Goal: Information Seeking & Learning: Check status

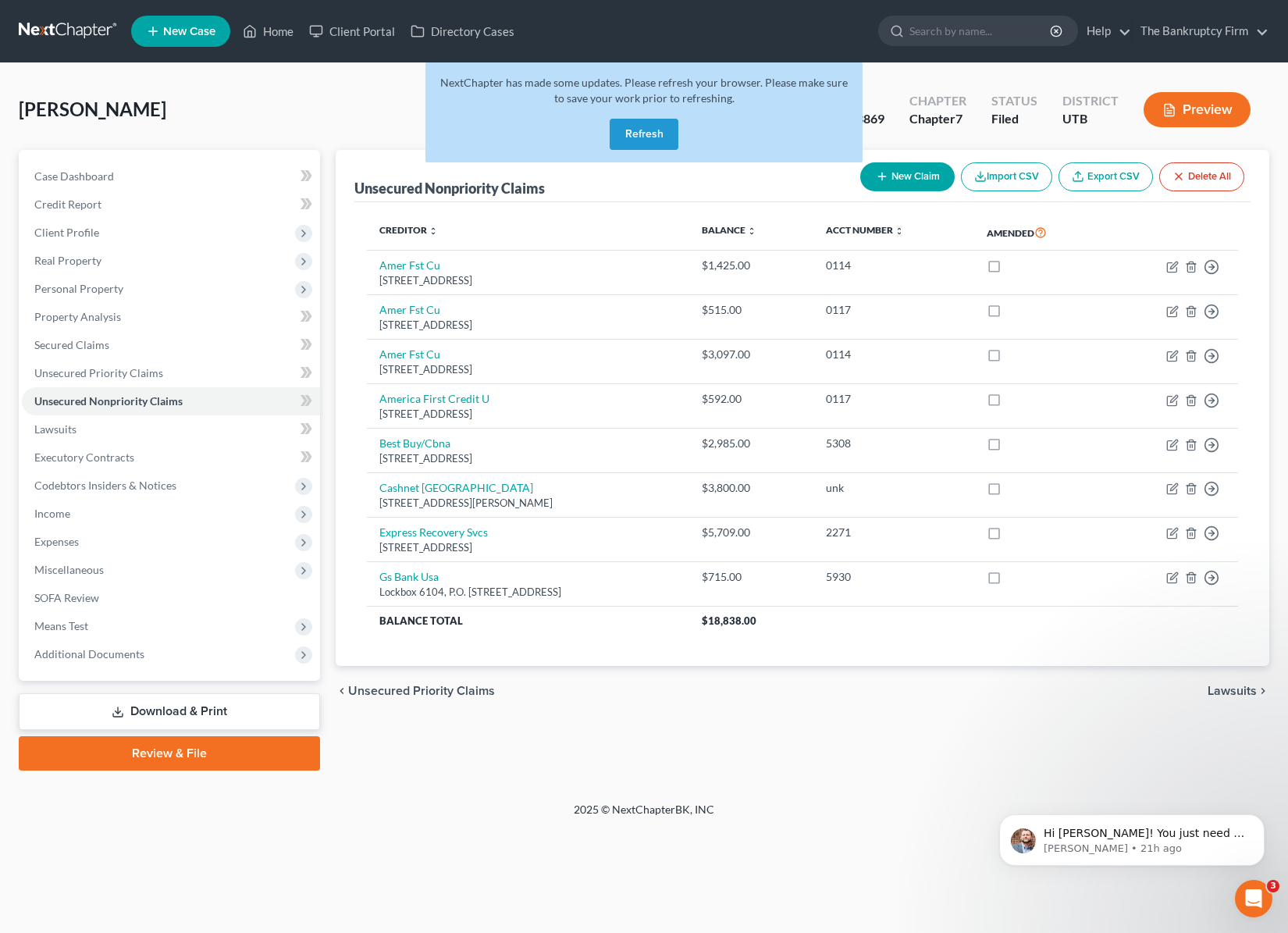
click at [655, 134] on button "Refresh" at bounding box center [643, 134] width 68 height 31
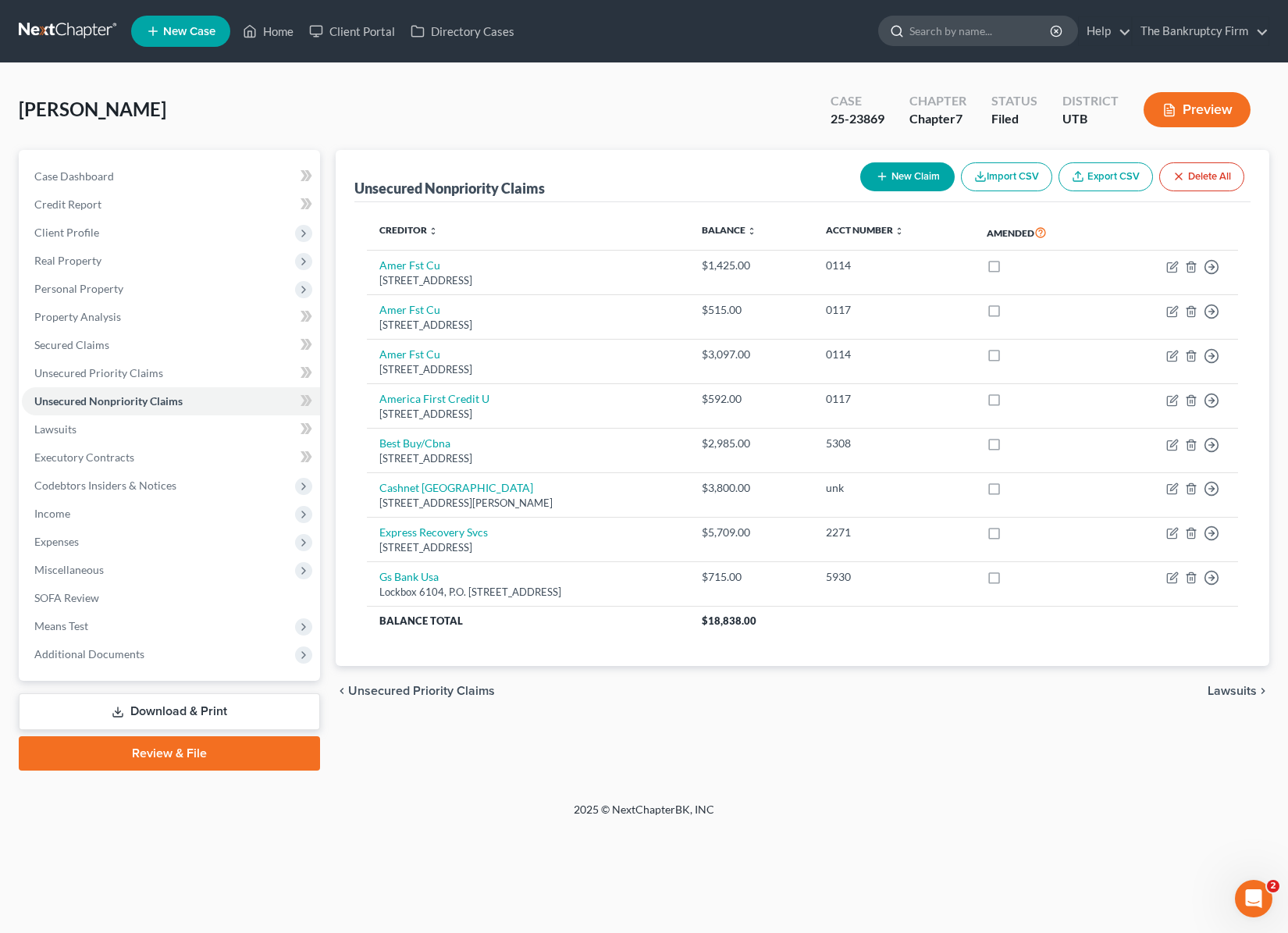
click at [940, 34] on input "search" at bounding box center [981, 31] width 143 height 29
type input "miller"
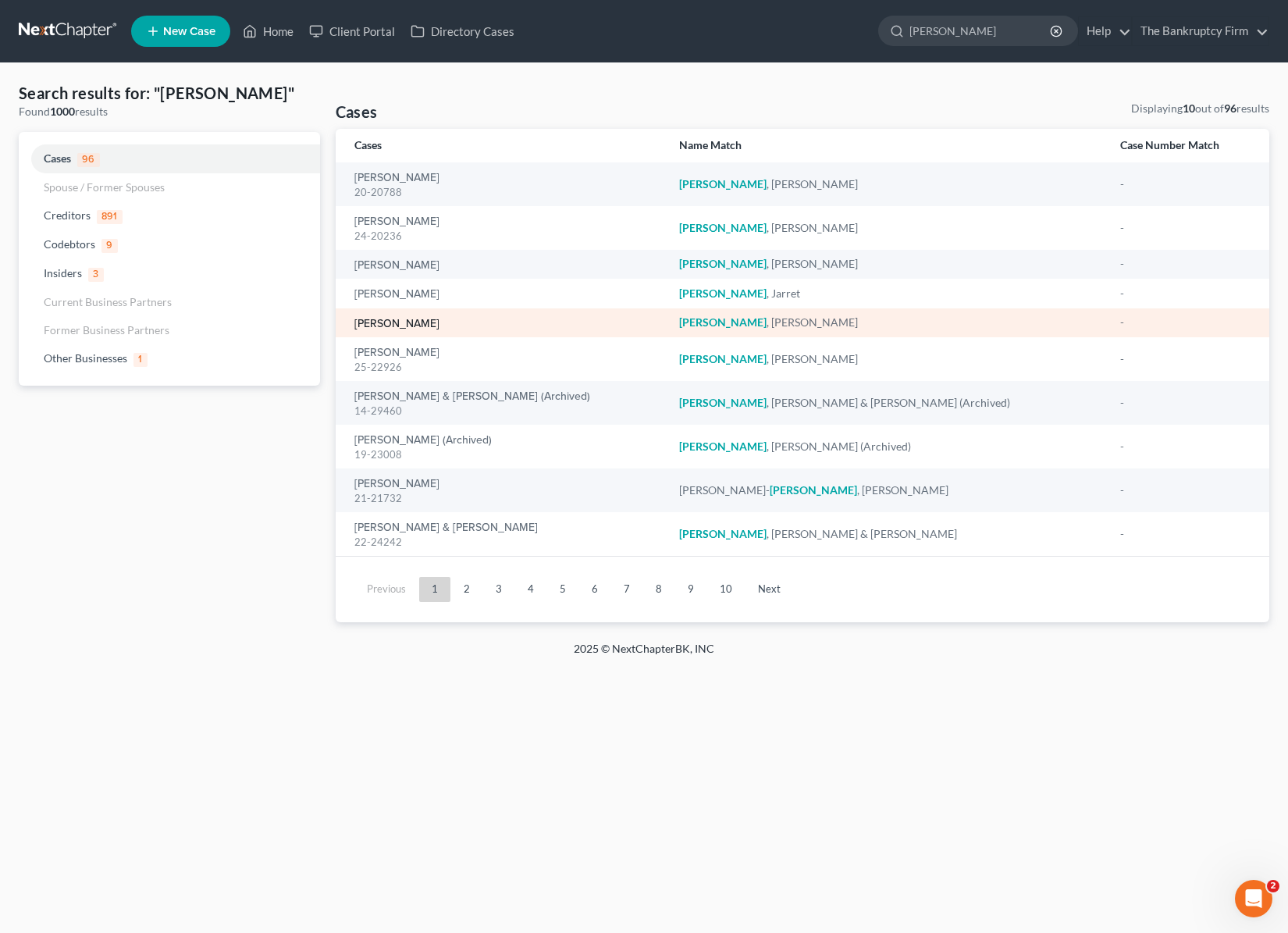
click at [384, 325] on link "[PERSON_NAME]" at bounding box center [397, 324] width 85 height 11
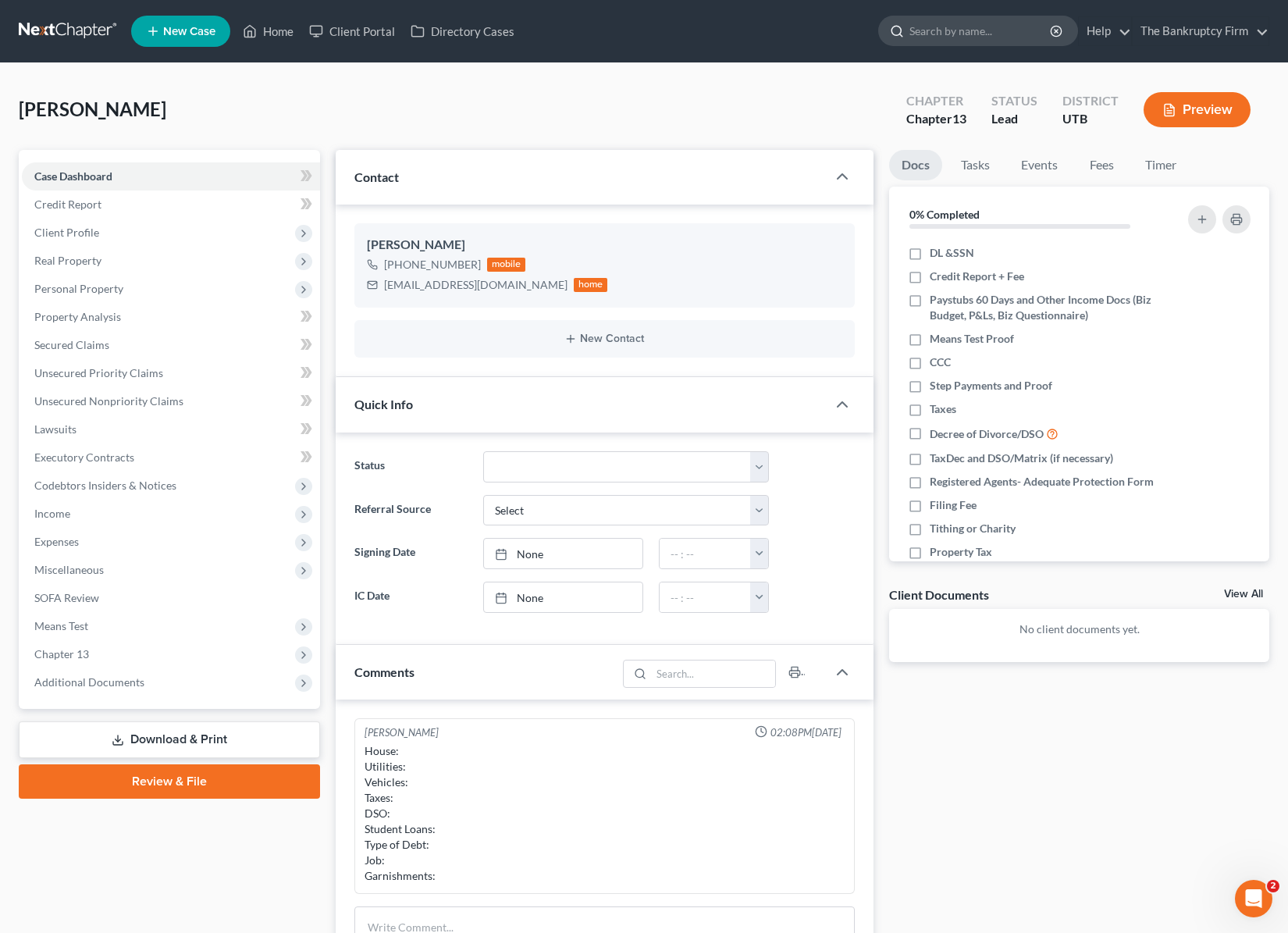
click at [943, 35] on input "search" at bounding box center [981, 31] width 143 height 29
type input "taylor"
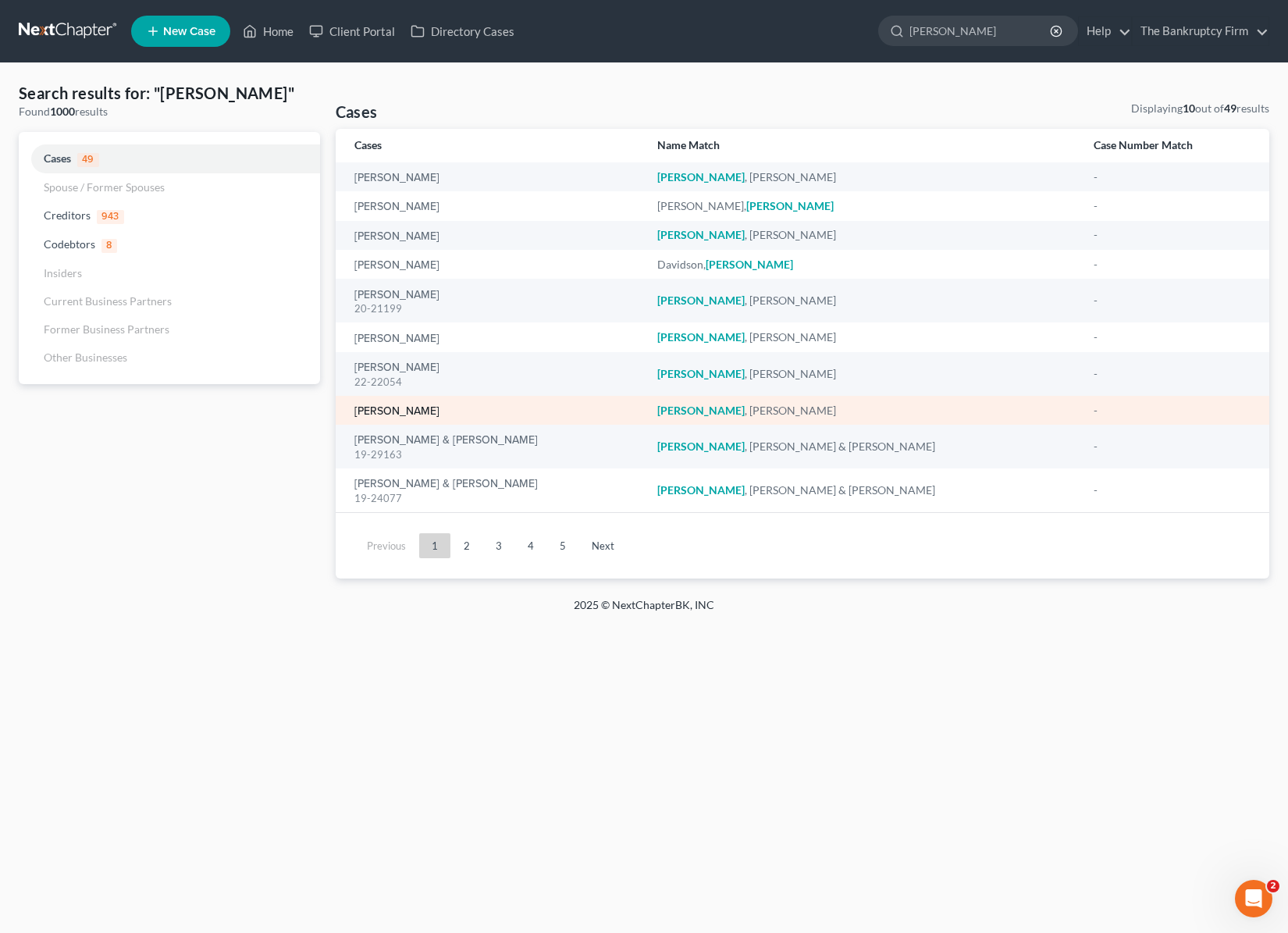
click at [386, 411] on link "[PERSON_NAME]" at bounding box center [397, 412] width 85 height 11
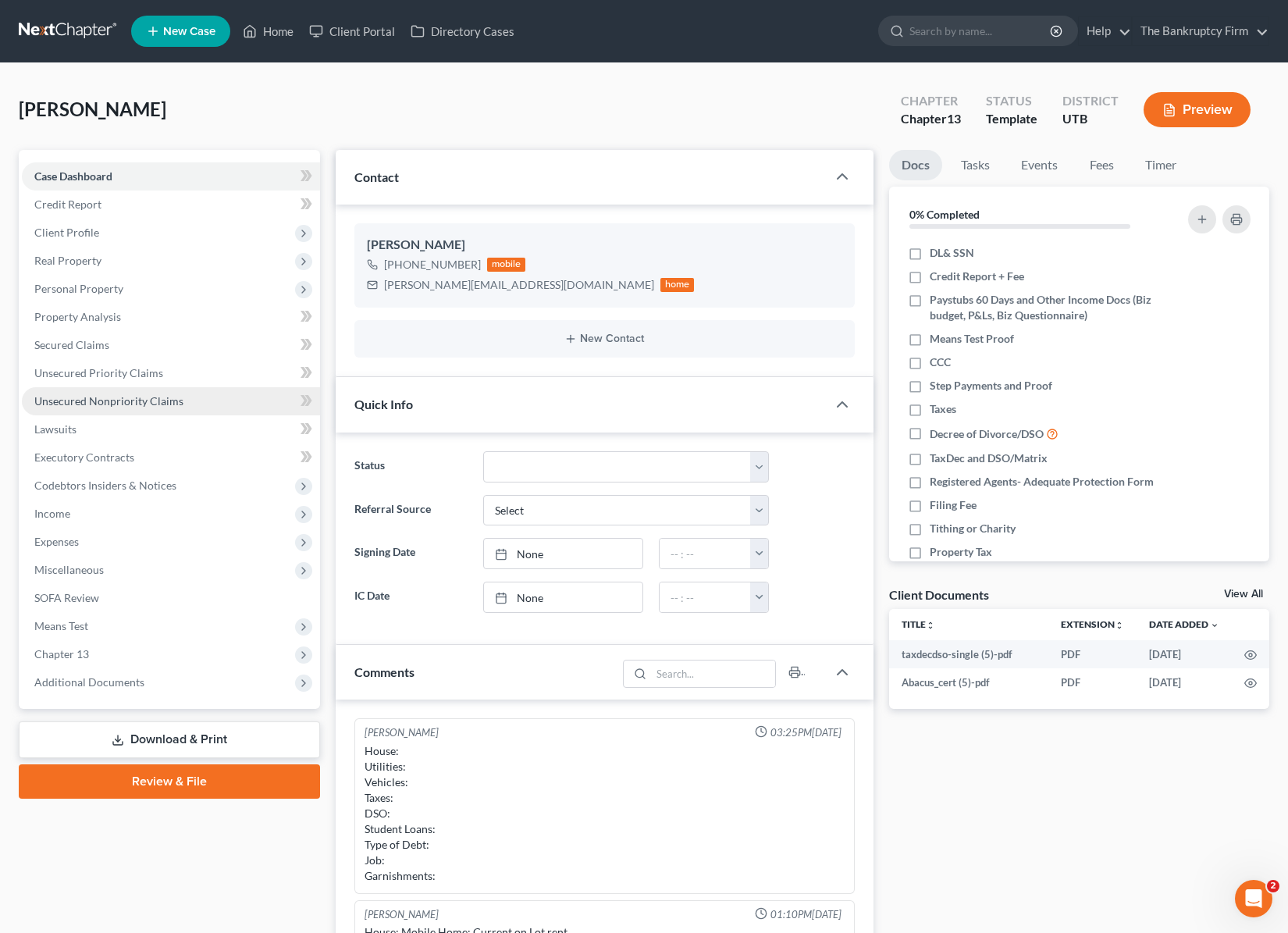
scroll to position [122, 0]
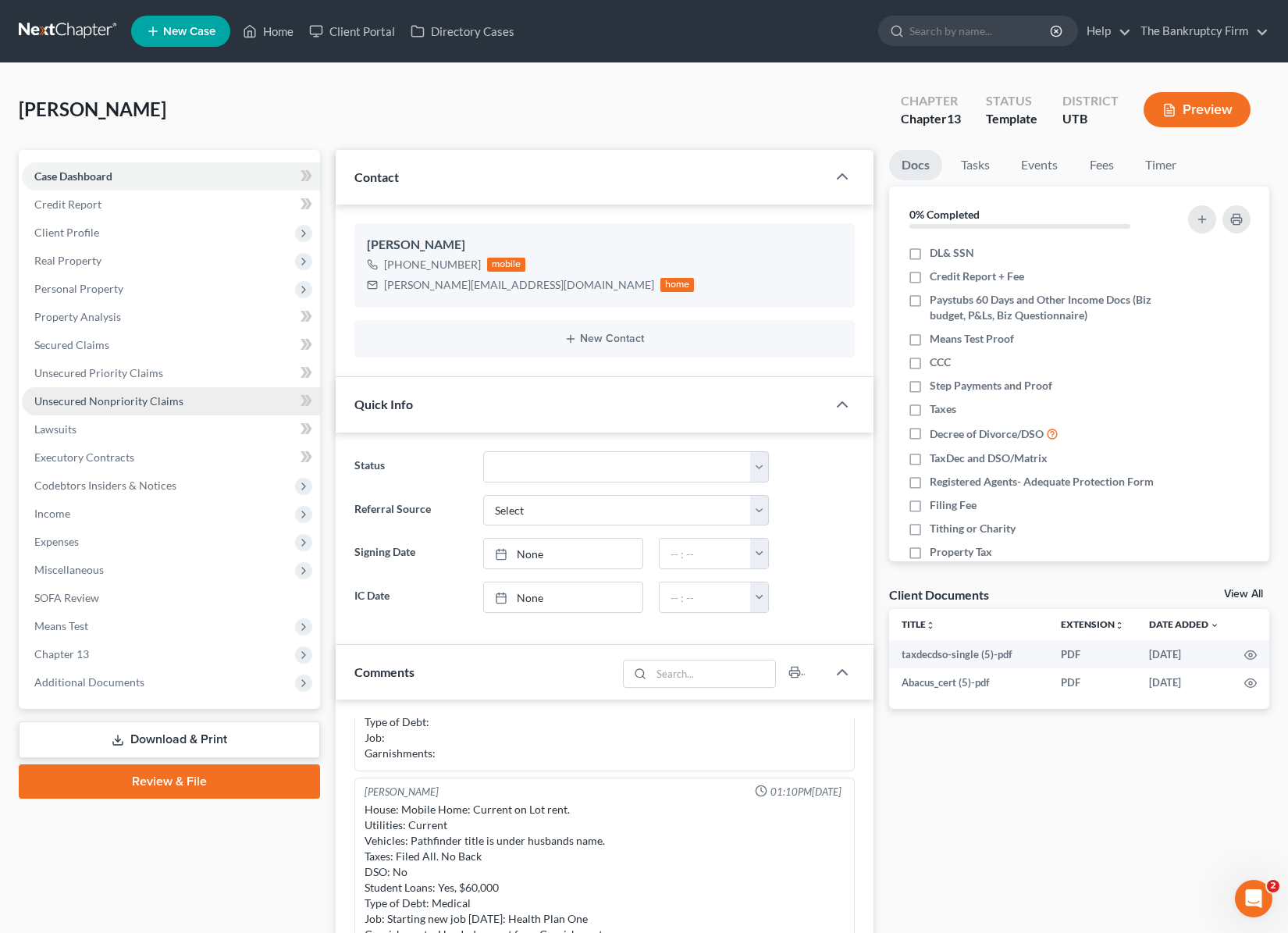
click at [142, 401] on span "Unsecured Nonpriority Claims" at bounding box center [109, 401] width 149 height 14
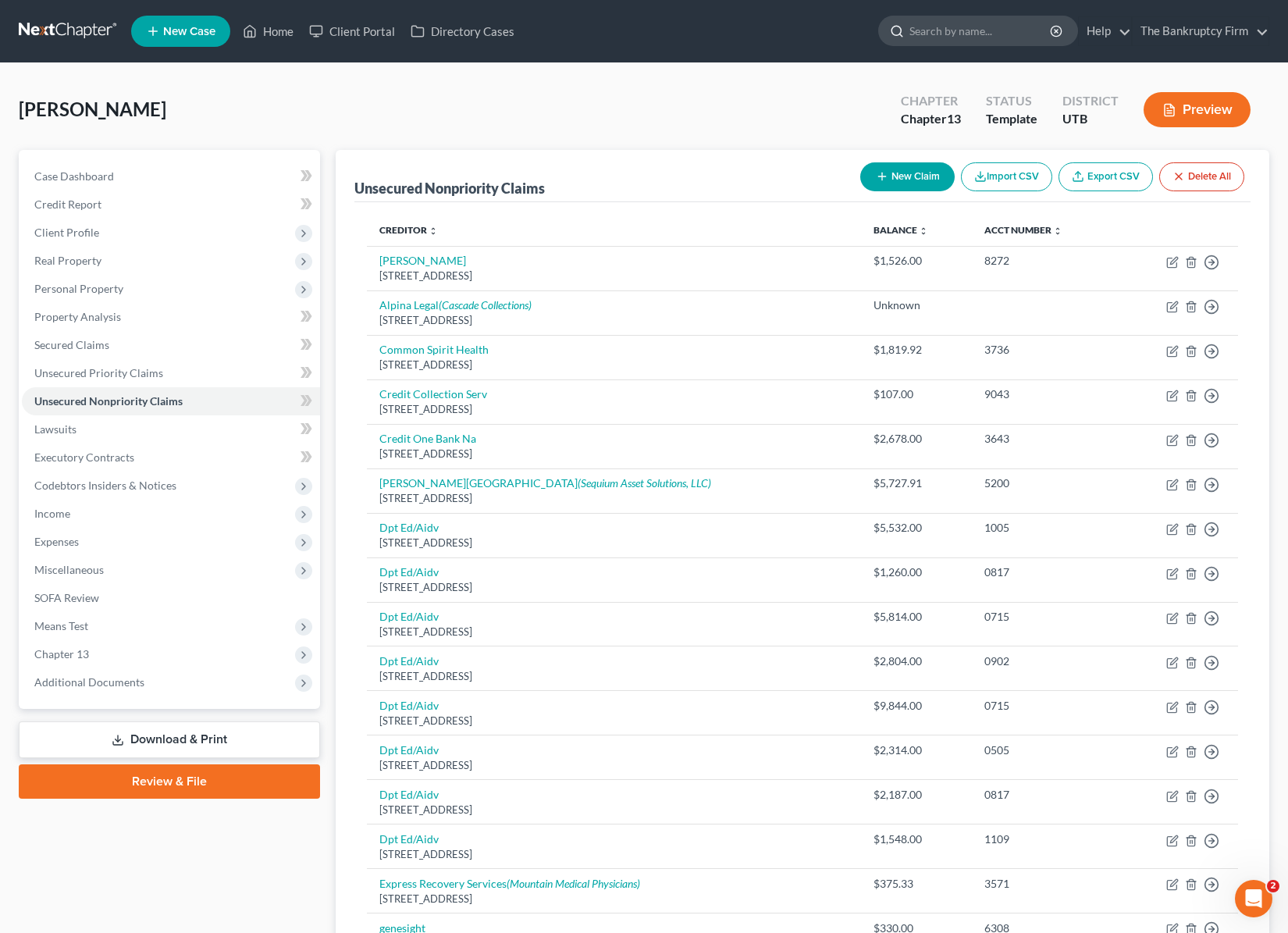
click at [948, 40] on input "search" at bounding box center [981, 31] width 143 height 29
type input "luke"
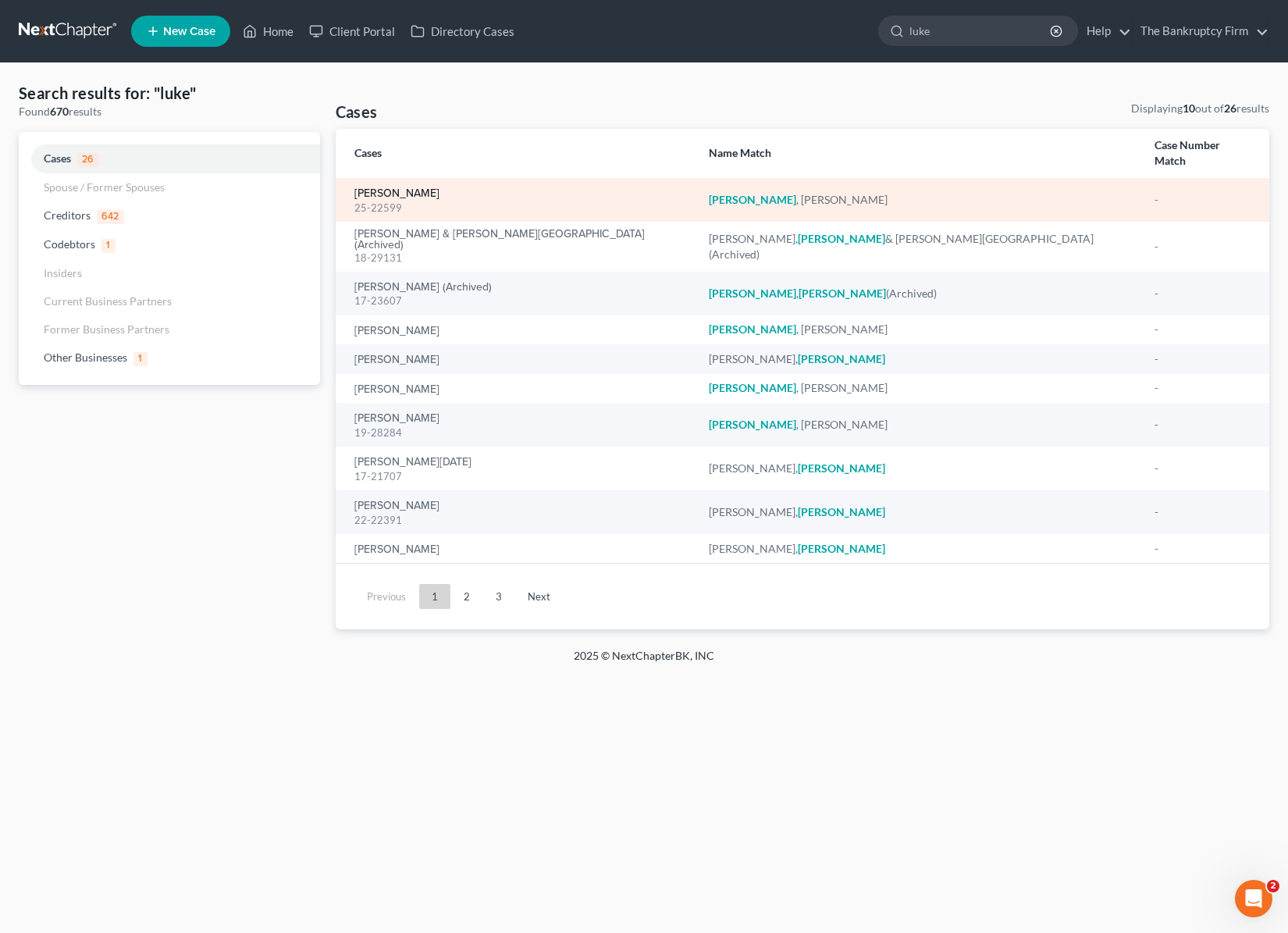
click at [381, 188] on link "[PERSON_NAME]" at bounding box center [397, 194] width 85 height 11
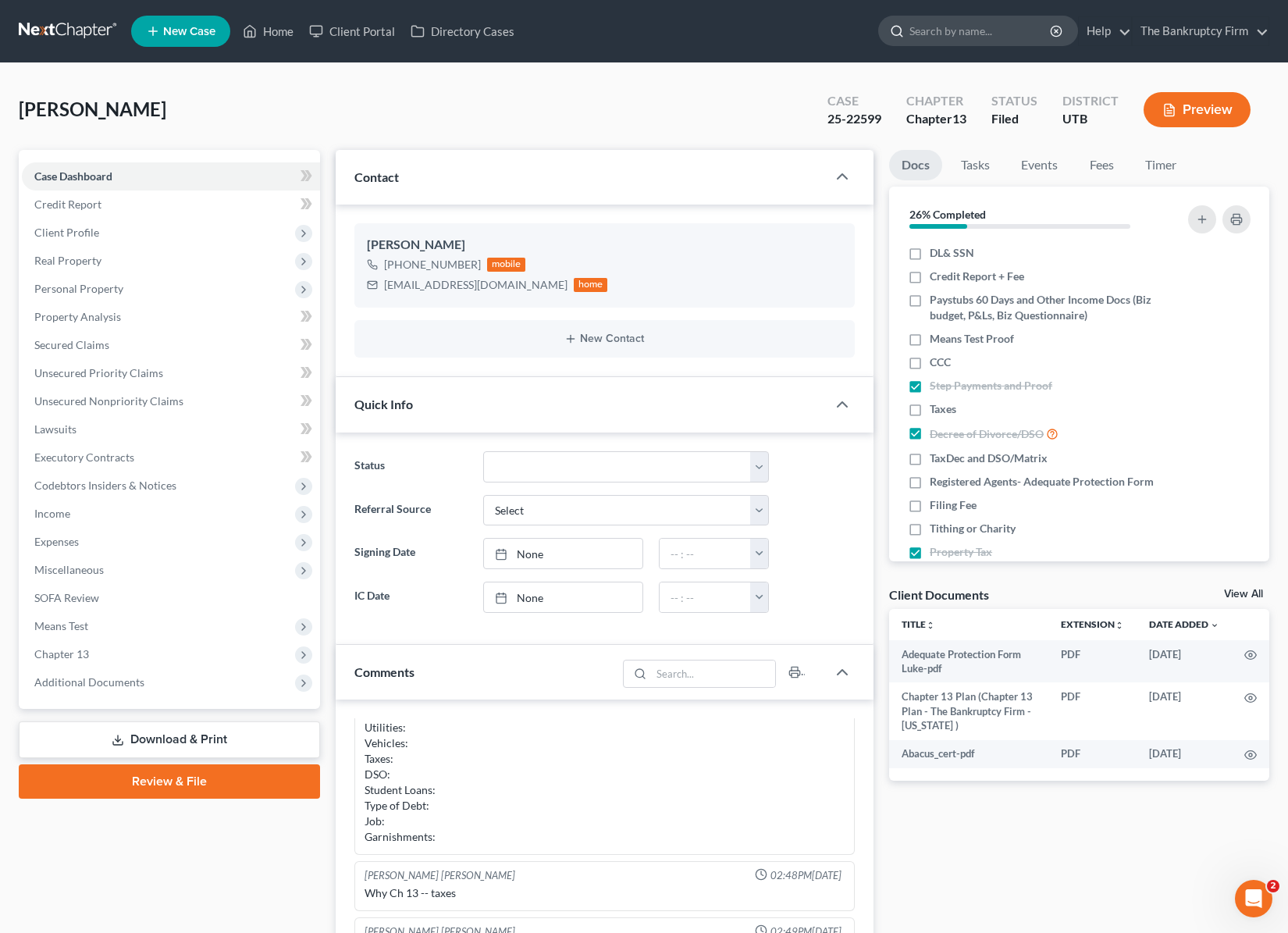
click at [934, 33] on input "search" at bounding box center [981, 31] width 143 height 29
type input "burnside"
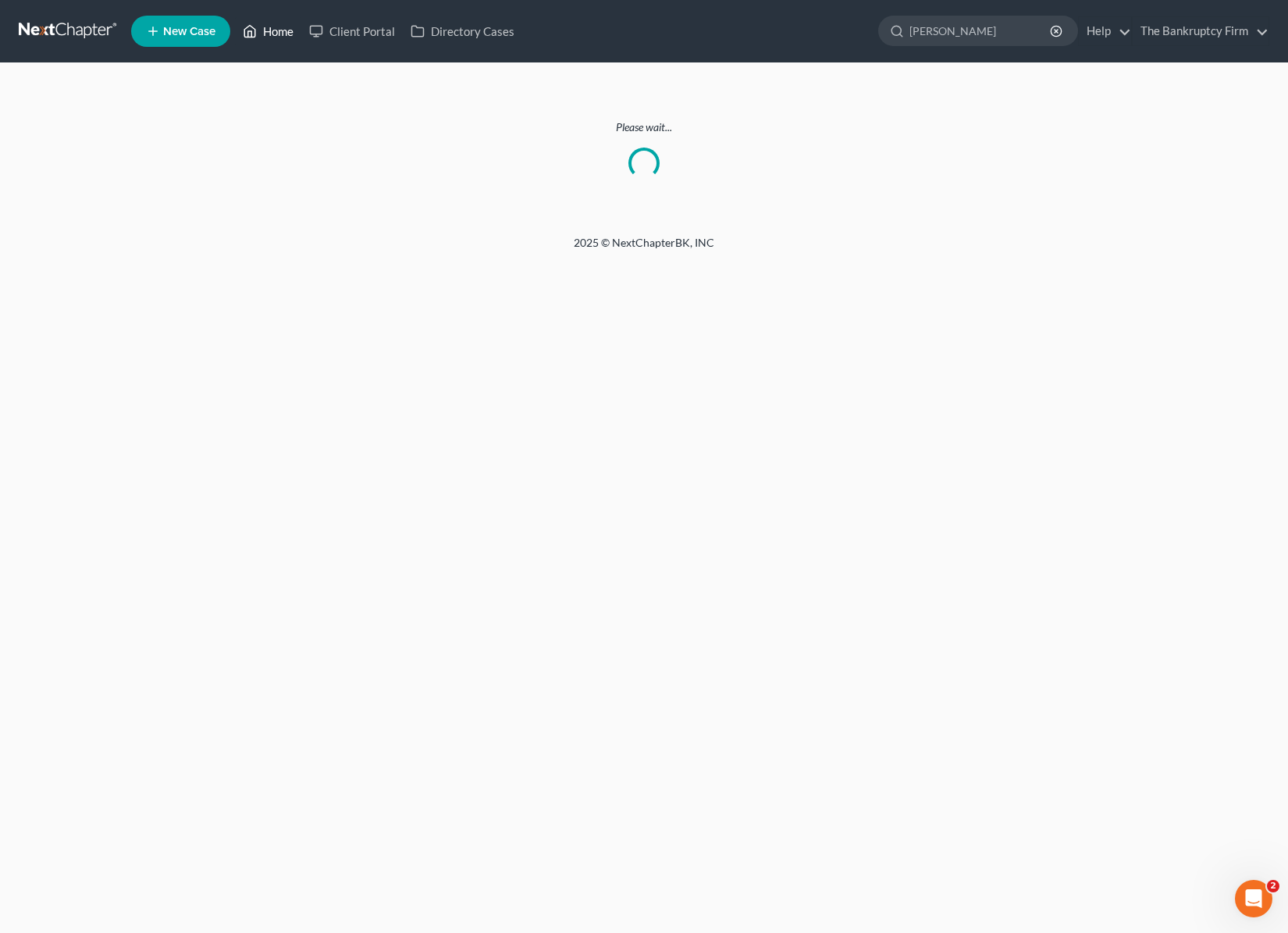
click at [270, 24] on link "Home" at bounding box center [268, 31] width 67 height 28
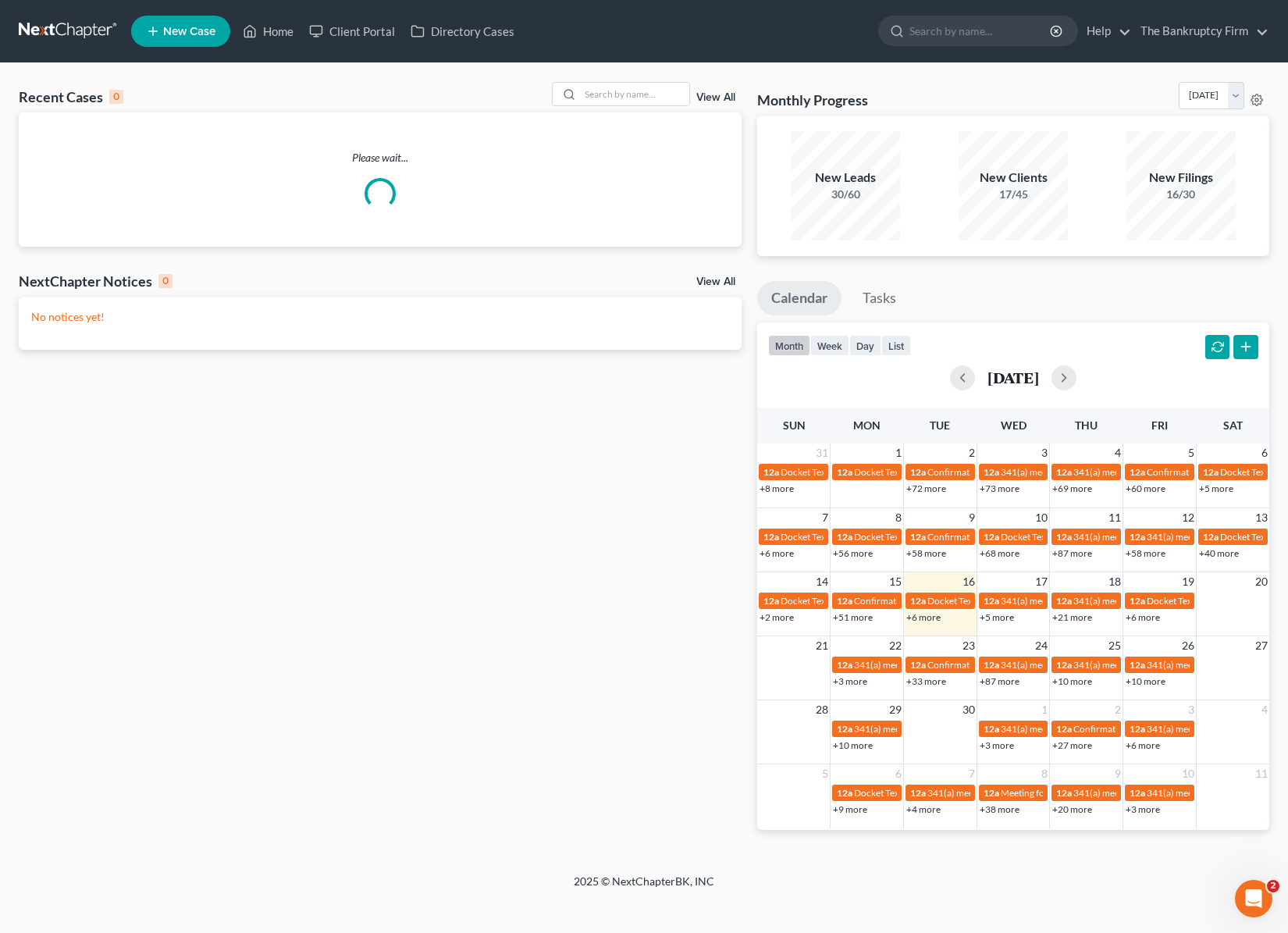
click at [720, 92] on link "View All" at bounding box center [716, 98] width 39 height 11
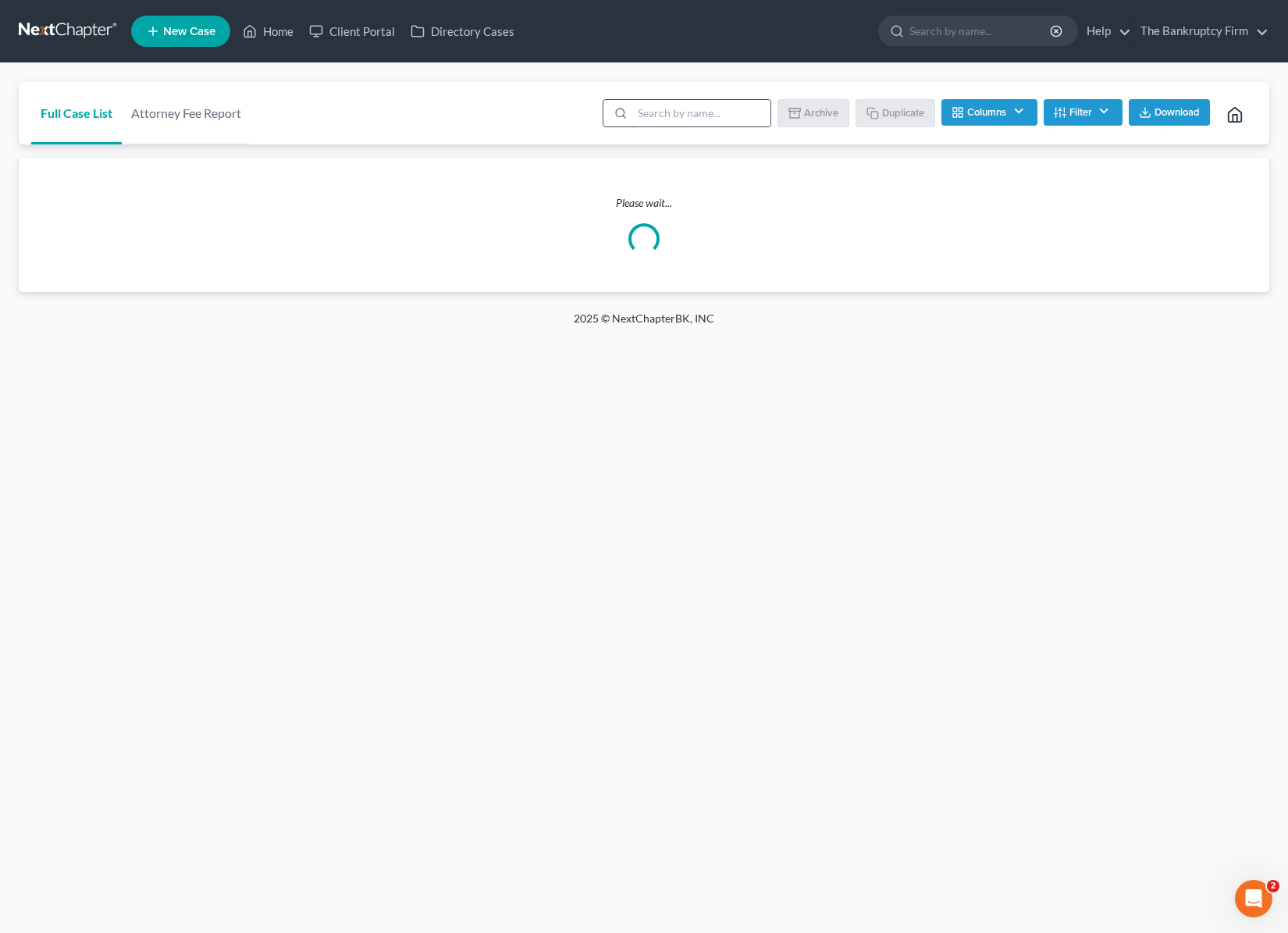
click at [675, 113] on input "search" at bounding box center [701, 113] width 138 height 27
type input "burnside"
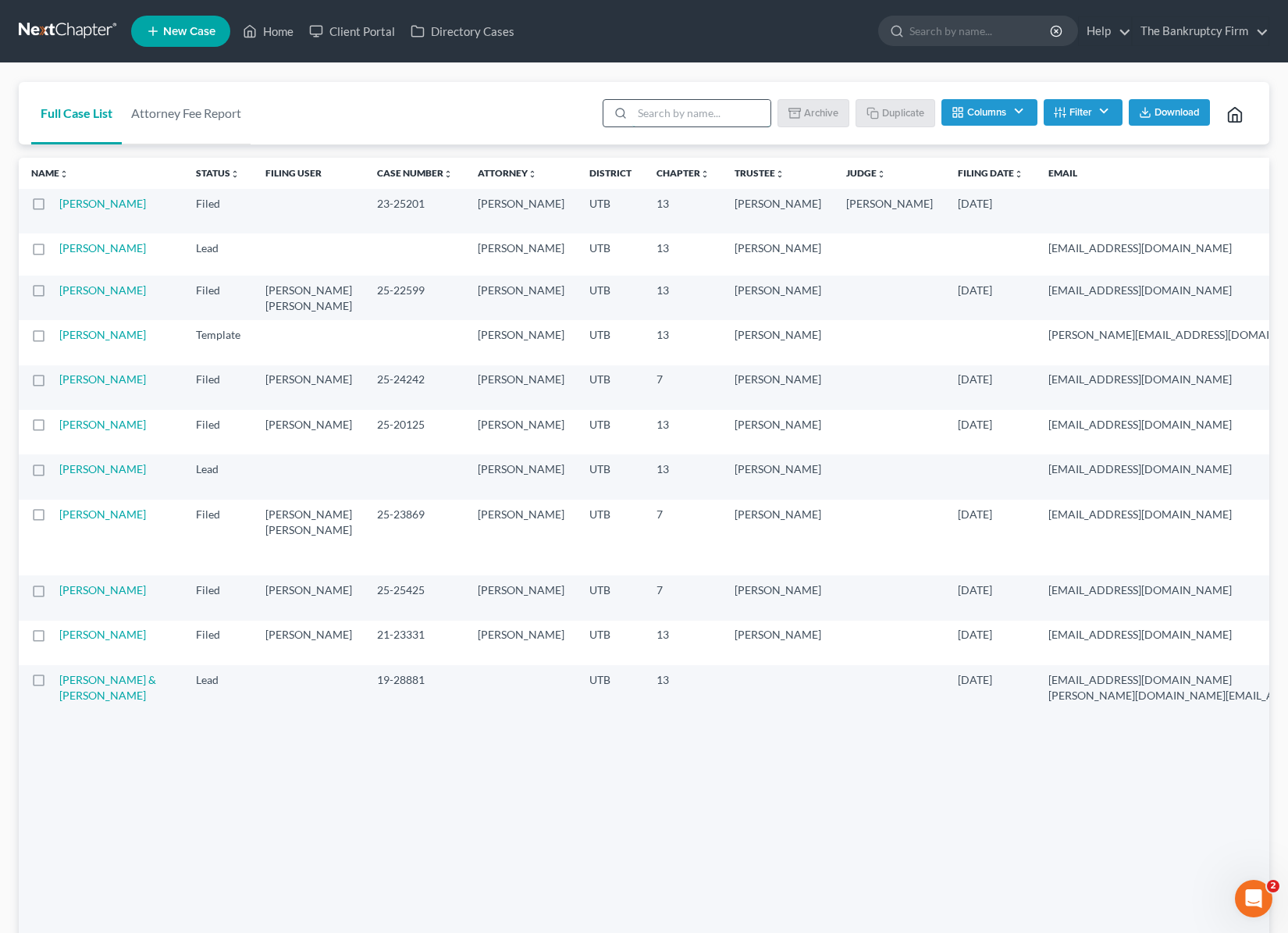
click at [677, 109] on input "search" at bounding box center [701, 113] width 138 height 27
type input "taylor"
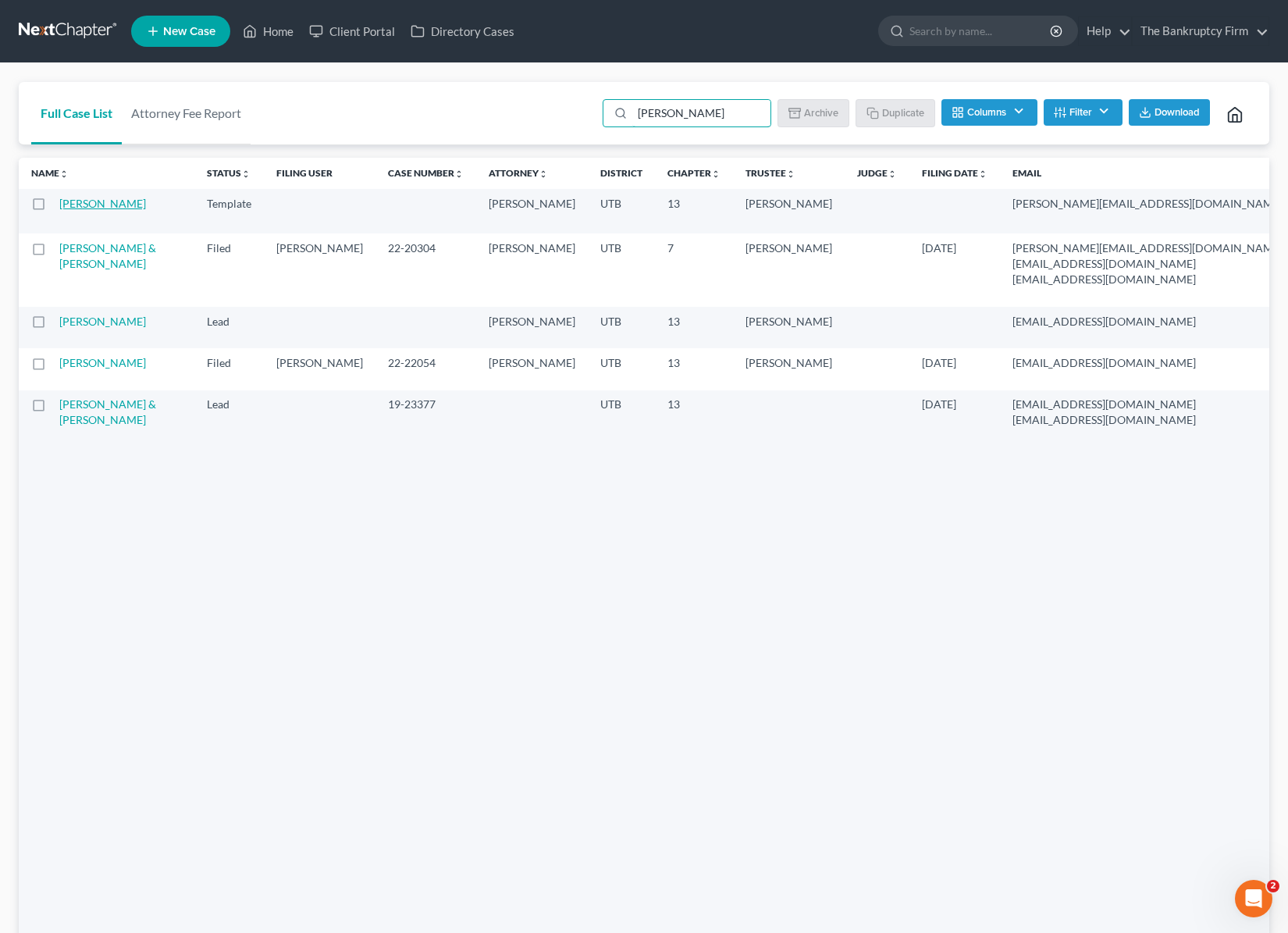
click at [73, 206] on link "[PERSON_NAME]" at bounding box center [103, 203] width 87 height 14
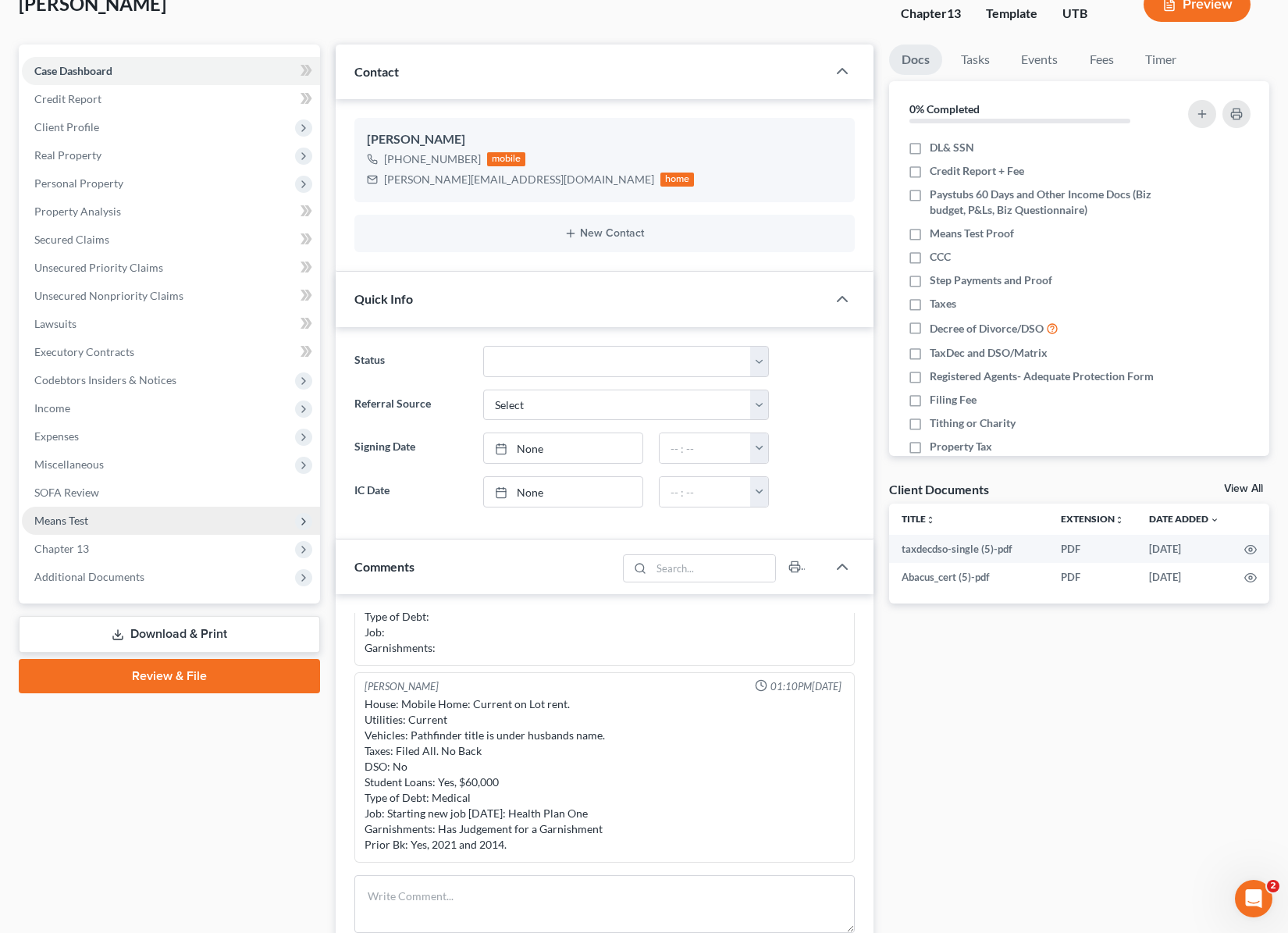
scroll to position [109, 0]
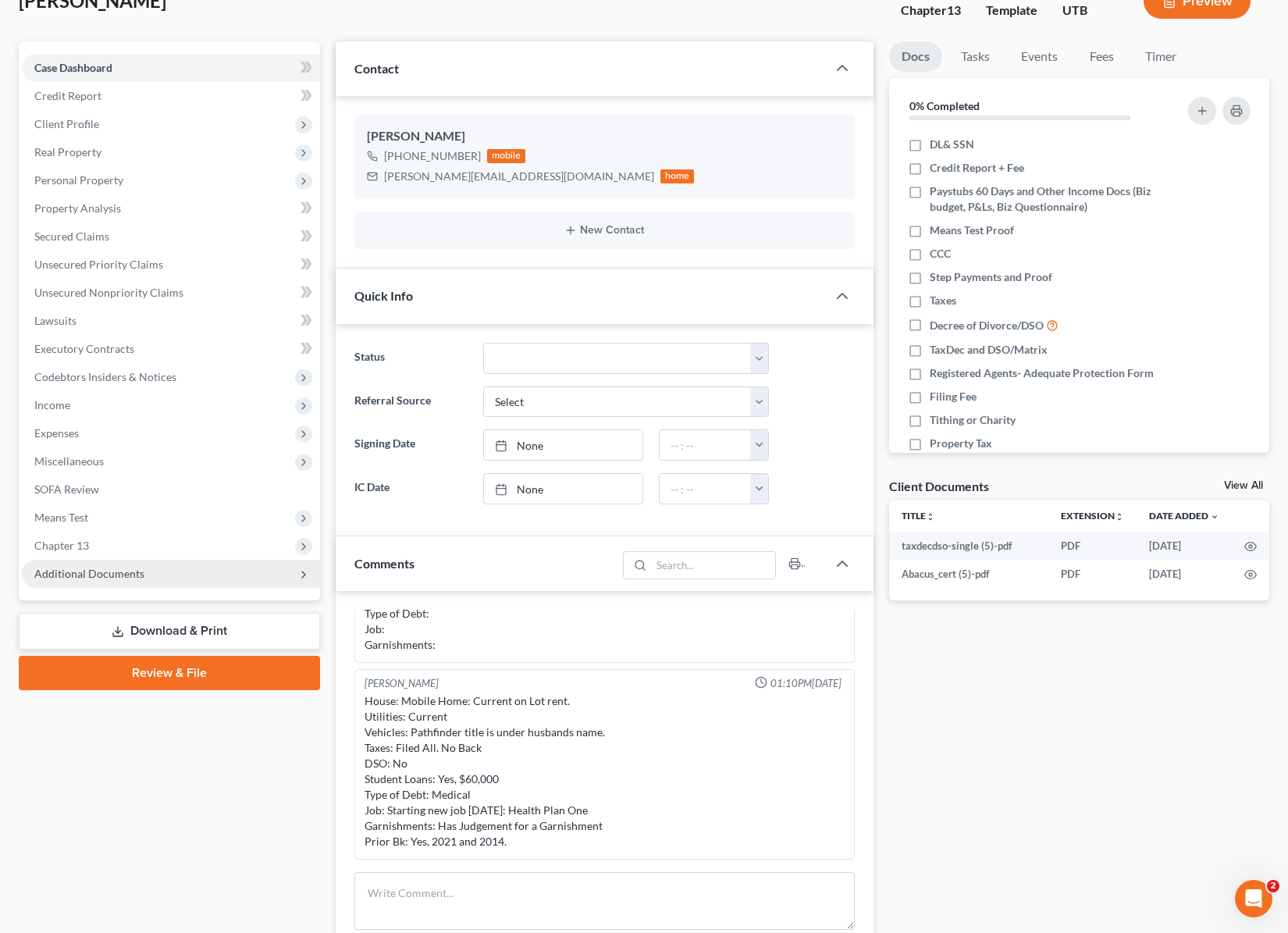
click at [148, 571] on span "Additional Documents" at bounding box center [170, 573] width 298 height 28
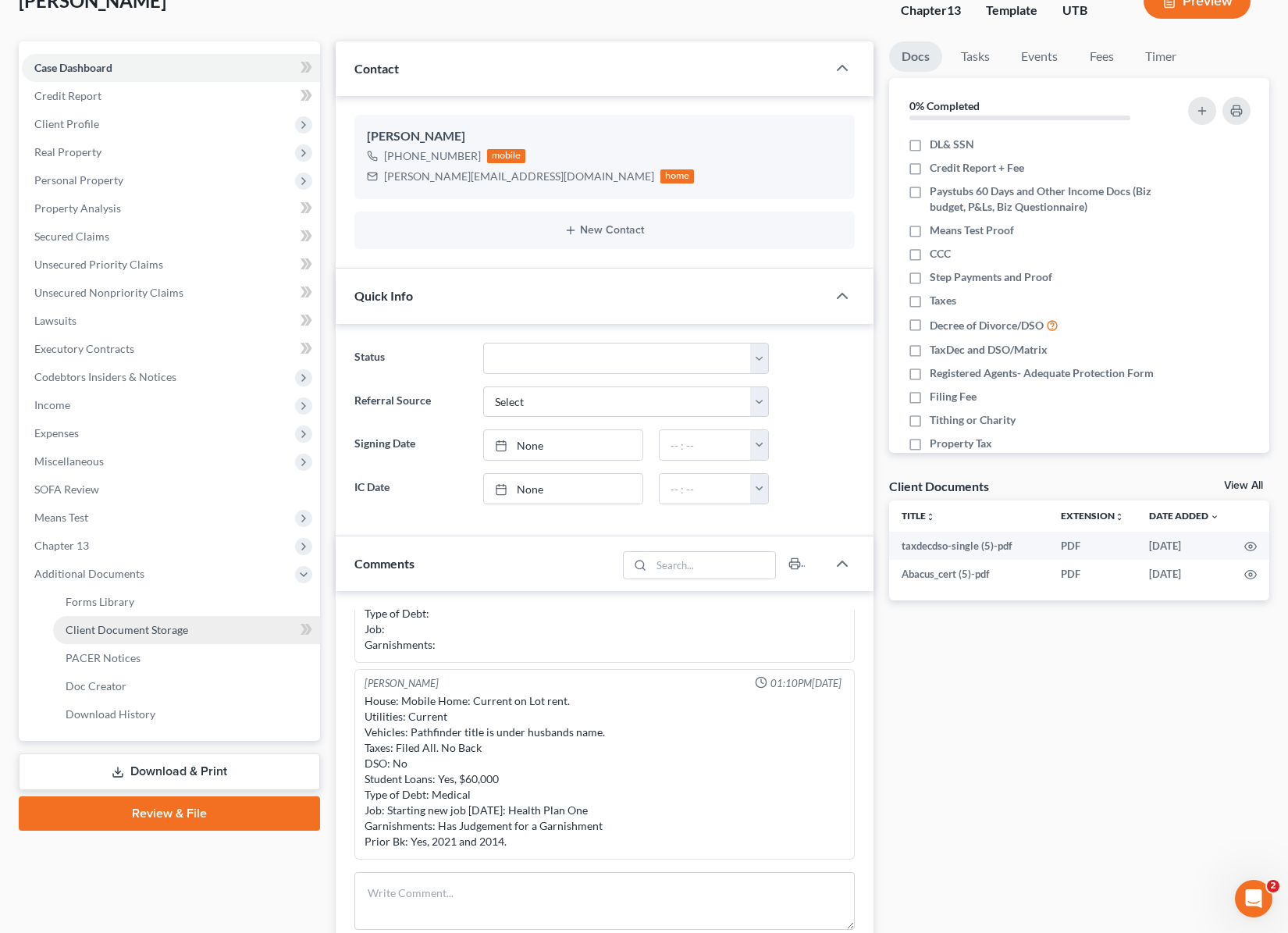
click at [176, 625] on span "Client Document Storage" at bounding box center [127, 630] width 122 height 14
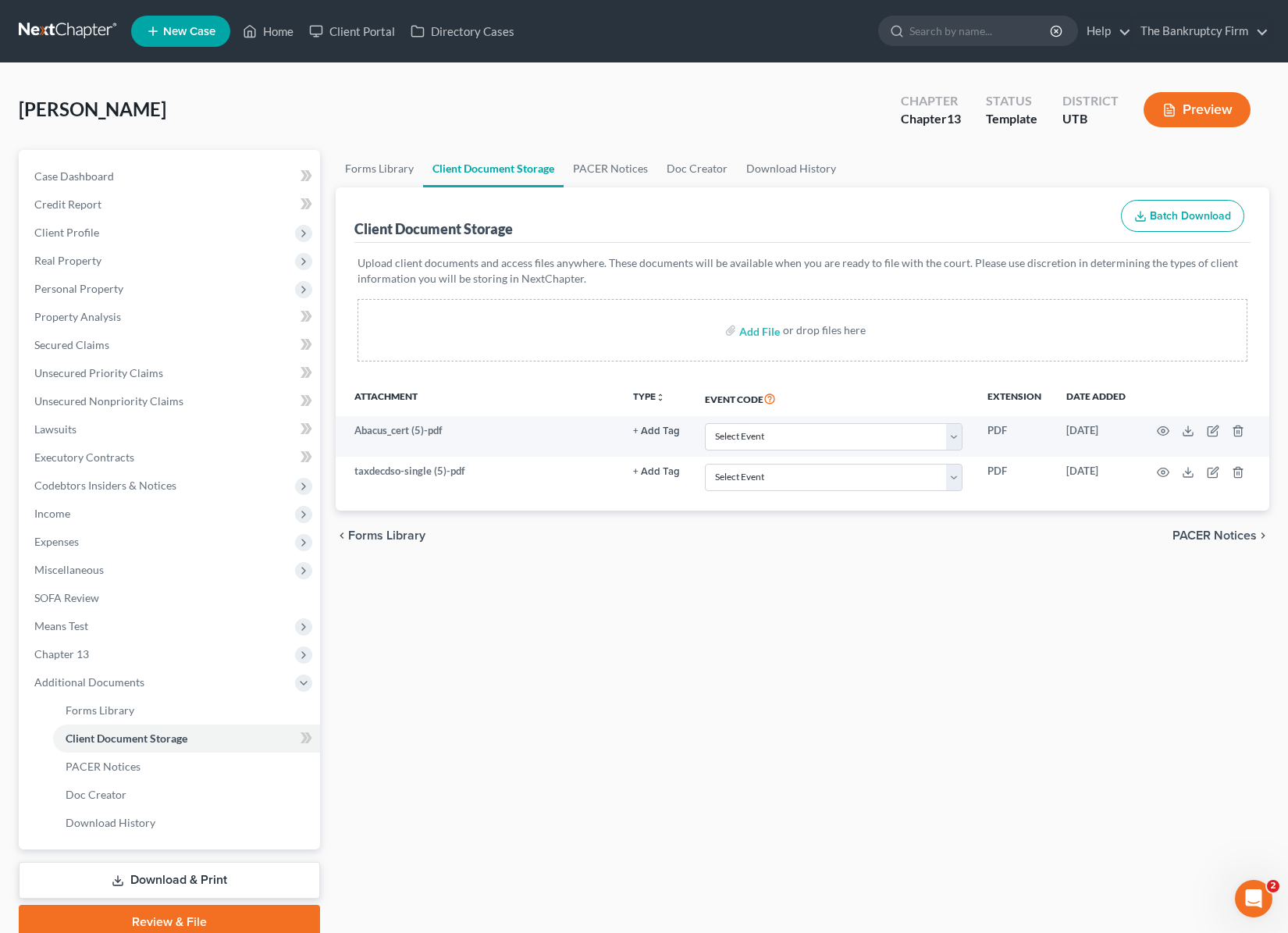
scroll to position [1, 0]
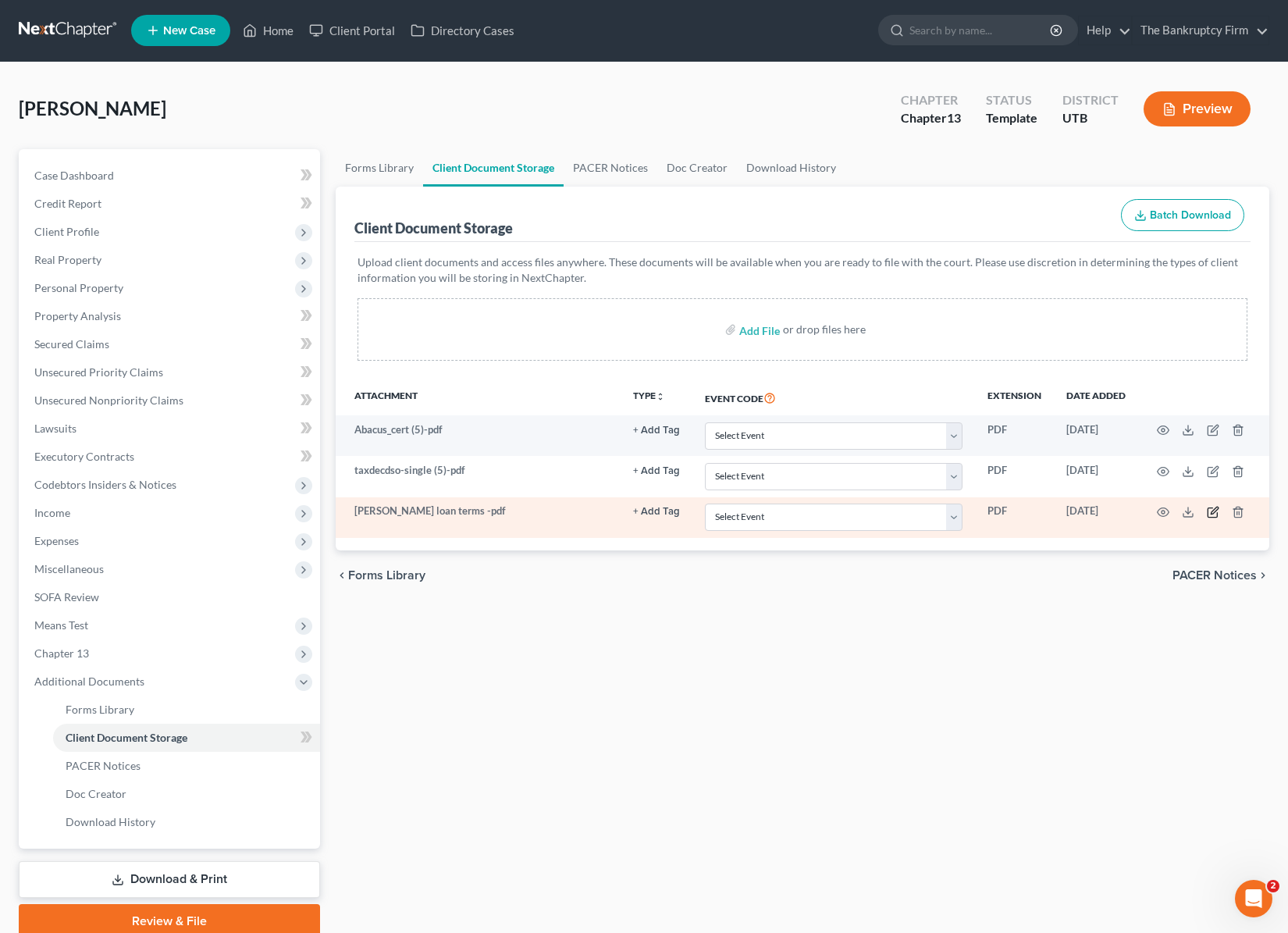
click at [1211, 514] on icon "button" at bounding box center [1214, 510] width 7 height 7
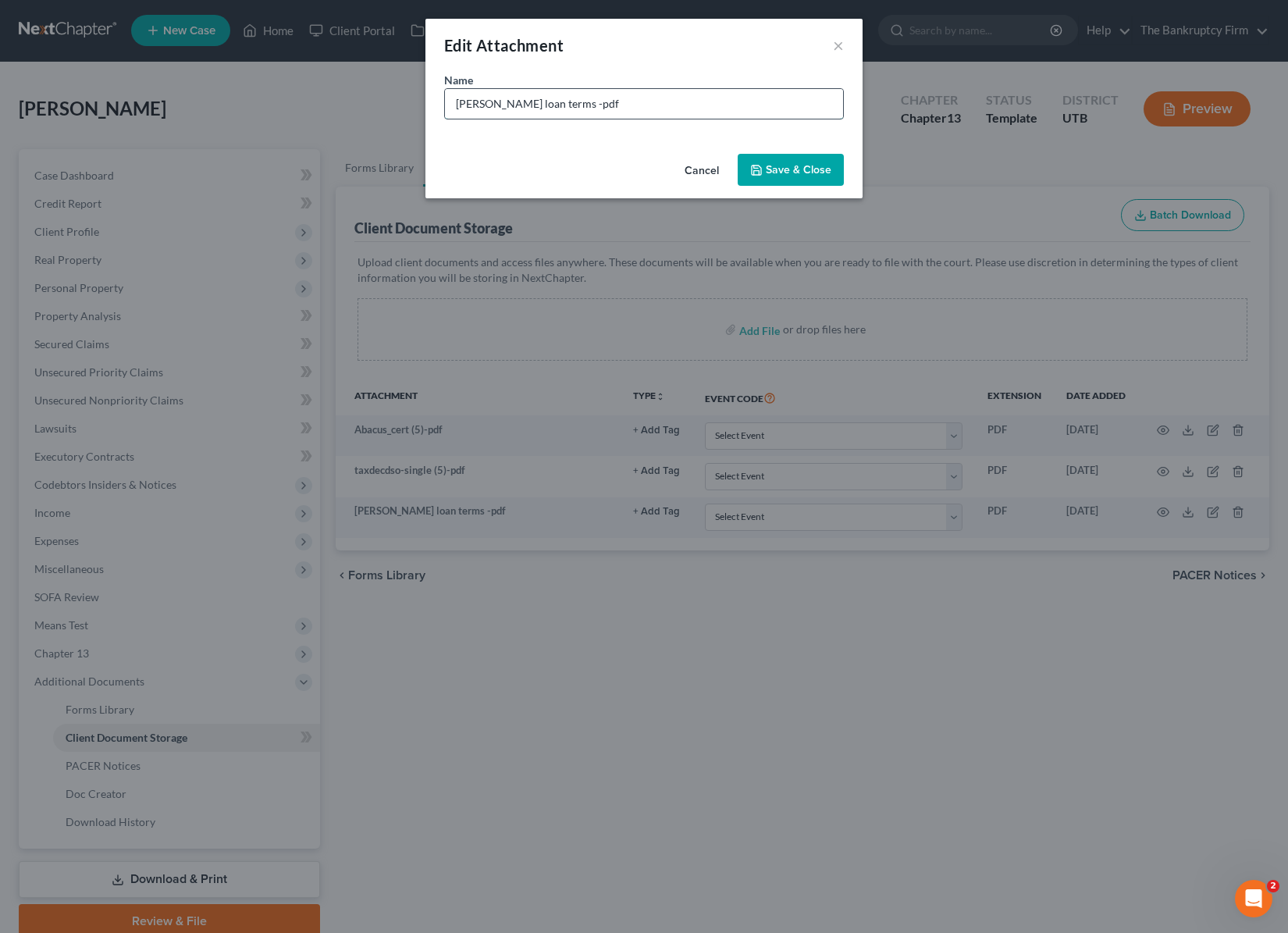
click at [593, 109] on input "troy loan terms -pdf" at bounding box center [643, 104] width 398 height 30
drag, startPoint x: 571, startPoint y: 113, endPoint x: 532, endPoint y: 109, distance: 39.2
click at [569, 113] on input "troy loan terms -pdf" at bounding box center [643, 104] width 398 height 30
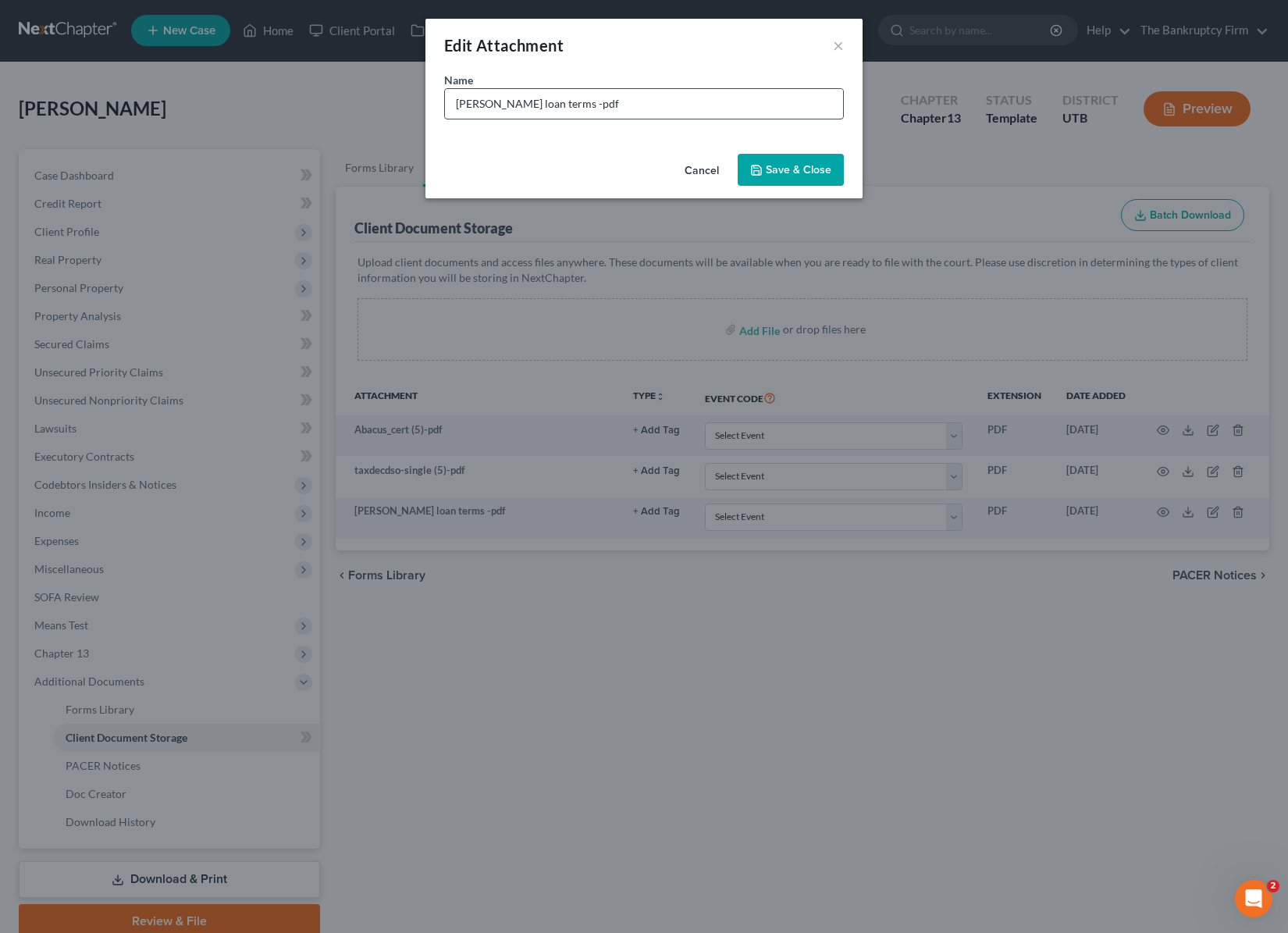
drag, startPoint x: 533, startPoint y: 104, endPoint x: 585, endPoint y: 107, distance: 52.1
click at [533, 103] on input "troy loan terms -pdf" at bounding box center [643, 104] width 398 height 30
click at [606, 108] on input "troy loan terms -pdf" at bounding box center [643, 104] width 398 height 30
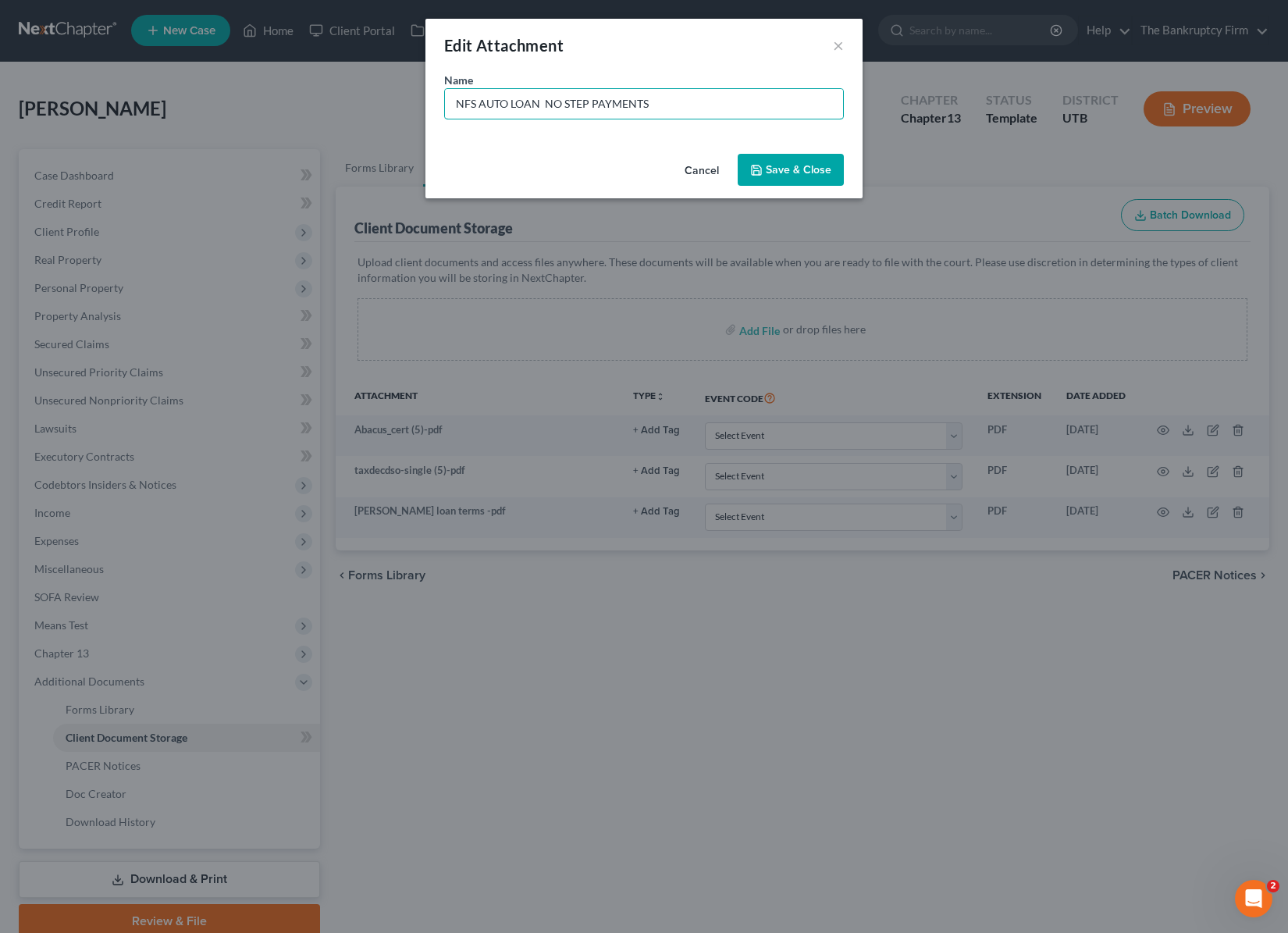
type input "NFS AUTO LOAN NO STEP PAYMENTS"
click at [801, 173] on span "Save & Close" at bounding box center [798, 170] width 66 height 14
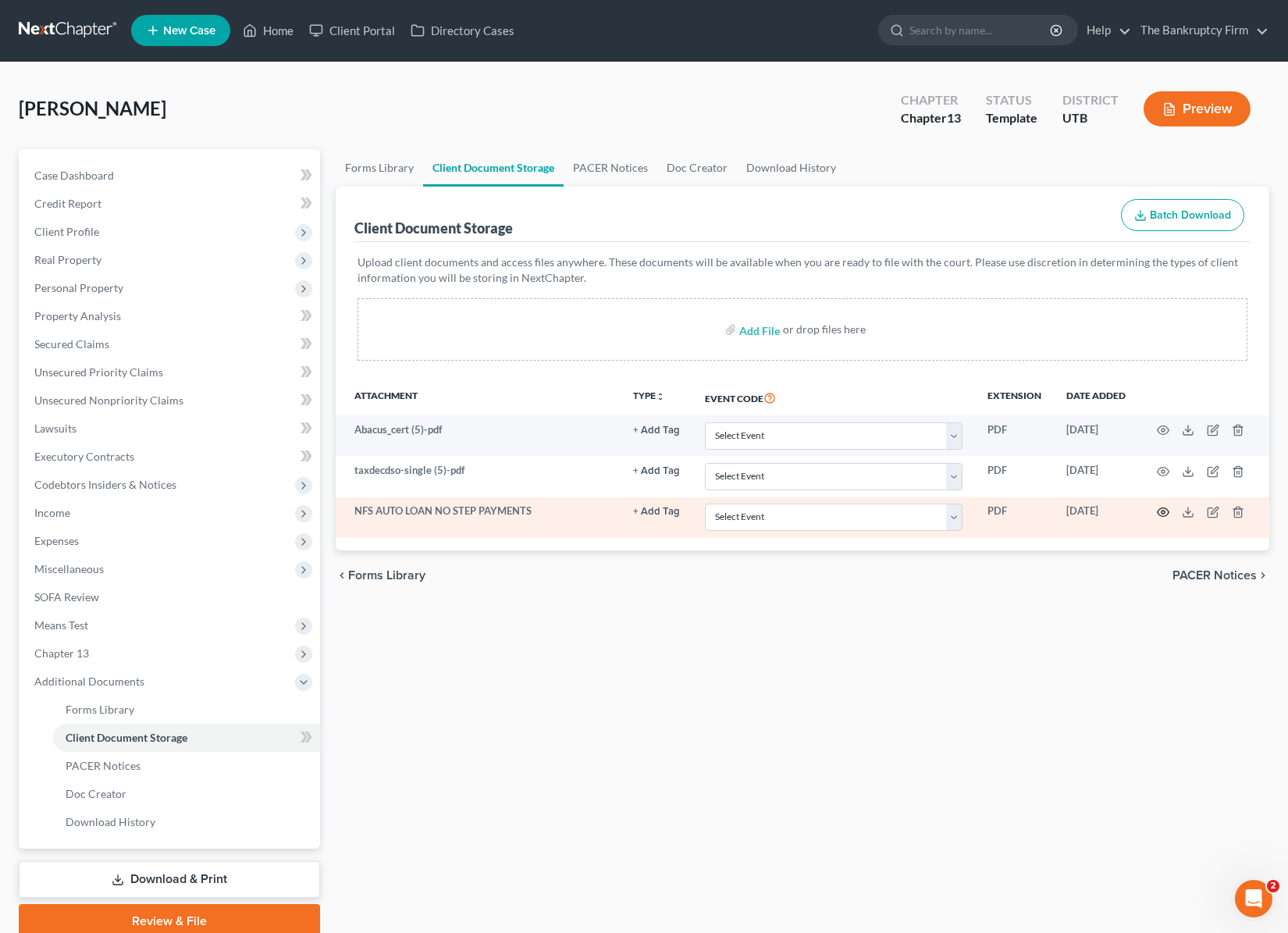
click at [1161, 512] on circle "button" at bounding box center [1163, 512] width 3 height 3
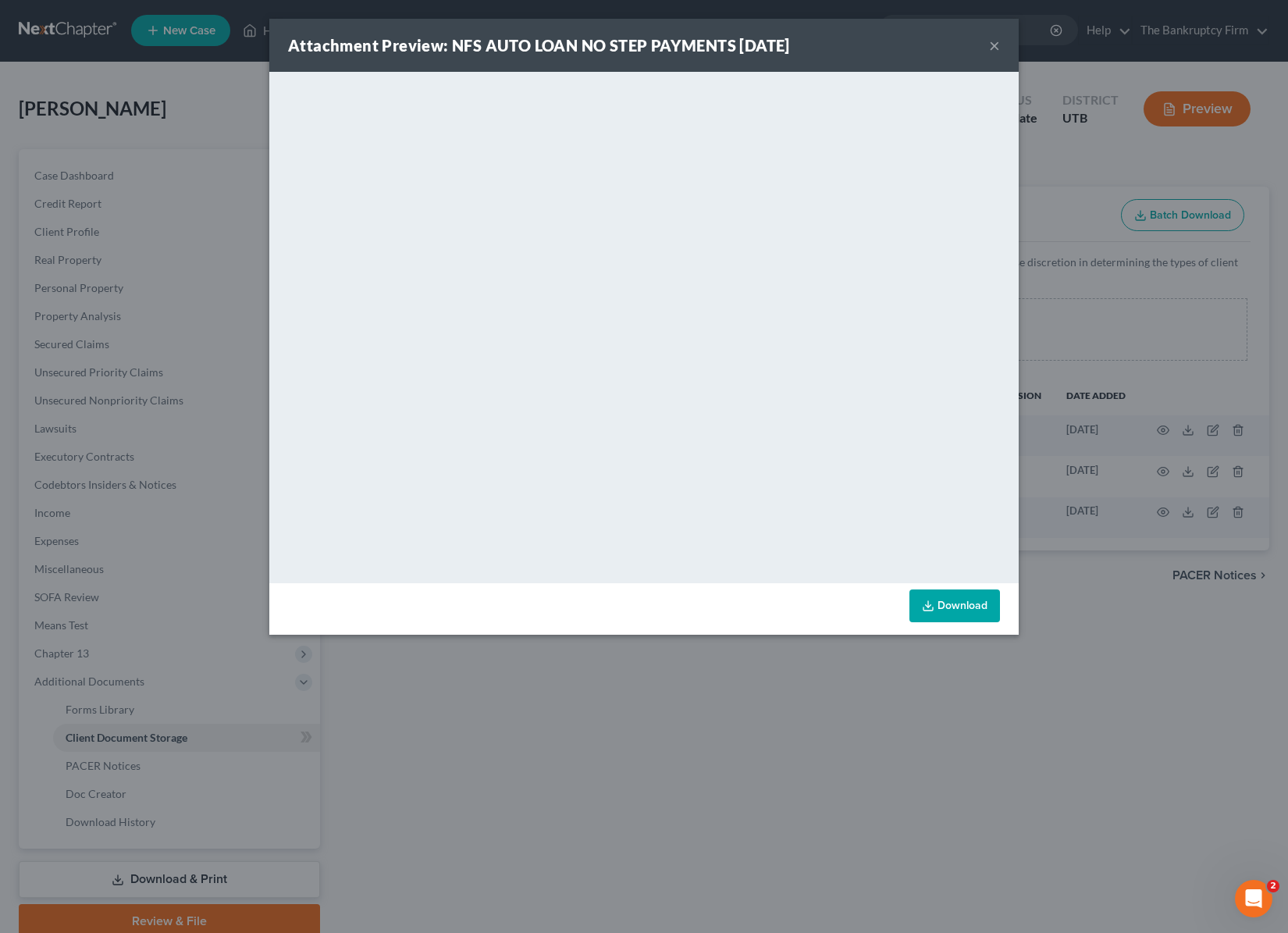
click at [997, 44] on button "×" at bounding box center [995, 45] width 11 height 18
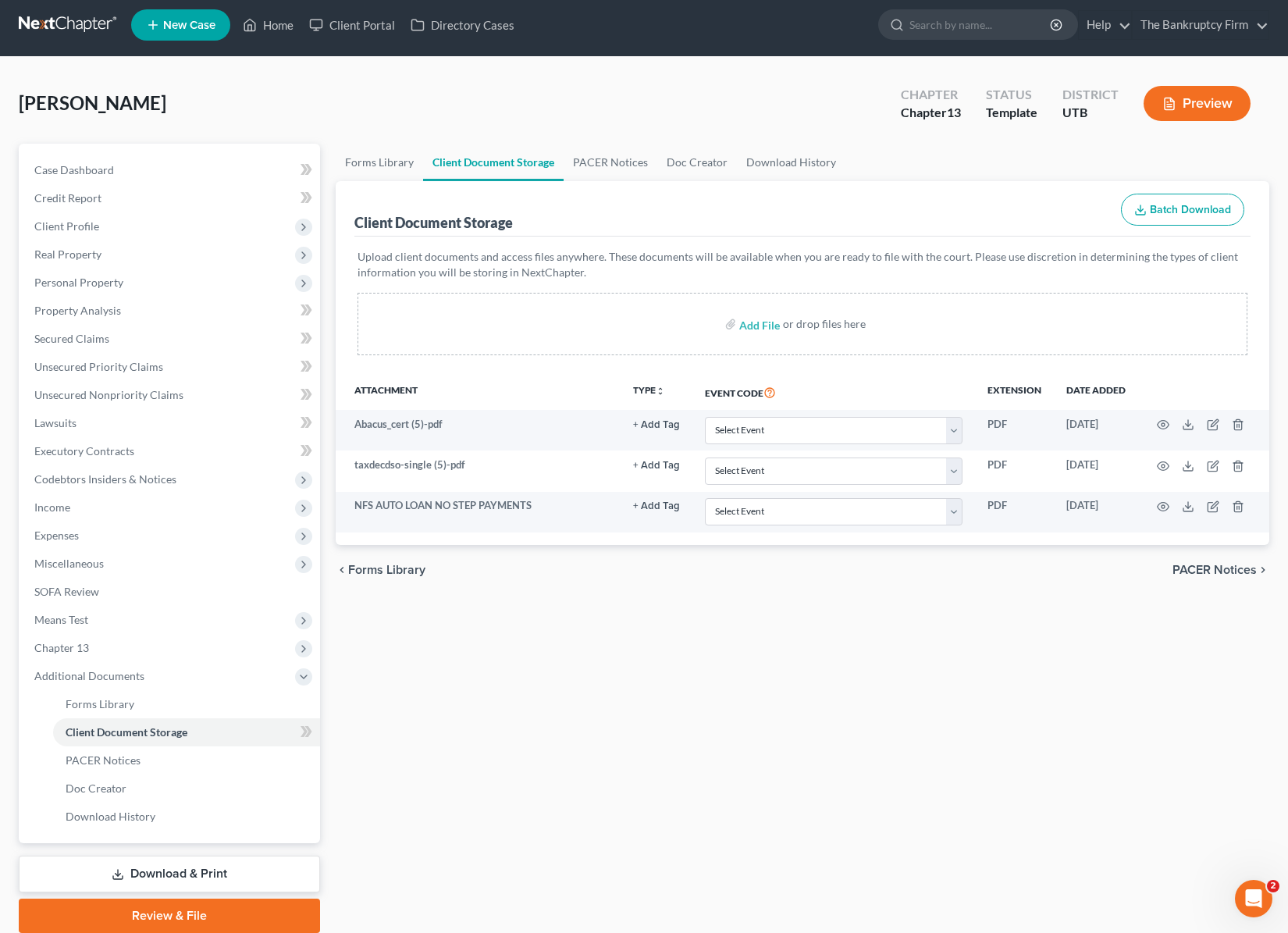
click at [430, 368] on div "Upload client documents and access files anywhere. These documents will be avai…" at bounding box center [802, 305] width 896 height 138
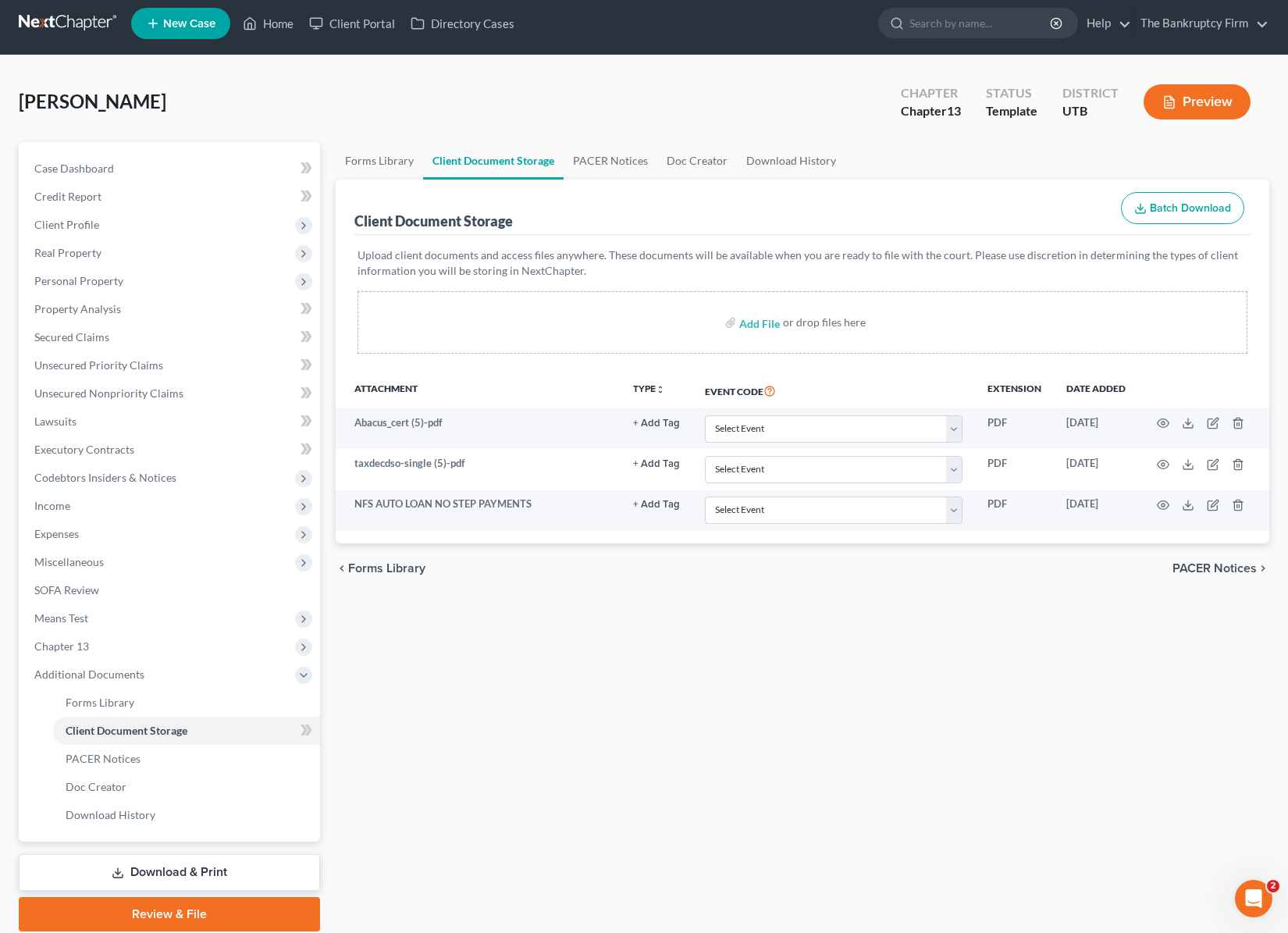
scroll to position [22, 0]
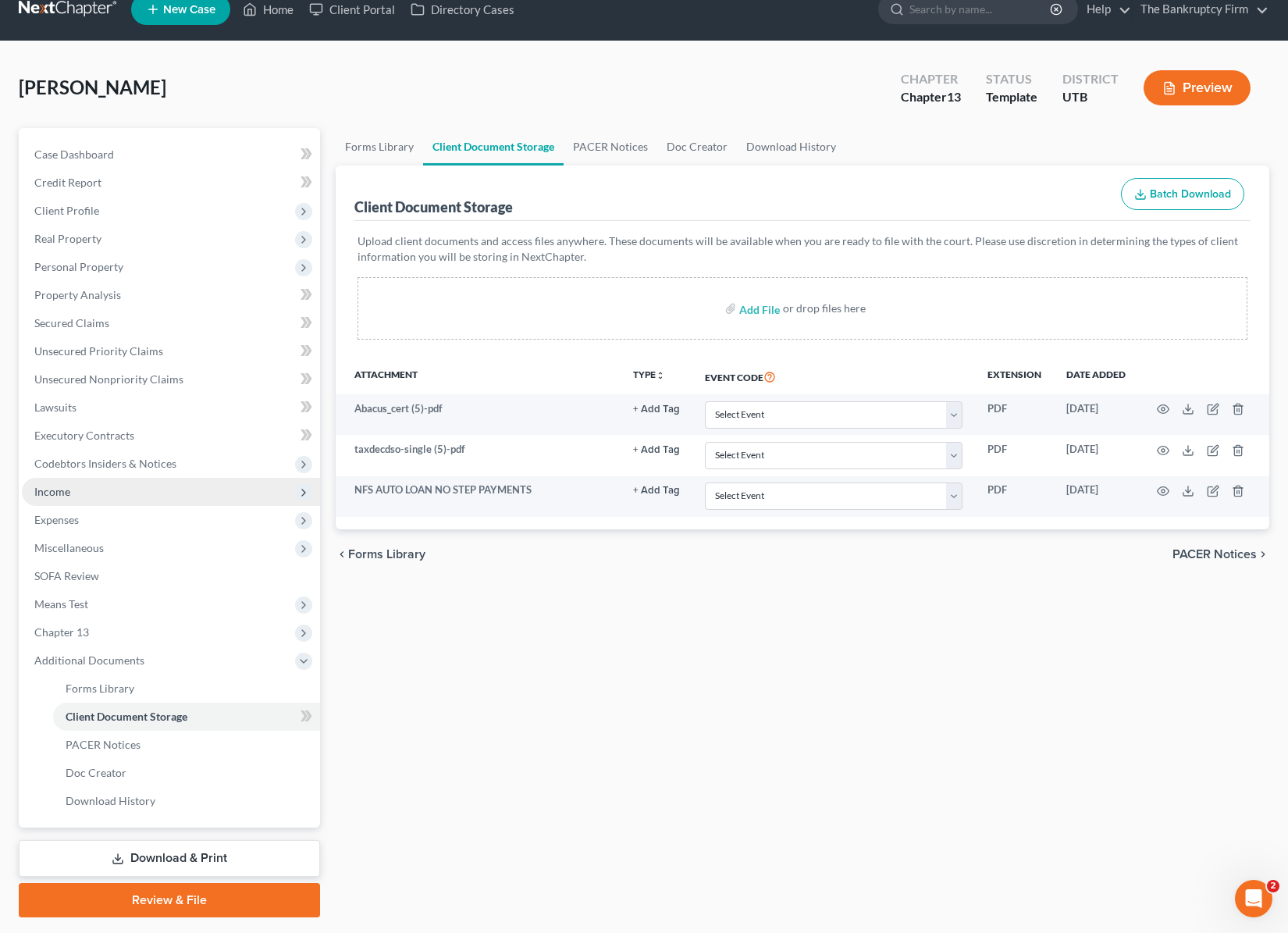
click at [88, 492] on span "Income" at bounding box center [170, 491] width 298 height 28
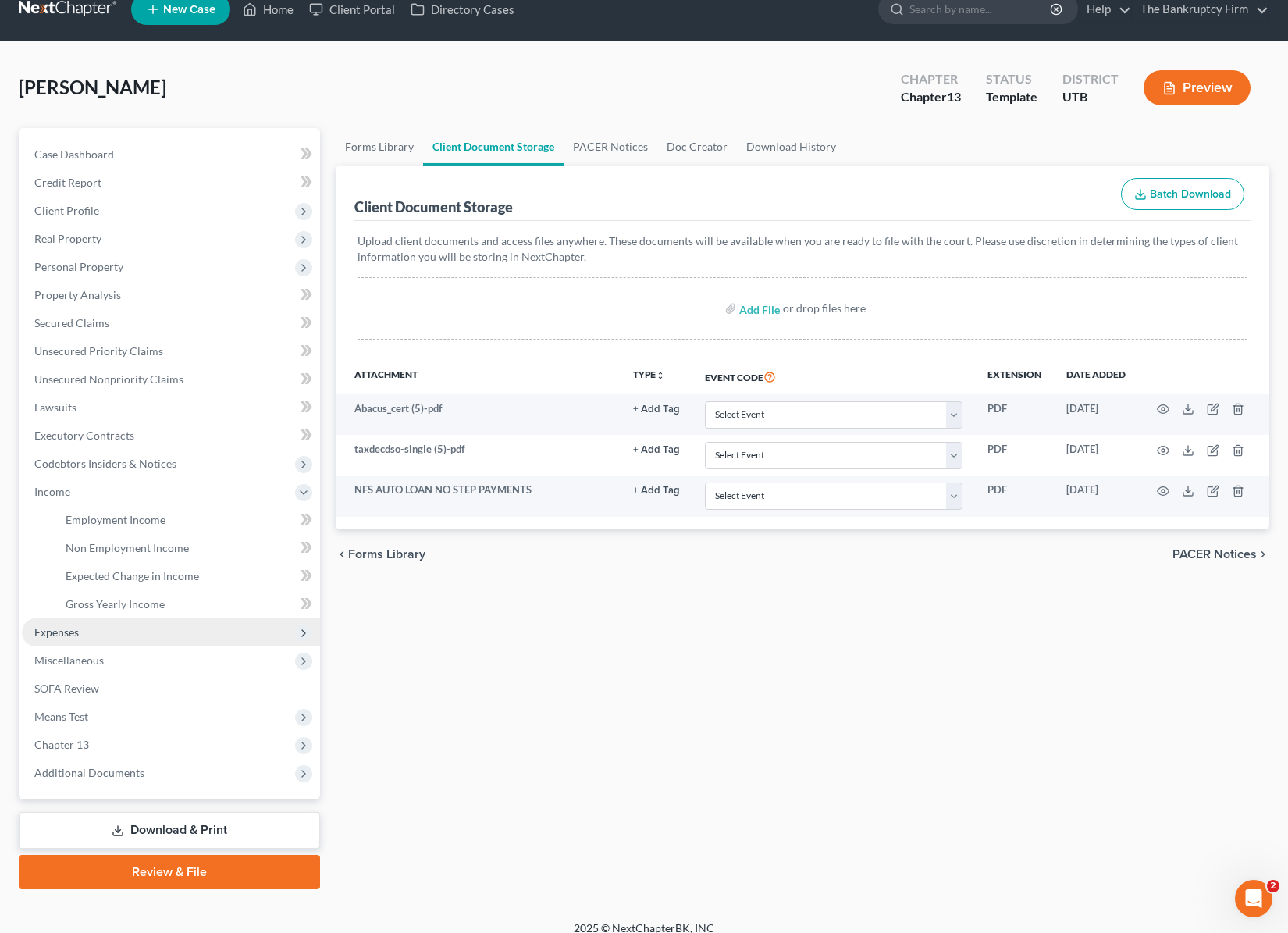
click at [101, 632] on span "Expenses" at bounding box center [170, 632] width 298 height 28
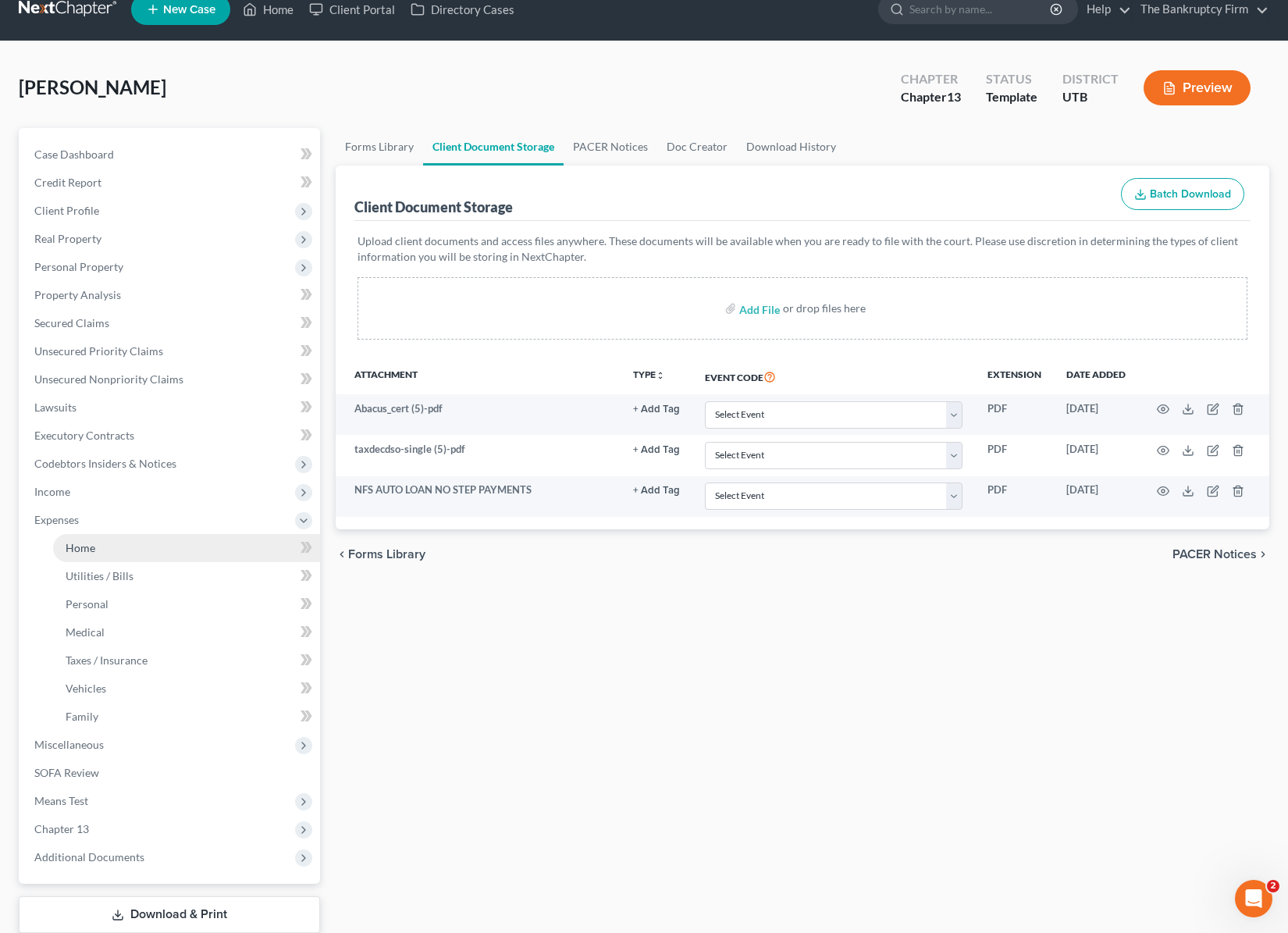
click at [117, 546] on link "Home" at bounding box center [187, 548] width 267 height 28
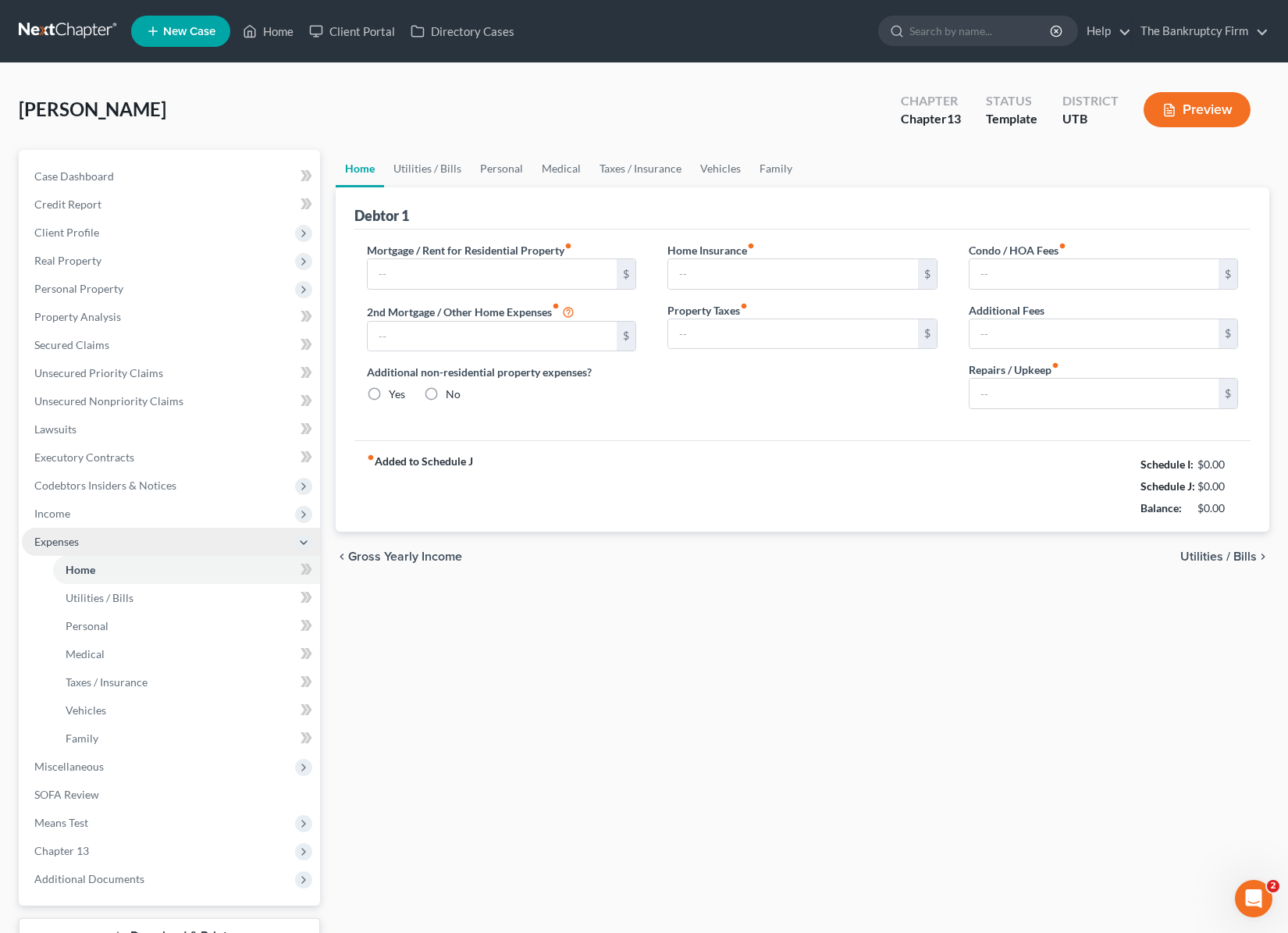
type input "1,266.00"
type input "0.00"
radio input "true"
type input "0.00"
type input "52.72"
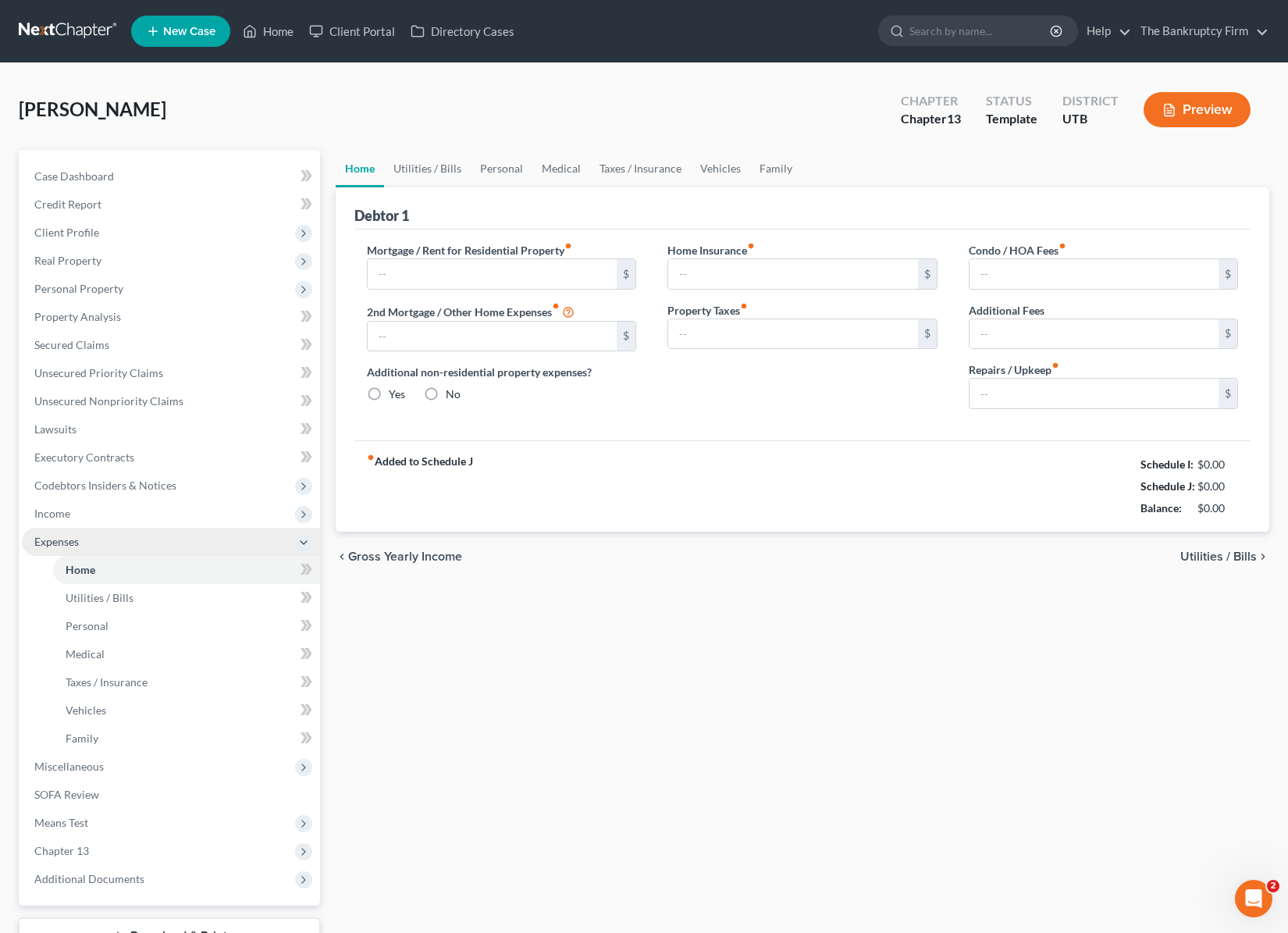
type input "0.00"
click at [768, 166] on link "Family" at bounding box center [776, 168] width 51 height 38
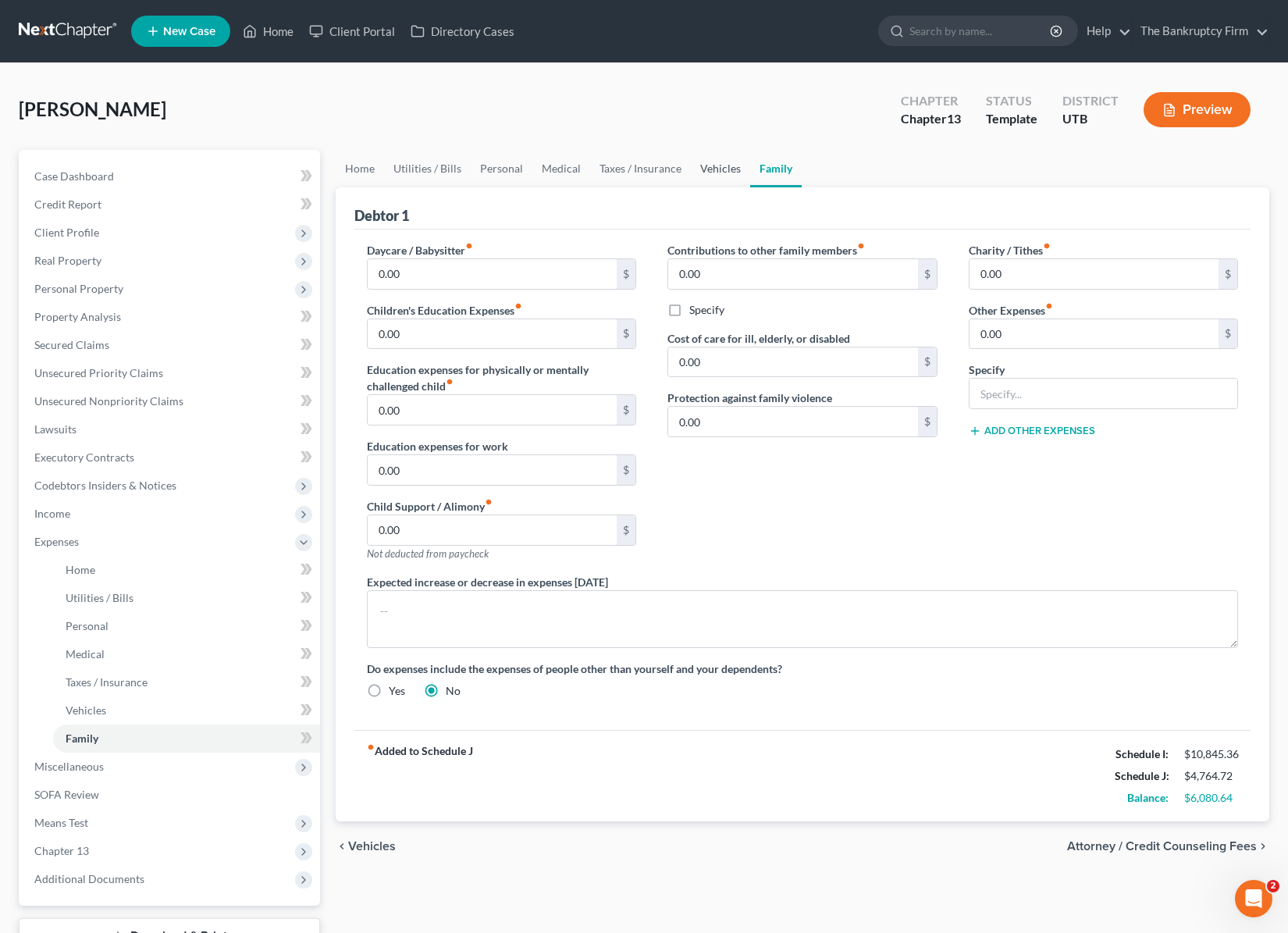
click at [705, 169] on link "Vehicles" at bounding box center [720, 168] width 59 height 38
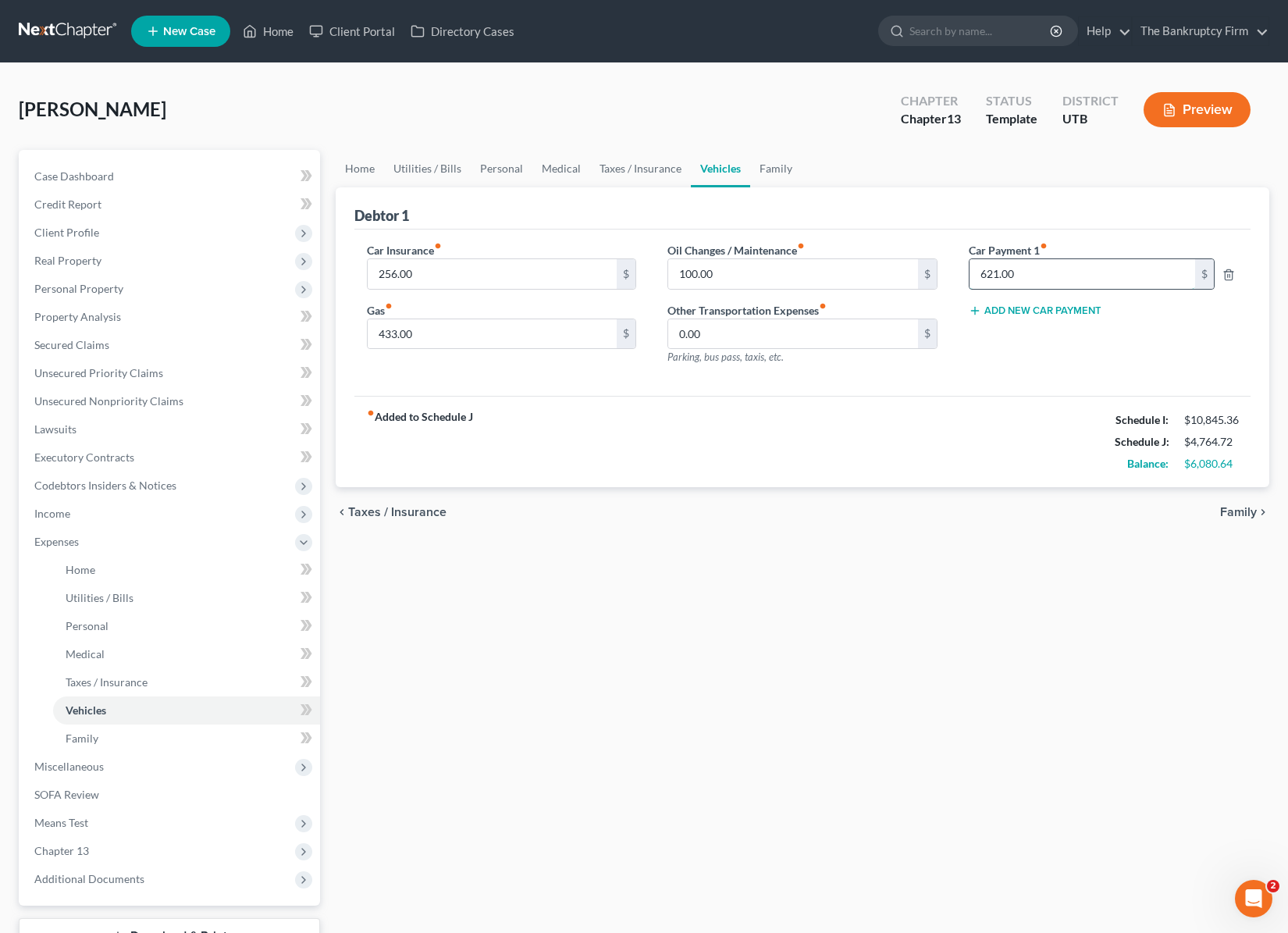
click at [1050, 274] on input "621.00" at bounding box center [1082, 273] width 226 height 30
type input "627.87"
click at [1008, 359] on div "Car Payment 1 fiber_manual_record 627.87 $ Add New Car Payment" at bounding box center [1103, 310] width 301 height 136
click at [448, 270] on input "256.00" at bounding box center [492, 273] width 250 height 30
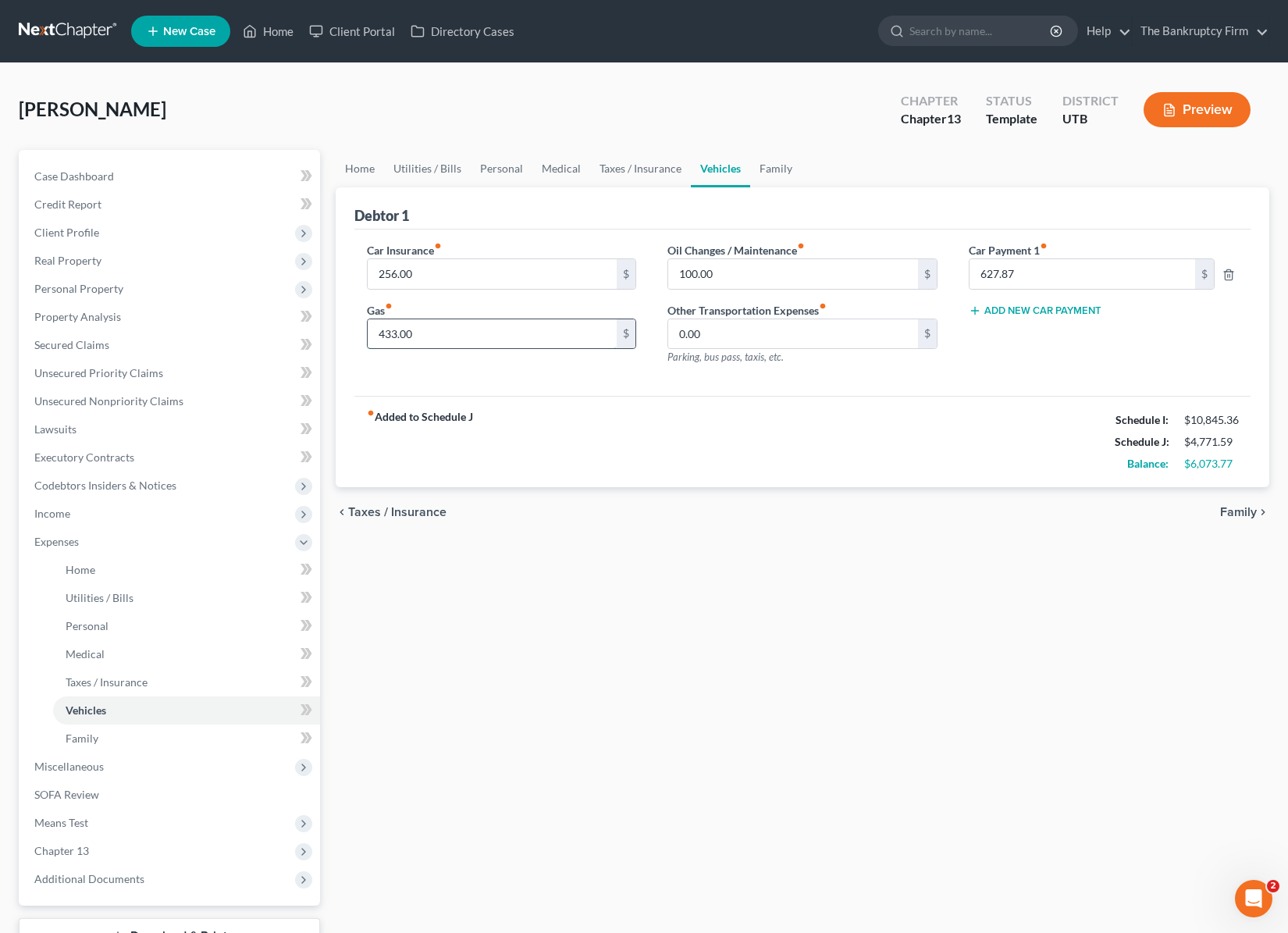
click at [445, 333] on input "433.00" at bounding box center [492, 334] width 250 height 30
click at [740, 277] on input "100.00" at bounding box center [793, 273] width 250 height 30
click at [626, 160] on link "Taxes / Insurance" at bounding box center [640, 168] width 100 height 38
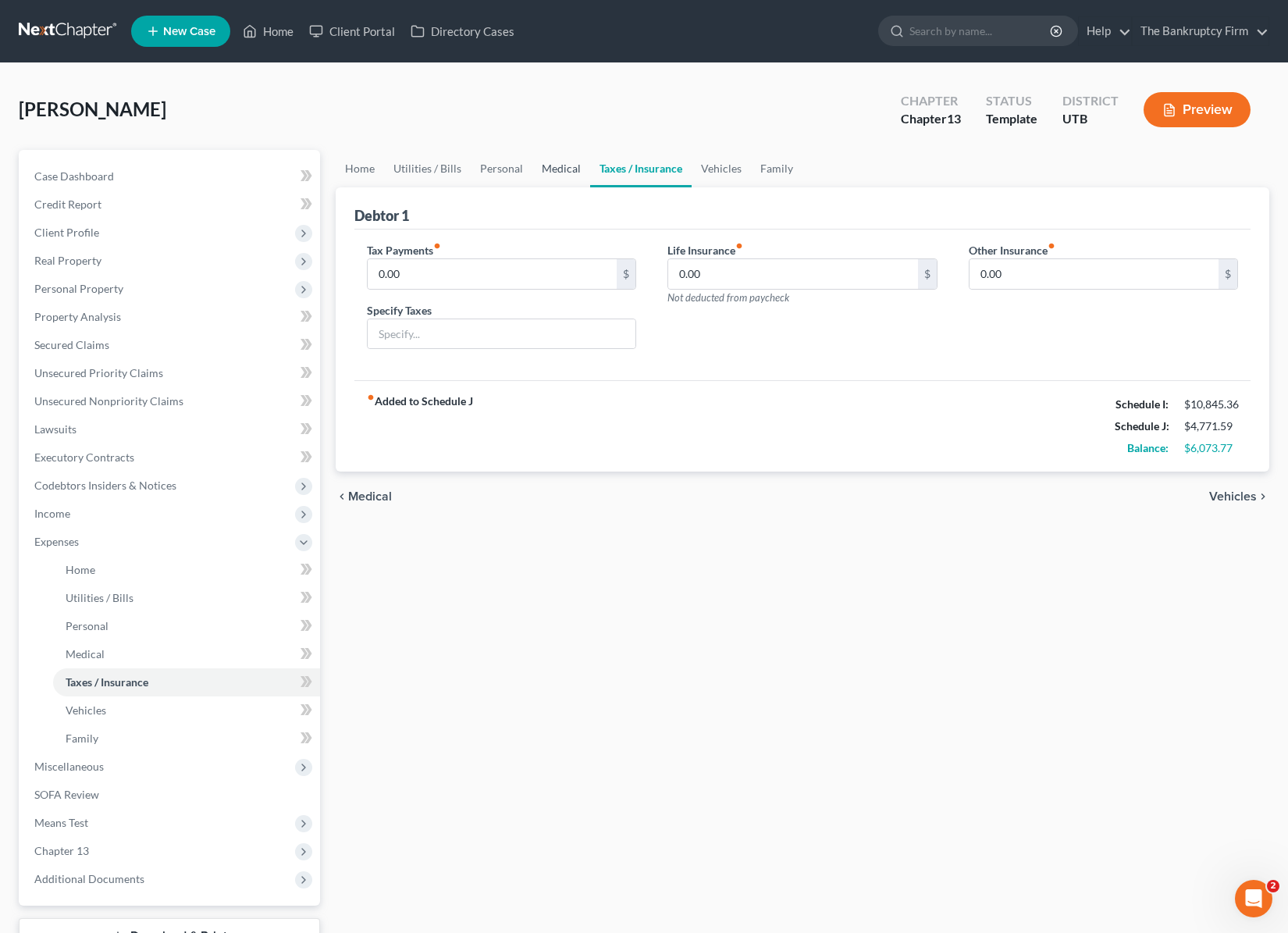
click at [549, 164] on link "Medical" at bounding box center [561, 168] width 58 height 38
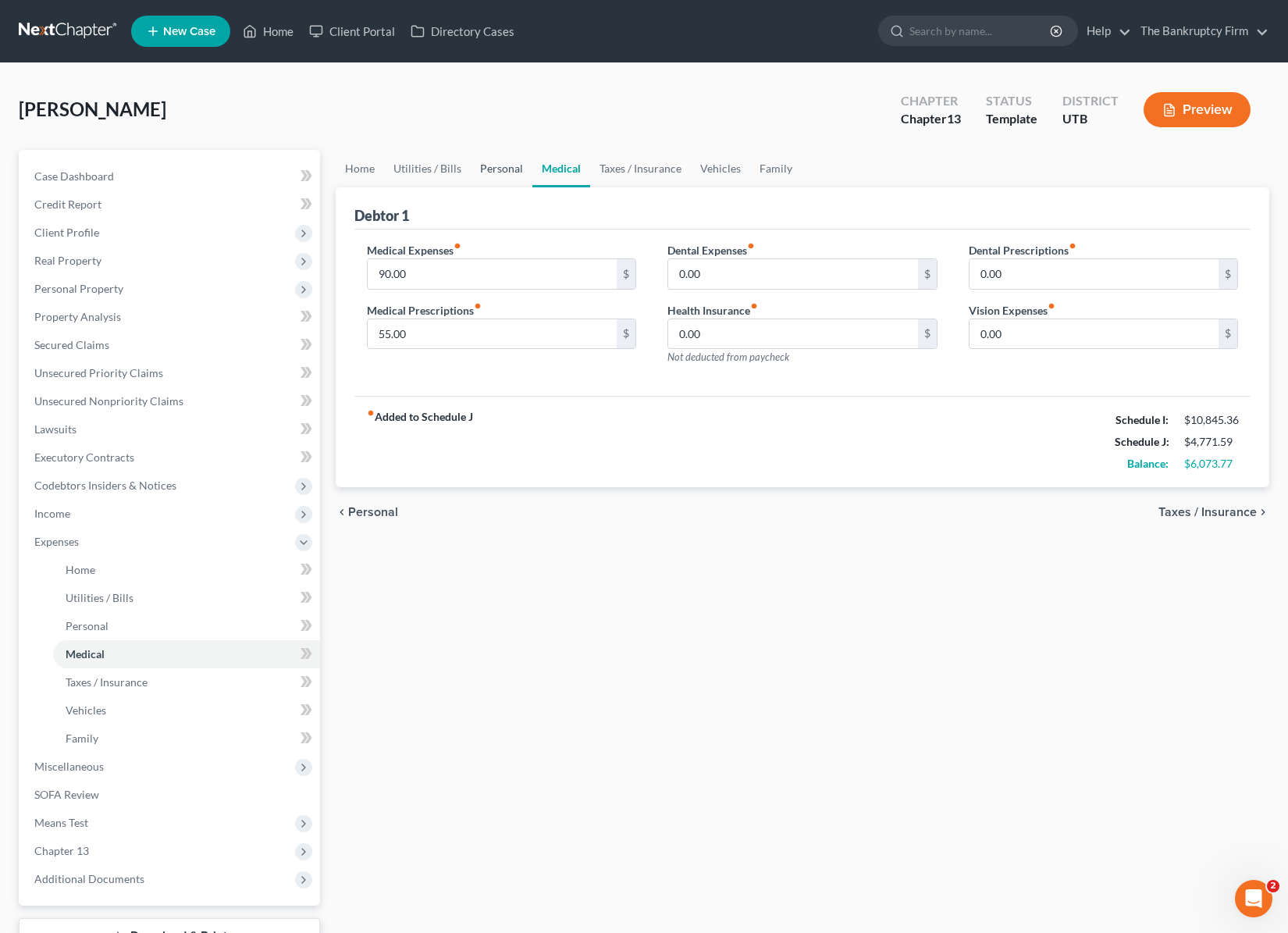
click at [494, 167] on link "Personal" at bounding box center [501, 168] width 62 height 38
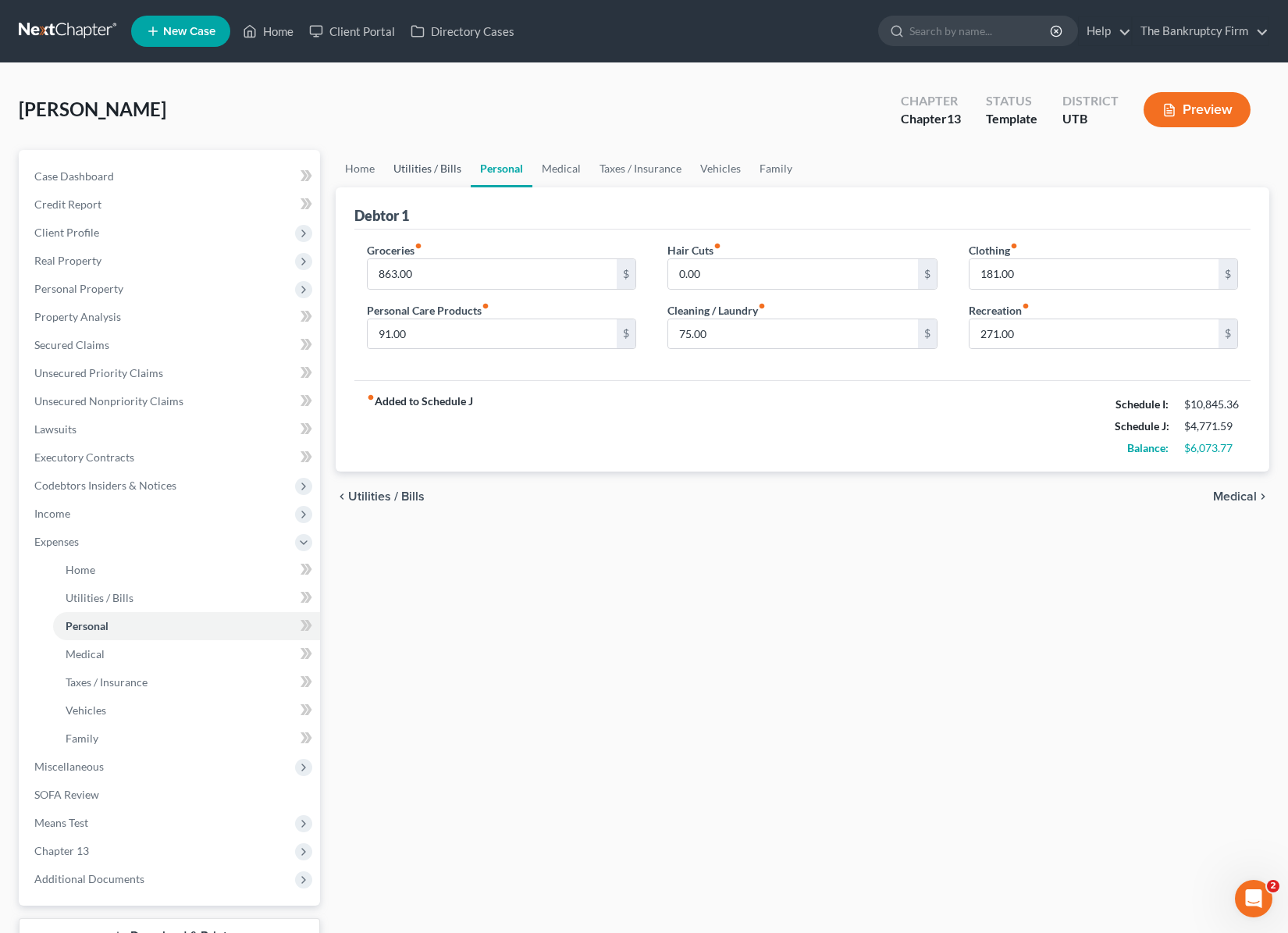
click at [439, 166] on link "Utilities / Bills" at bounding box center [428, 168] width 87 height 38
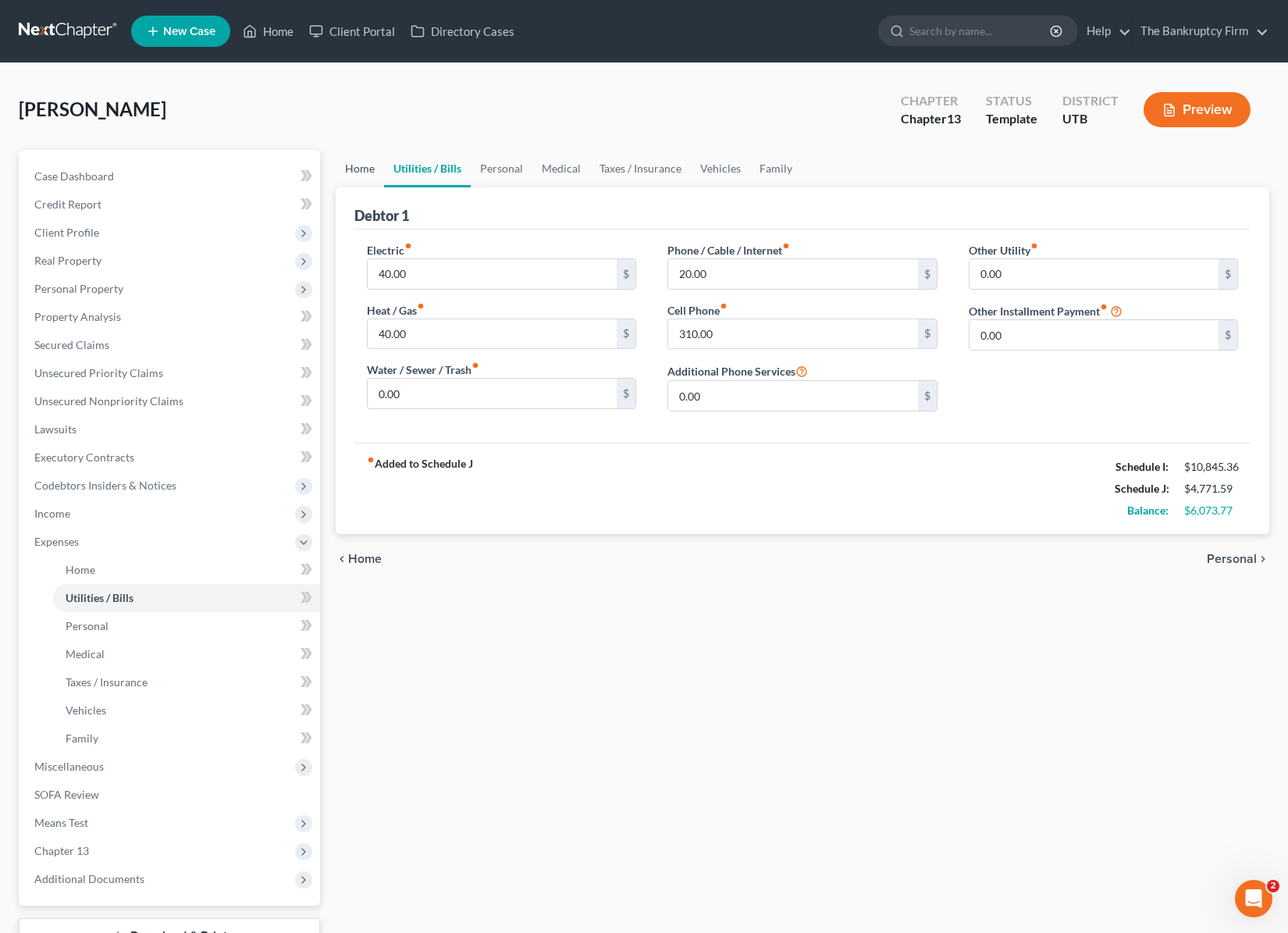
click at [362, 171] on link "Home" at bounding box center [359, 168] width 48 height 38
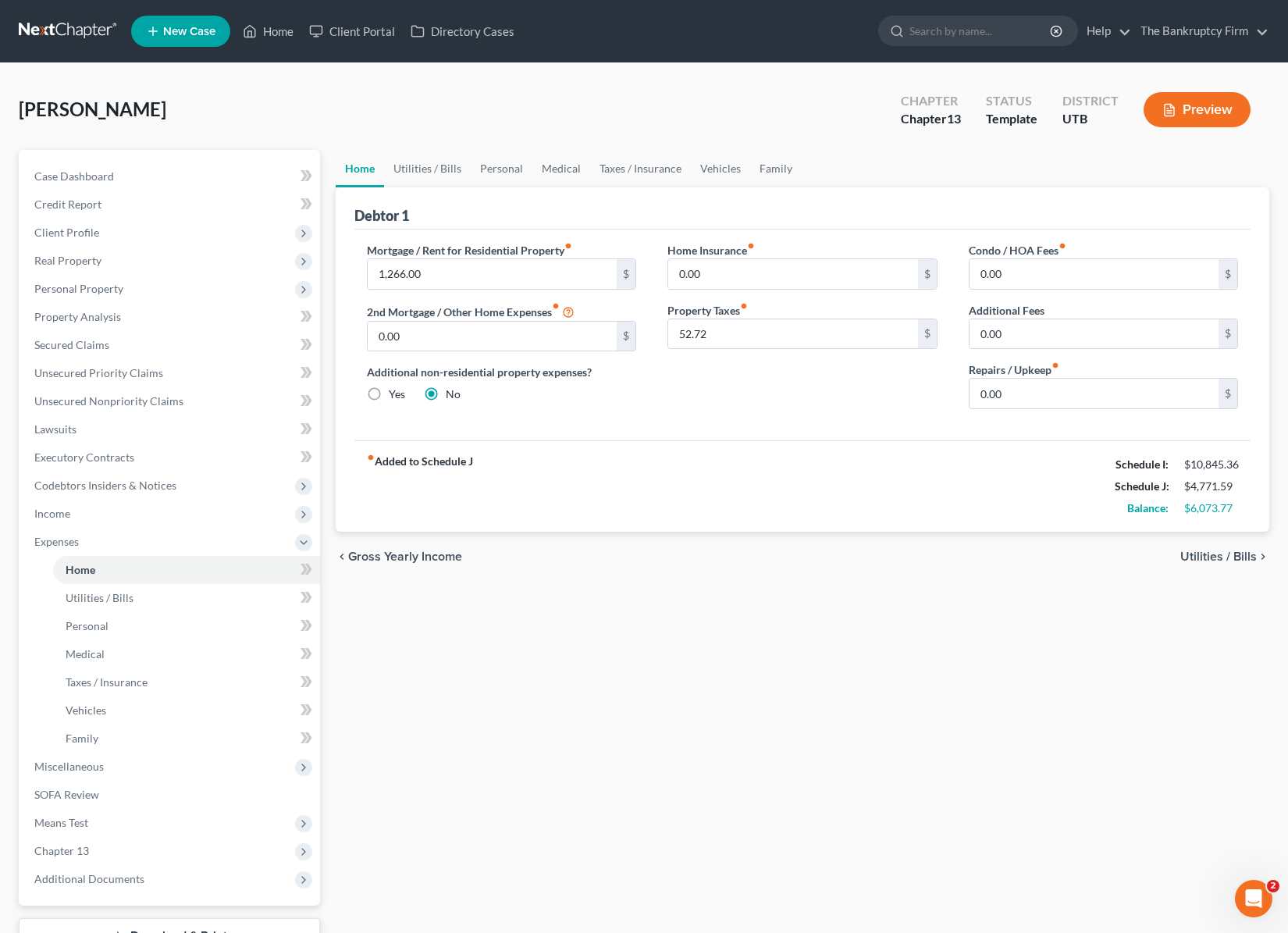
click at [1201, 508] on div "$6,073.77" at bounding box center [1211, 508] width 54 height 15
click at [125, 518] on span "Income" at bounding box center [170, 513] width 298 height 28
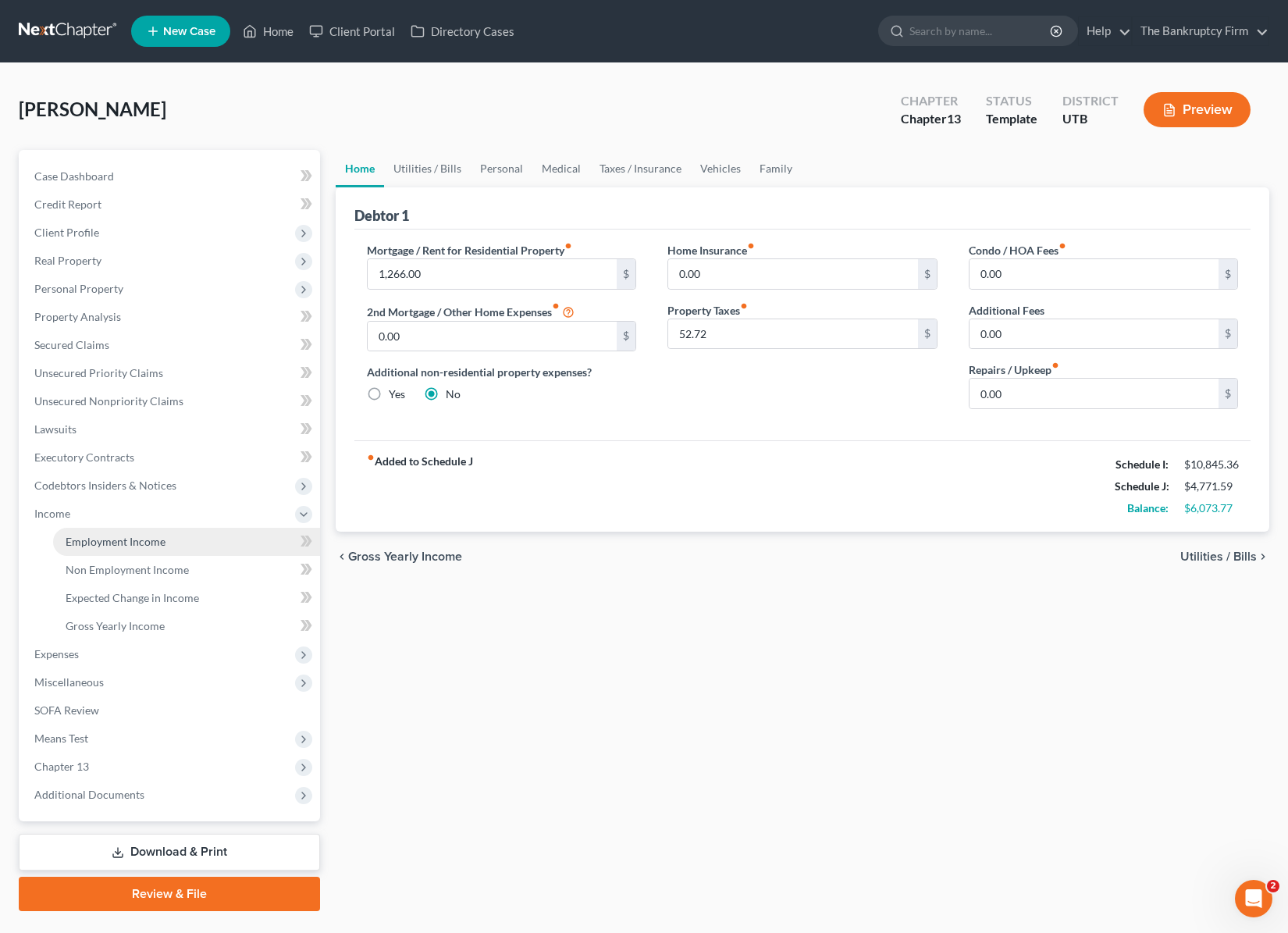
click at [175, 542] on link "Employment Income" at bounding box center [187, 541] width 267 height 28
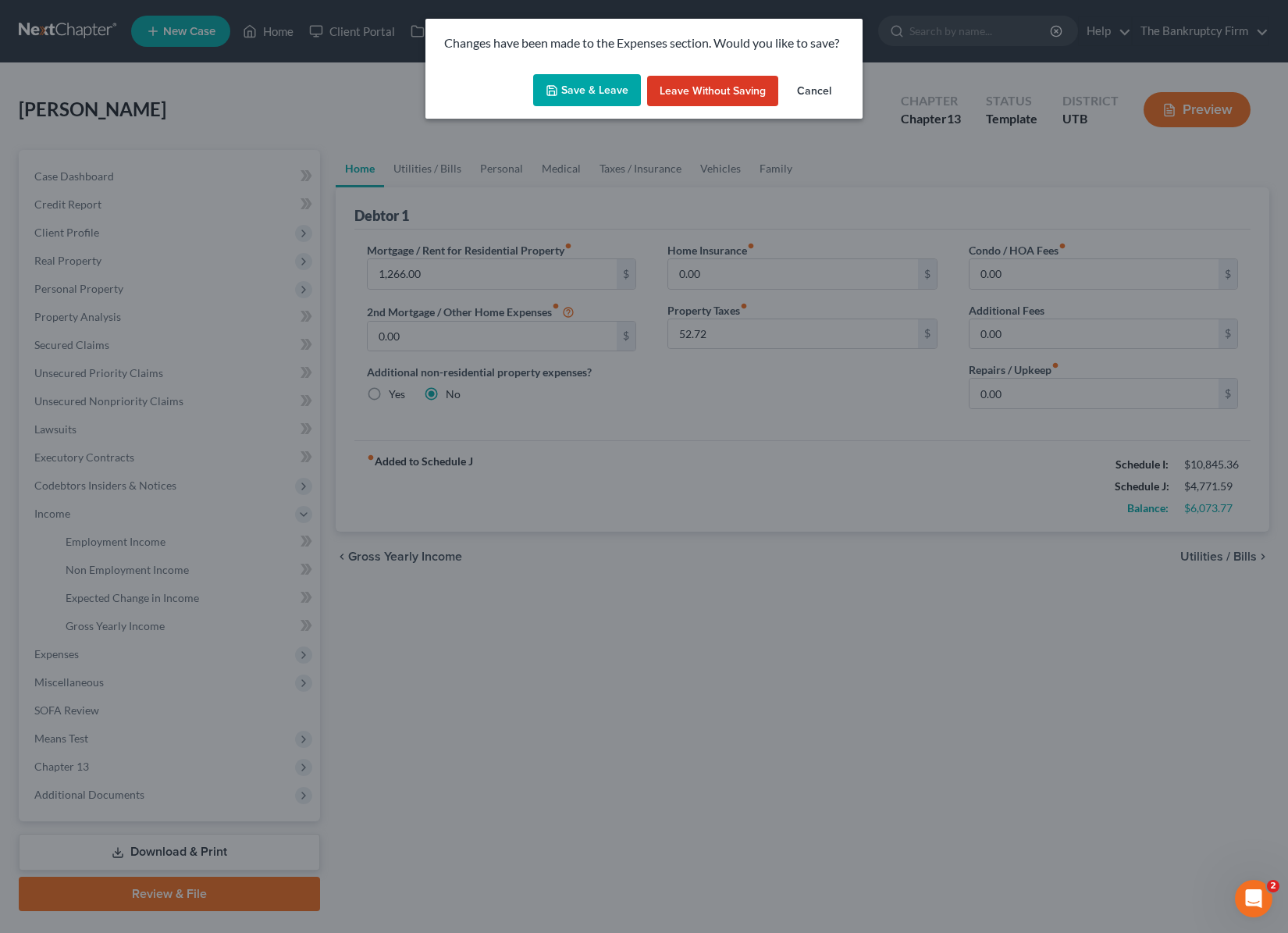
click at [607, 83] on button "Save & Leave" at bounding box center [587, 90] width 108 height 33
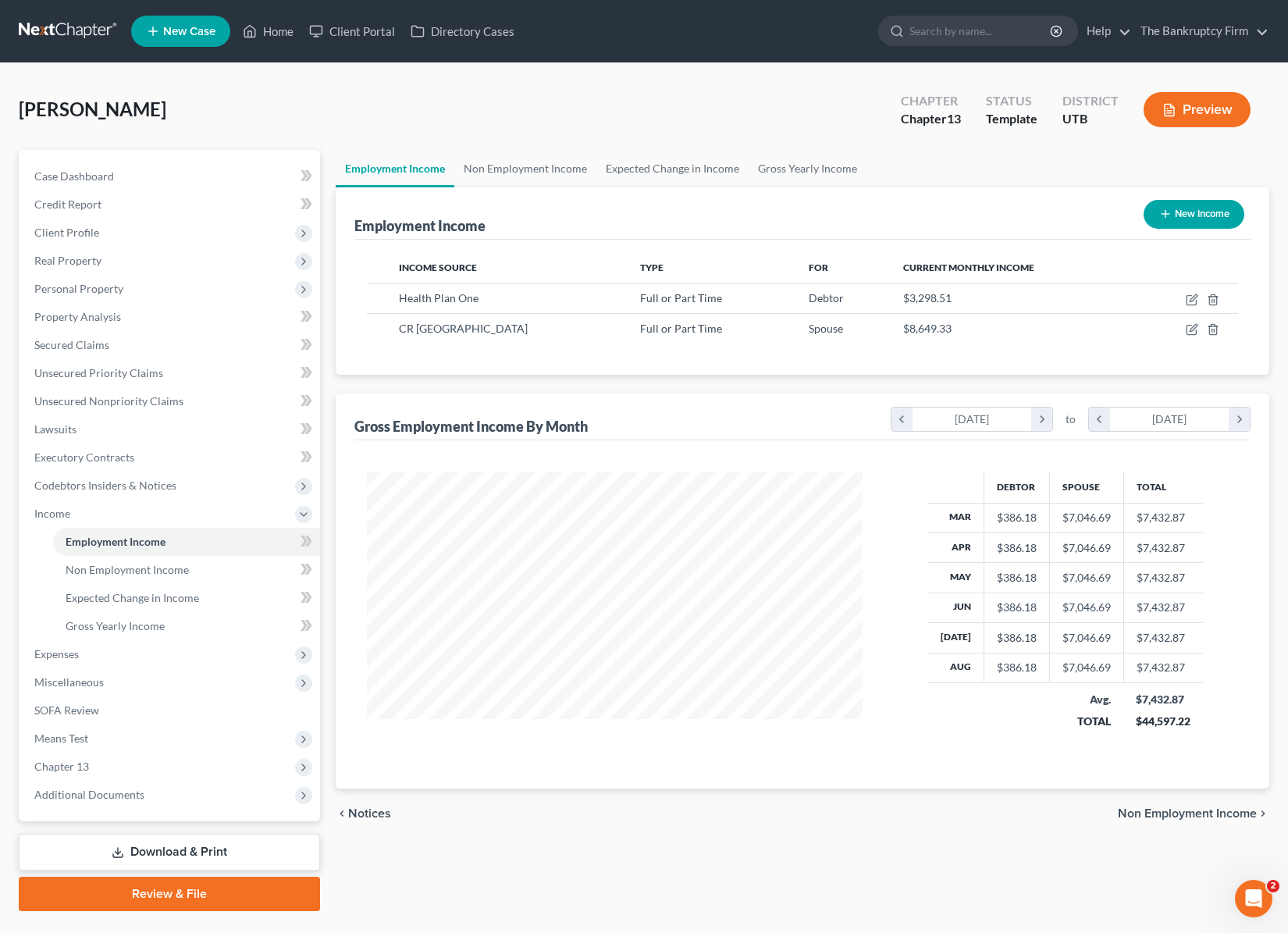
scroll to position [280, 526]
click at [504, 164] on link "Non Employment Income" at bounding box center [525, 168] width 142 height 38
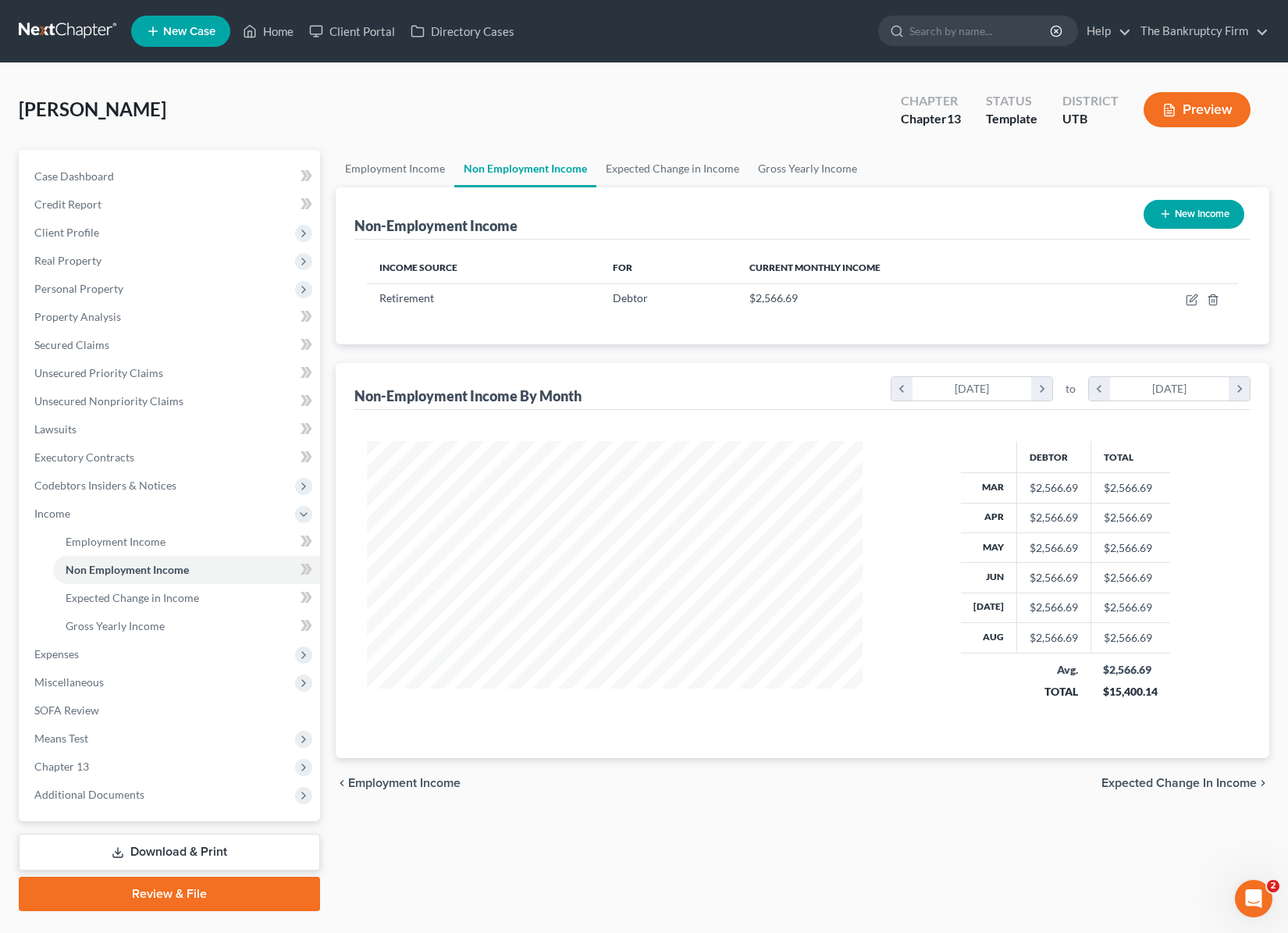
scroll to position [280, 526]
click at [695, 167] on link "Expected Change in Income" at bounding box center [672, 168] width 152 height 38
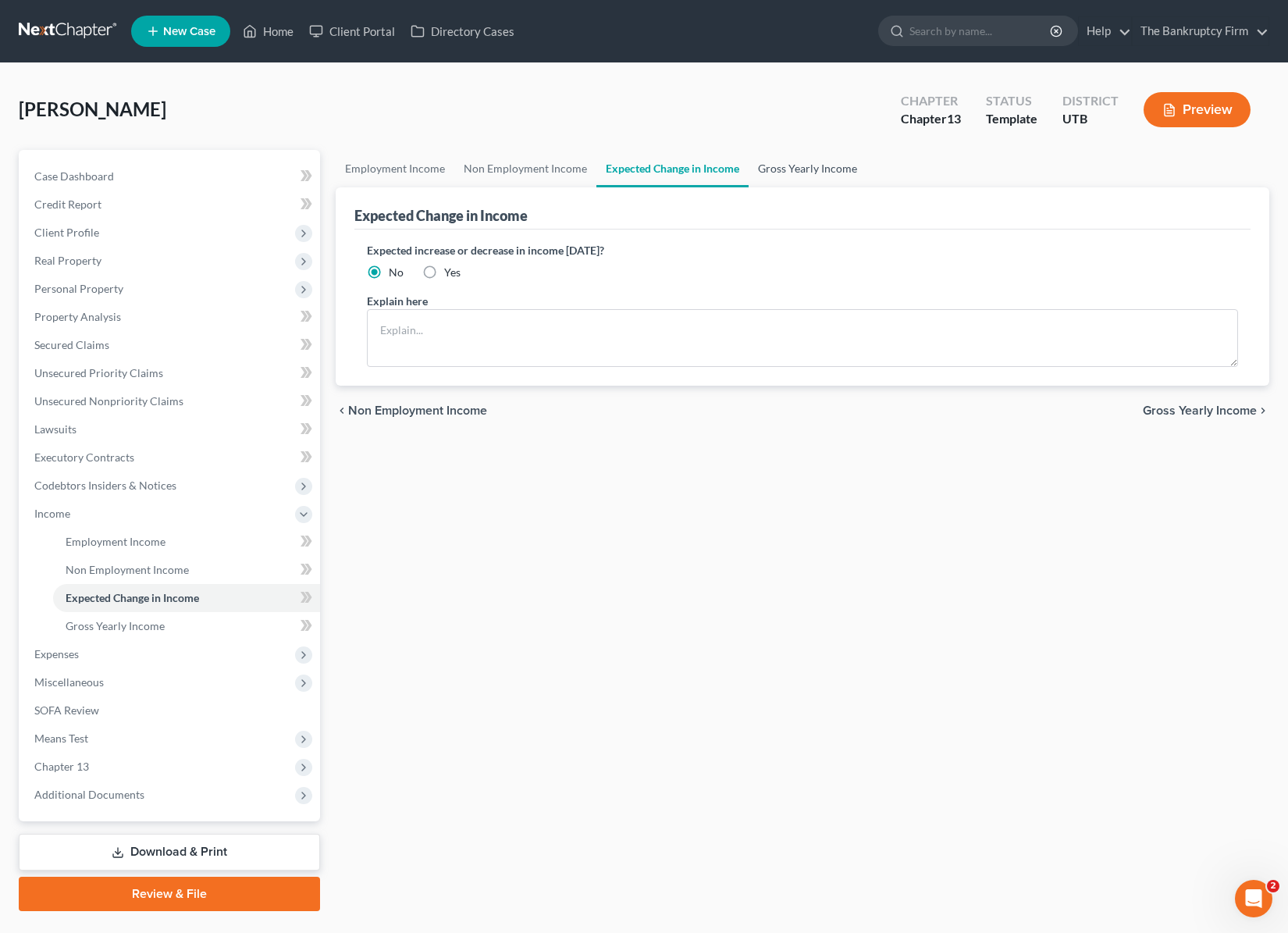
click at [819, 165] on link "Gross Yearly Income" at bounding box center [807, 168] width 118 height 38
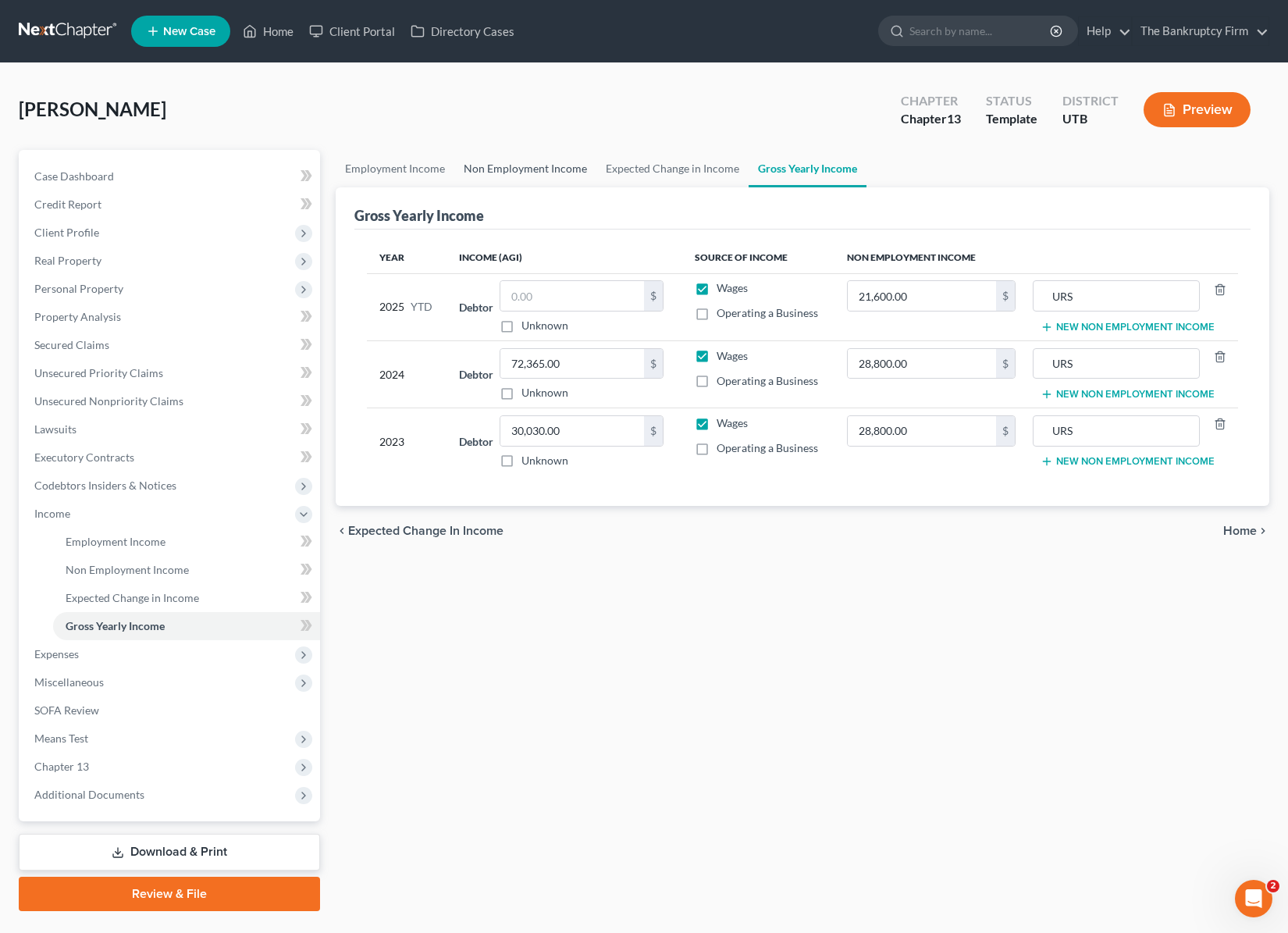
click at [501, 173] on link "Non Employment Income" at bounding box center [525, 168] width 142 height 38
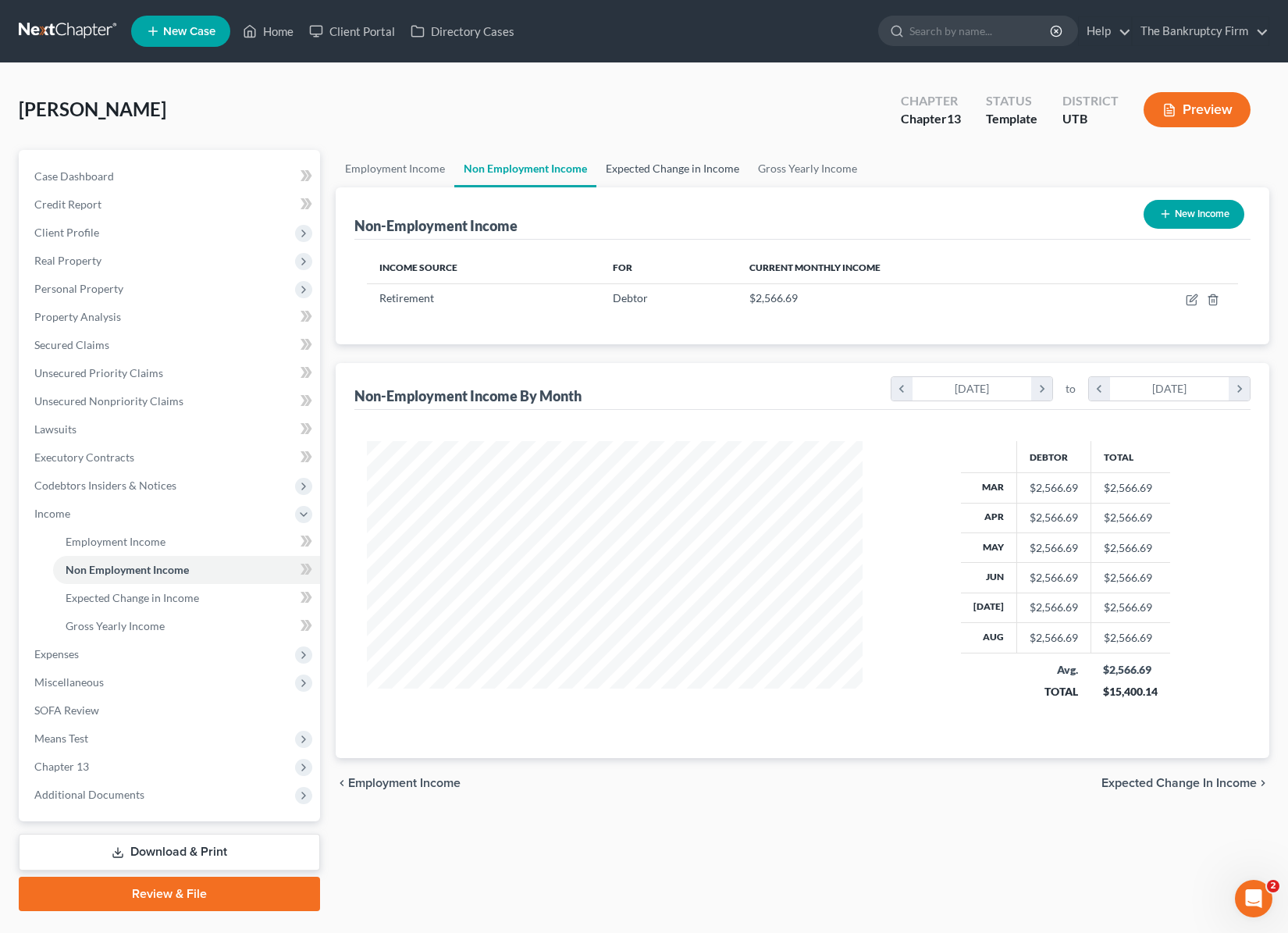
scroll to position [38, 0]
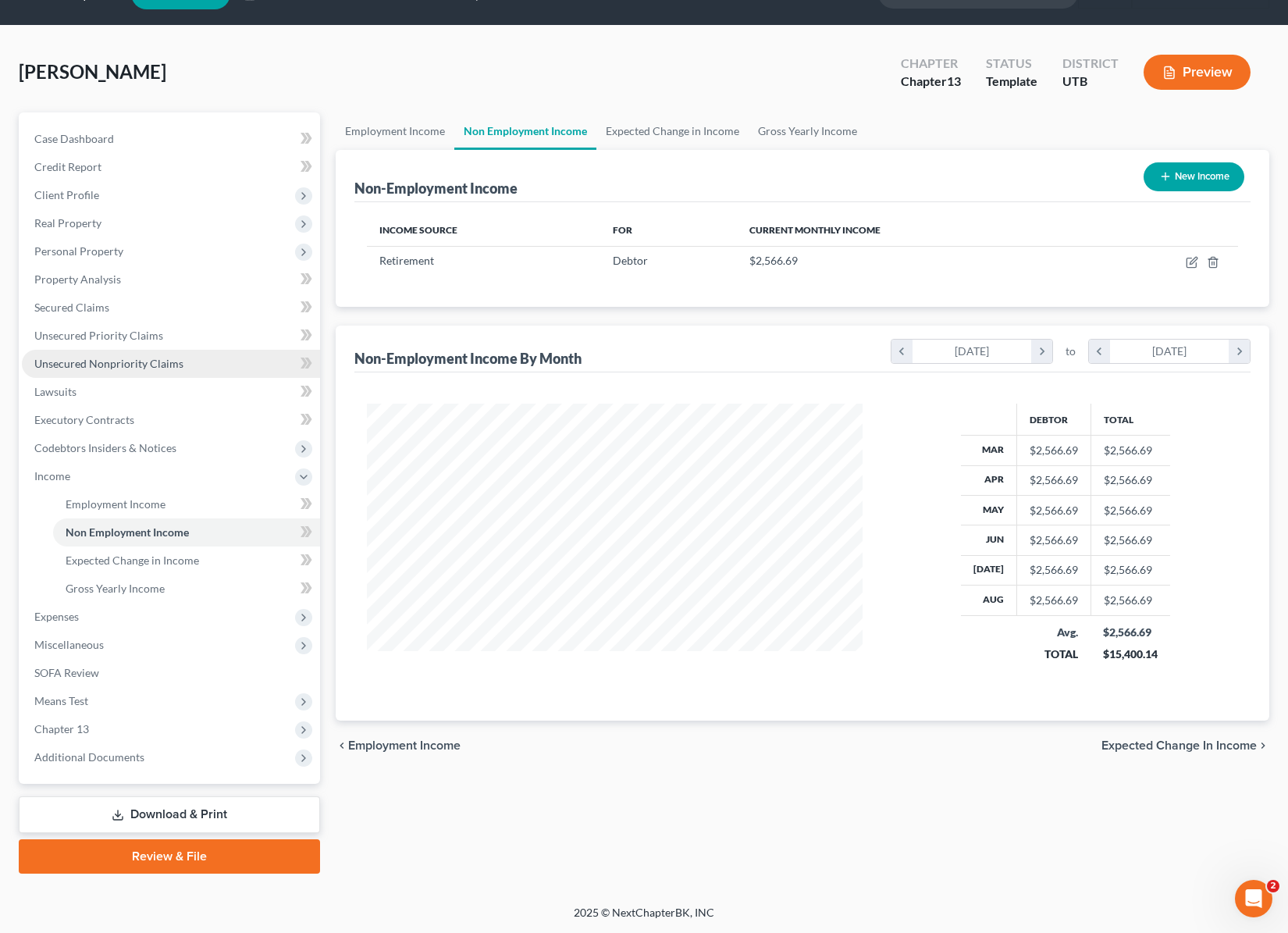
click at [124, 361] on span "Unsecured Nonpriority Claims" at bounding box center [109, 364] width 149 height 14
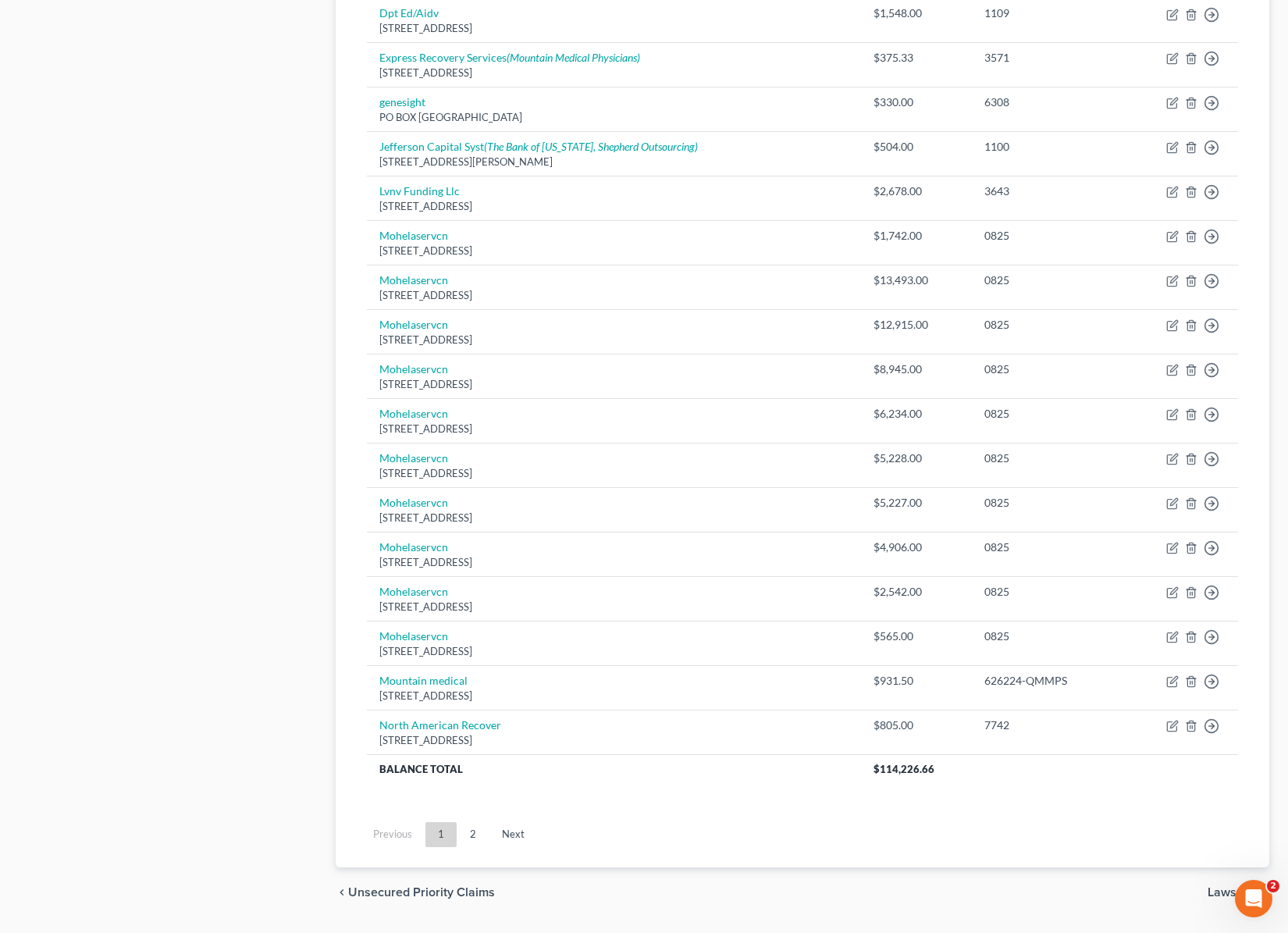
scroll to position [823, 0]
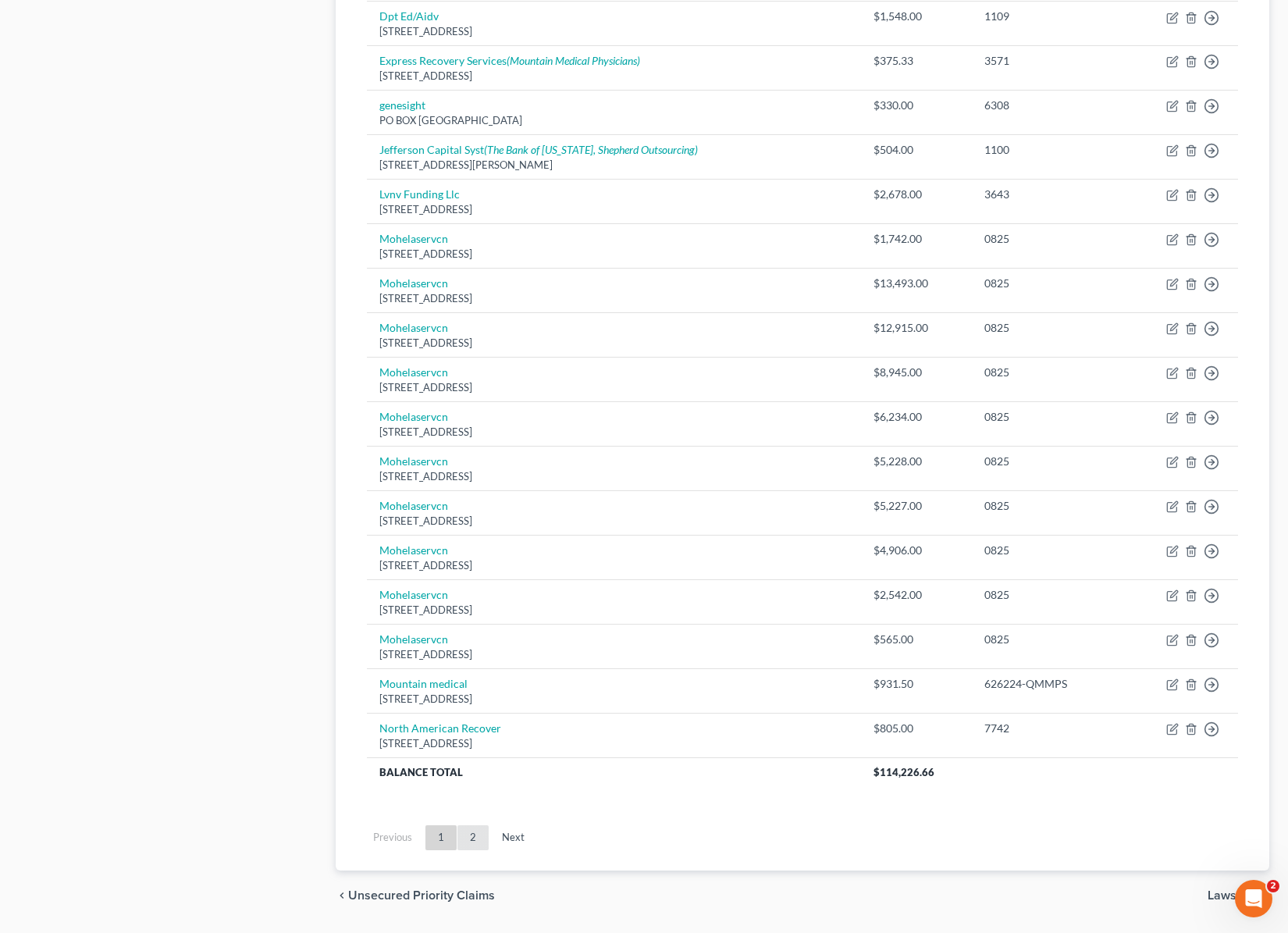
click at [469, 832] on link "2" at bounding box center [473, 837] width 31 height 25
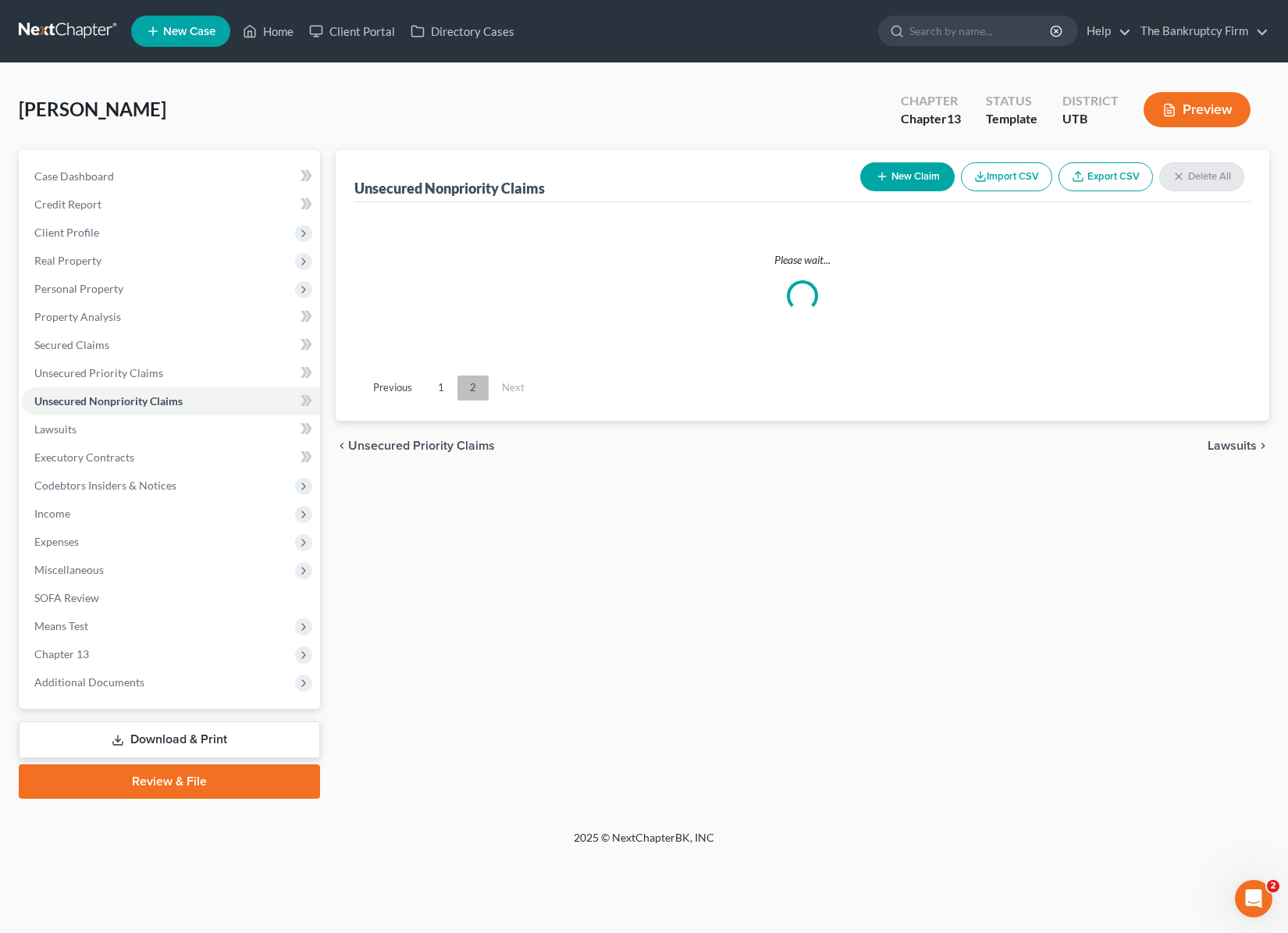
scroll to position [0, 0]
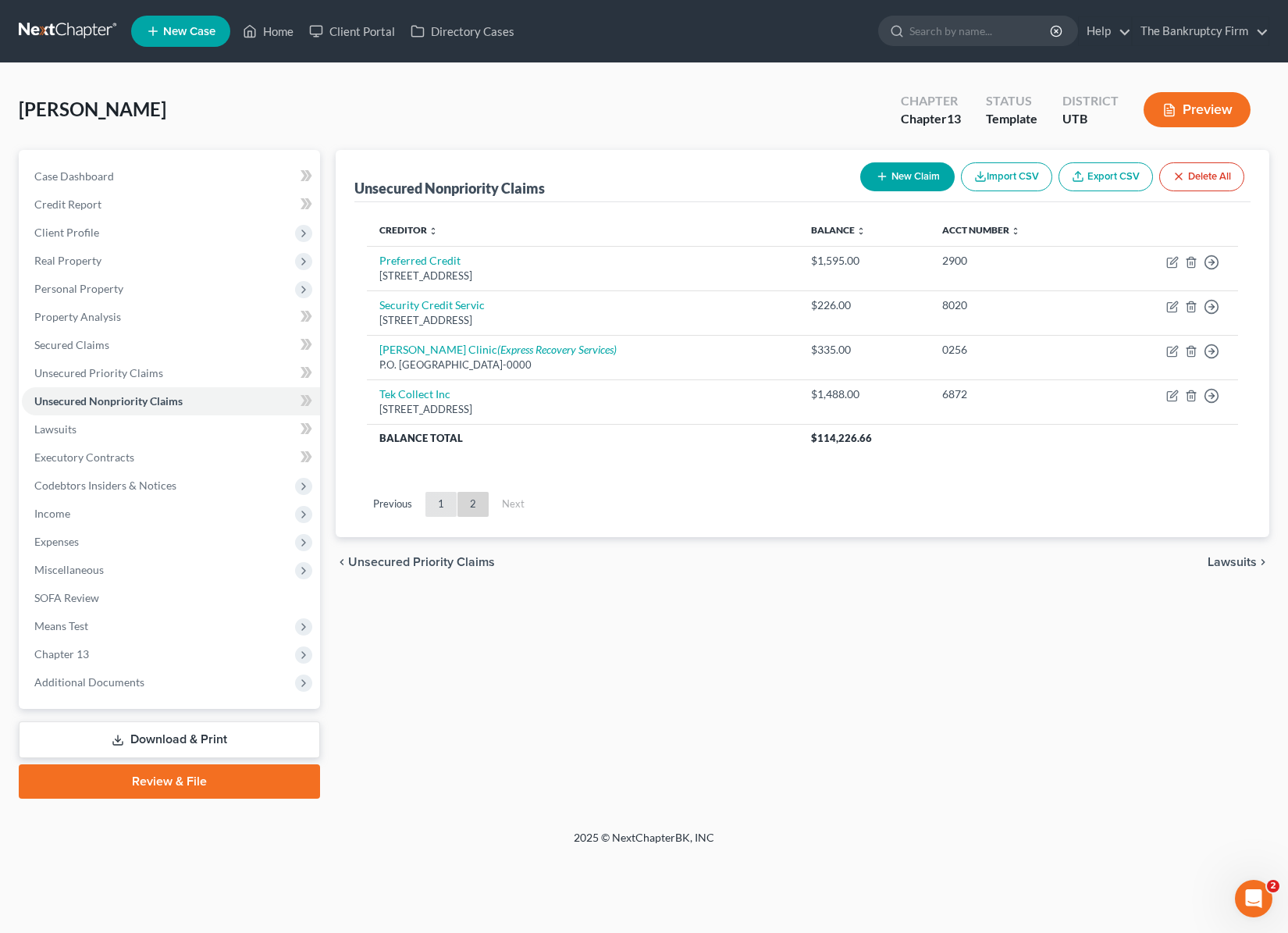
click at [439, 499] on link "1" at bounding box center [441, 504] width 31 height 25
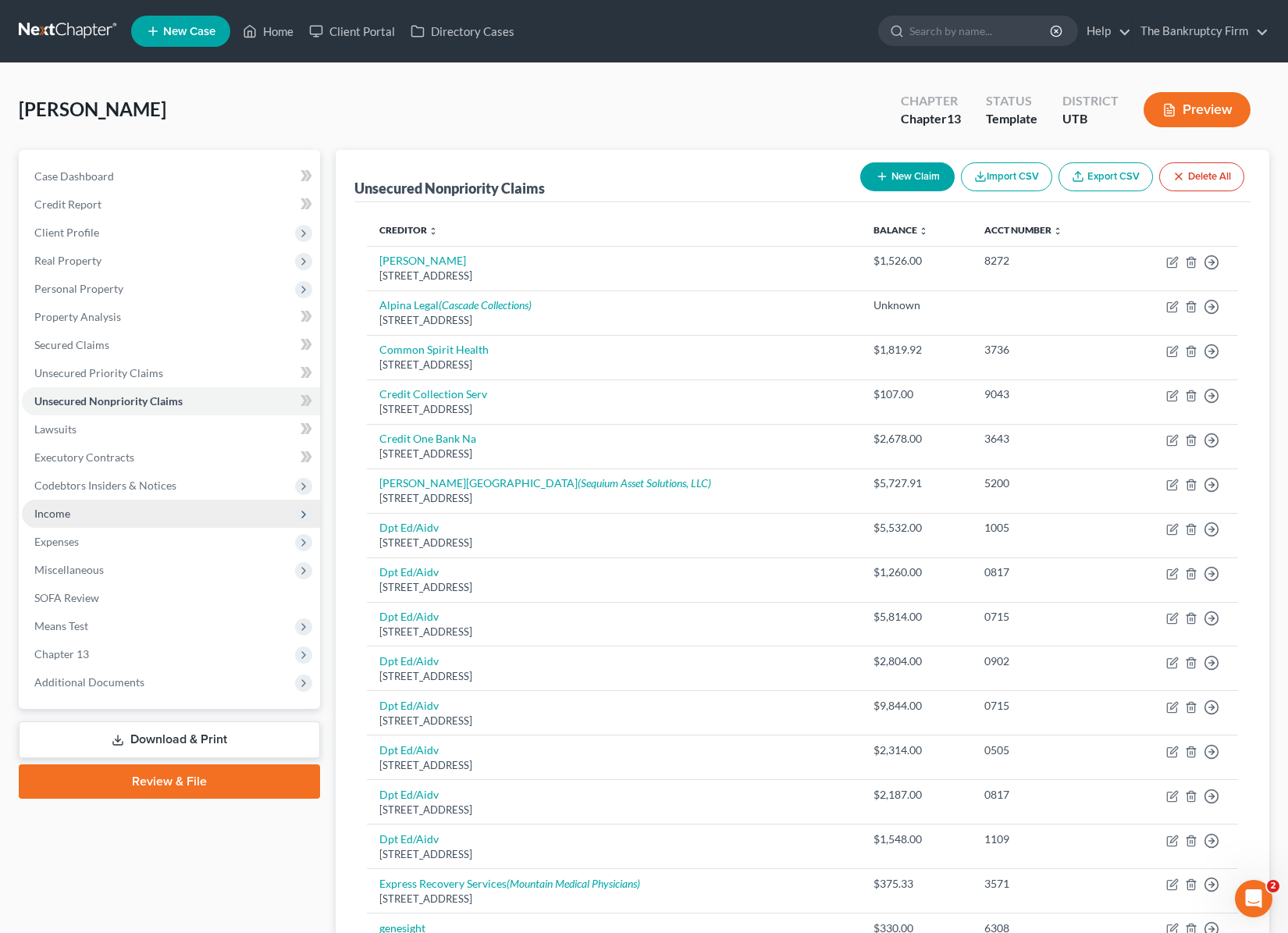
click at [71, 511] on span "Income" at bounding box center [170, 513] width 298 height 28
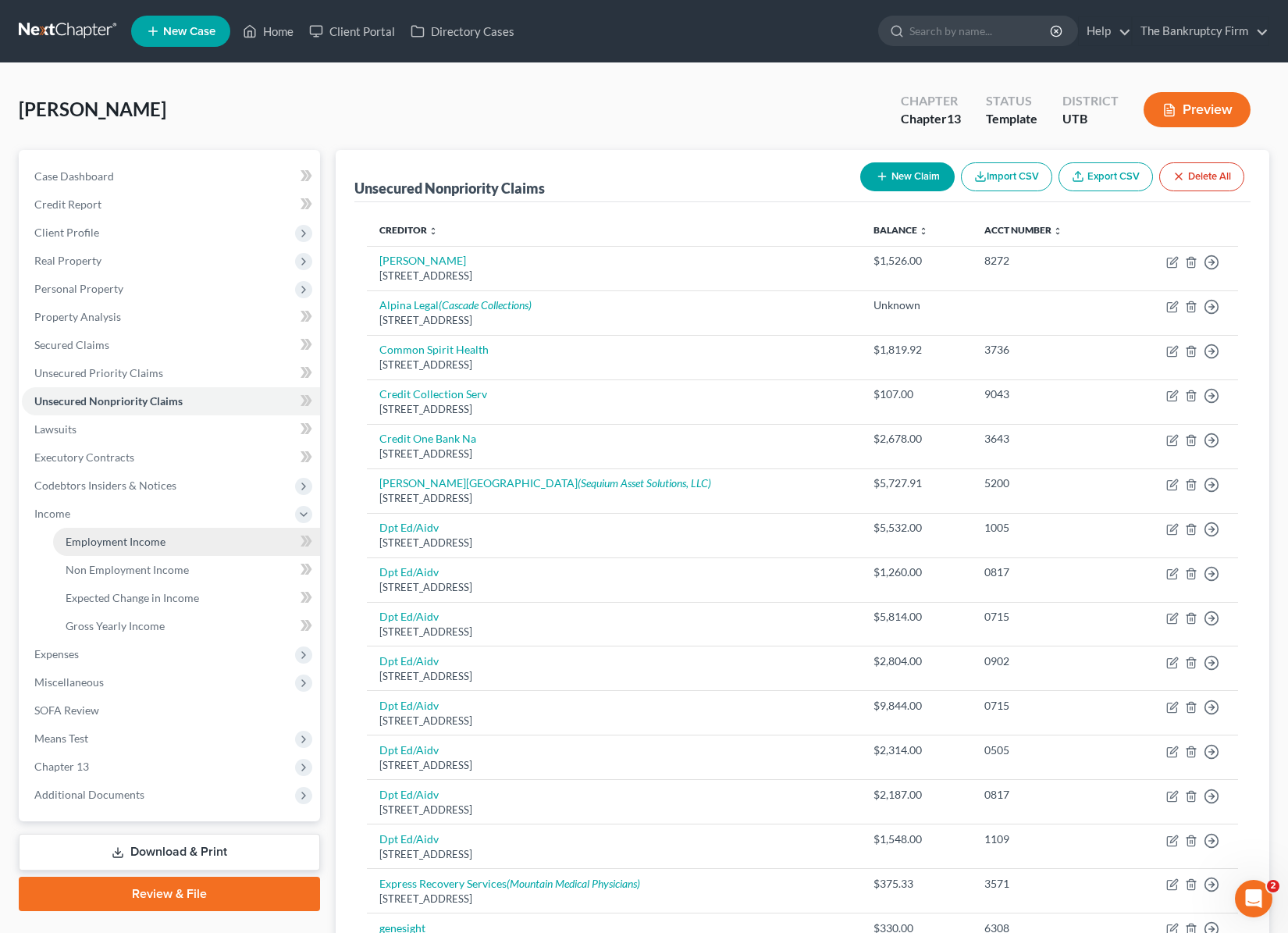
click at [109, 536] on span "Employment Income" at bounding box center [116, 541] width 100 height 14
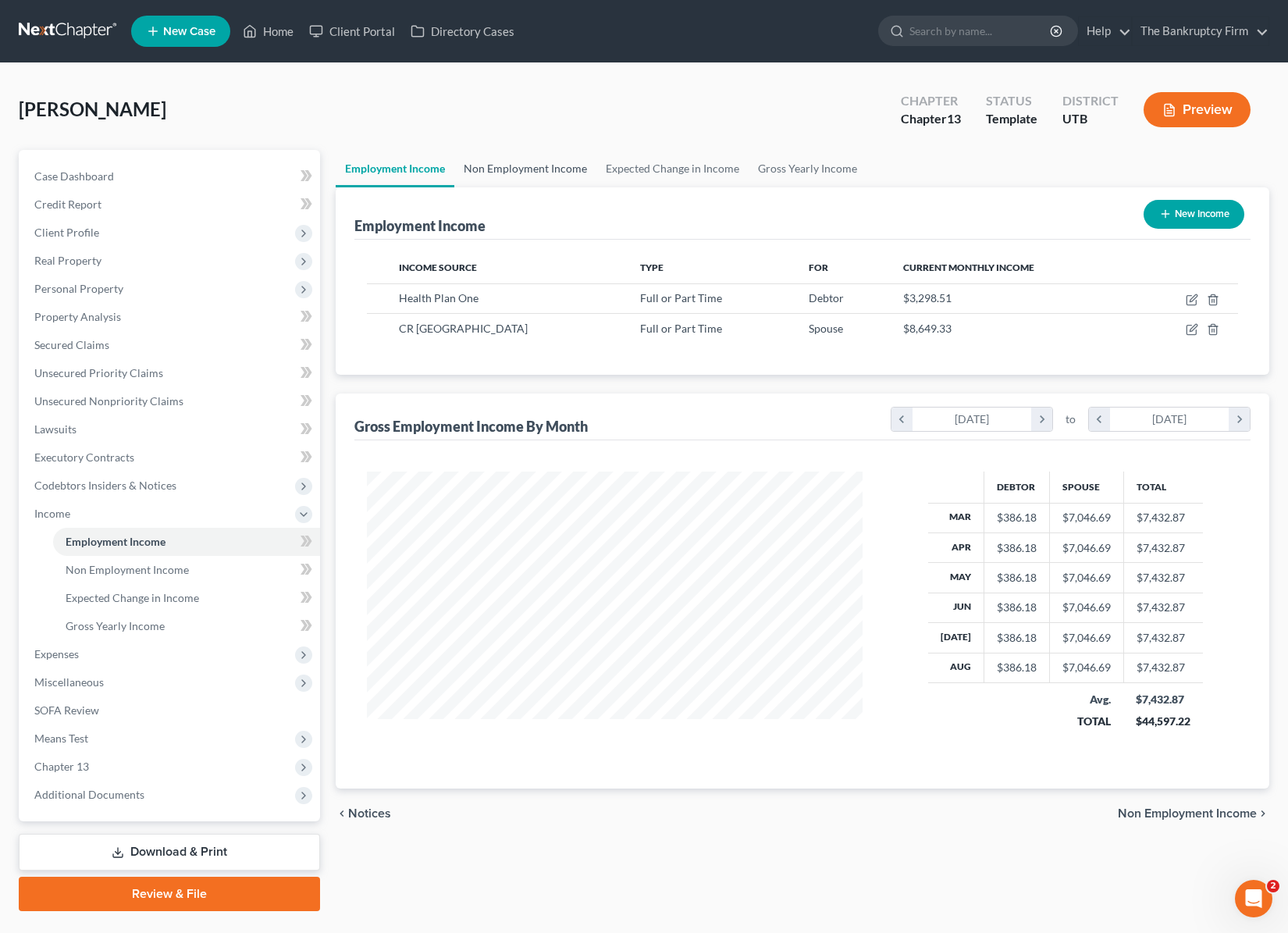
scroll to position [38, 0]
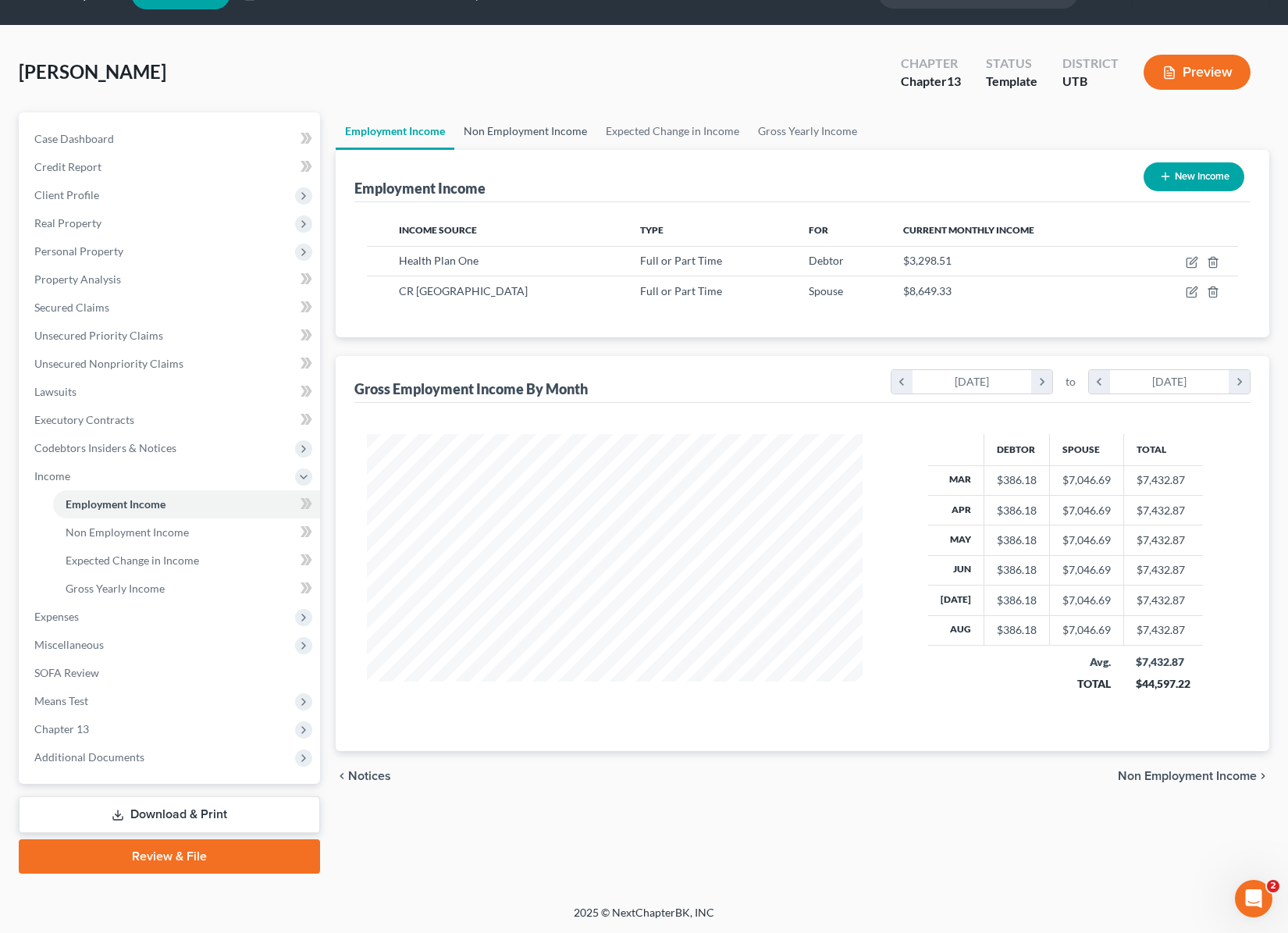
click at [536, 126] on link "Non Employment Income" at bounding box center [525, 131] width 142 height 38
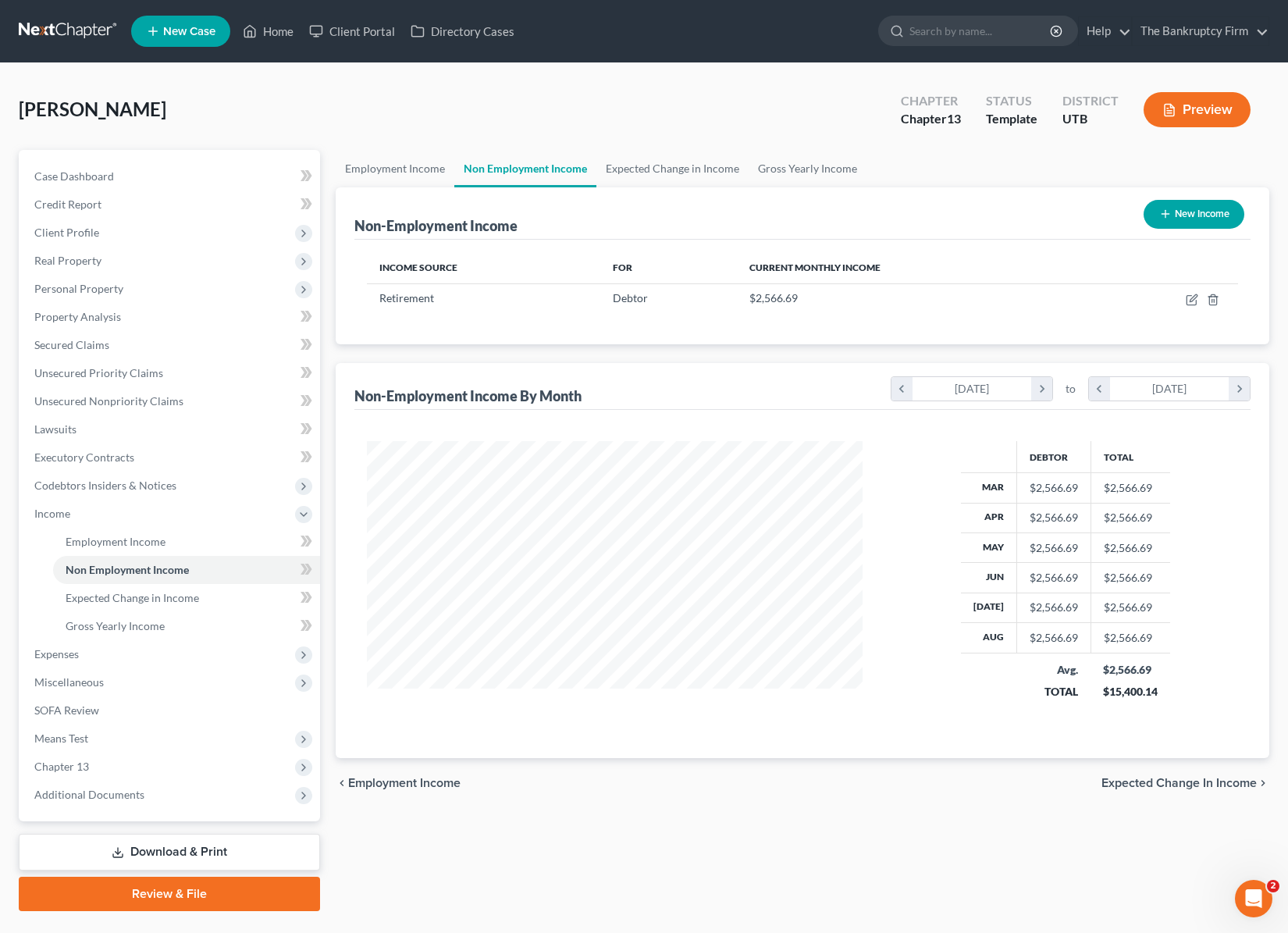
scroll to position [280, 526]
click at [406, 171] on link "Employment Income" at bounding box center [395, 168] width 119 height 38
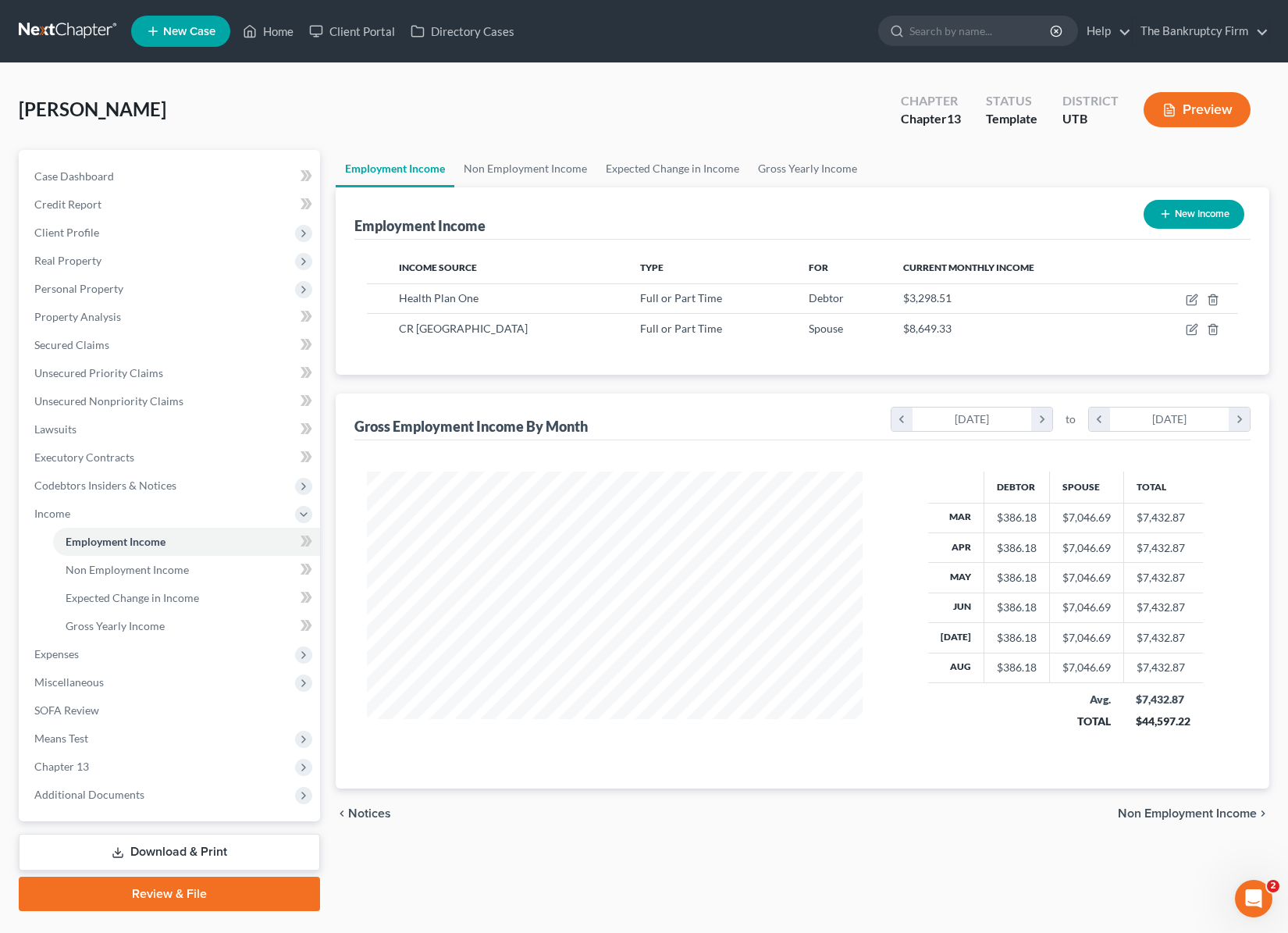
scroll to position [280, 526]
click at [1192, 301] on icon "button" at bounding box center [1192, 300] width 13 height 13
select select "0"
select select "6"
select select "2"
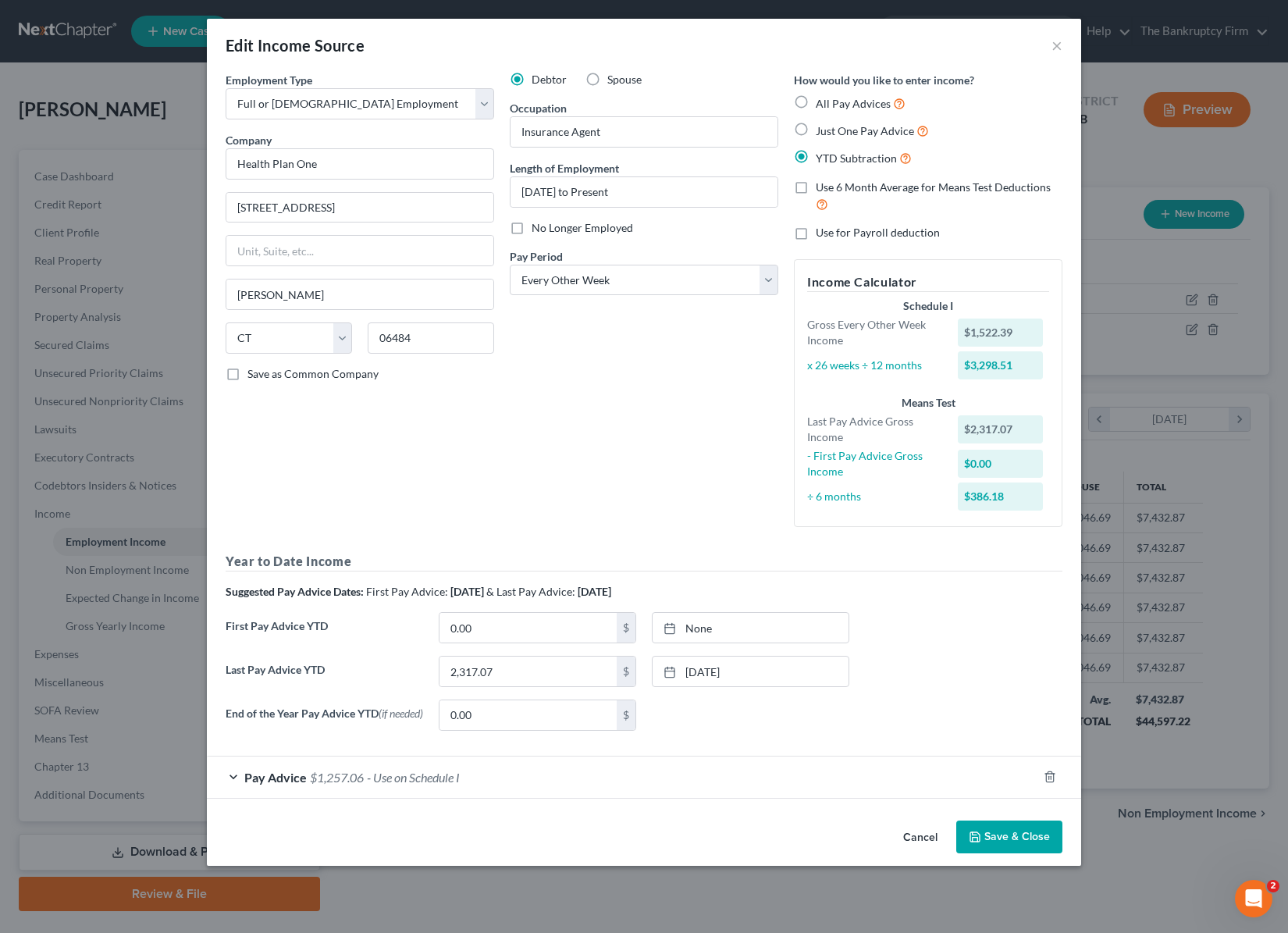
click at [1028, 842] on button "Save & Close" at bounding box center [1009, 836] width 106 height 33
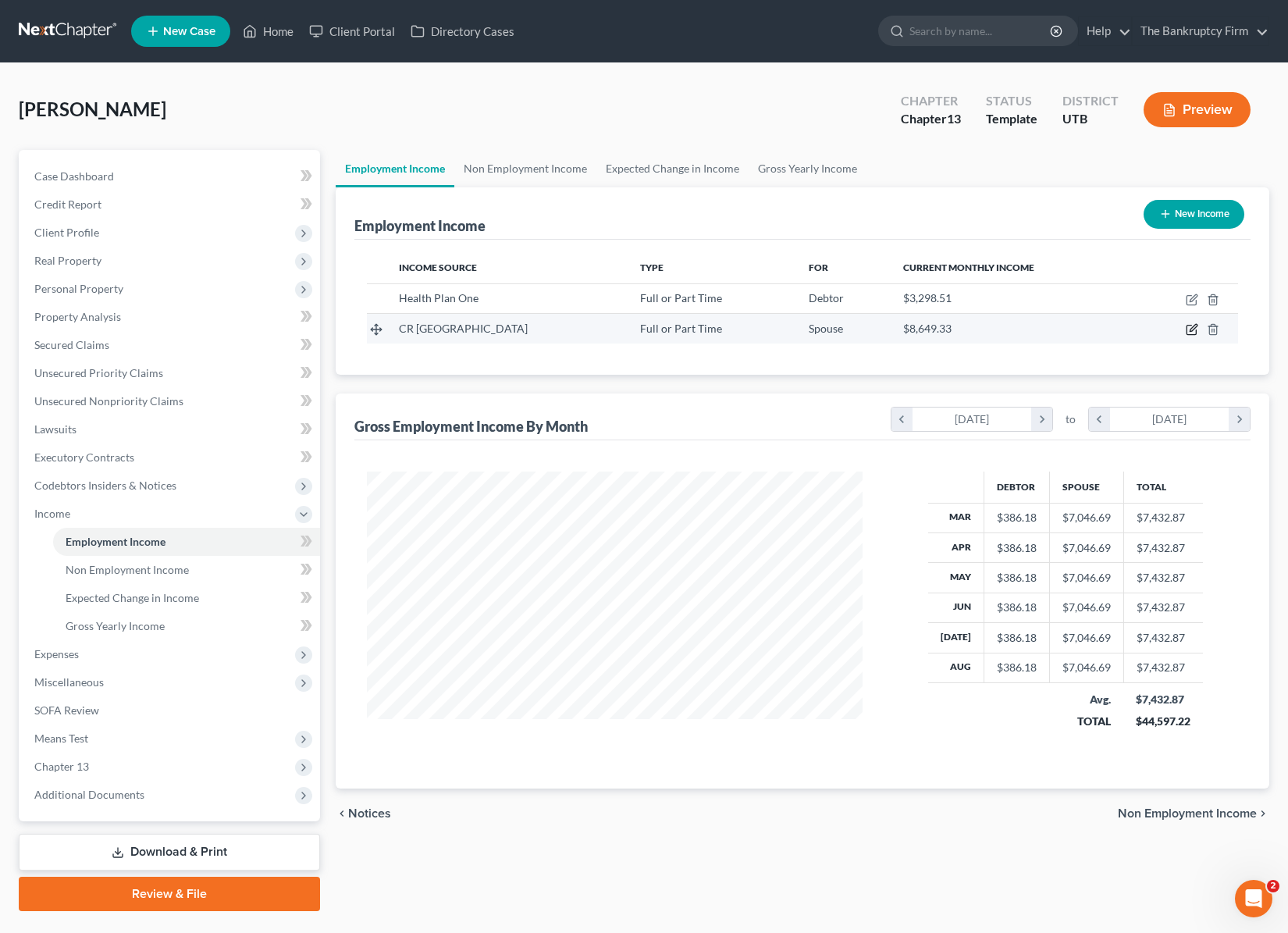
click at [1195, 328] on icon "button" at bounding box center [1192, 328] width 7 height 7
select select "0"
select select "46"
select select "3"
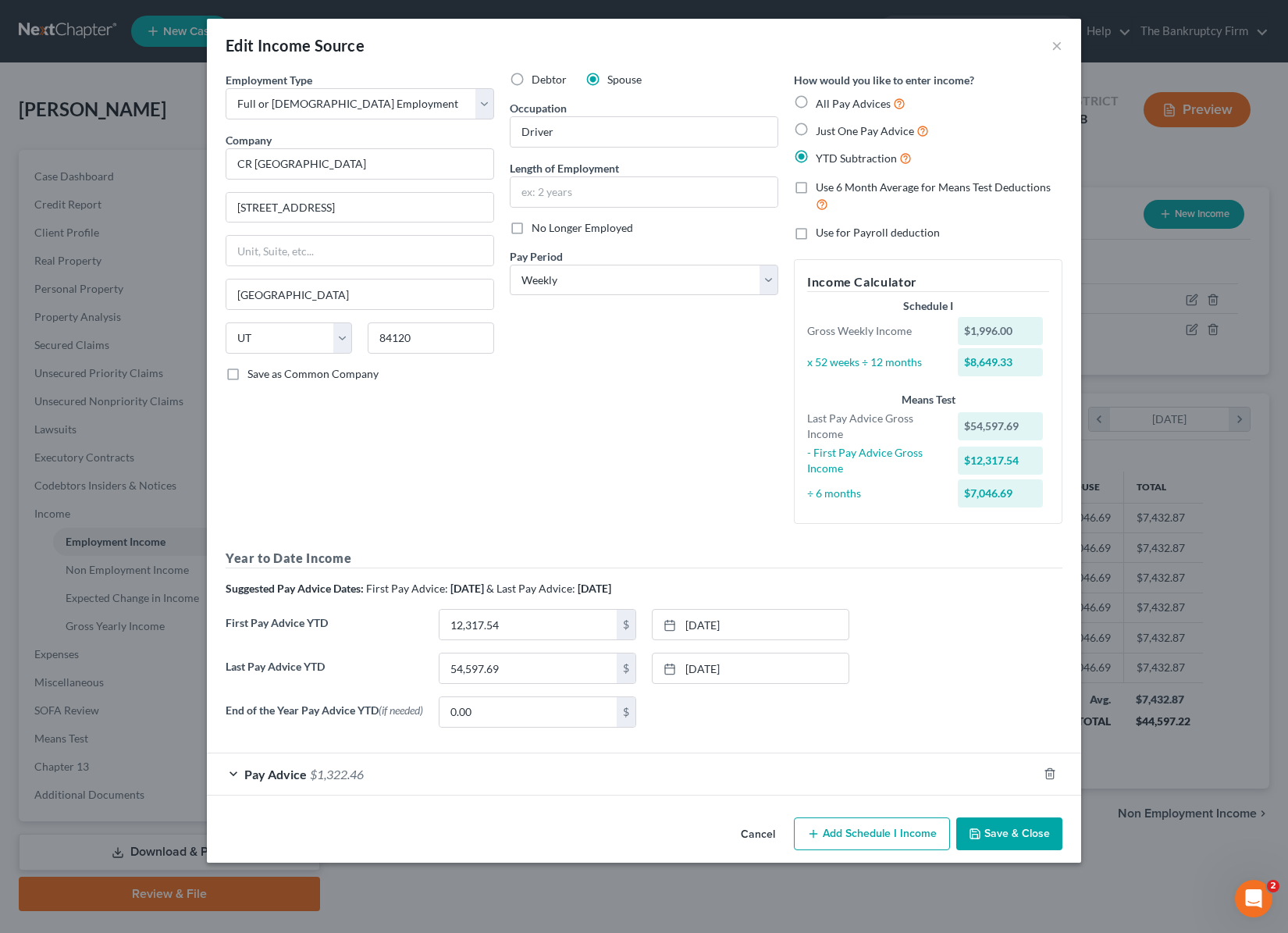
click at [1012, 832] on button "Save & Close" at bounding box center [1009, 833] width 106 height 33
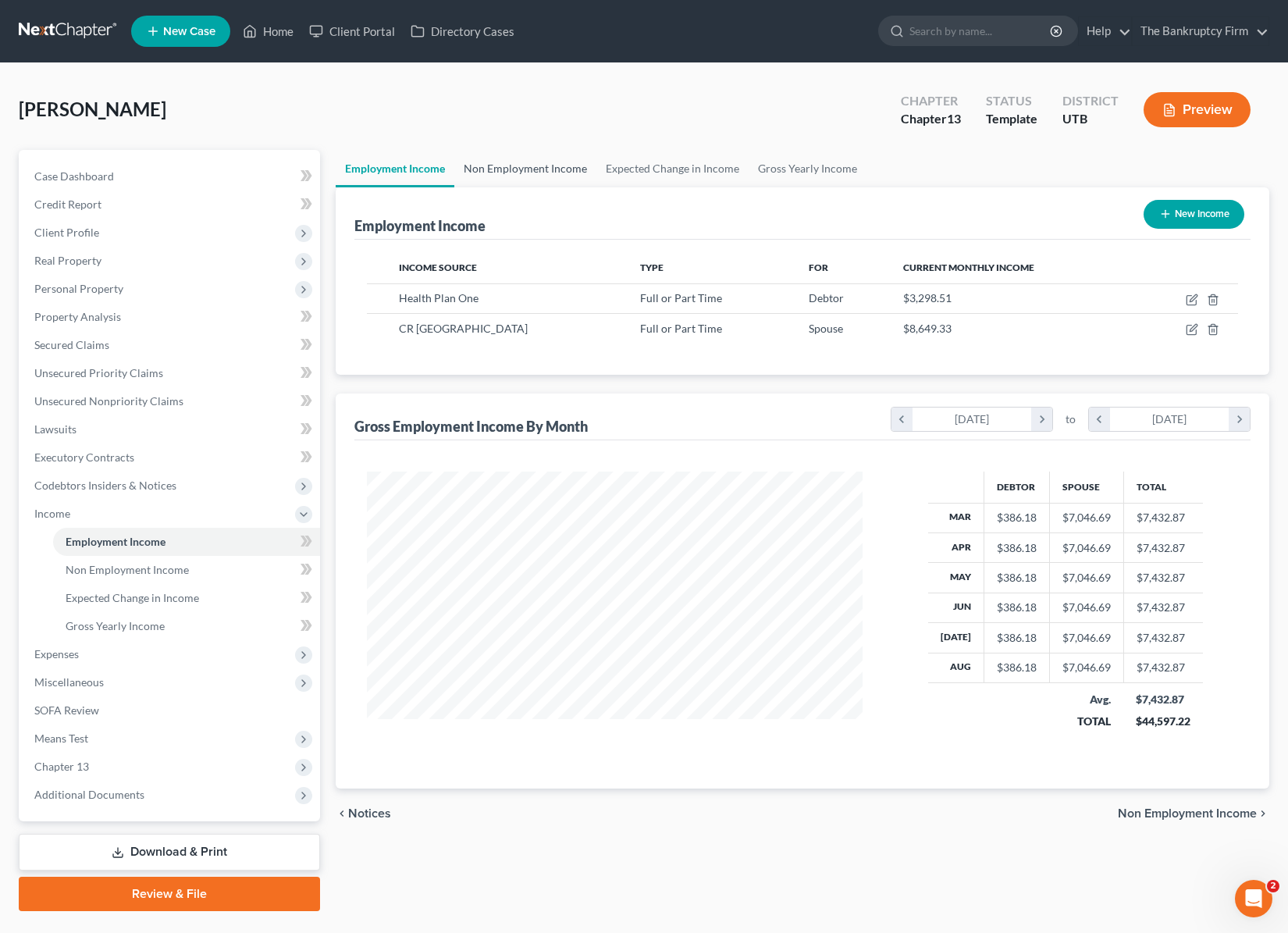
click at [523, 167] on link "Non Employment Income" at bounding box center [525, 168] width 142 height 38
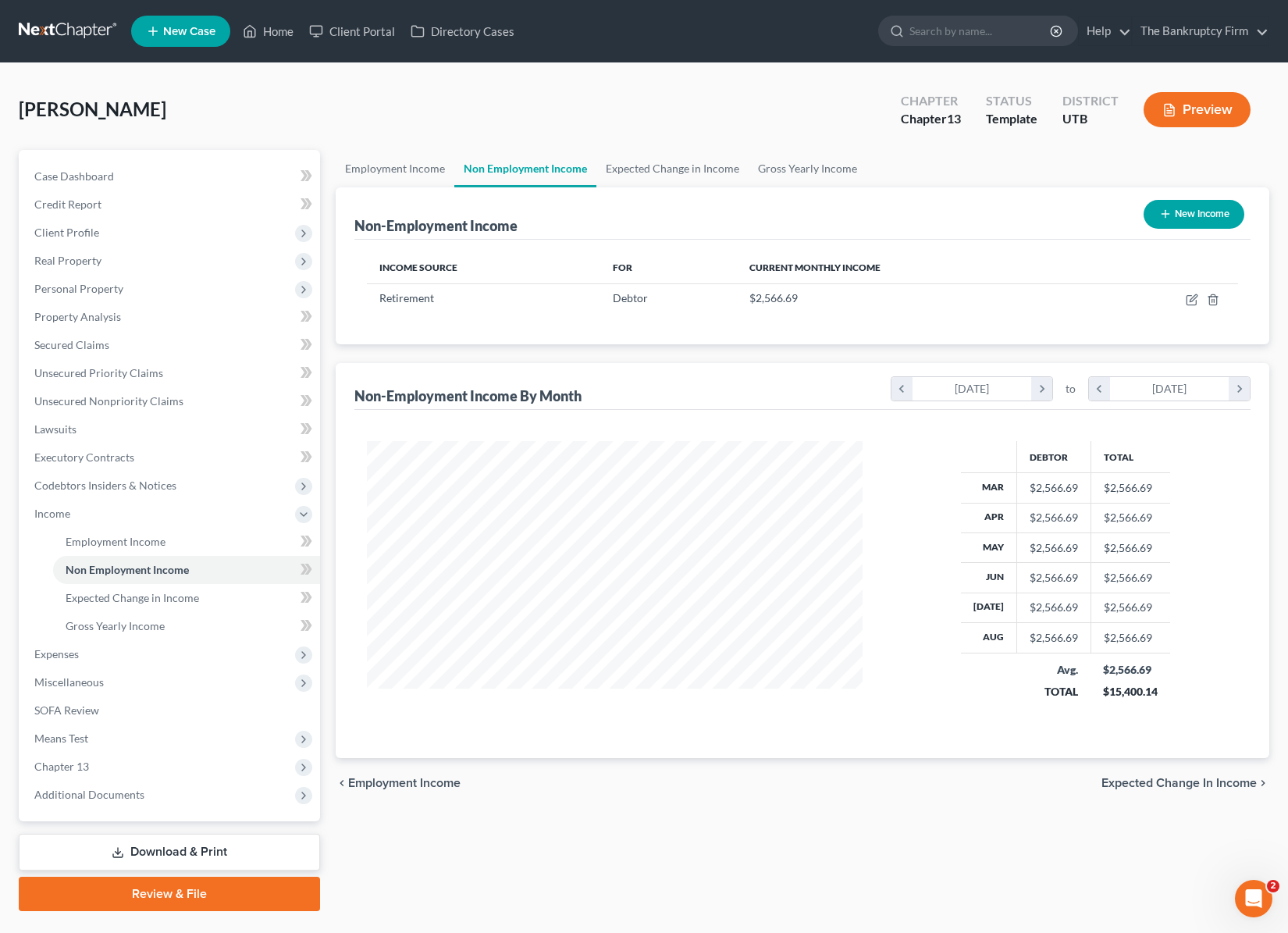
scroll to position [280, 526]
click at [670, 162] on link "Expected Change in Income" at bounding box center [672, 168] width 152 height 38
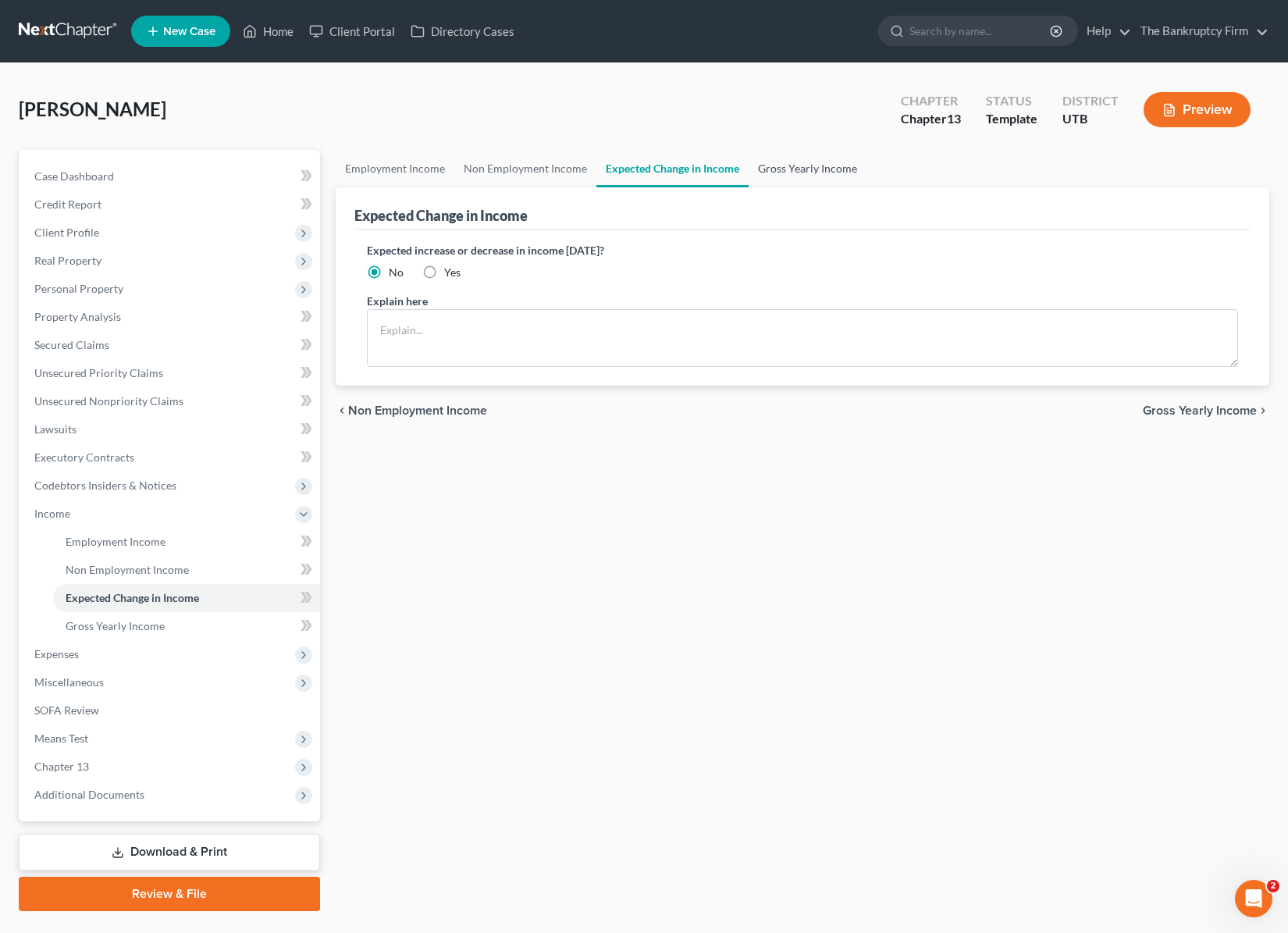
click at [801, 162] on link "Gross Yearly Income" at bounding box center [807, 168] width 118 height 38
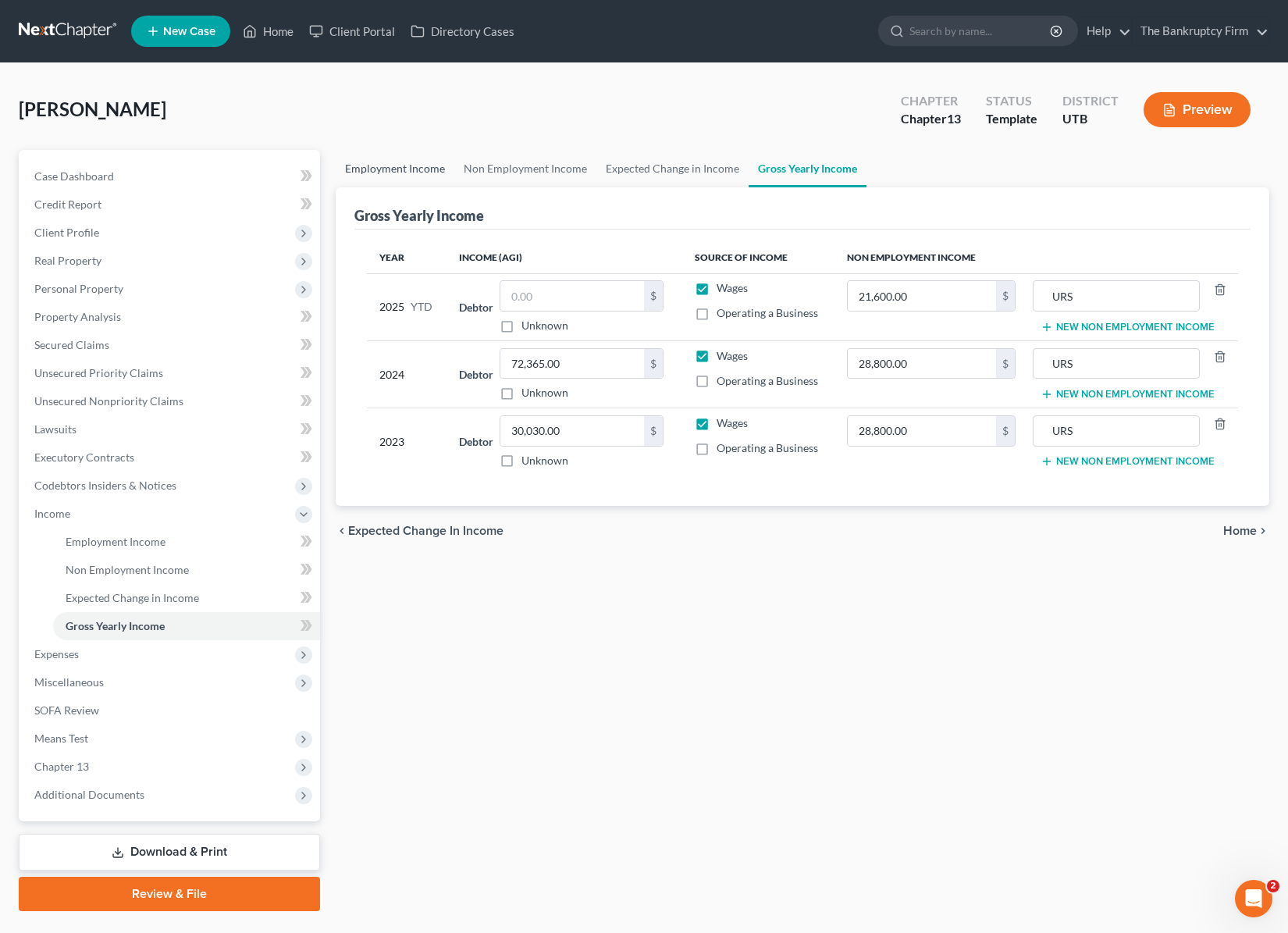
click at [396, 170] on link "Employment Income" at bounding box center [395, 168] width 119 height 38
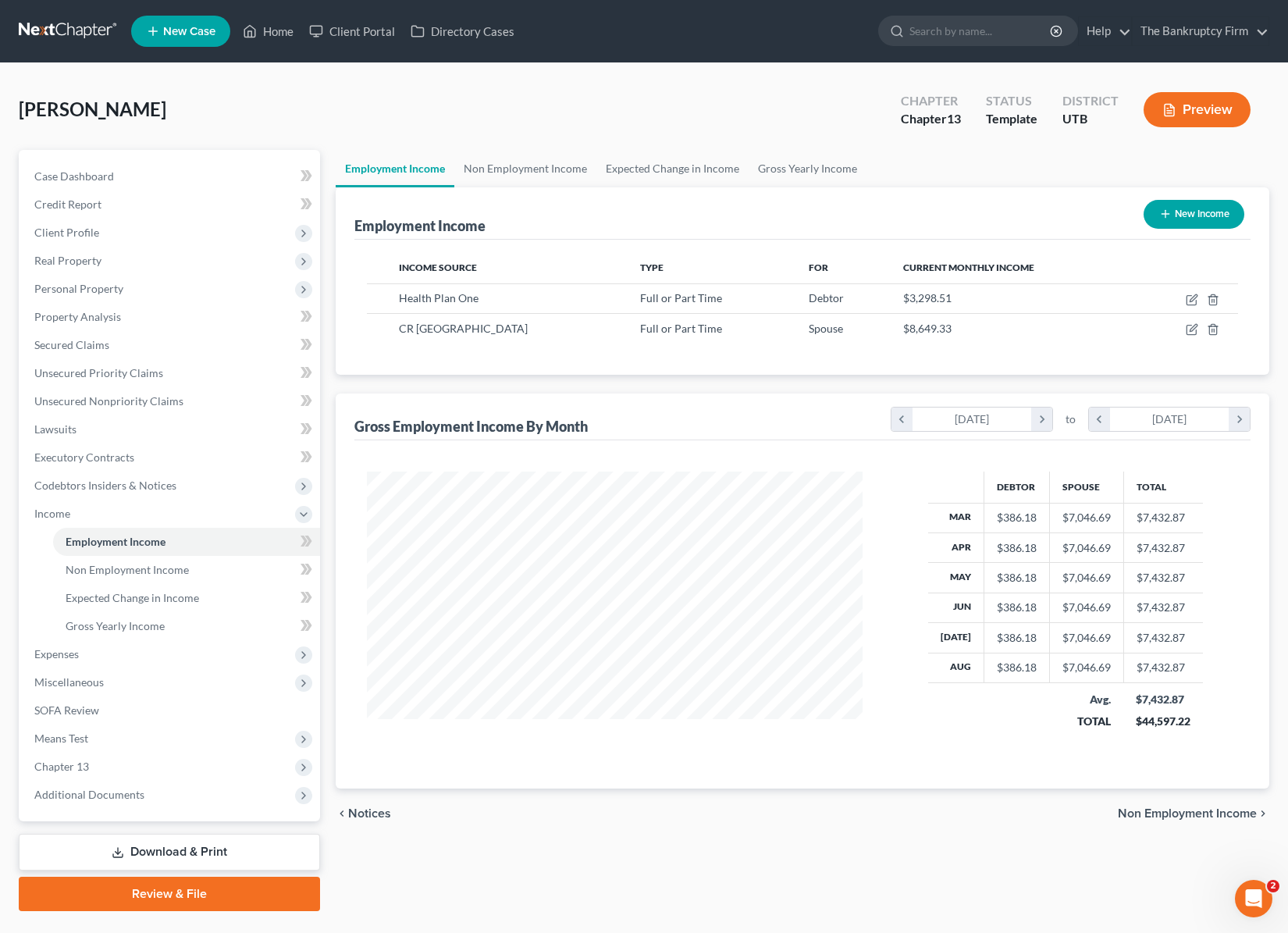
scroll to position [280, 526]
click at [106, 655] on span "Expenses" at bounding box center [170, 654] width 298 height 28
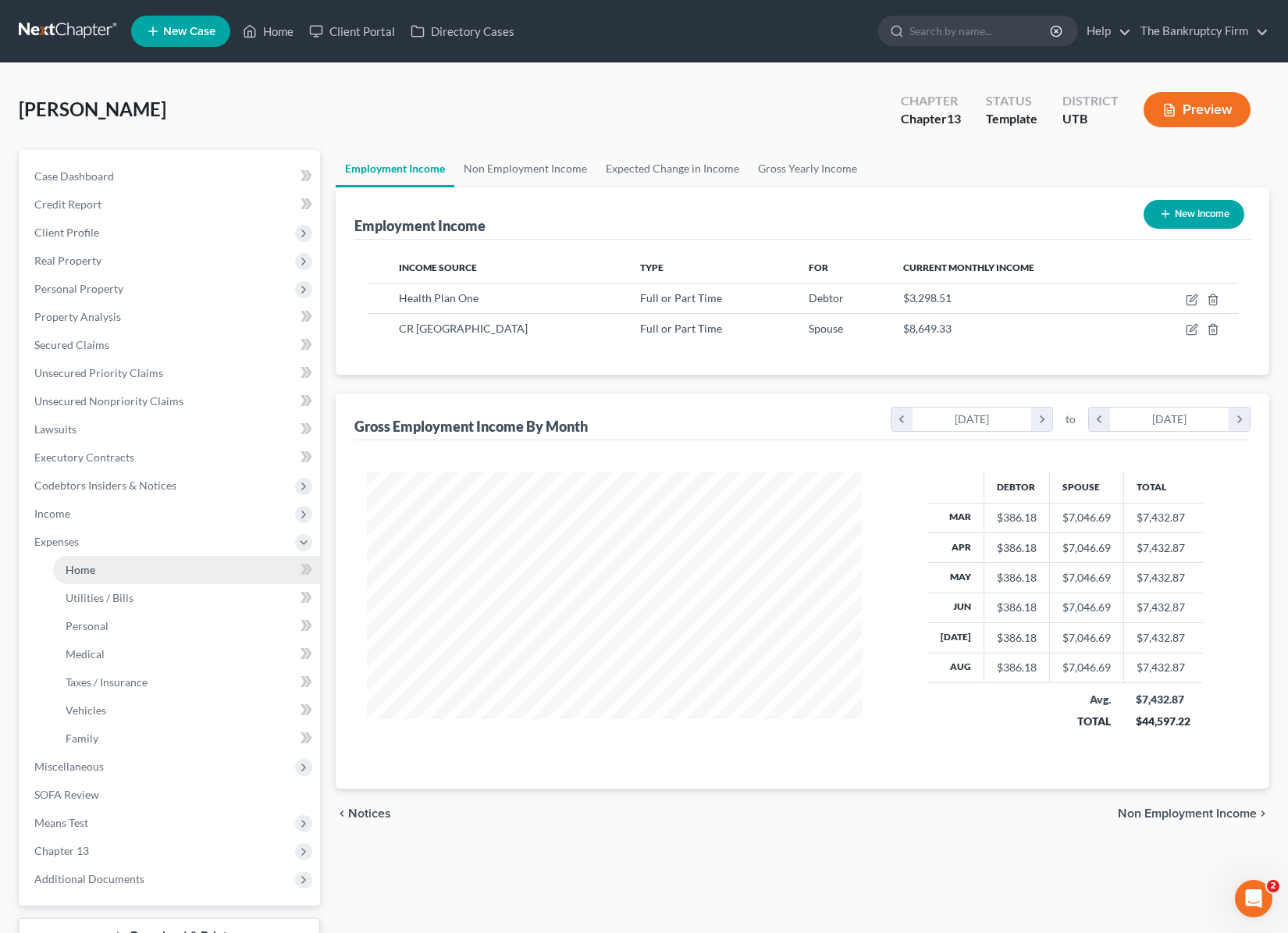
click at [113, 572] on link "Home" at bounding box center [187, 569] width 267 height 28
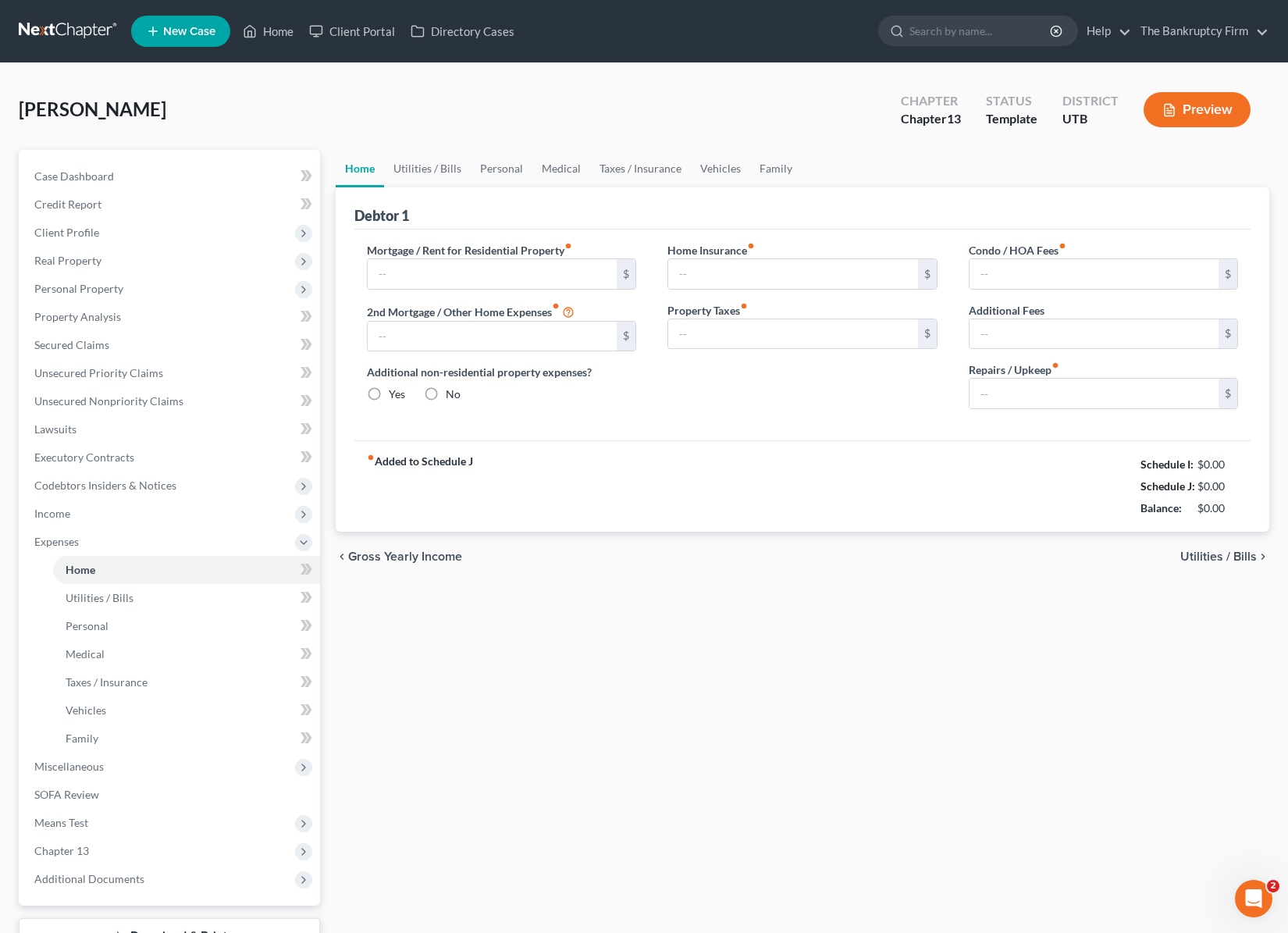
type input "1,266.00"
type input "0.00"
radio input "true"
type input "0.00"
type input "52.72"
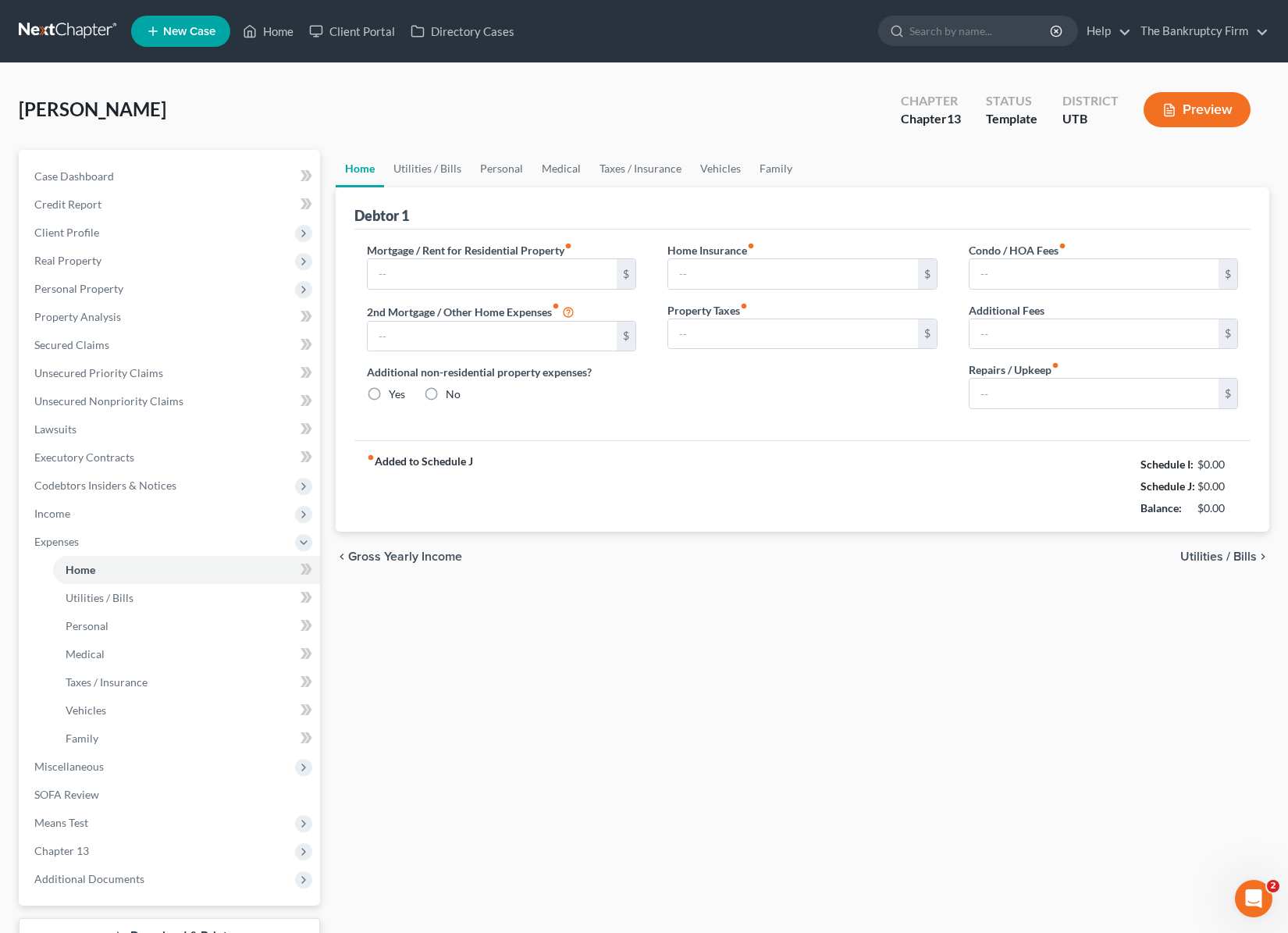
type input "0.00"
click at [432, 167] on link "Utilities / Bills" at bounding box center [428, 168] width 87 height 38
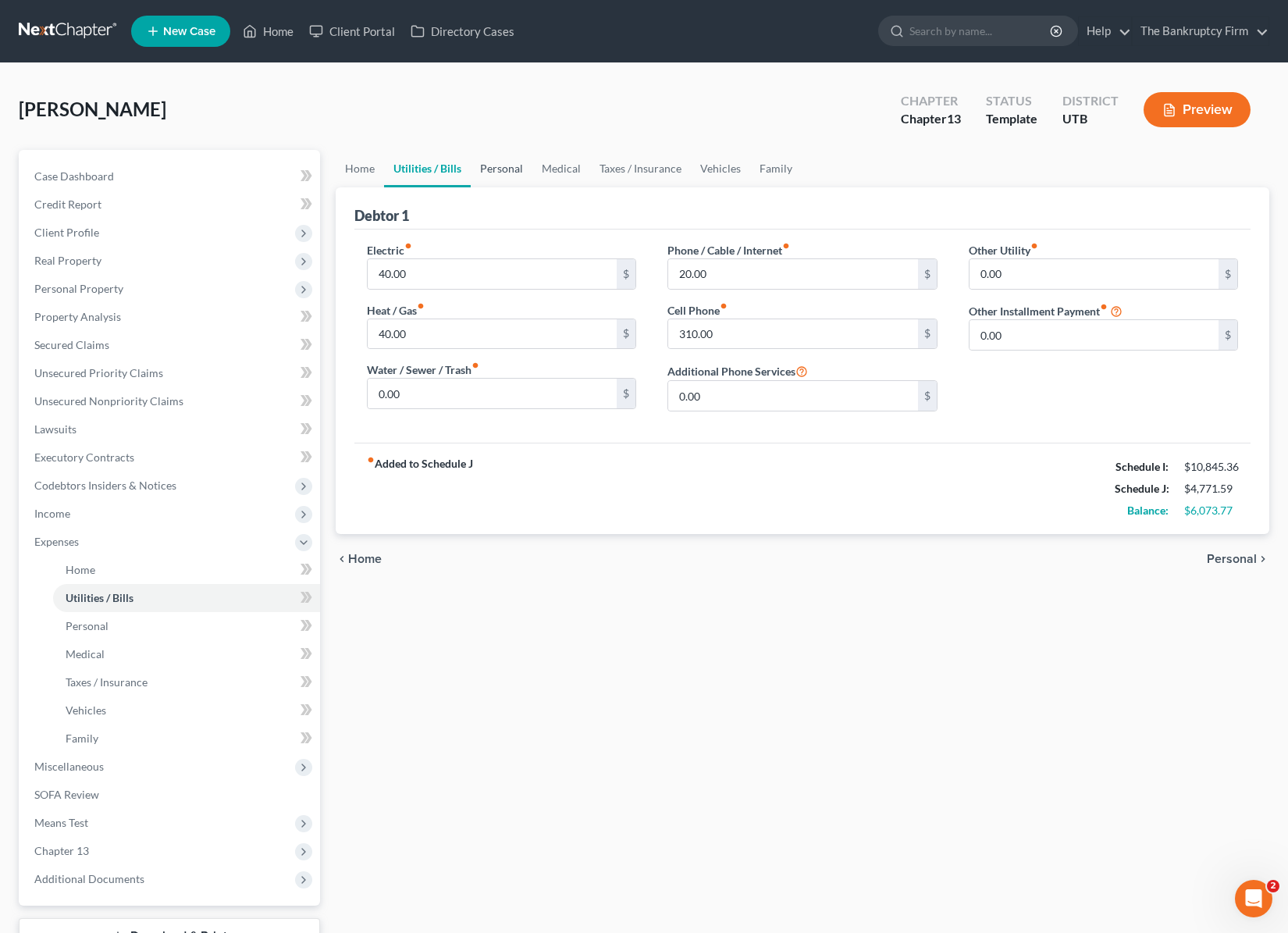
click at [504, 166] on link "Personal" at bounding box center [501, 168] width 62 height 38
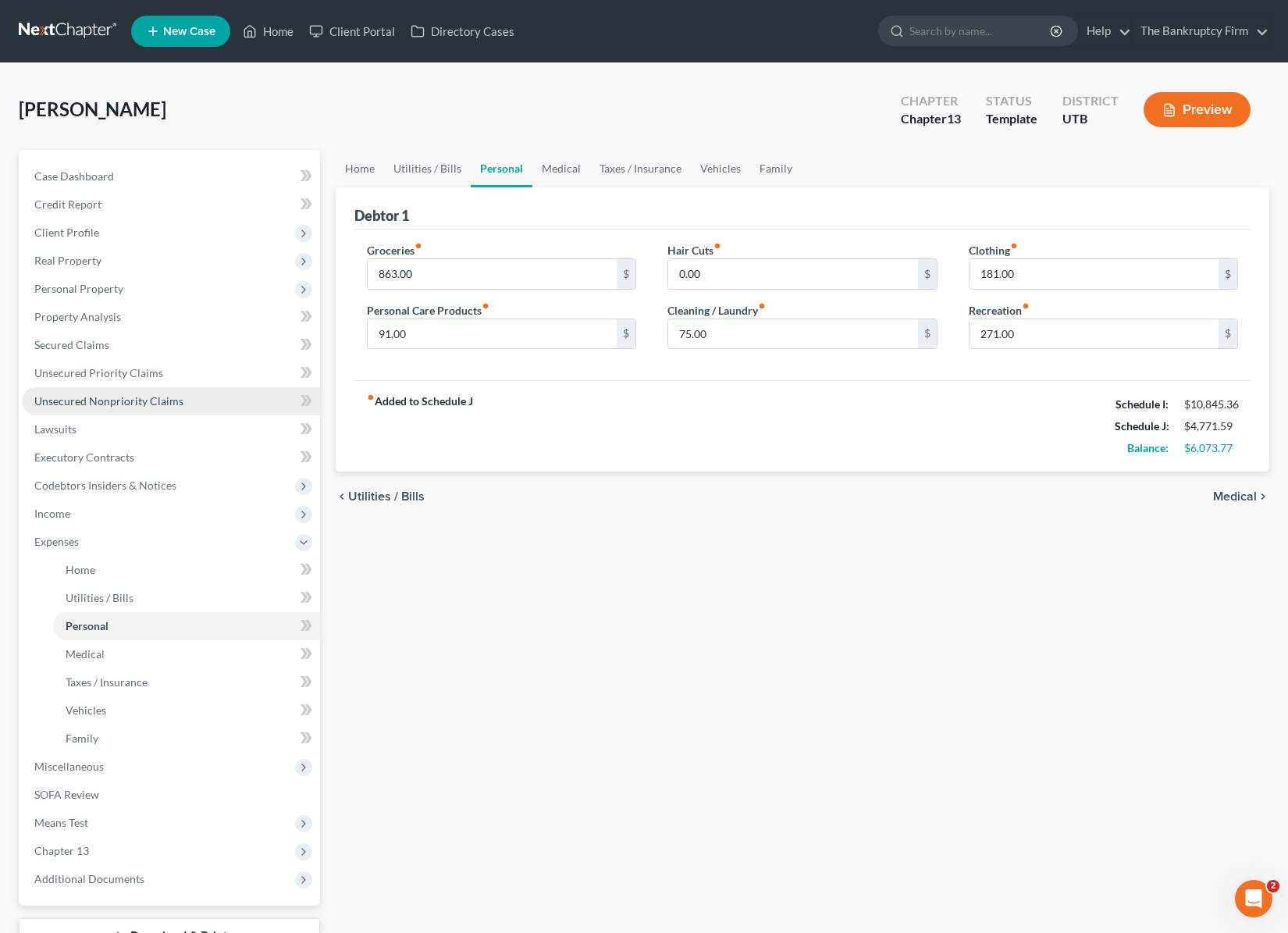
click at [125, 399] on span "Unsecured Nonpriority Claims" at bounding box center [109, 401] width 149 height 14
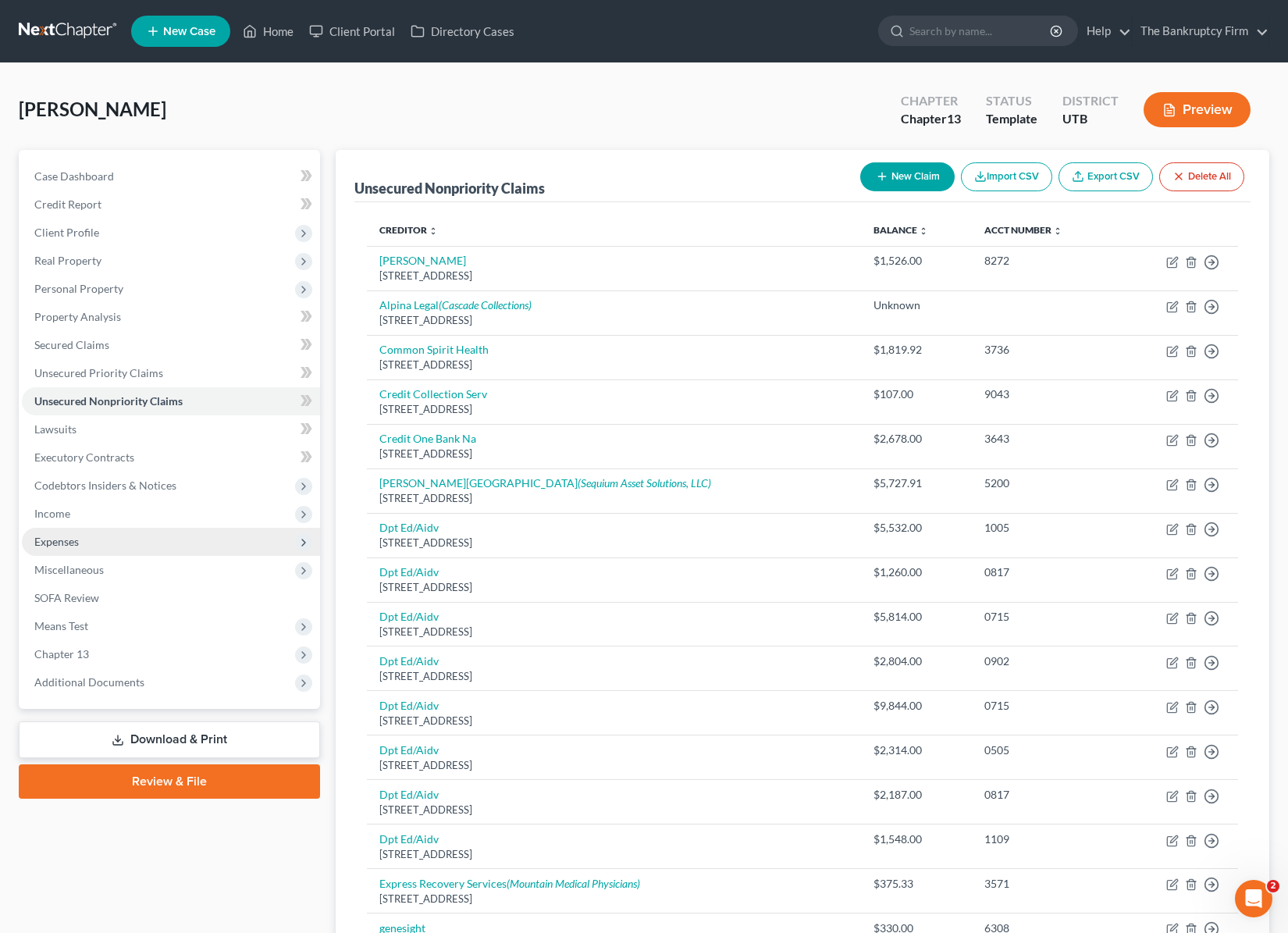
click at [97, 536] on span "Expenses" at bounding box center [170, 541] width 298 height 28
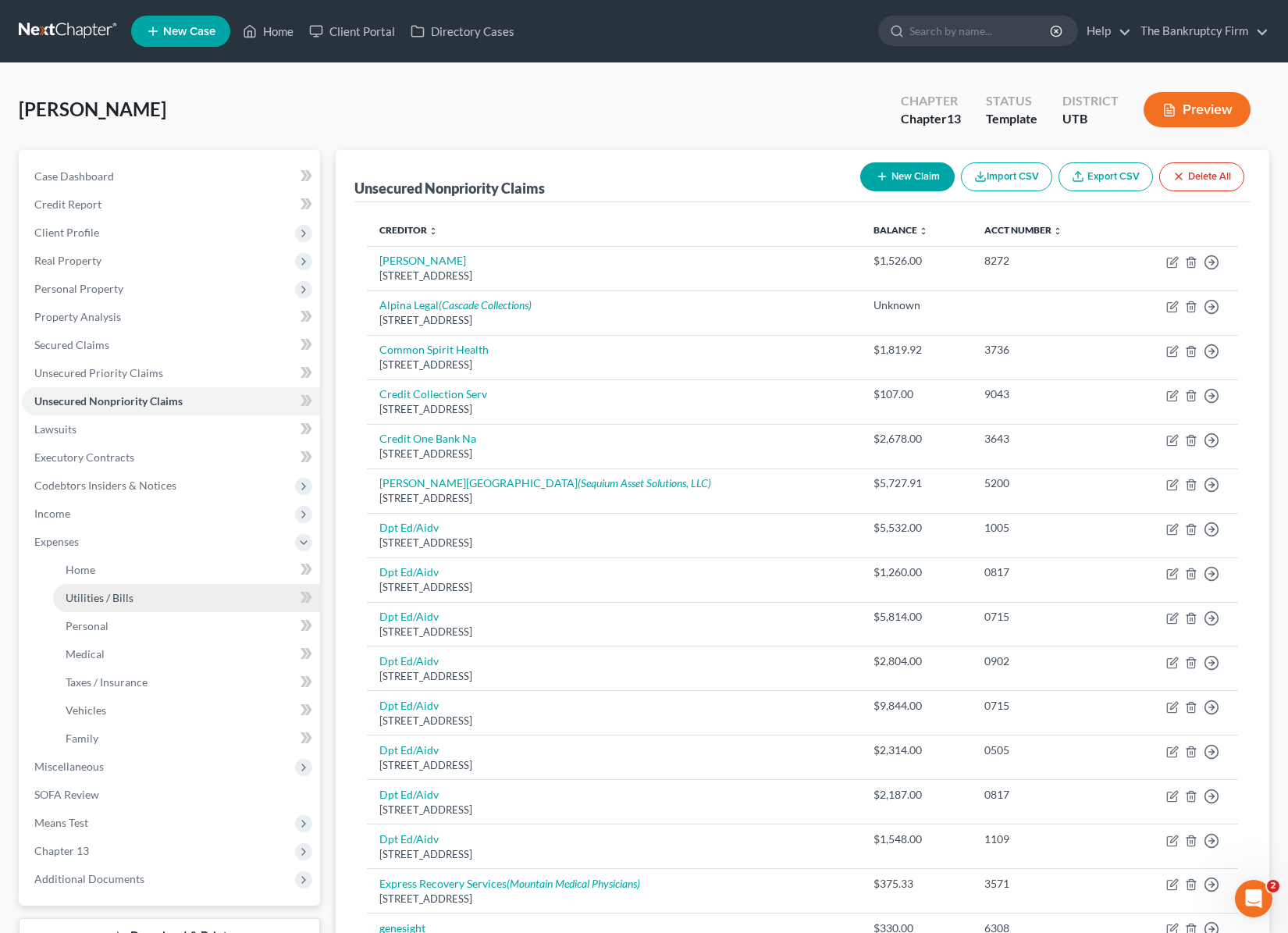
click at [132, 588] on link "Utilities / Bills" at bounding box center [187, 598] width 267 height 28
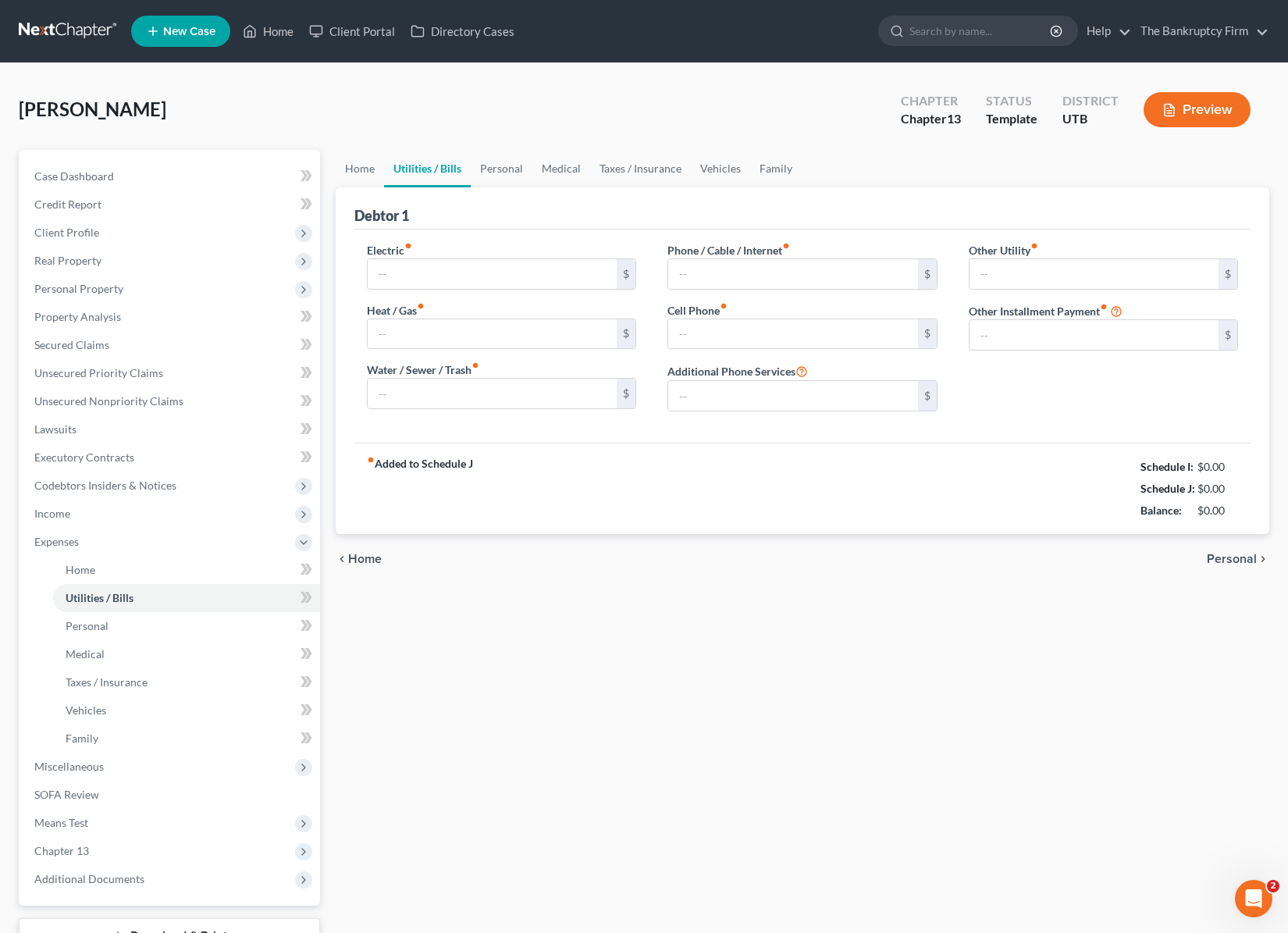
type input "40.00"
type input "0.00"
type input "20.00"
type input "310.00"
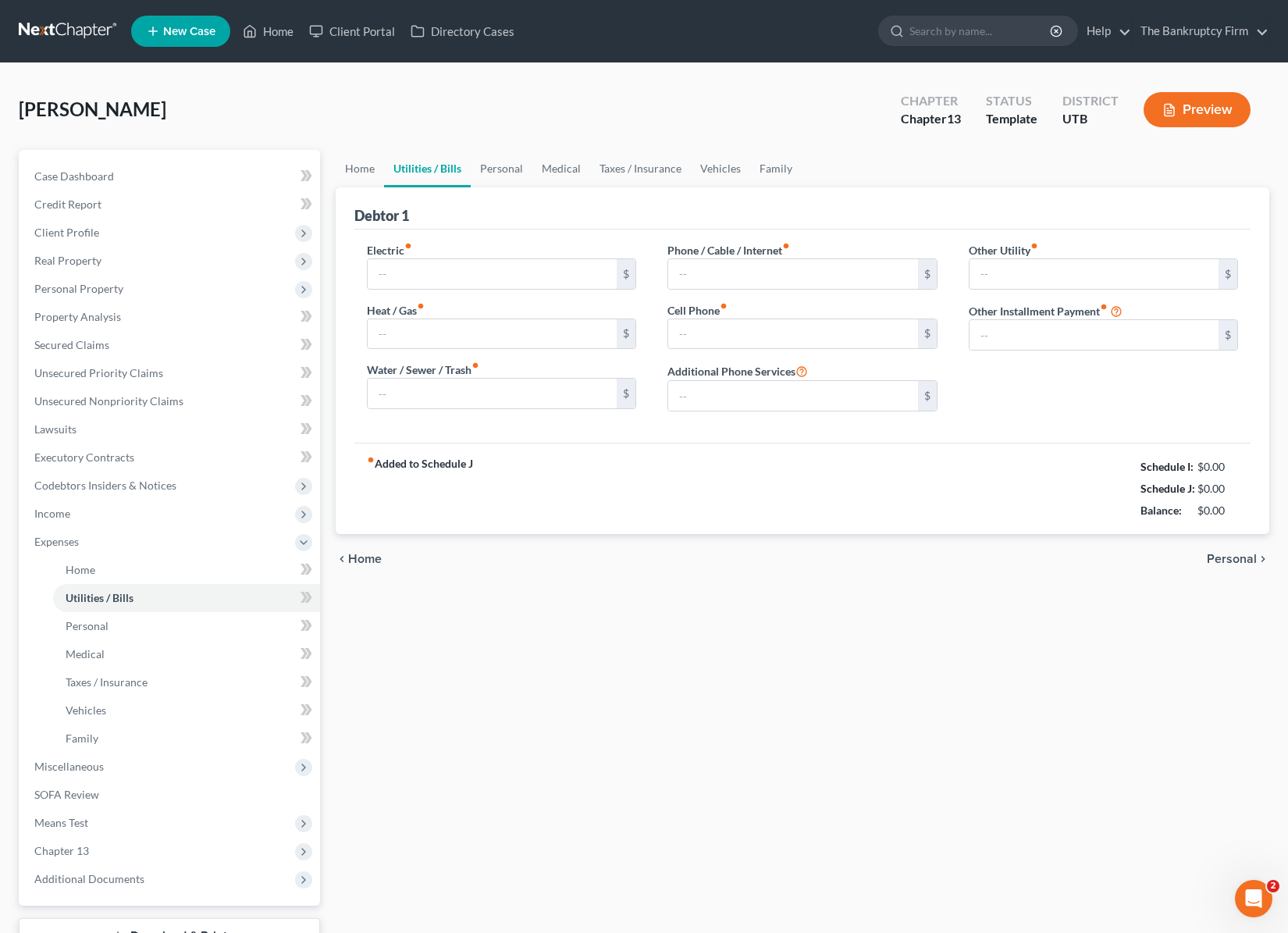
type input "0.00"
click at [95, 404] on span "Unsecured Nonpriority Claims" at bounding box center [109, 401] width 149 height 14
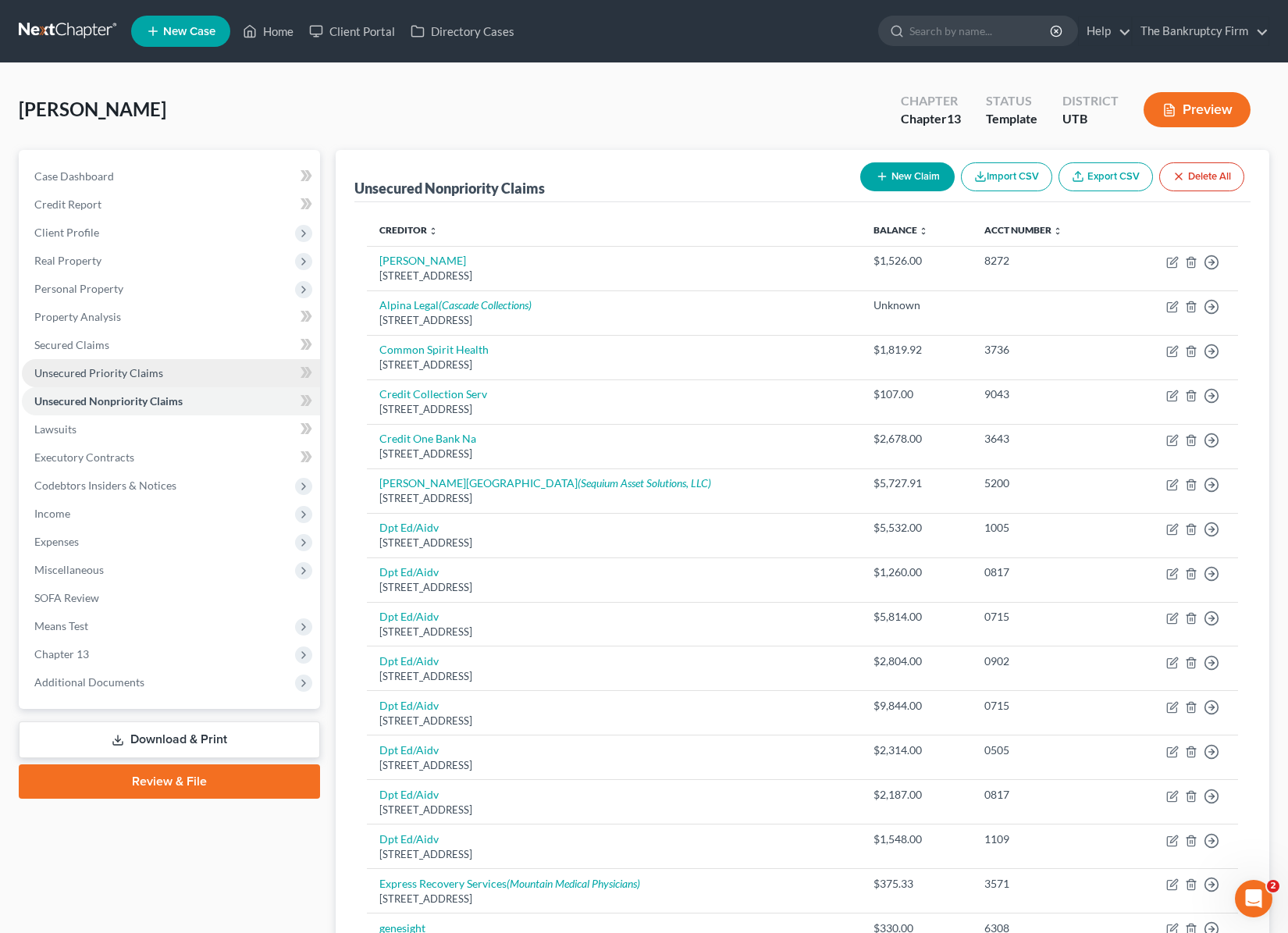
click at [115, 377] on span "Unsecured Priority Claims" at bounding box center [99, 372] width 129 height 14
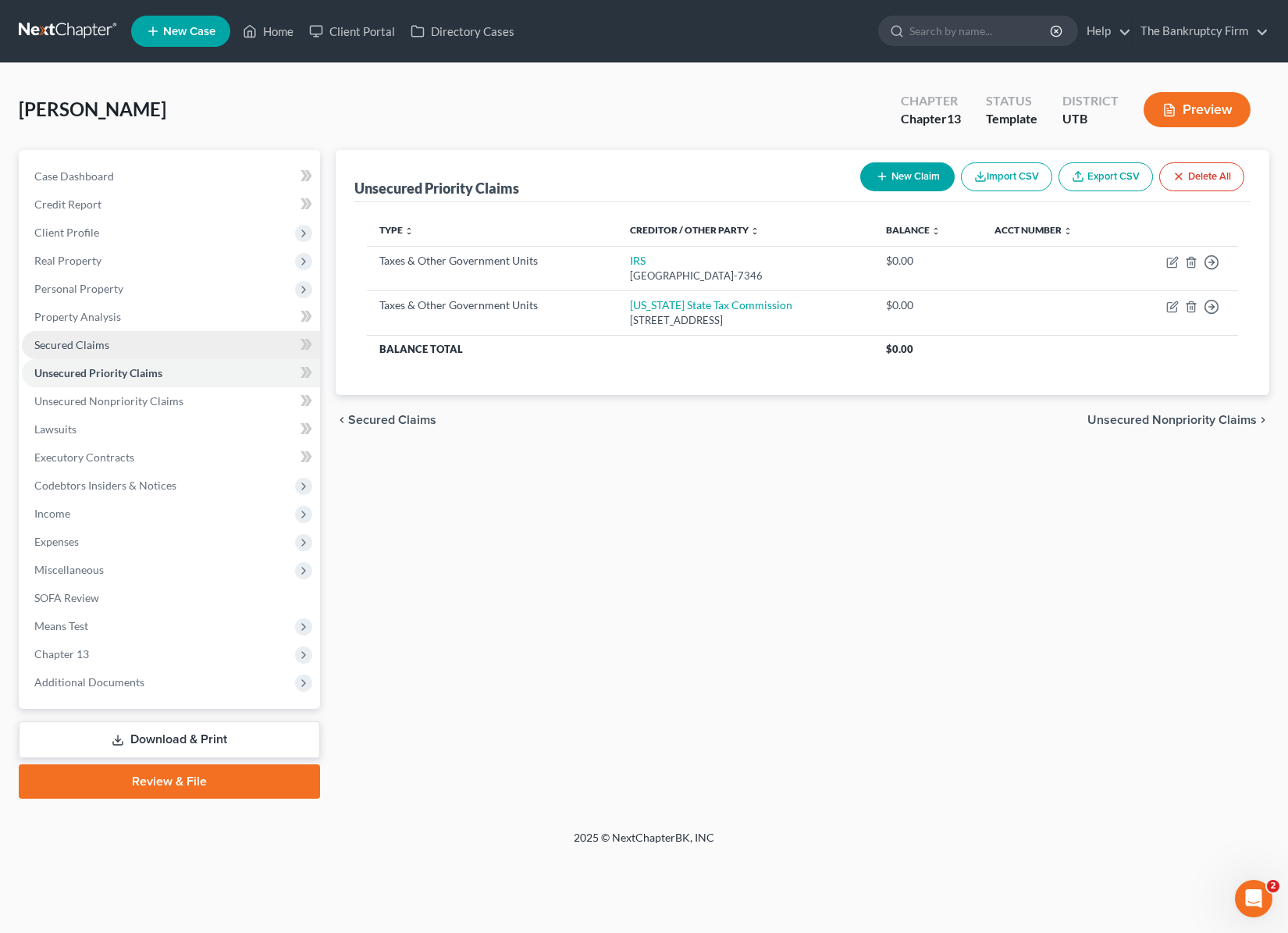
click at [68, 339] on span "Secured Claims" at bounding box center [72, 344] width 75 height 14
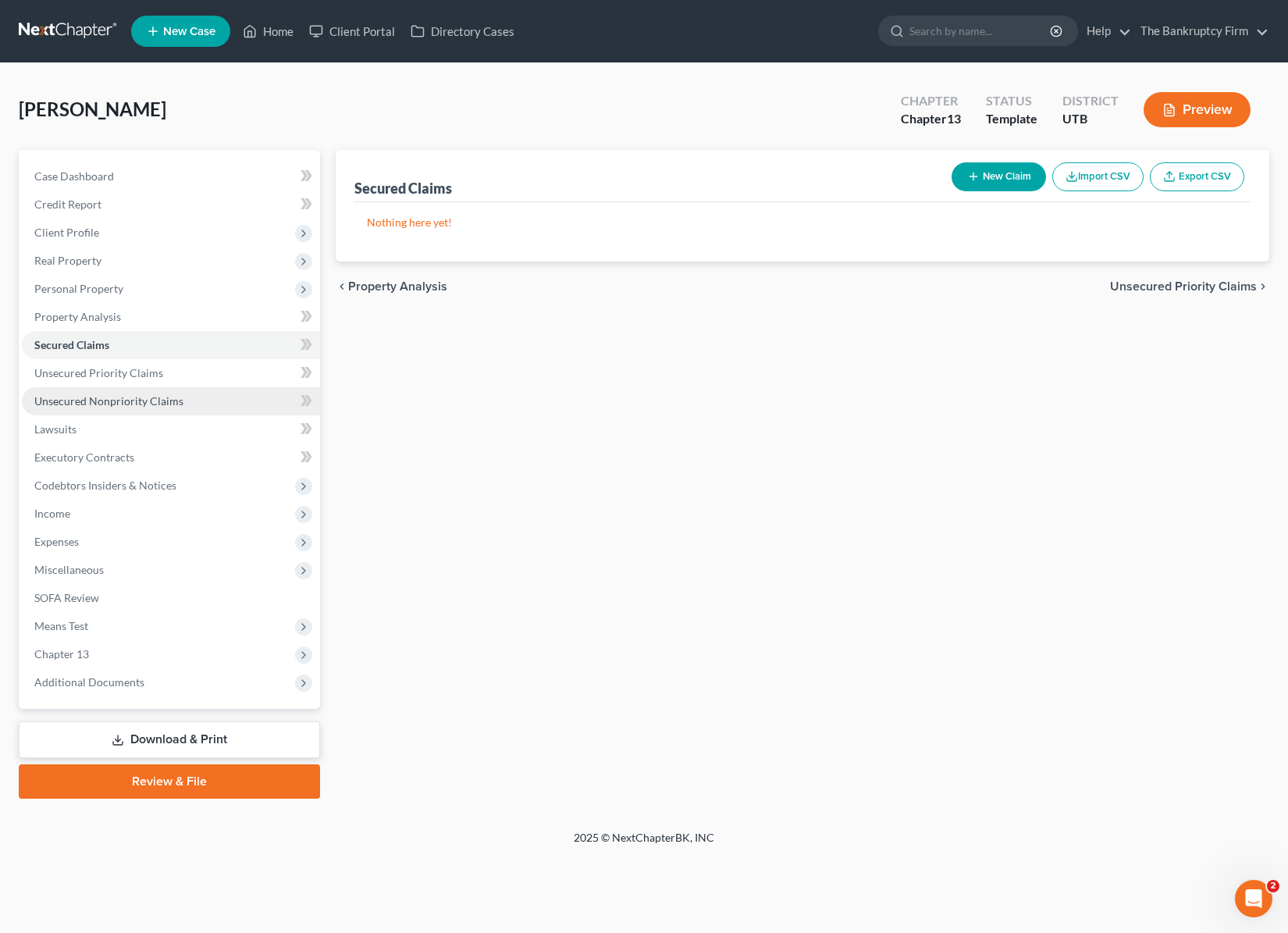
click at [103, 394] on span "Unsecured Nonpriority Claims" at bounding box center [109, 401] width 149 height 14
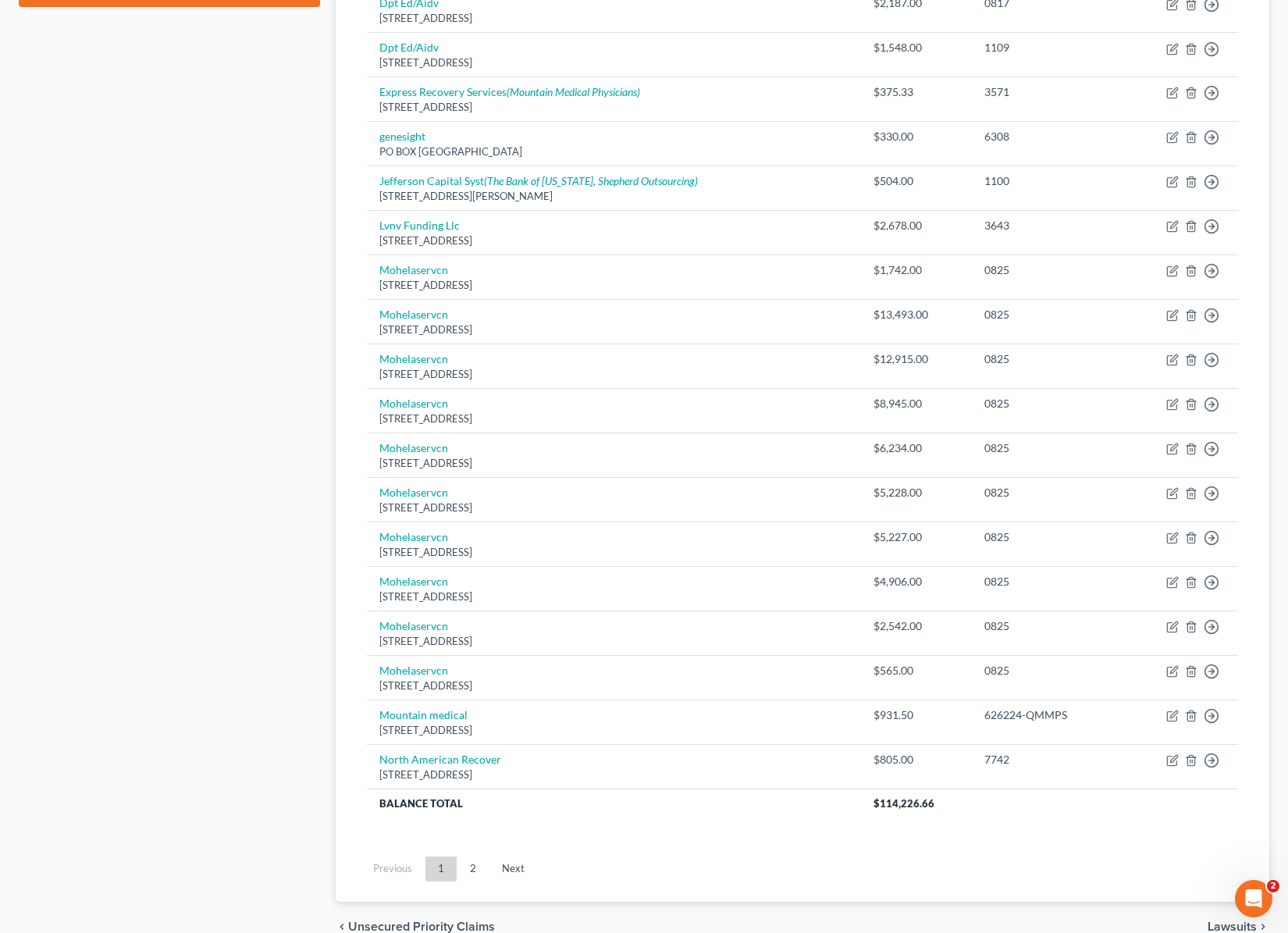
scroll to position [792, 0]
click at [471, 865] on link "2" at bounding box center [473, 868] width 31 height 25
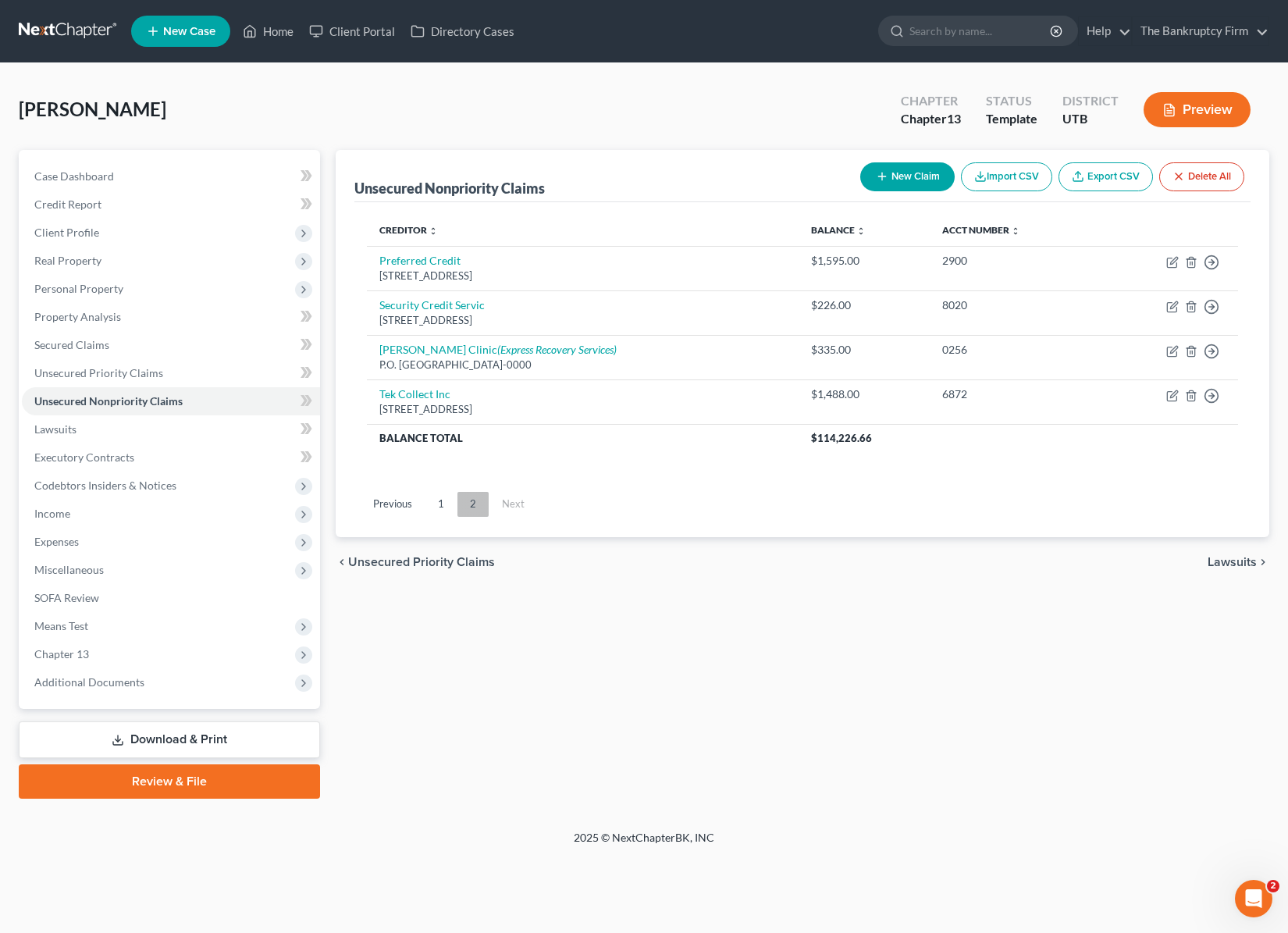
scroll to position [0, 0]
click at [85, 370] on span "Unsecured Priority Claims" at bounding box center [99, 372] width 129 height 14
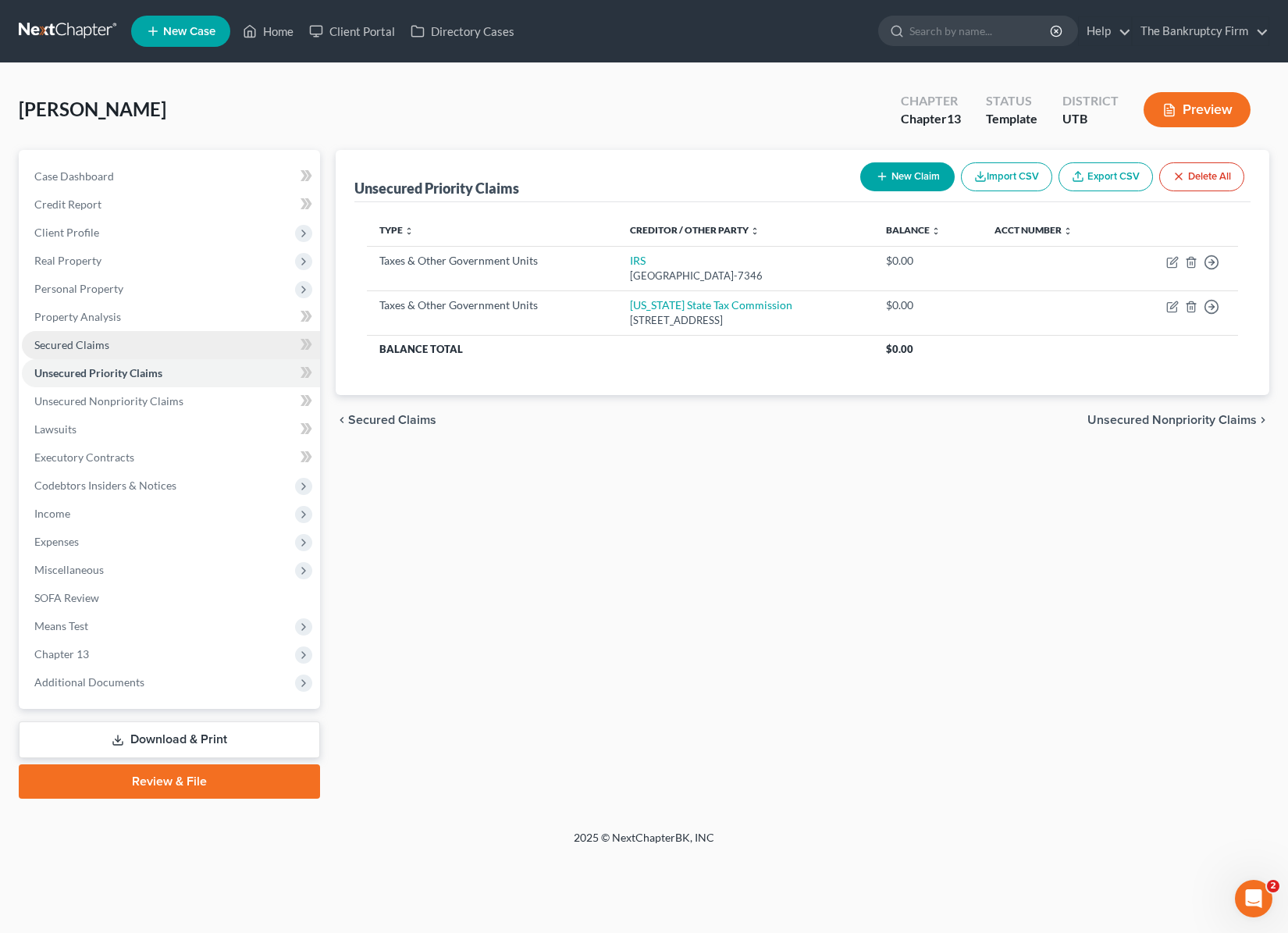
click at [79, 339] on span "Secured Claims" at bounding box center [72, 344] width 75 height 14
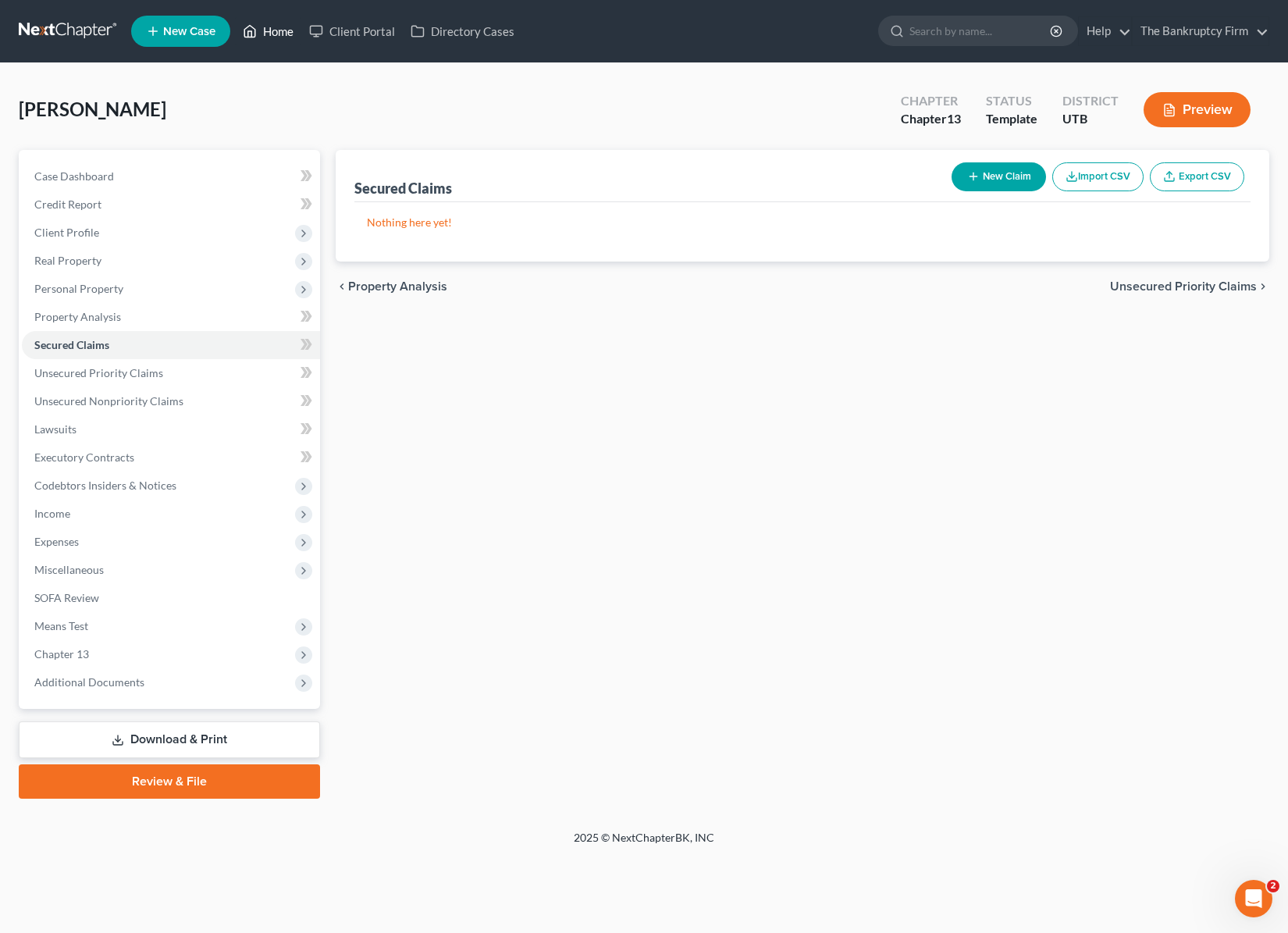
click at [274, 41] on link "Home" at bounding box center [268, 31] width 67 height 28
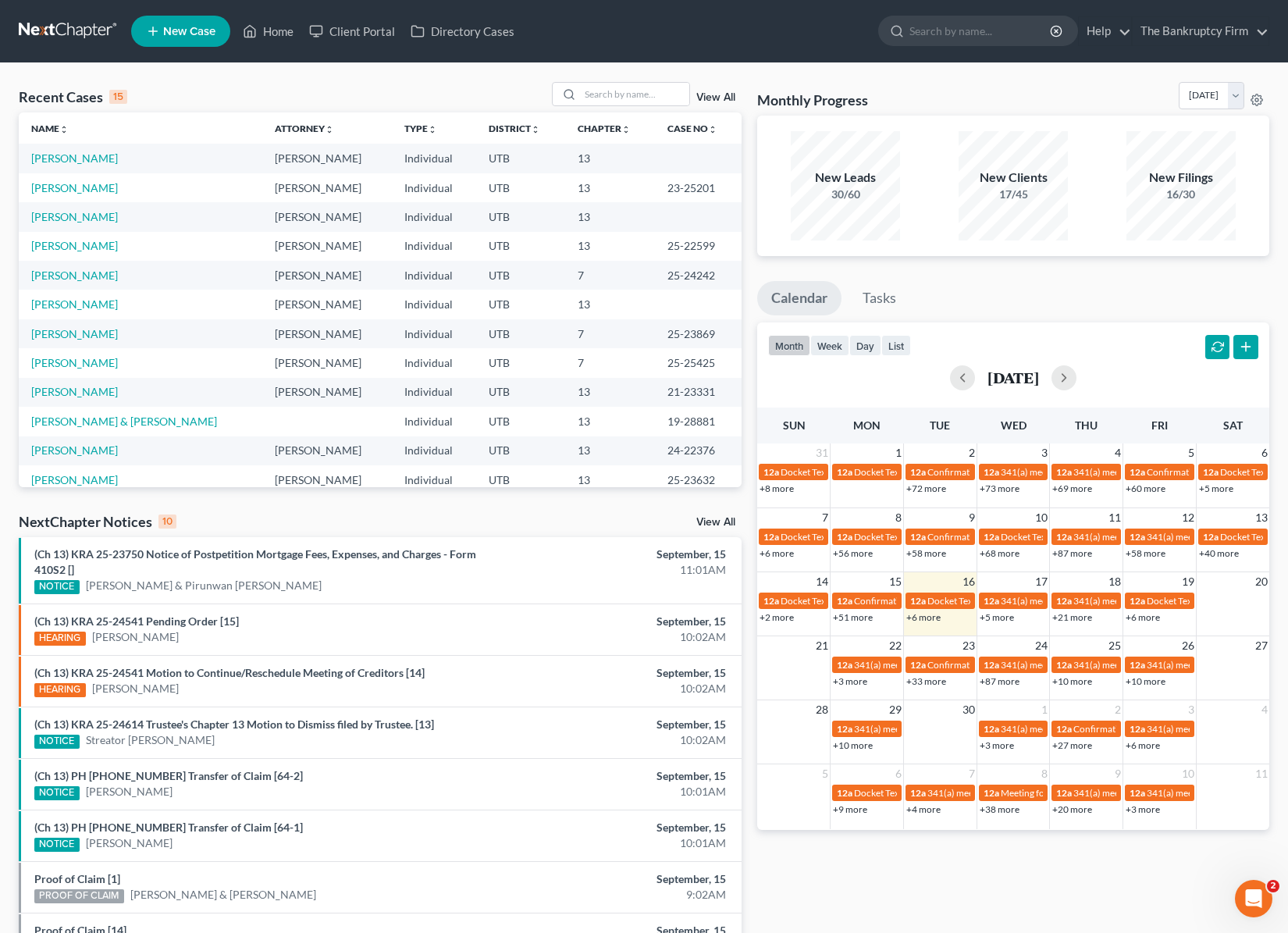
click at [728, 97] on link "View All" at bounding box center [716, 98] width 39 height 11
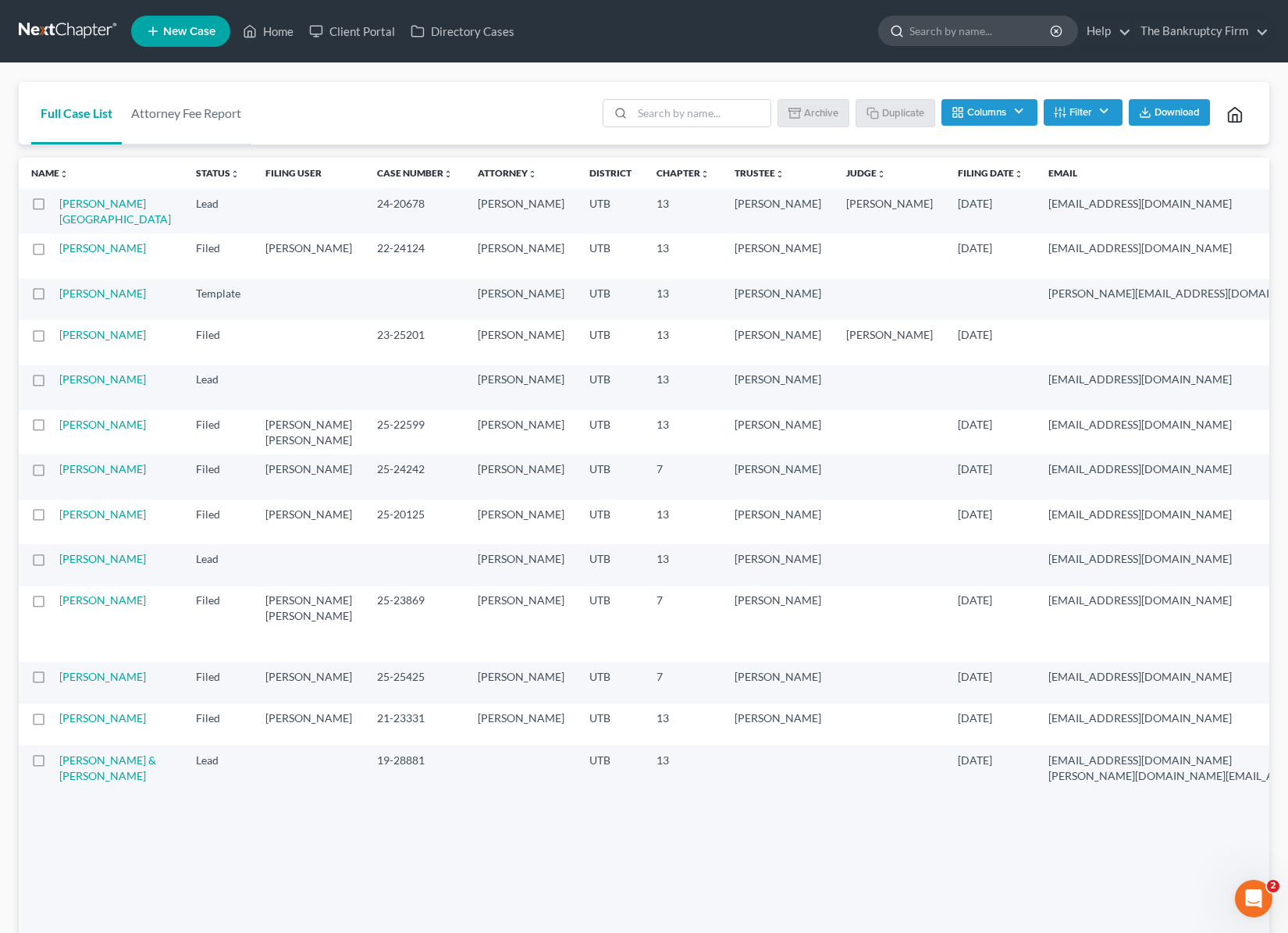
click at [965, 31] on input "search" at bounding box center [981, 31] width 143 height 29
type input "[PERSON_NAME]"
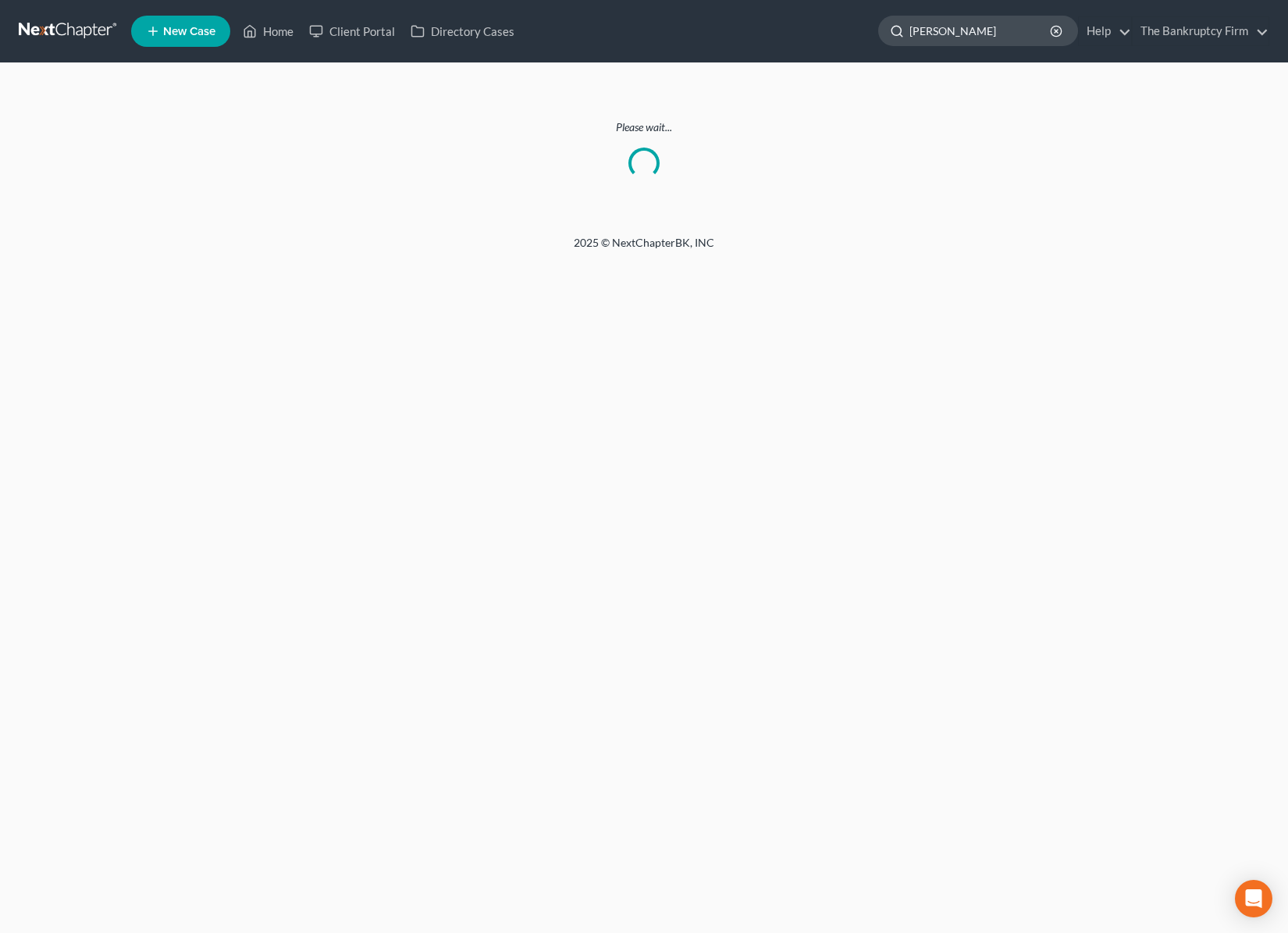
click at [968, 31] on input "[PERSON_NAME]" at bounding box center [981, 31] width 143 height 29
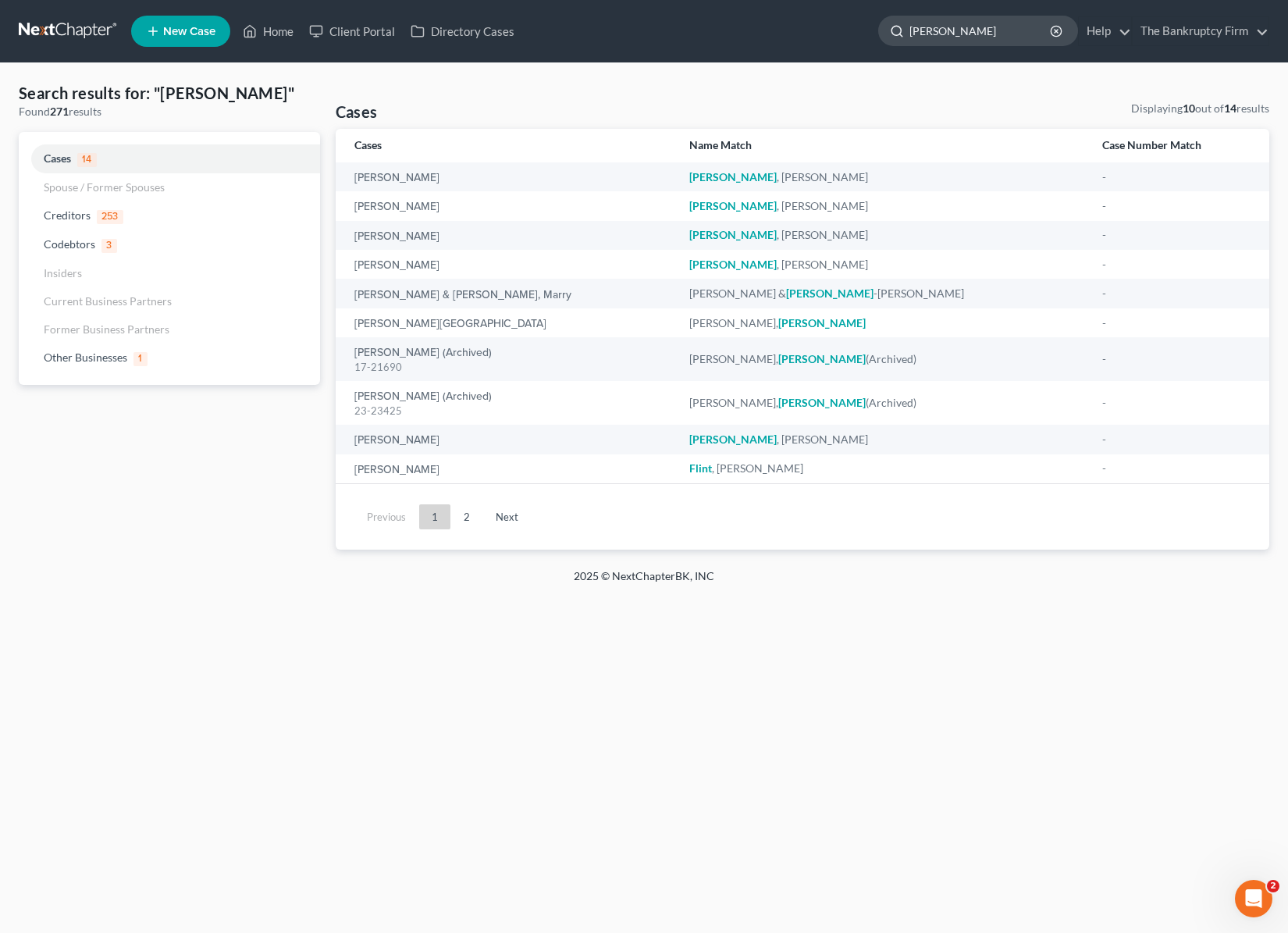
click at [968, 31] on input "[PERSON_NAME]" at bounding box center [981, 31] width 143 height 29
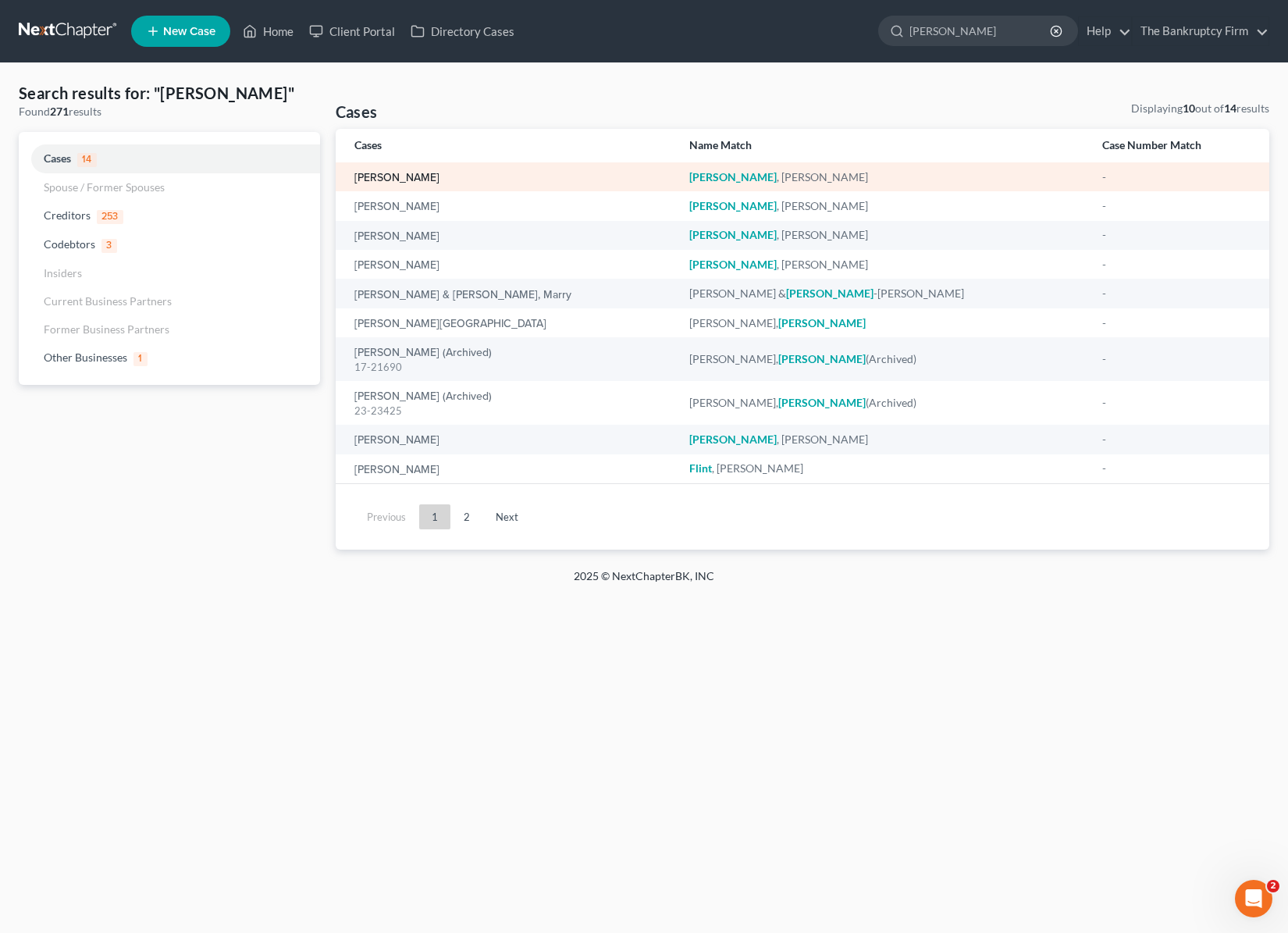
click at [394, 176] on link "[PERSON_NAME]" at bounding box center [397, 179] width 85 height 11
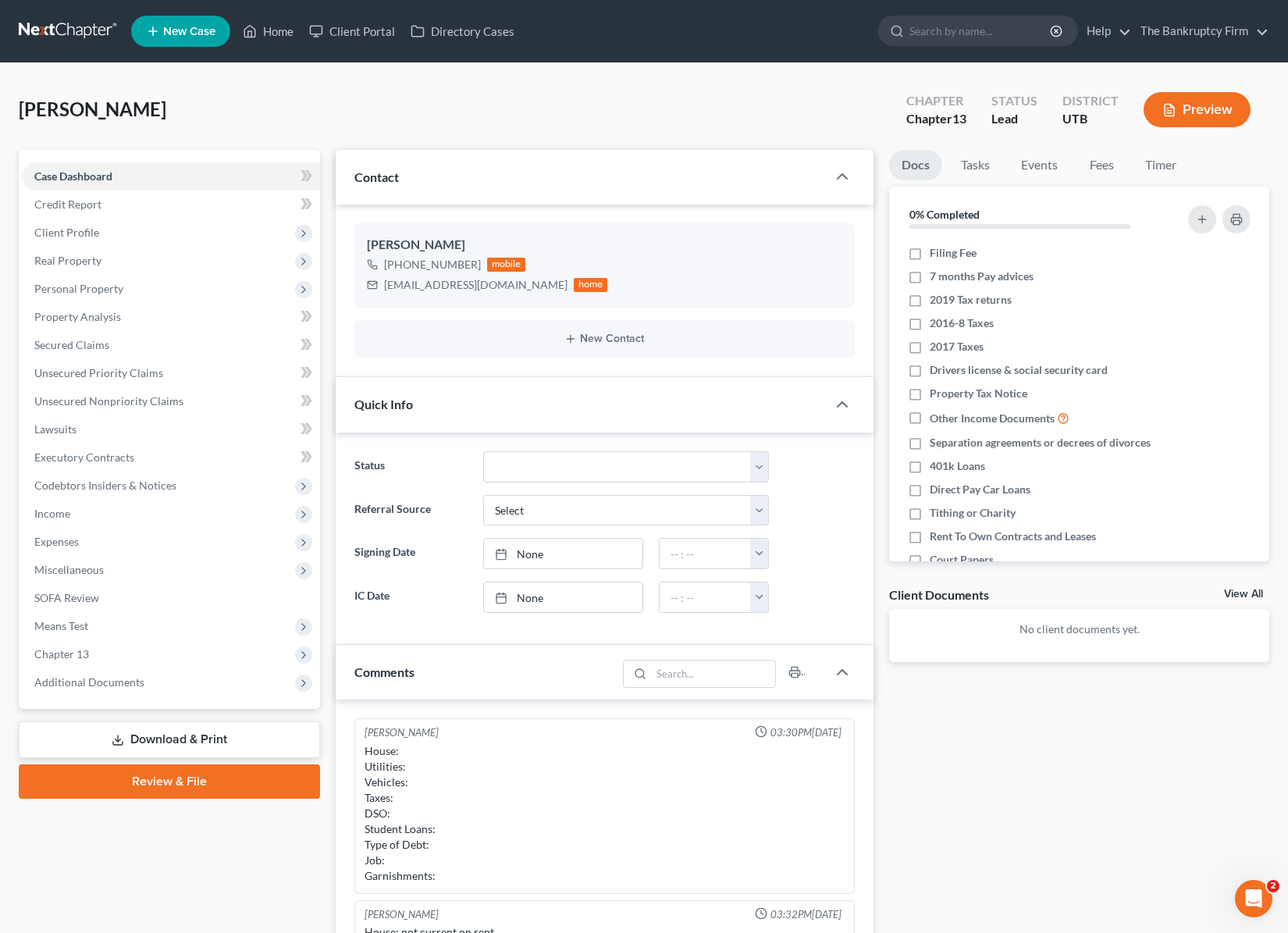
scroll to position [179, 0]
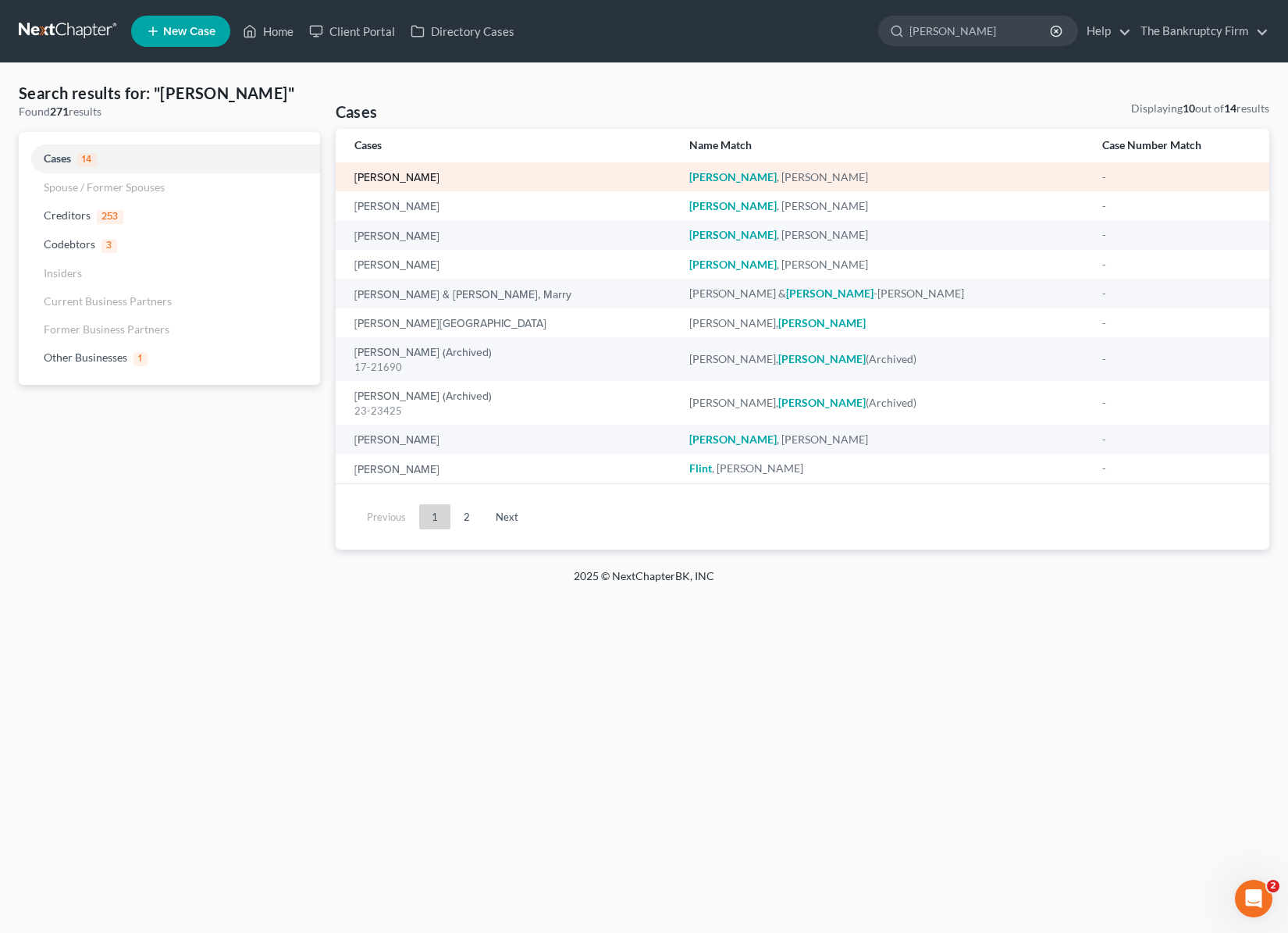
click at [408, 177] on link "[PERSON_NAME]" at bounding box center [397, 179] width 85 height 11
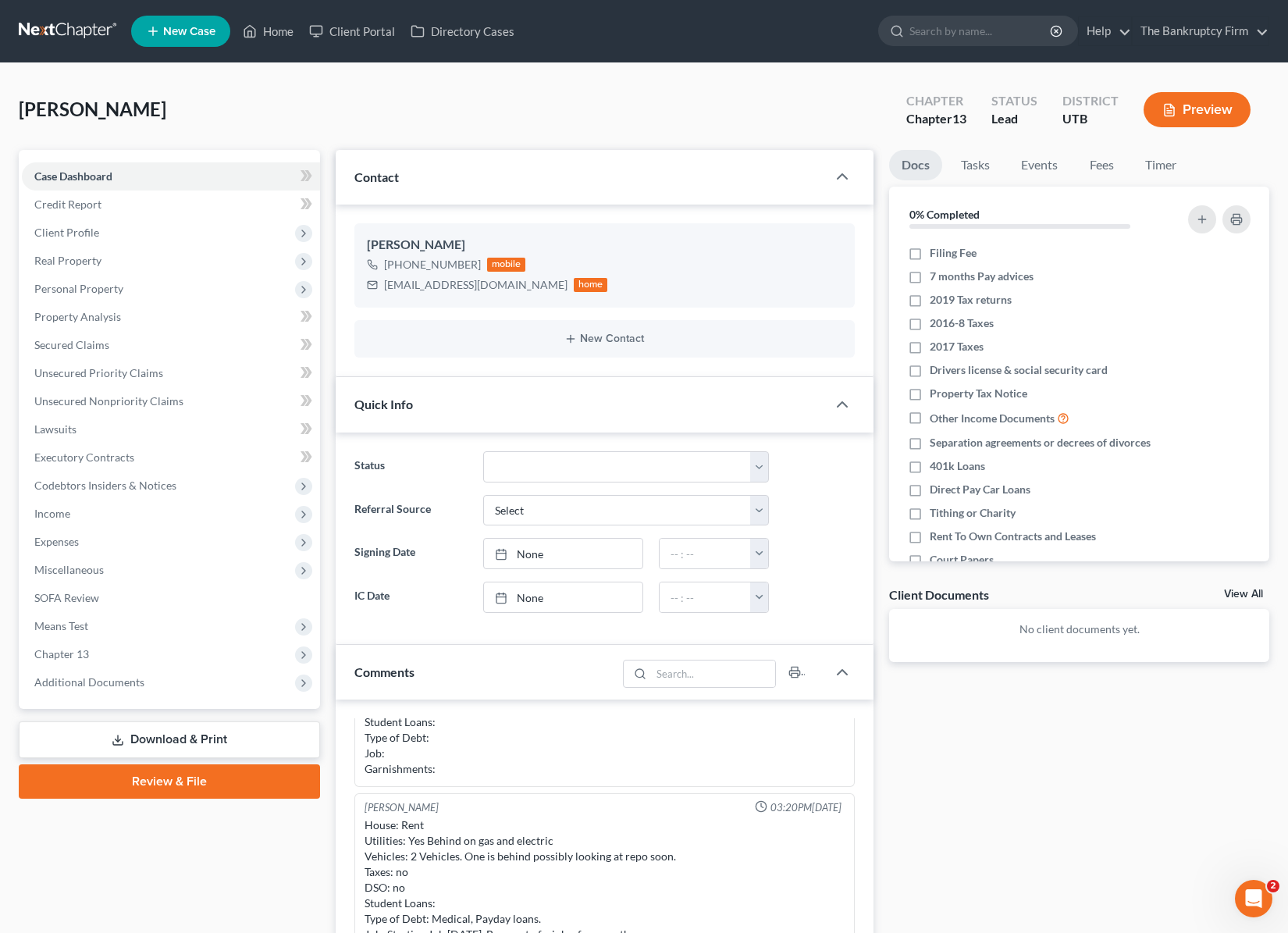
drag, startPoint x: 134, startPoint y: 113, endPoint x: 143, endPoint y: 113, distance: 9.0
click at [135, 113] on span "[PERSON_NAME]" at bounding box center [92, 109] width 147 height 23
click at [96, 110] on span "[PERSON_NAME]" at bounding box center [92, 109] width 147 height 23
click at [278, 116] on div "[PERSON_NAME] Upgraded Chapter Chapter 13 Status Lead District UTB Preview" at bounding box center [643, 116] width 1250 height 68
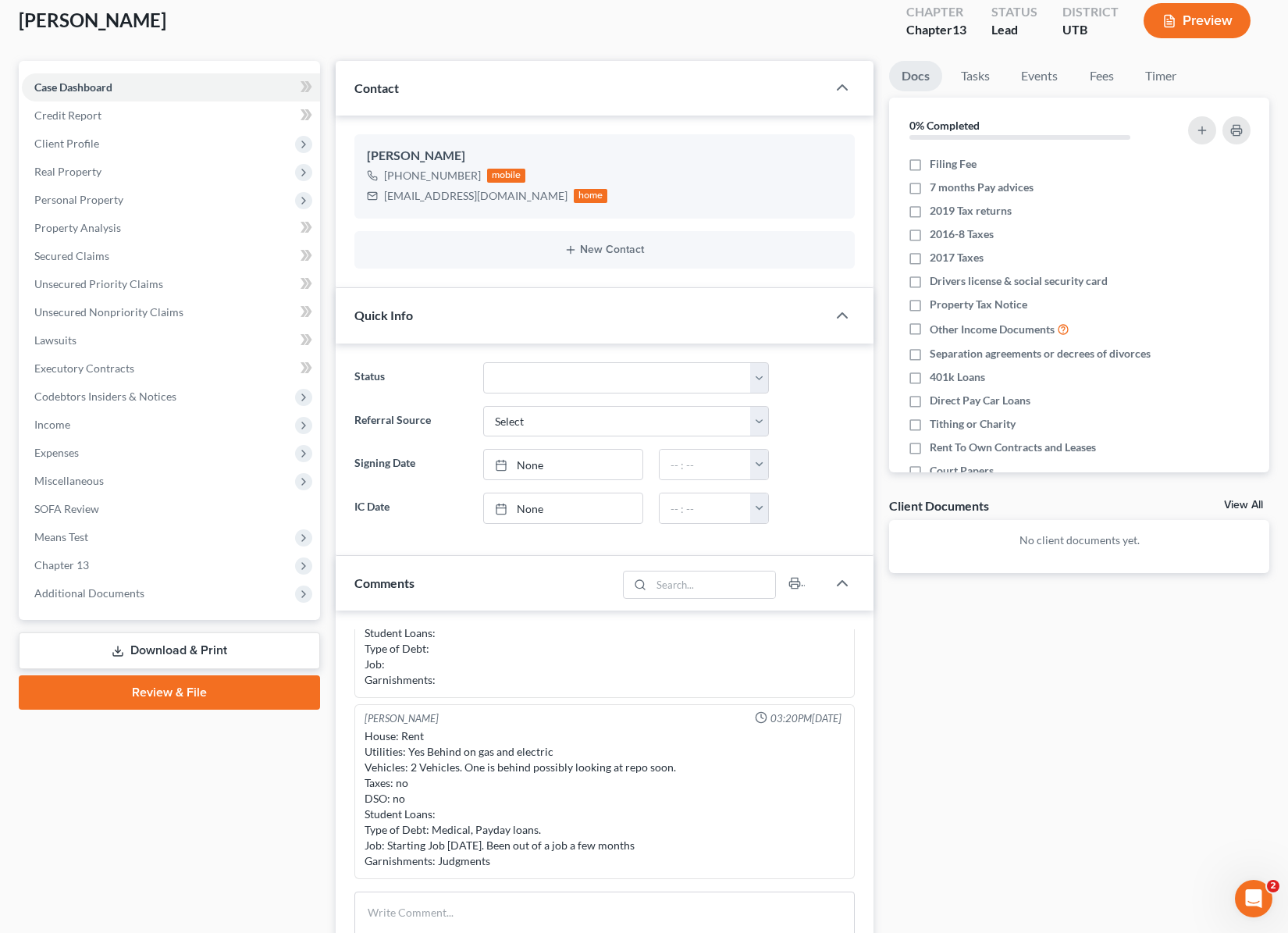
scroll to position [107, 0]
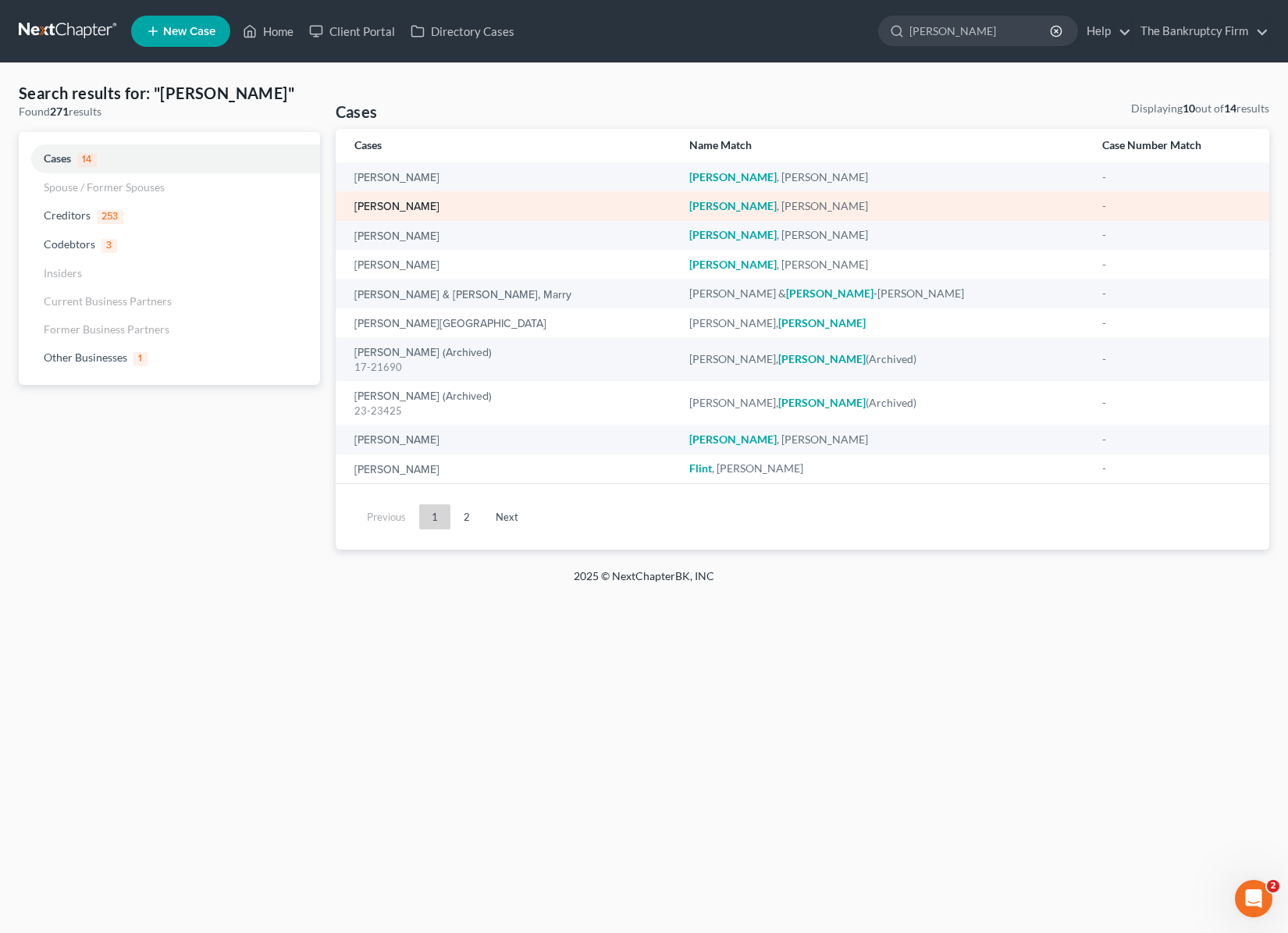
click at [404, 206] on link "[PERSON_NAME]" at bounding box center [397, 207] width 85 height 11
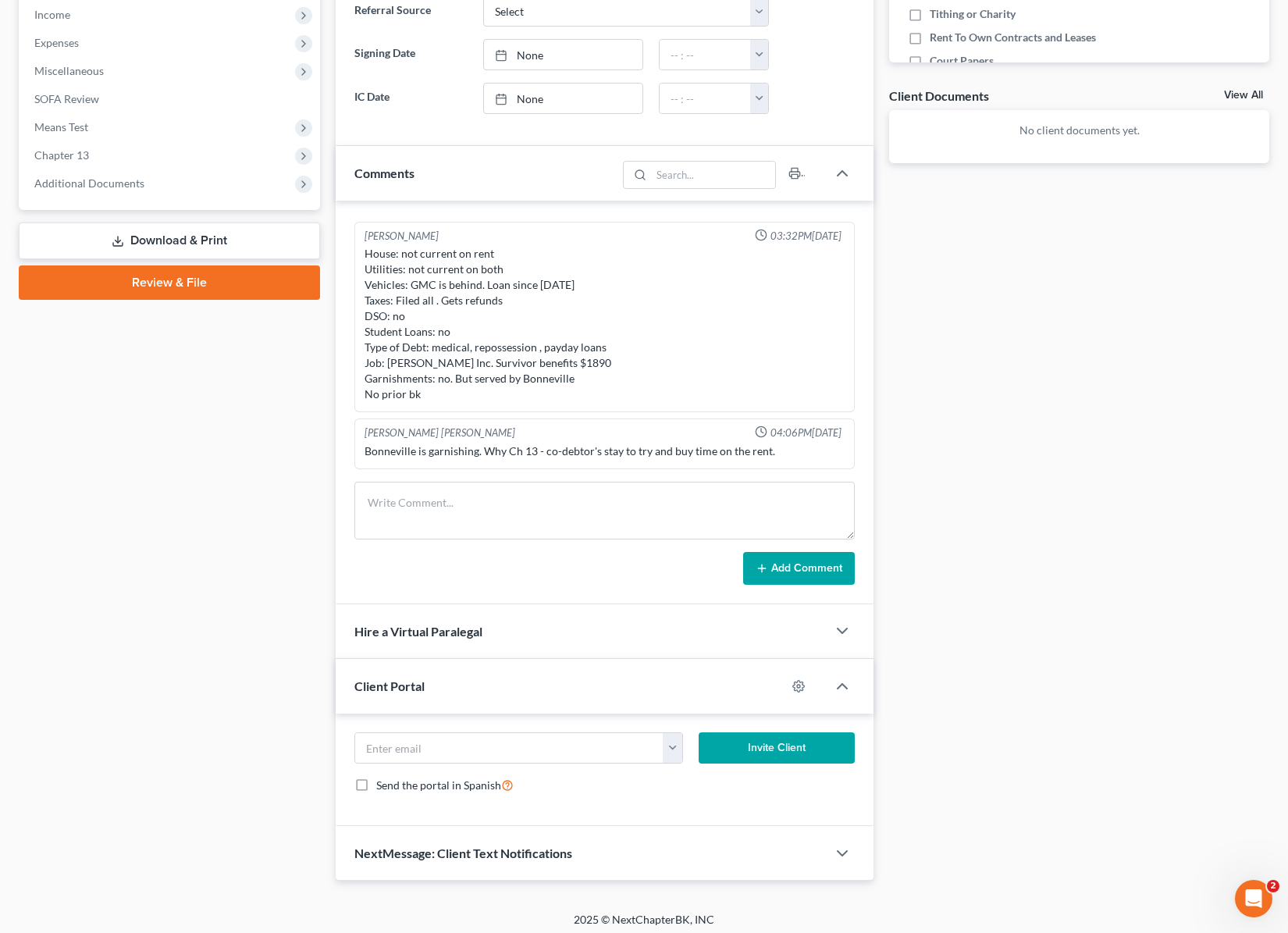
scroll to position [506, 0]
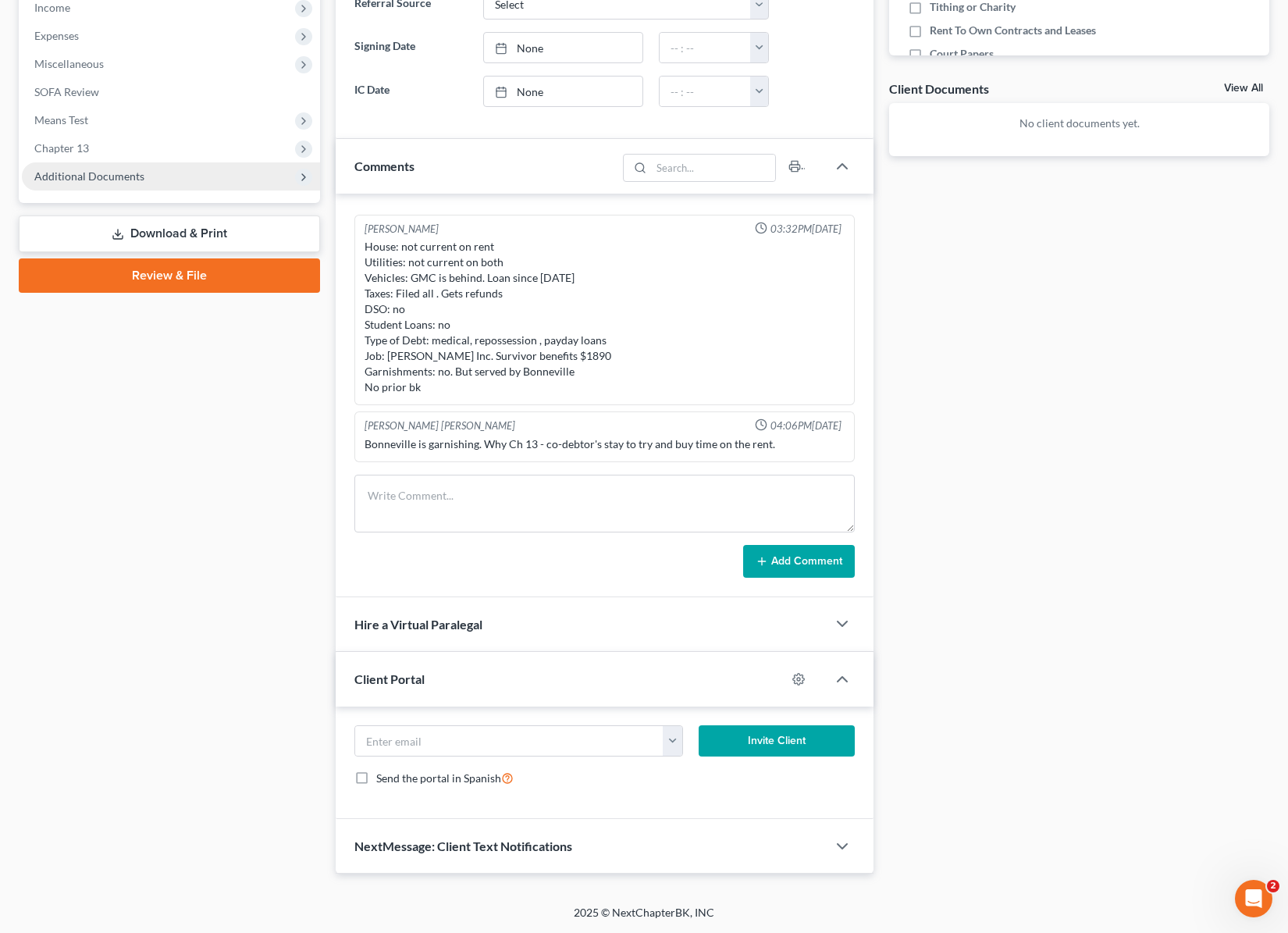
click at [110, 171] on span "Additional Documents" at bounding box center [89, 176] width 110 height 14
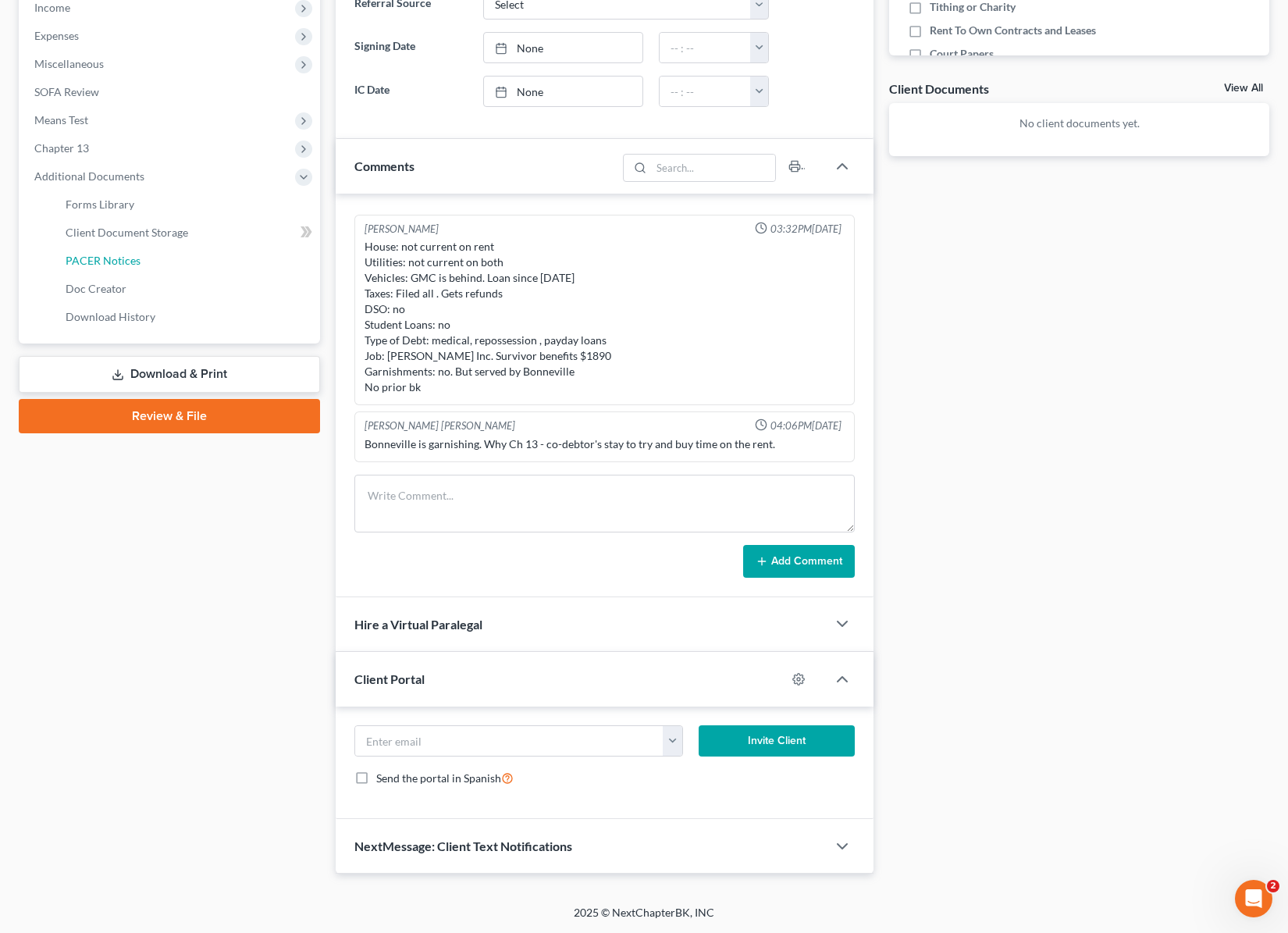
click at [165, 263] on link "PACER Notices" at bounding box center [187, 261] width 267 height 28
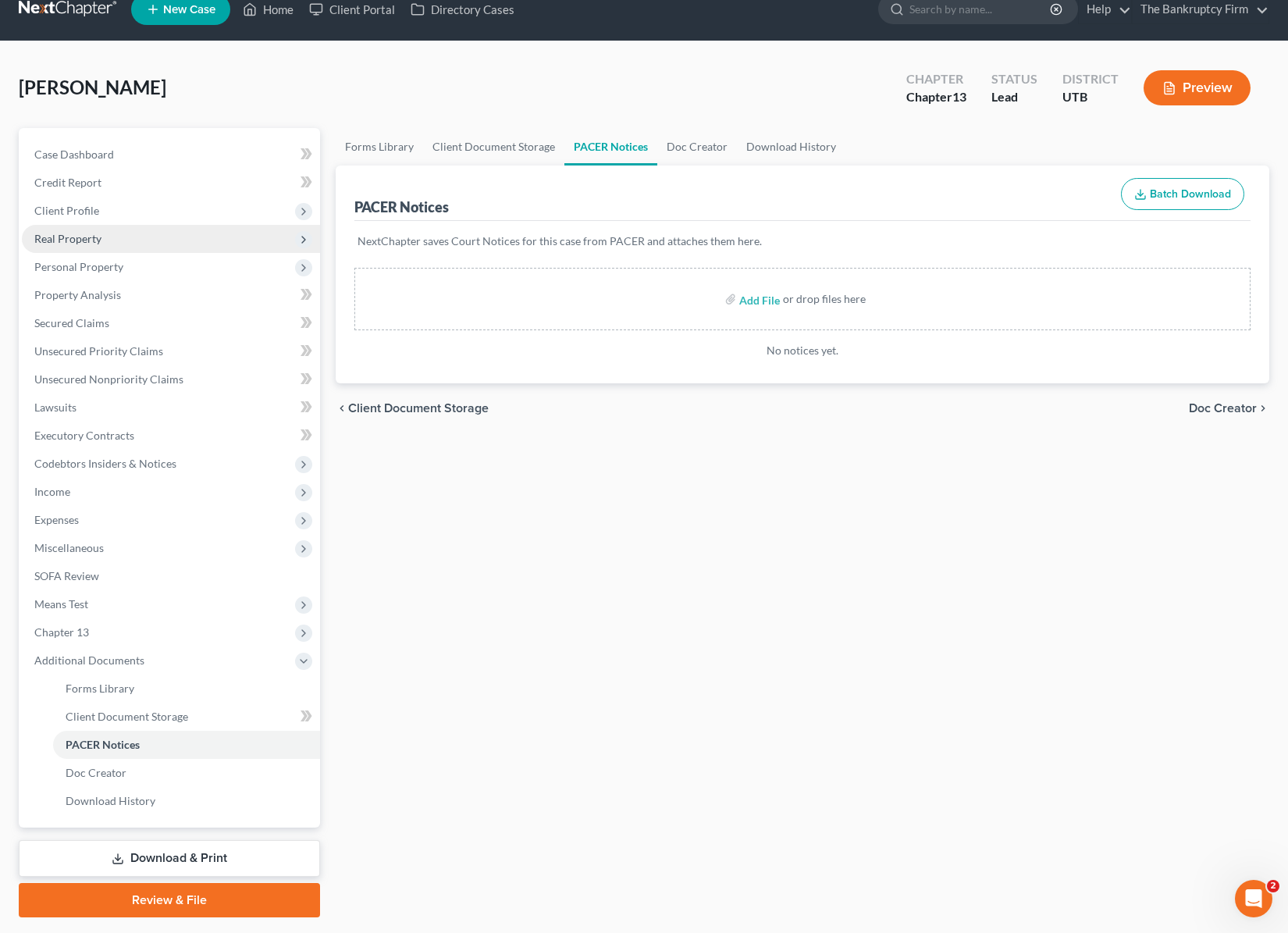
scroll to position [29, 0]
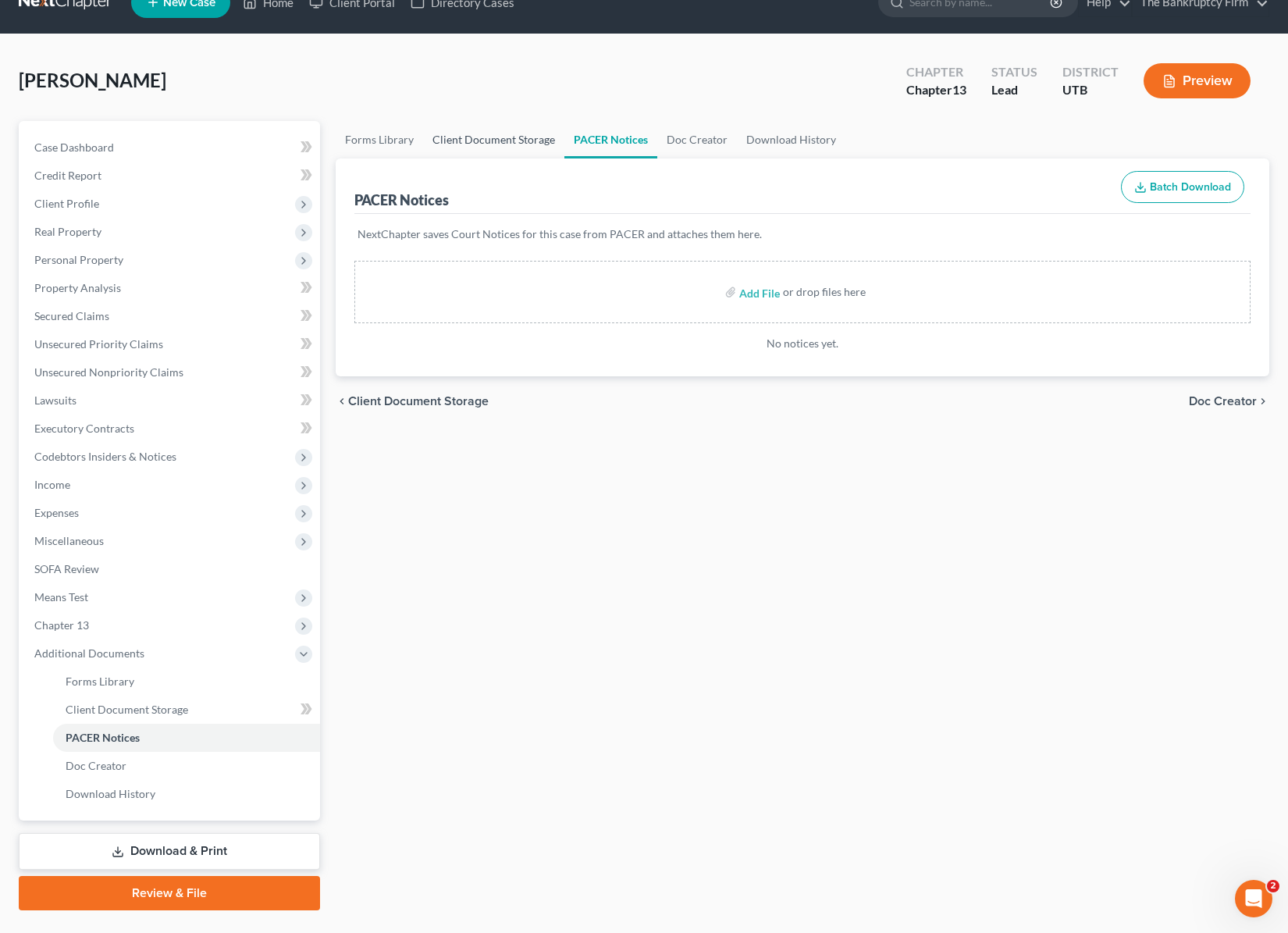
click at [477, 146] on link "Client Document Storage" at bounding box center [494, 139] width 142 height 38
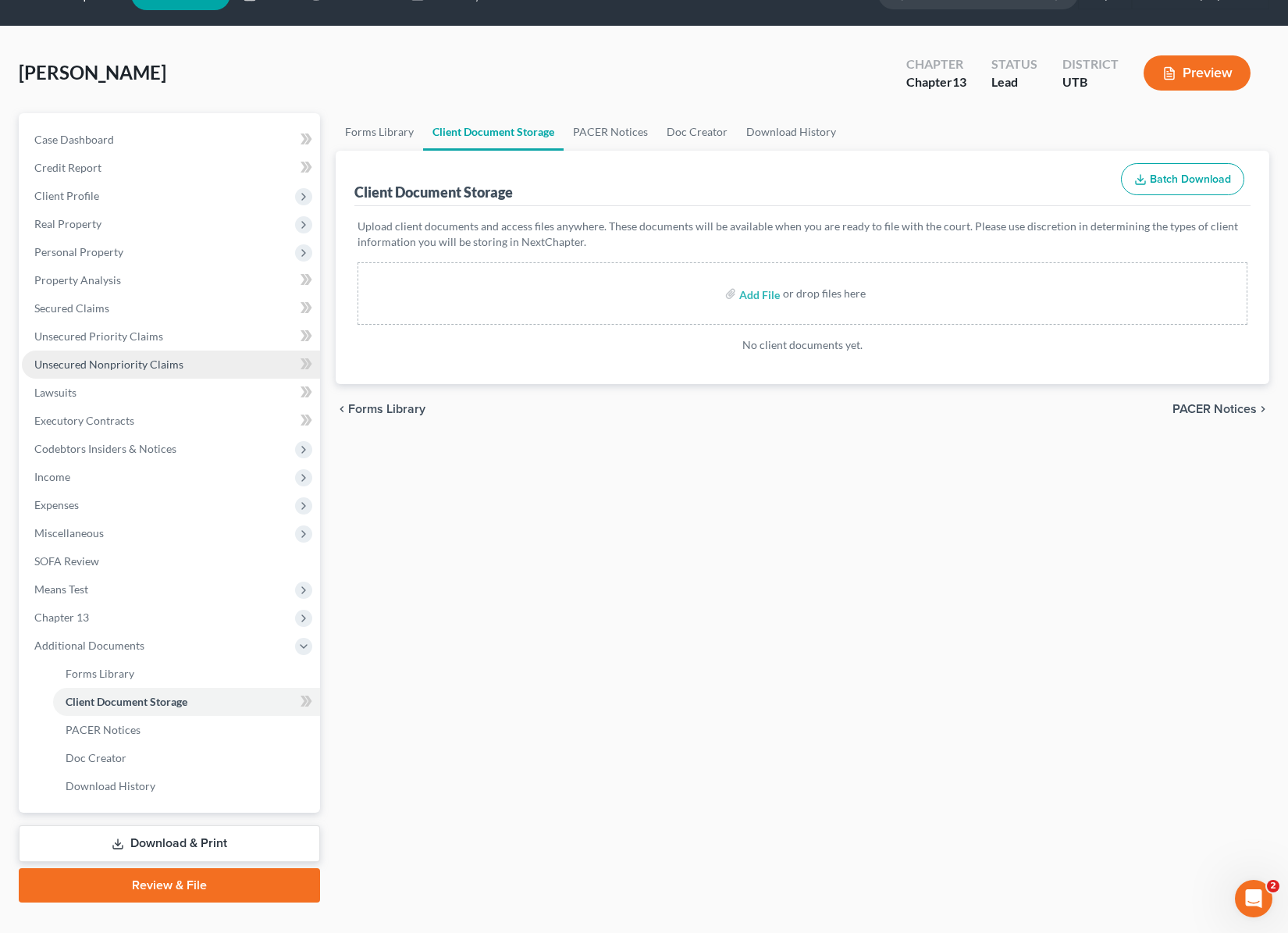
scroll to position [66, 0]
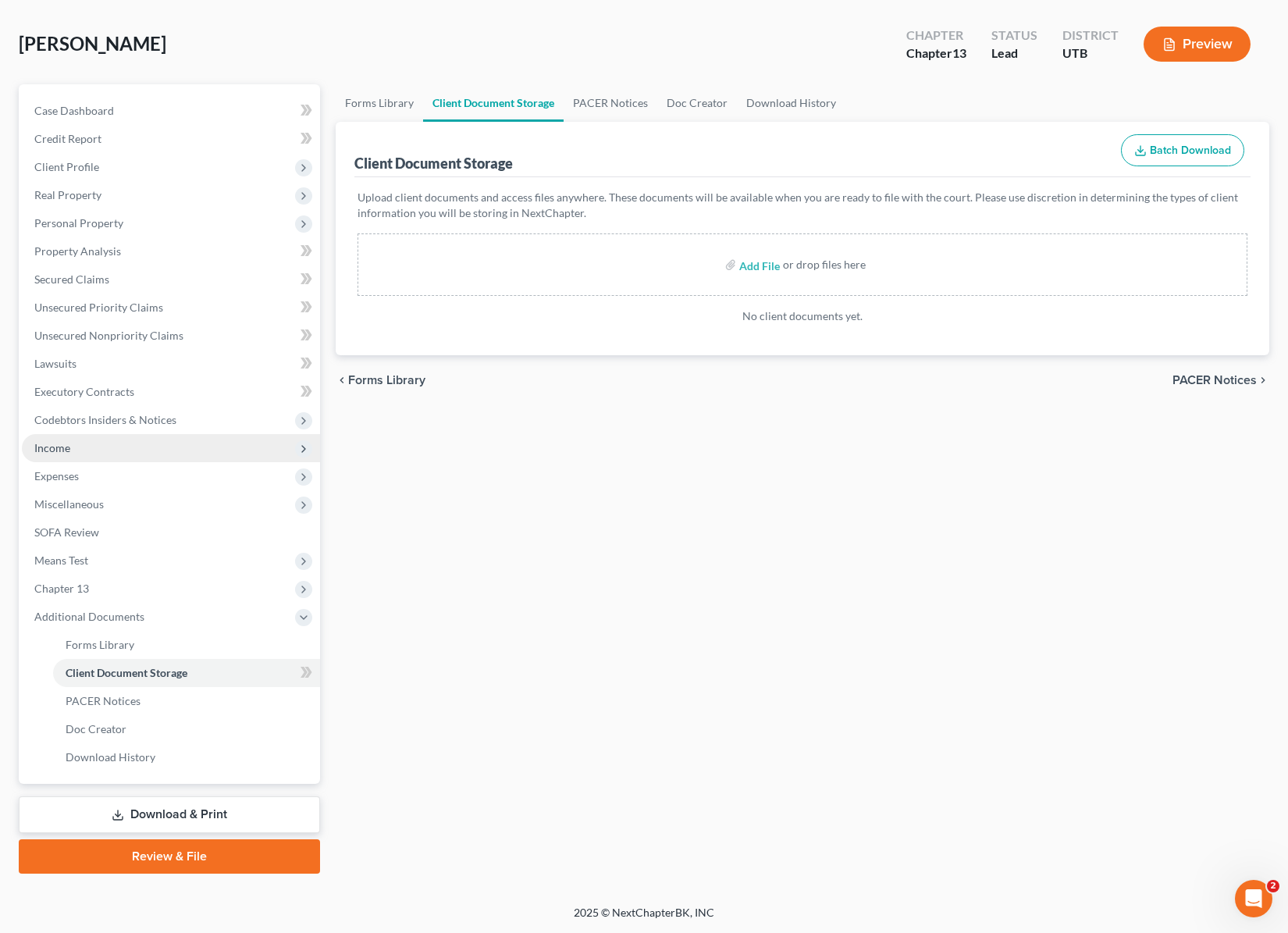
click at [76, 443] on span "Income" at bounding box center [170, 448] width 298 height 28
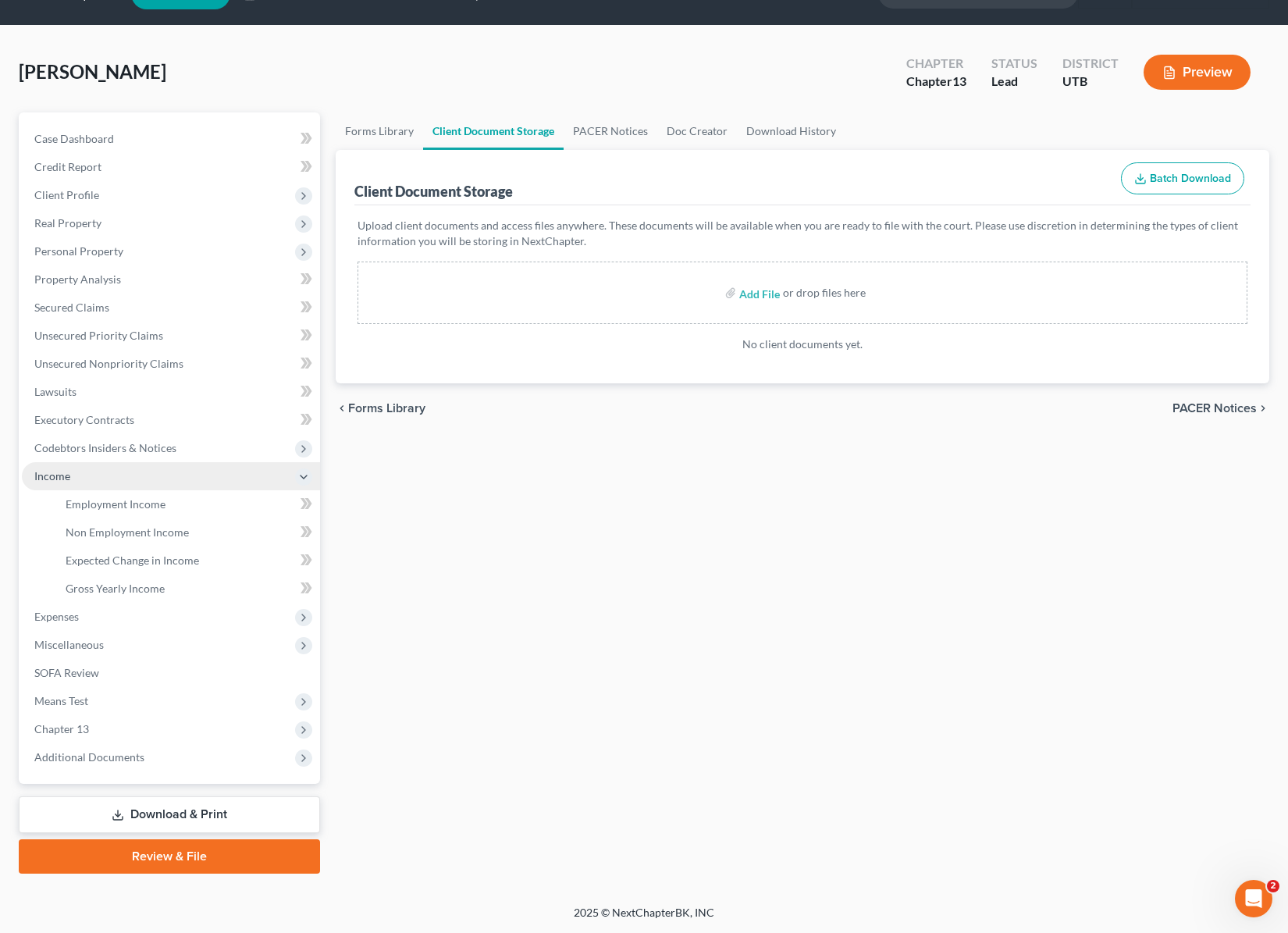
scroll to position [38, 0]
click at [121, 507] on span "Employment Income" at bounding box center [116, 503] width 100 height 14
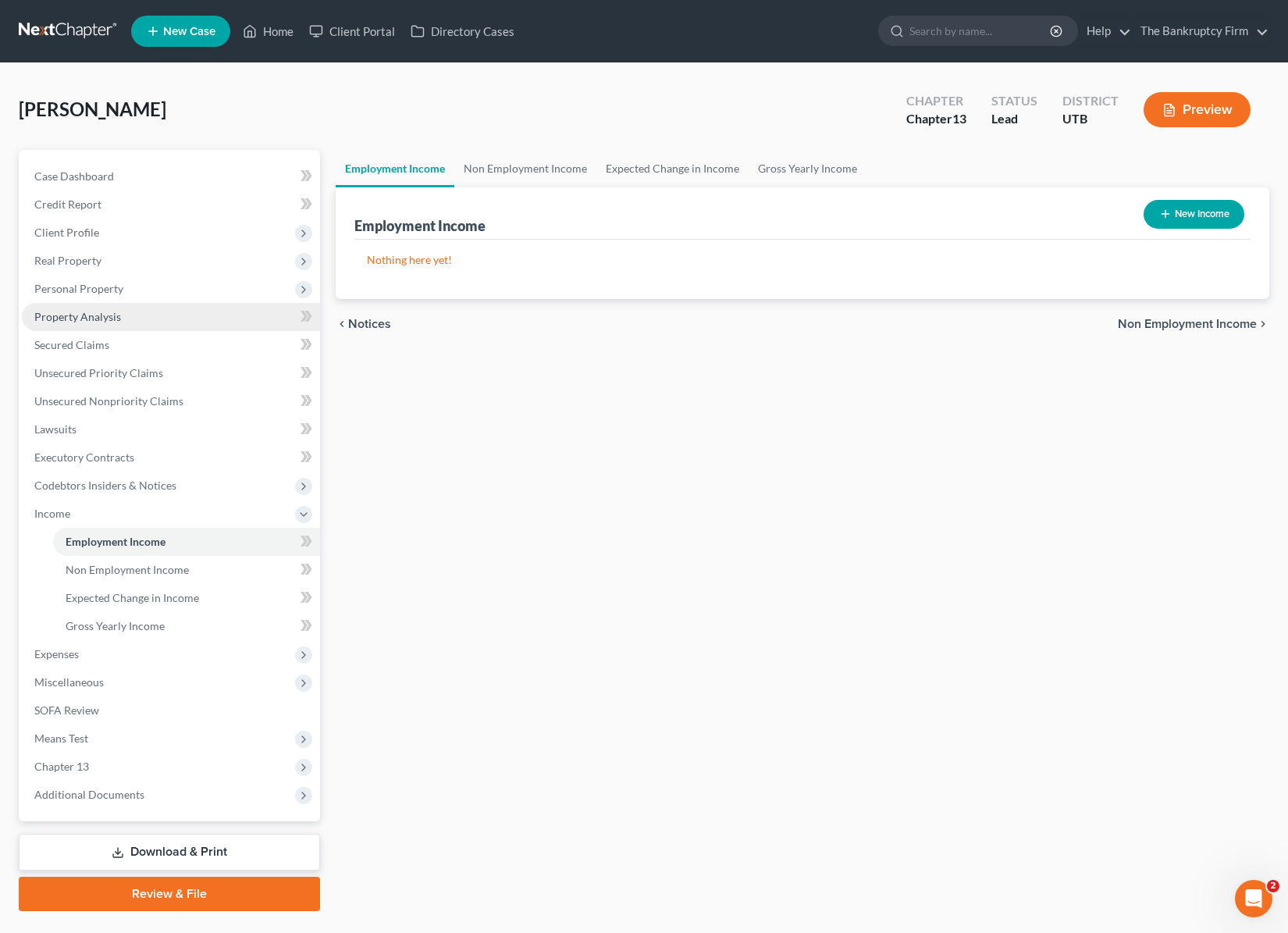
click at [99, 318] on span "Property Analysis" at bounding box center [78, 316] width 87 height 14
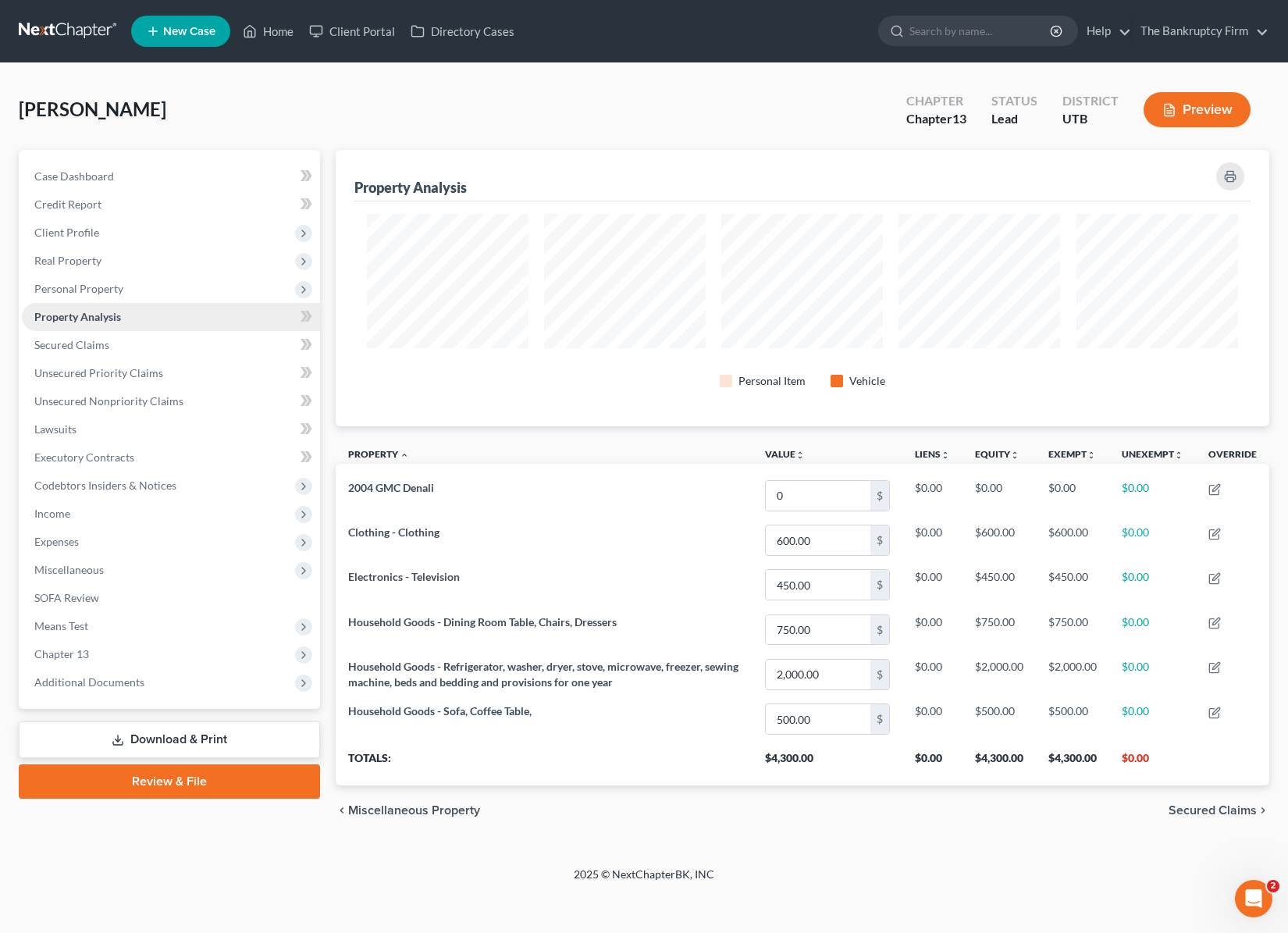
scroll to position [277, 933]
click at [100, 203] on link "Credit Report" at bounding box center [170, 204] width 298 height 28
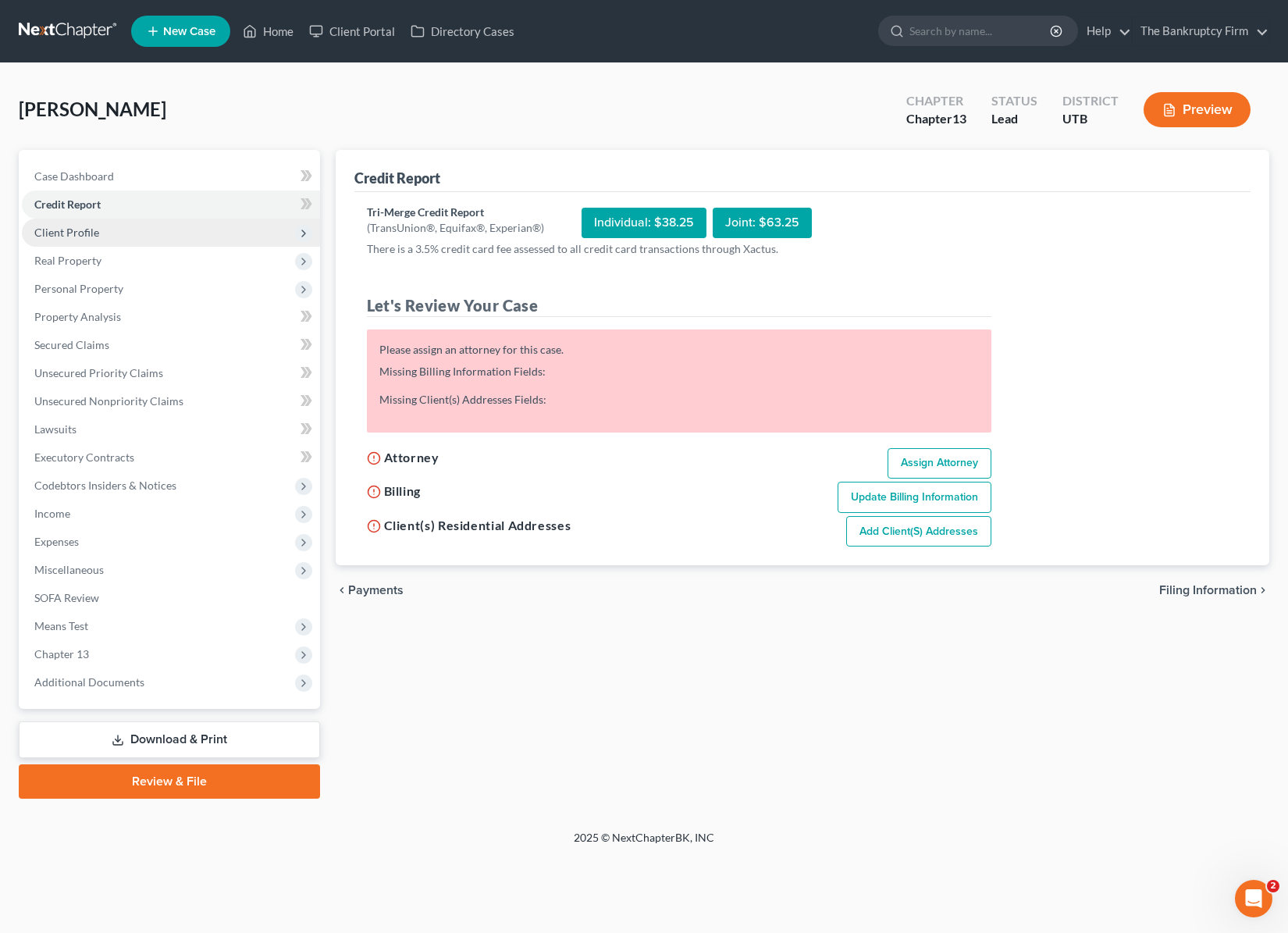
click at [100, 229] on span "Client Profile" at bounding box center [170, 232] width 298 height 28
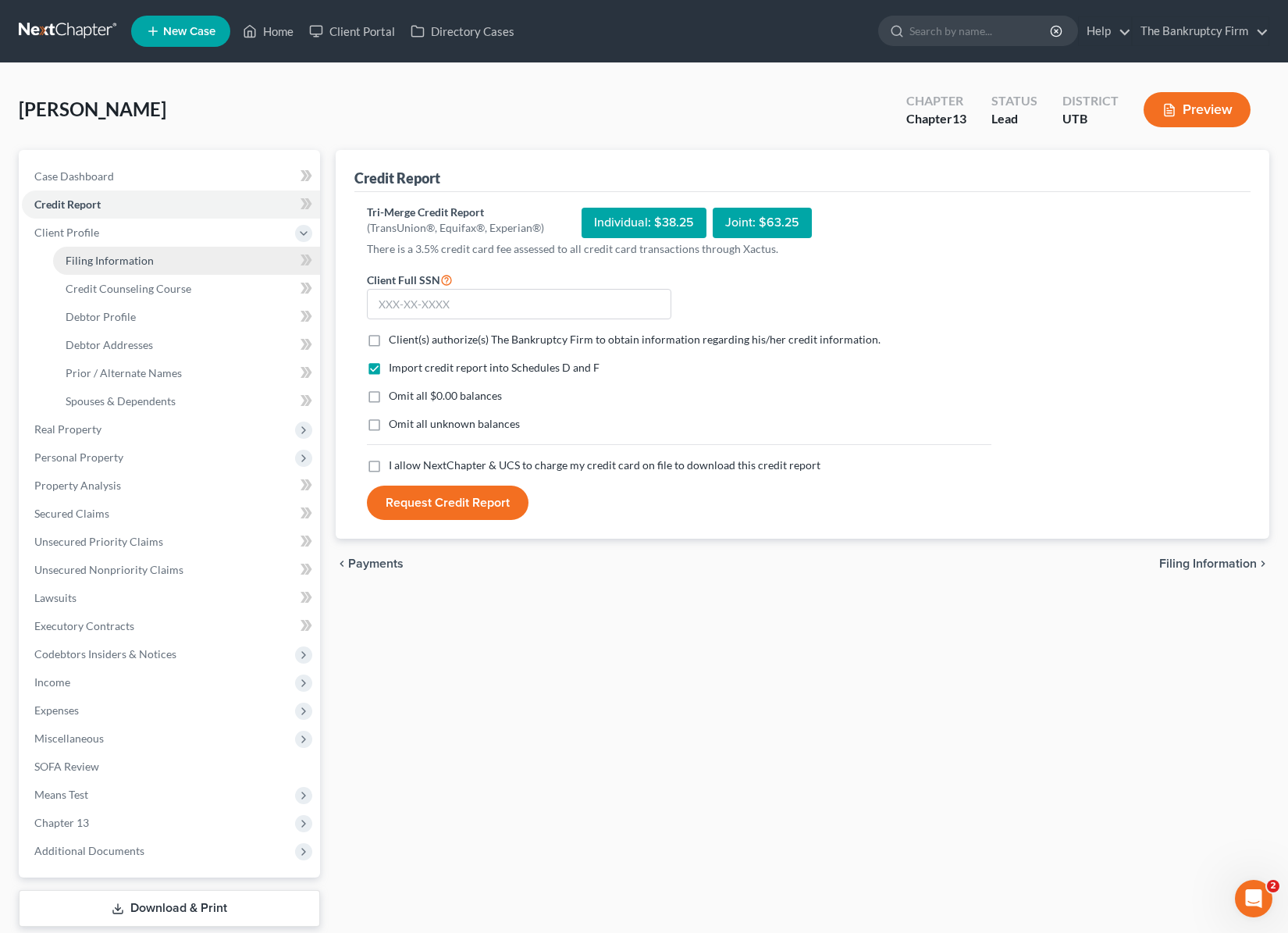
click at [113, 257] on span "Filing Information" at bounding box center [110, 260] width 88 height 14
select select "1"
select select "0"
select select "3"
select select "46"
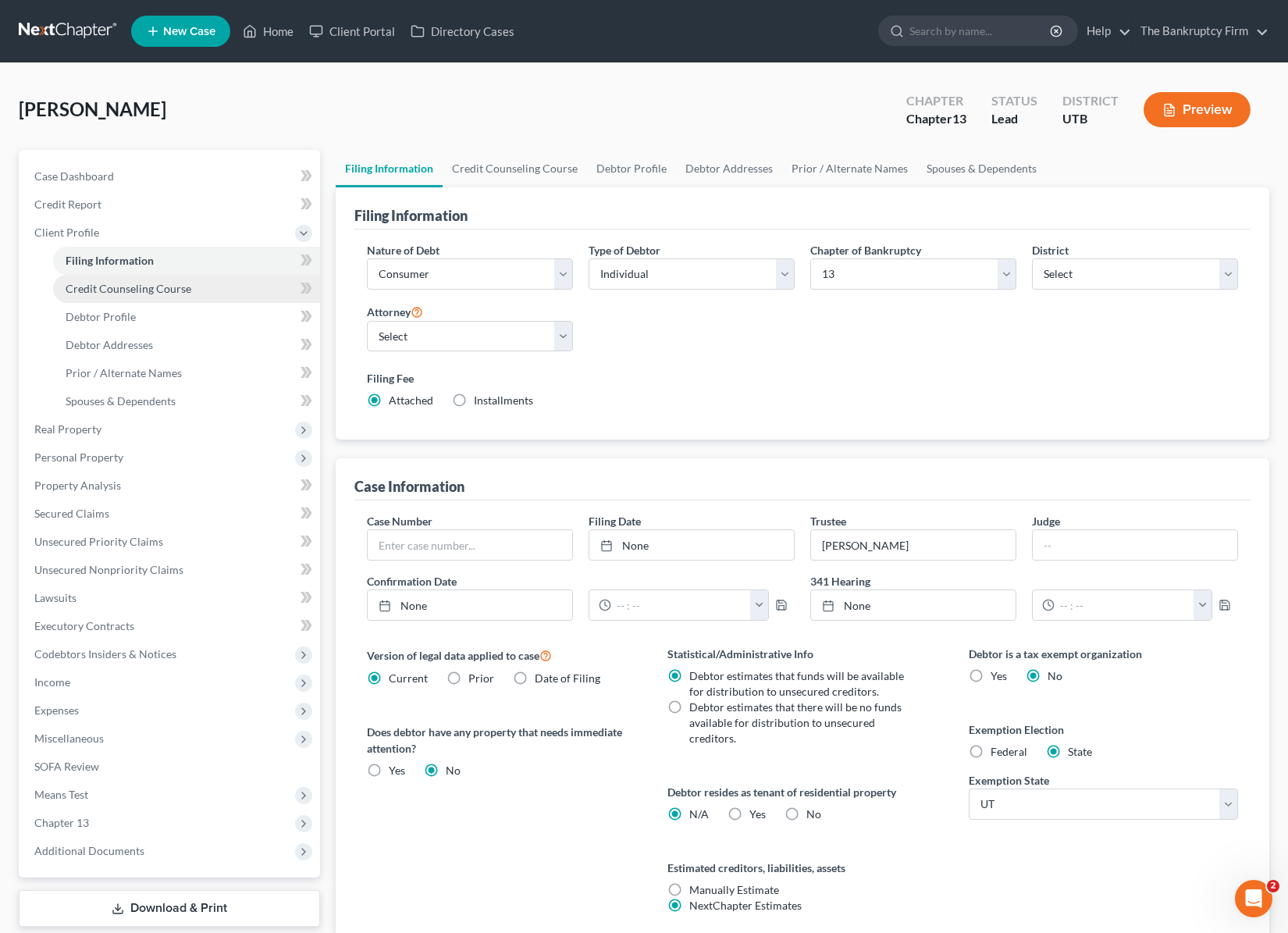
click at [121, 288] on span "Credit Counseling Course" at bounding box center [129, 288] width 125 height 14
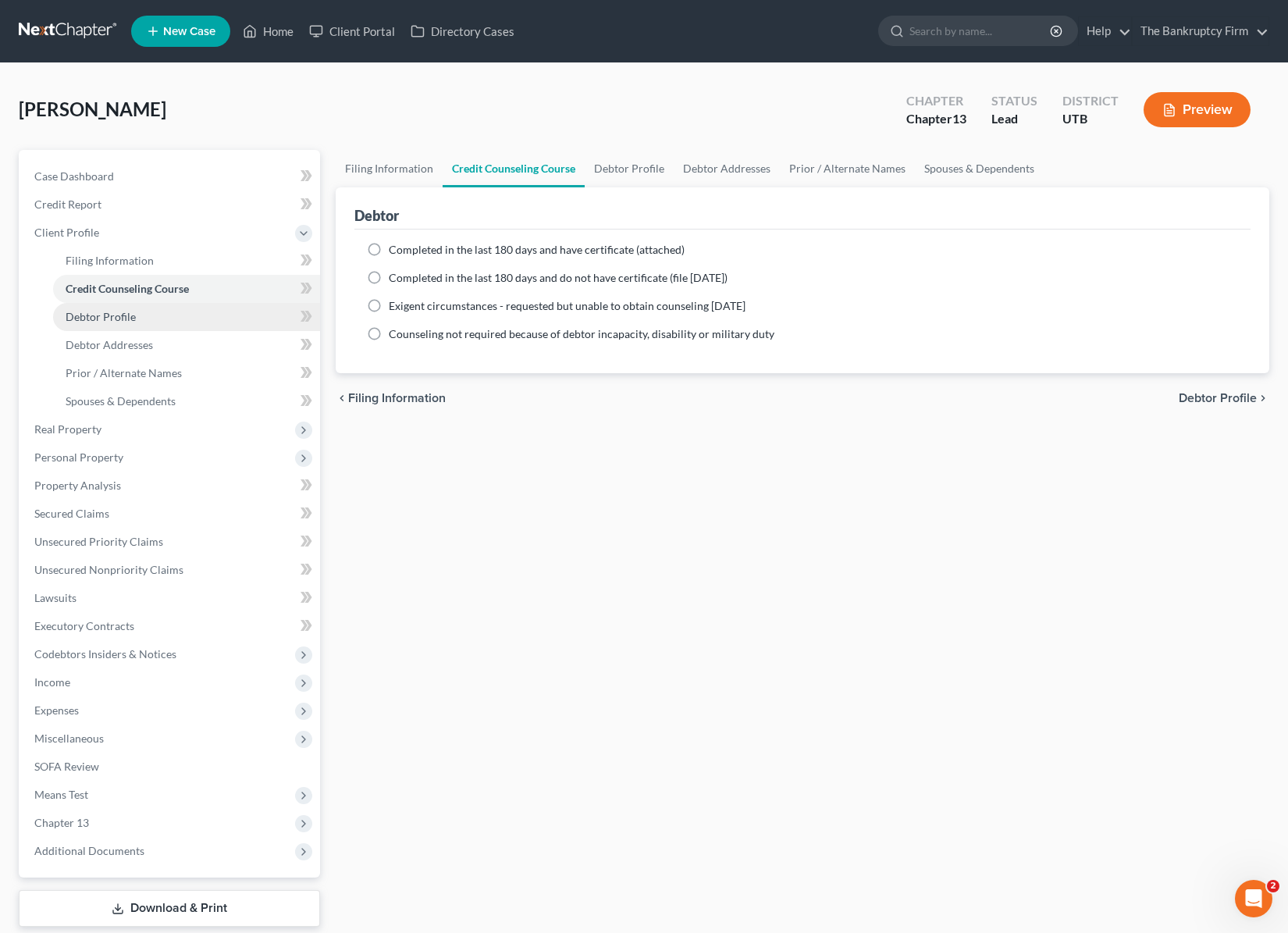
click at [117, 317] on span "Debtor Profile" at bounding box center [100, 316] width 70 height 14
select select "4"
select select "3"
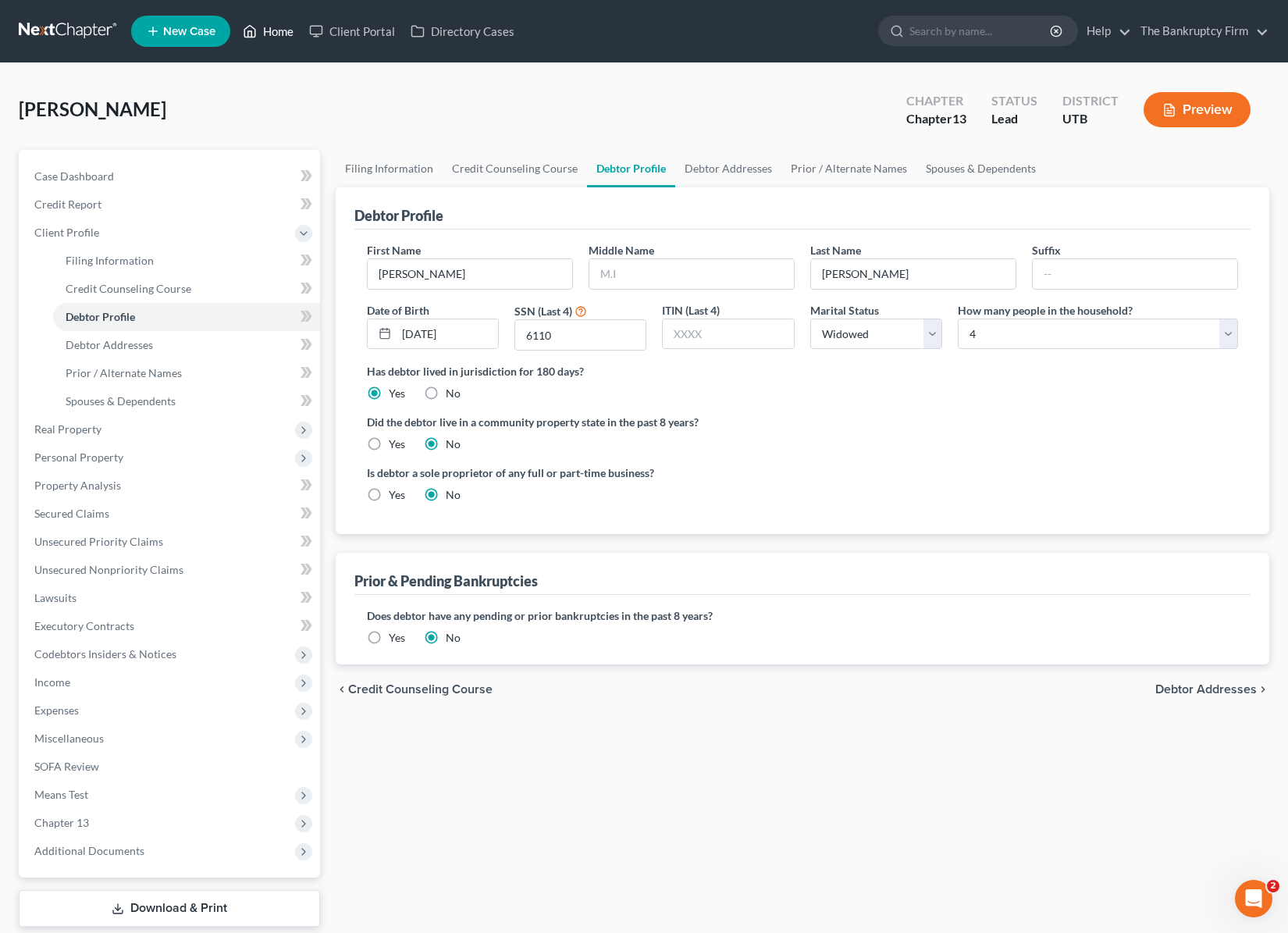
click at [272, 31] on link "Home" at bounding box center [268, 31] width 67 height 28
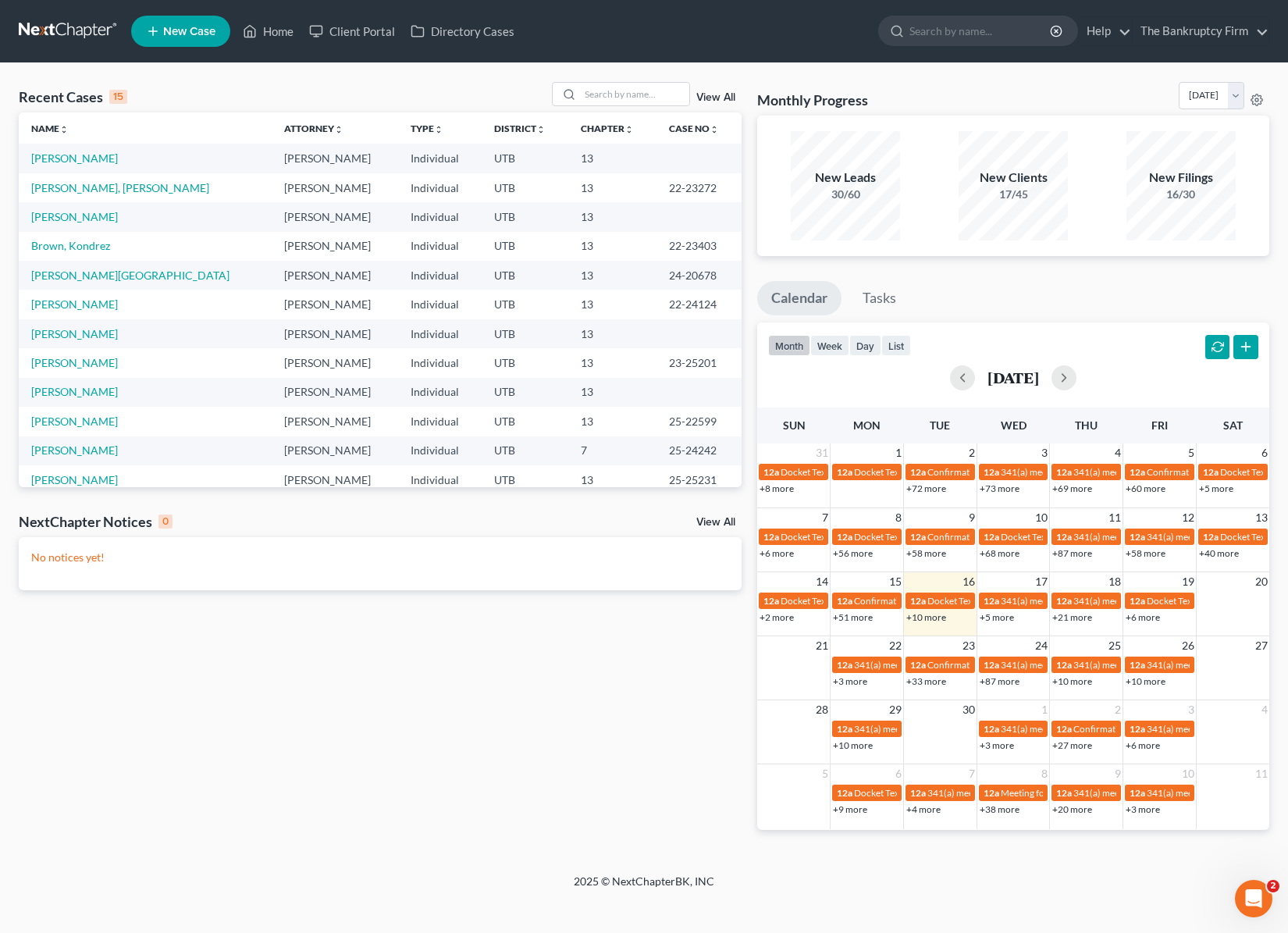
click at [722, 93] on link "View All" at bounding box center [716, 98] width 39 height 11
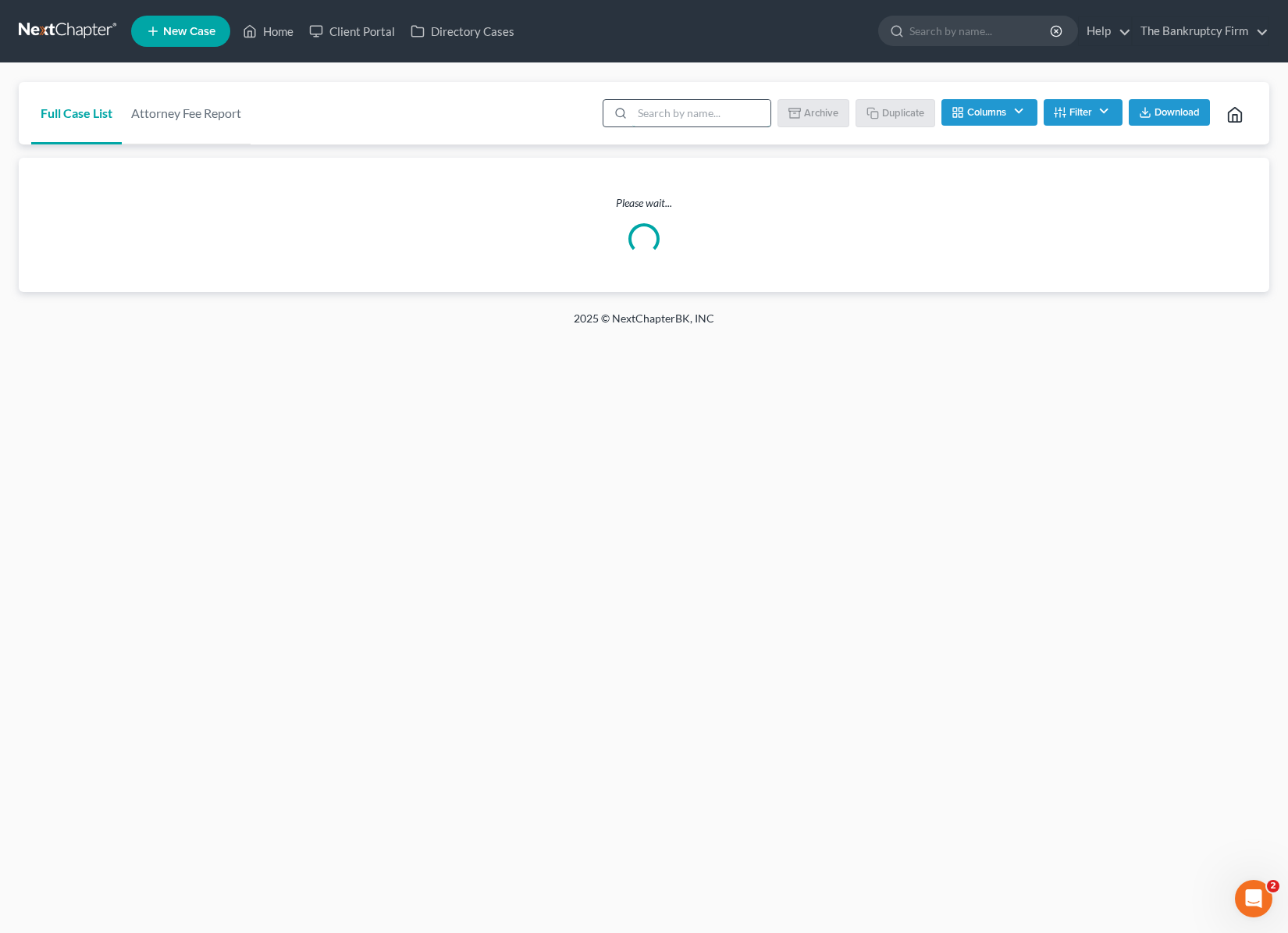
click at [698, 114] on input "search" at bounding box center [701, 113] width 138 height 27
type input "[PERSON_NAME]"
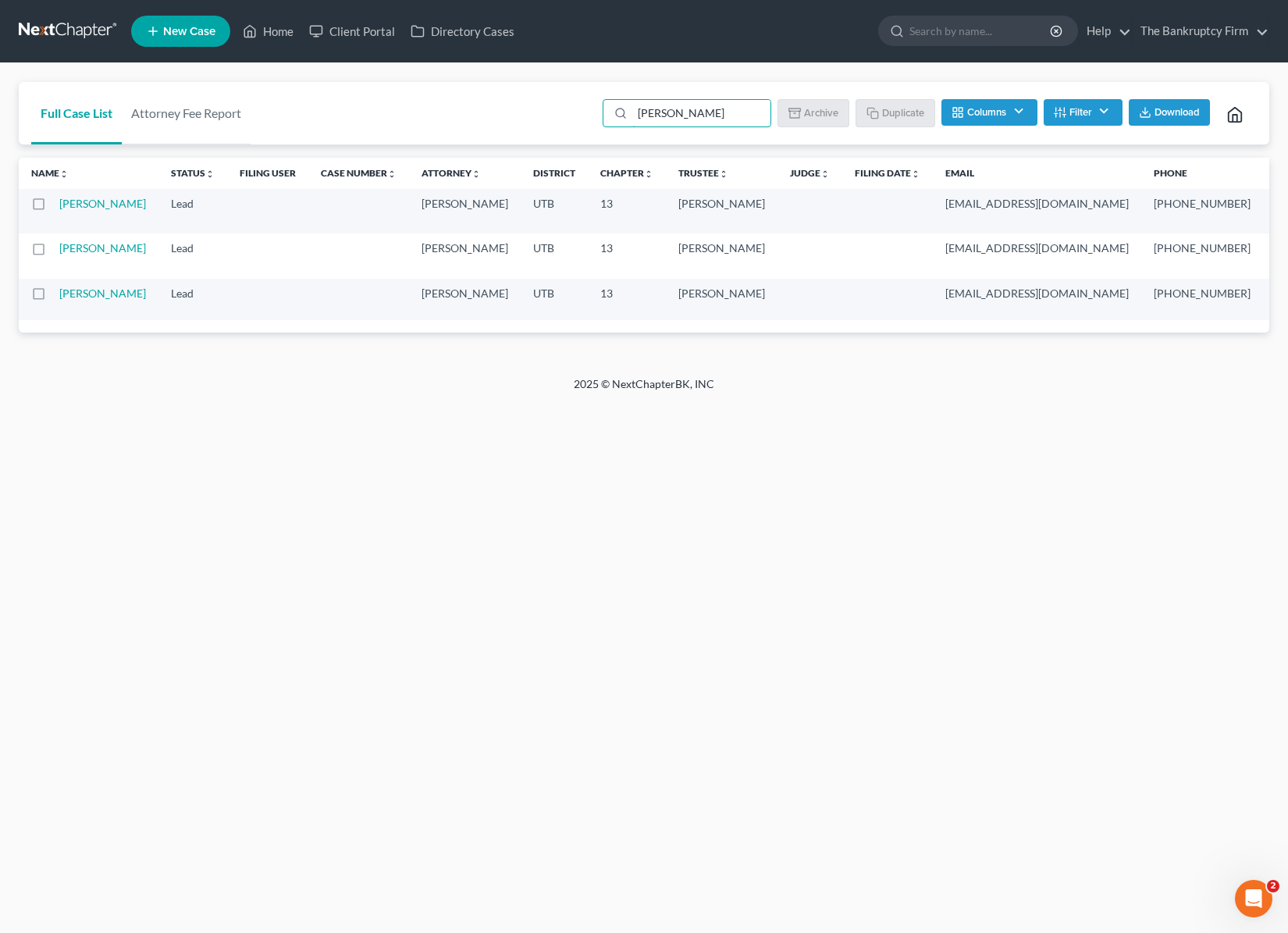
click at [53, 253] on label at bounding box center [53, 253] width 0 height 0
click at [59, 251] on input "checkbox" at bounding box center [64, 245] width 10 height 10
checkbox input "true"
click at [52, 208] on label at bounding box center [52, 208] width 0 height 0
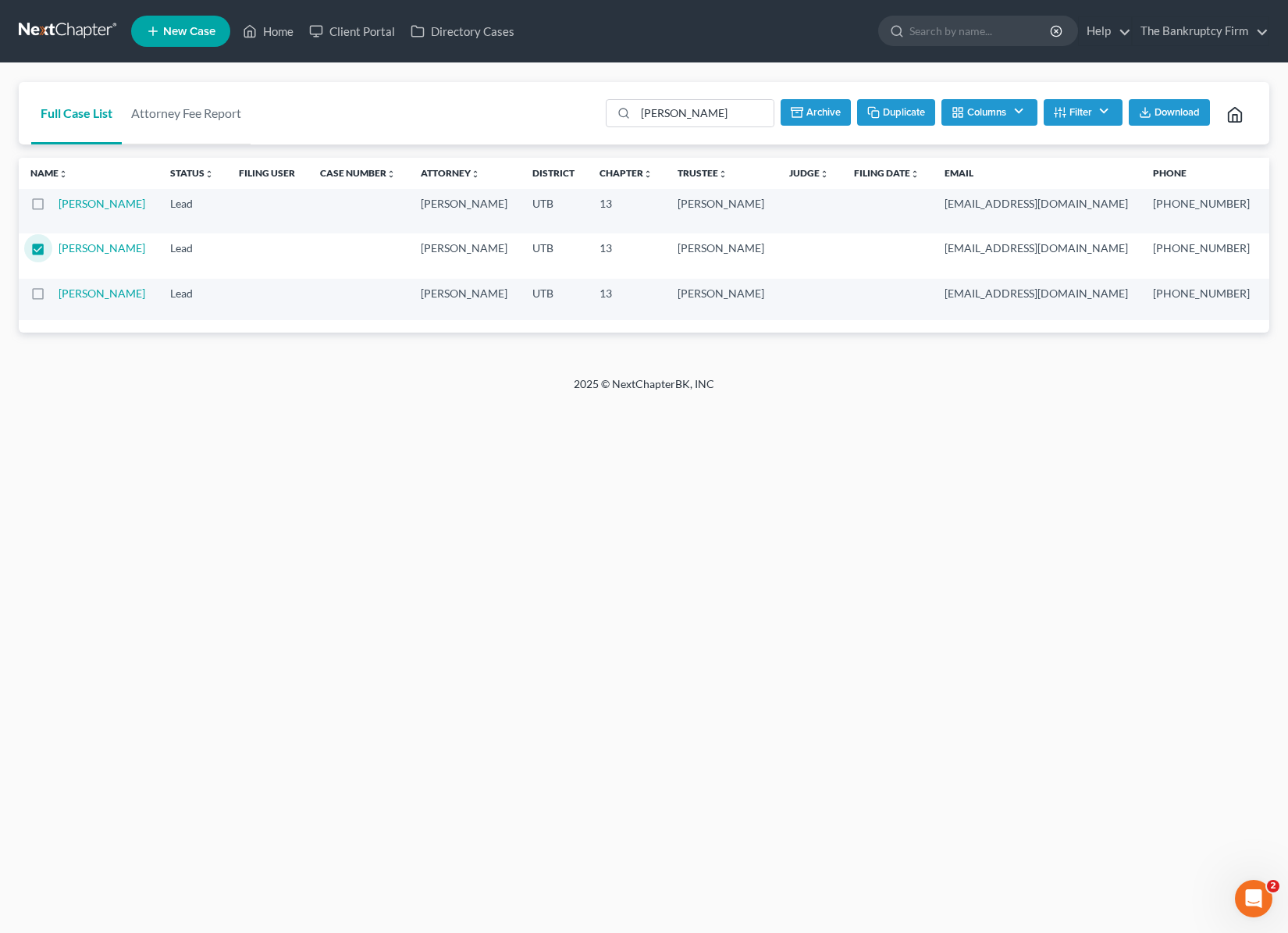
click at [59, 200] on input "checkbox" at bounding box center [64, 201] width 10 height 10
click at [800, 115] on button "Archive" at bounding box center [814, 112] width 70 height 27
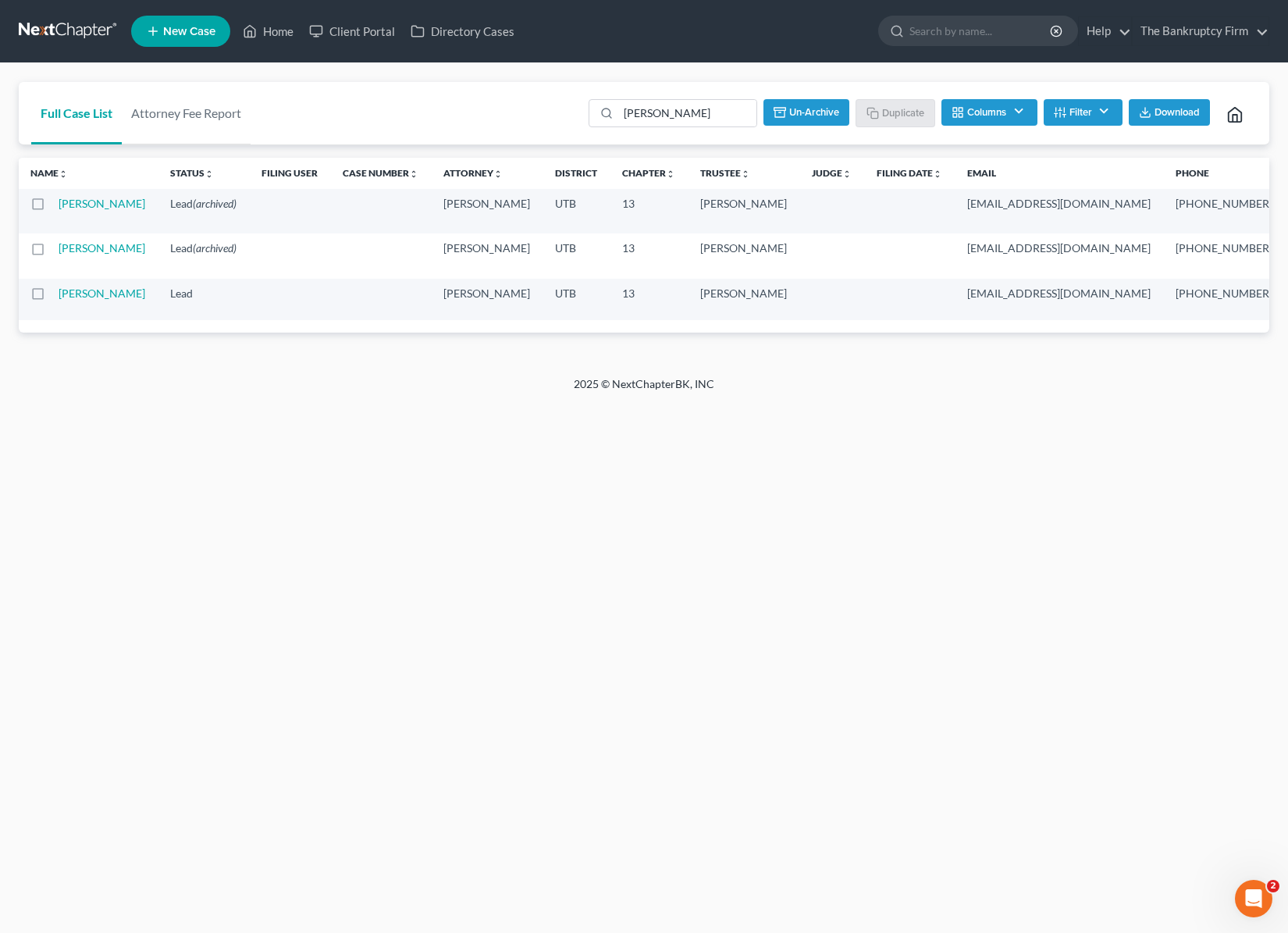
checkbox input "false"
click at [84, 300] on link "[PERSON_NAME]" at bounding box center [102, 293] width 87 height 14
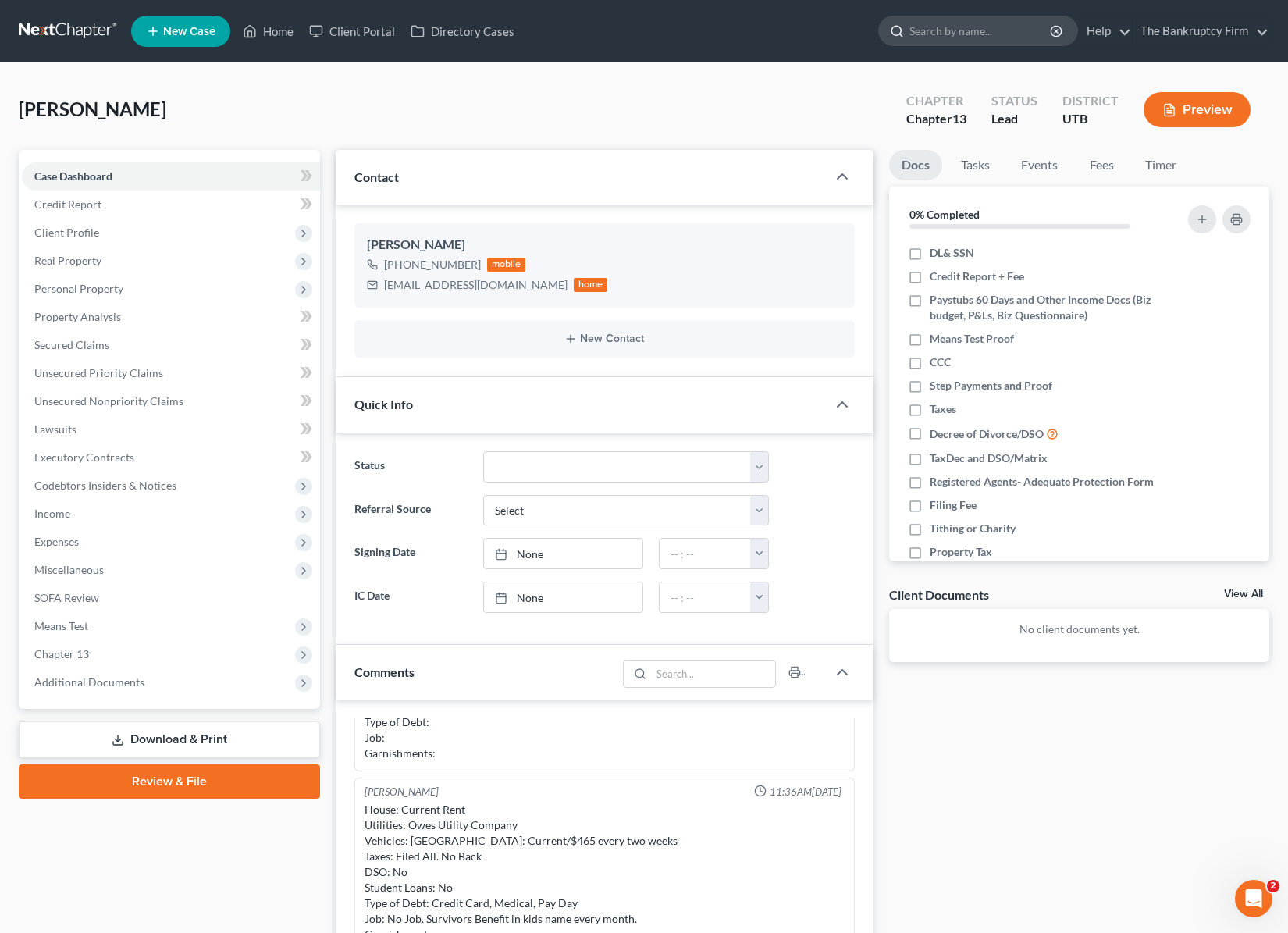
click at [938, 37] on input "search" at bounding box center [981, 31] width 143 height 29
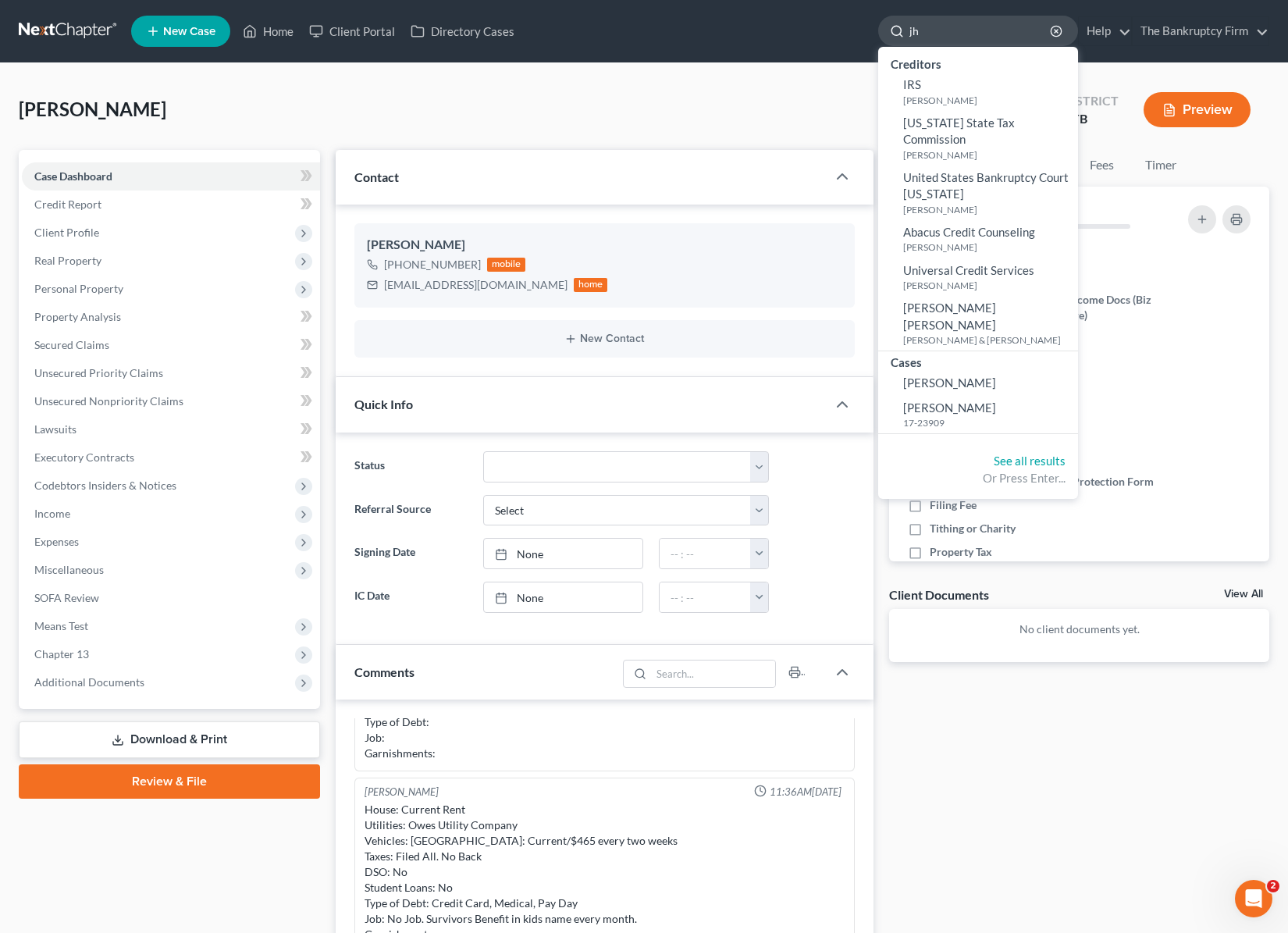
type input "j"
type input "[PERSON_NAME]"
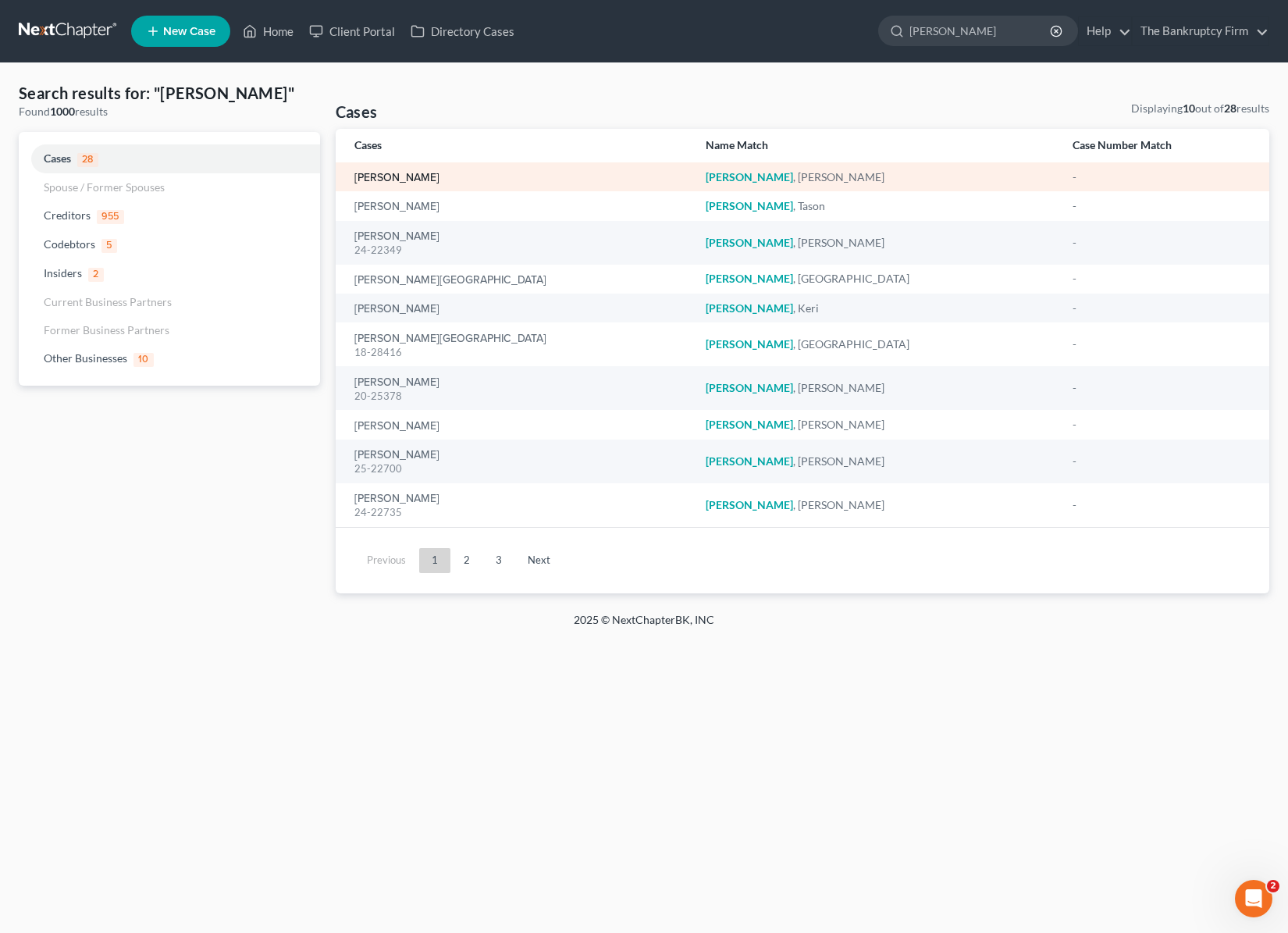
click at [413, 178] on link "[PERSON_NAME]" at bounding box center [397, 179] width 85 height 11
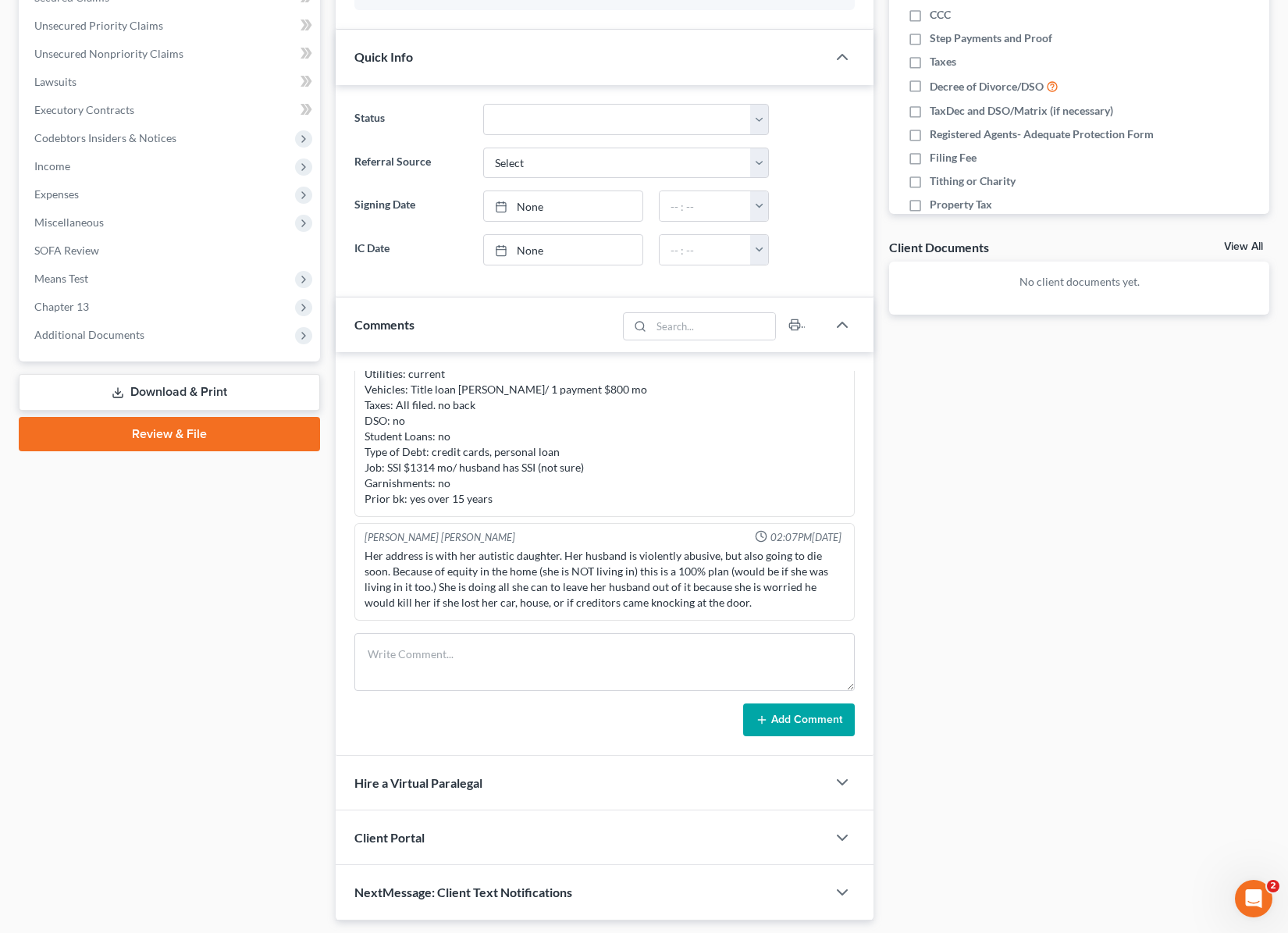
scroll to position [394, 0]
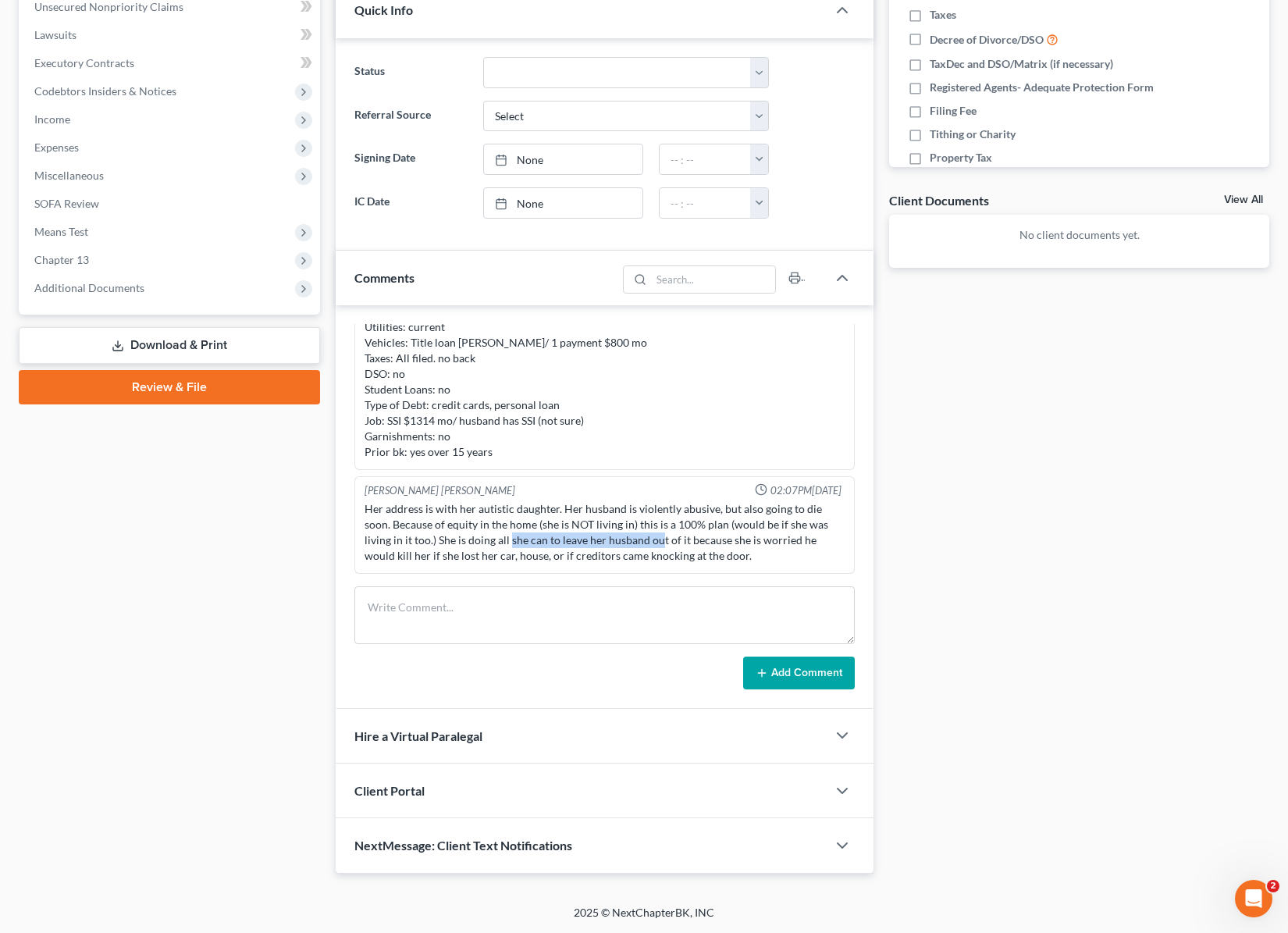
drag, startPoint x: 464, startPoint y: 541, endPoint x: 641, endPoint y: 542, distance: 177.0
click at [609, 544] on div "Her address is with her autistic daughter. Her husband is violently abusive, bu…" at bounding box center [605, 532] width 481 height 63
click at [643, 542] on div "Her address is with her autistic daughter. Her husband is violently abusive, bu…" at bounding box center [605, 532] width 481 height 63
click at [643, 557] on div "Her address is with her autistic daughter. Her husband is violently abusive, bu…" at bounding box center [605, 532] width 481 height 63
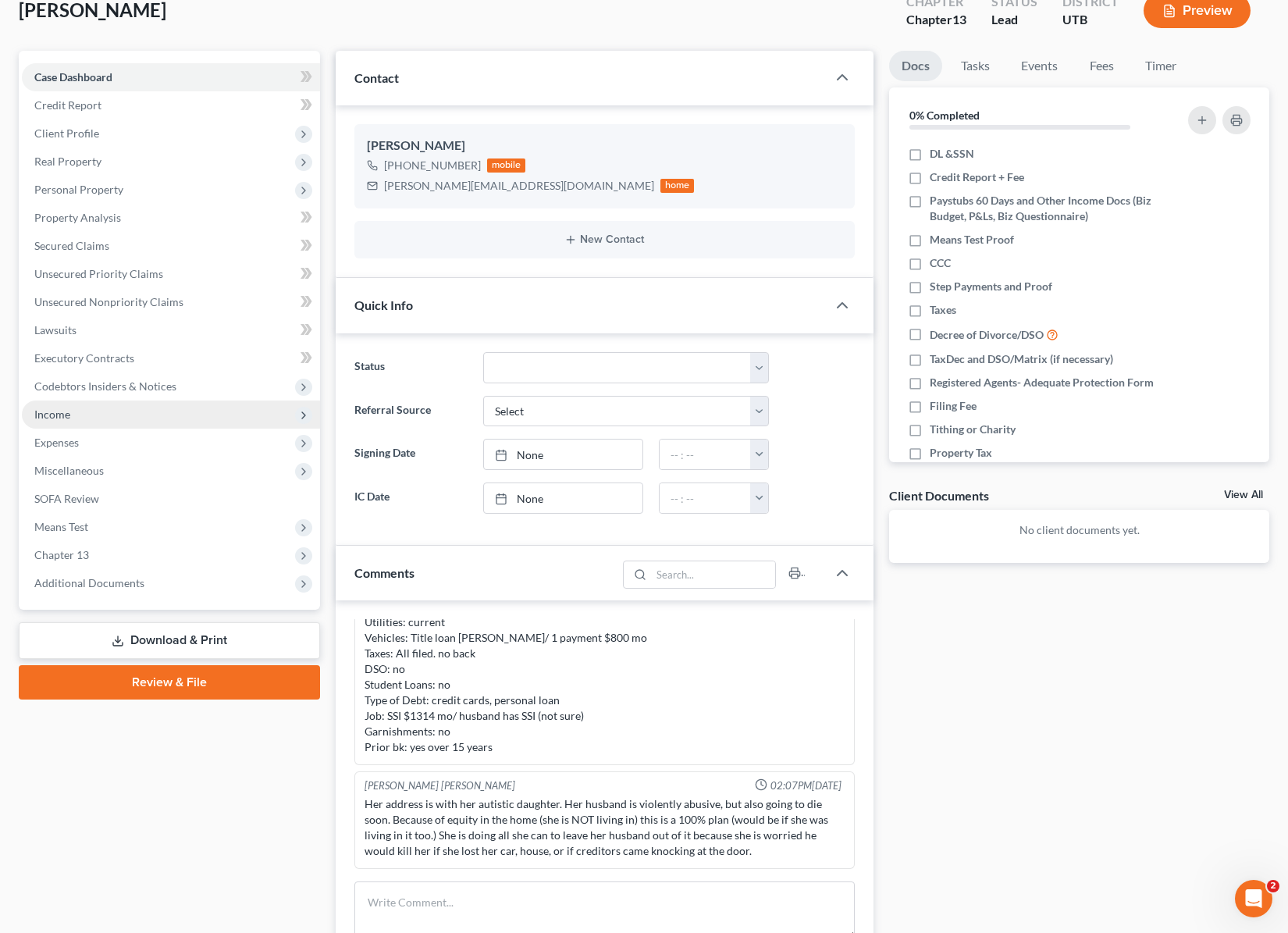
scroll to position [0, 0]
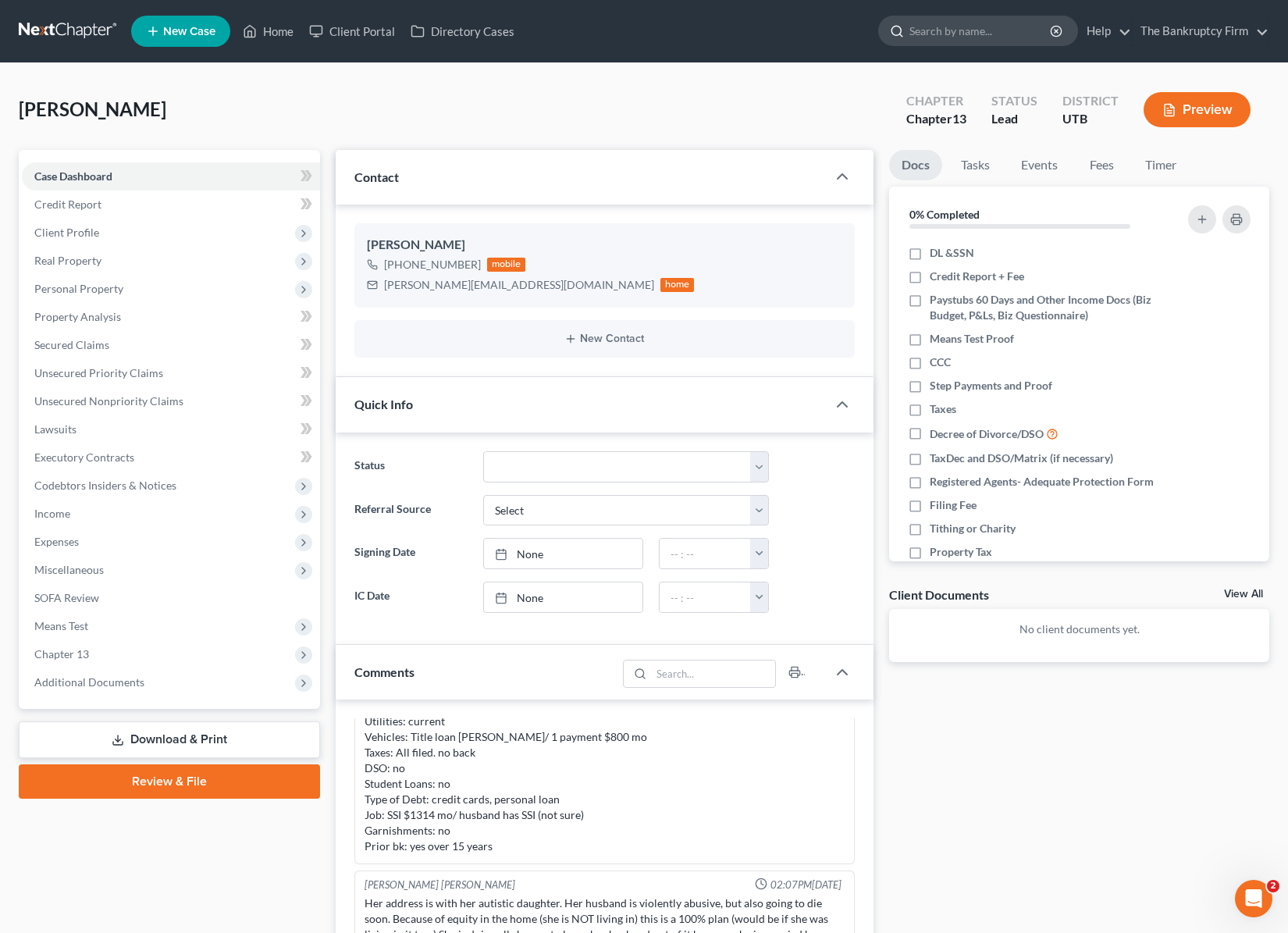
click at [962, 29] on input "search" at bounding box center [981, 31] width 143 height 29
type input "[PERSON_NAME]"
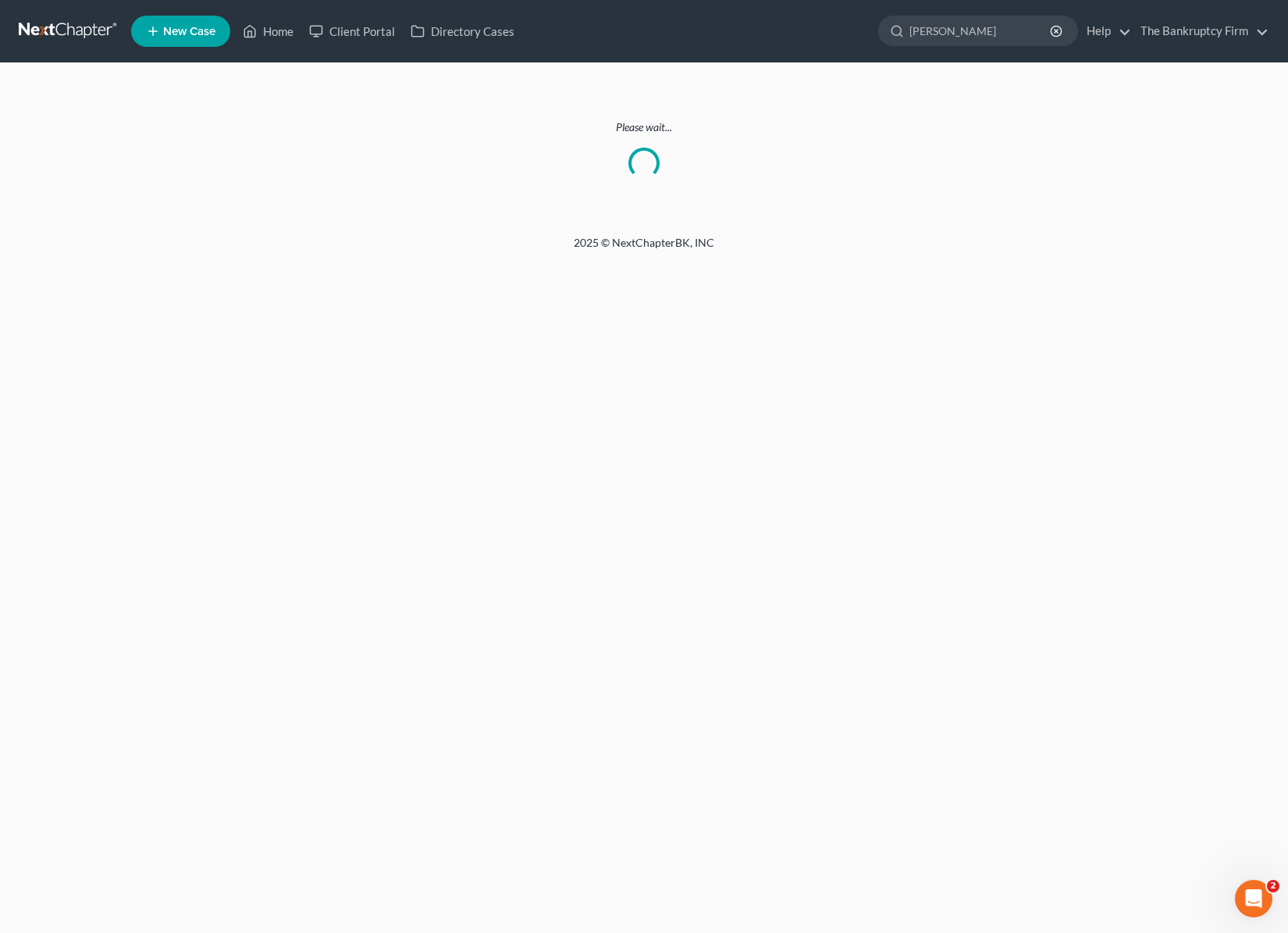
drag, startPoint x: 209, startPoint y: 144, endPoint x: 278, endPoint y: 48, distance: 118.2
click at [213, 142] on div "Please wait..." at bounding box center [643, 150] width 1250 height 60
click at [281, 31] on link "Home" at bounding box center [268, 31] width 67 height 28
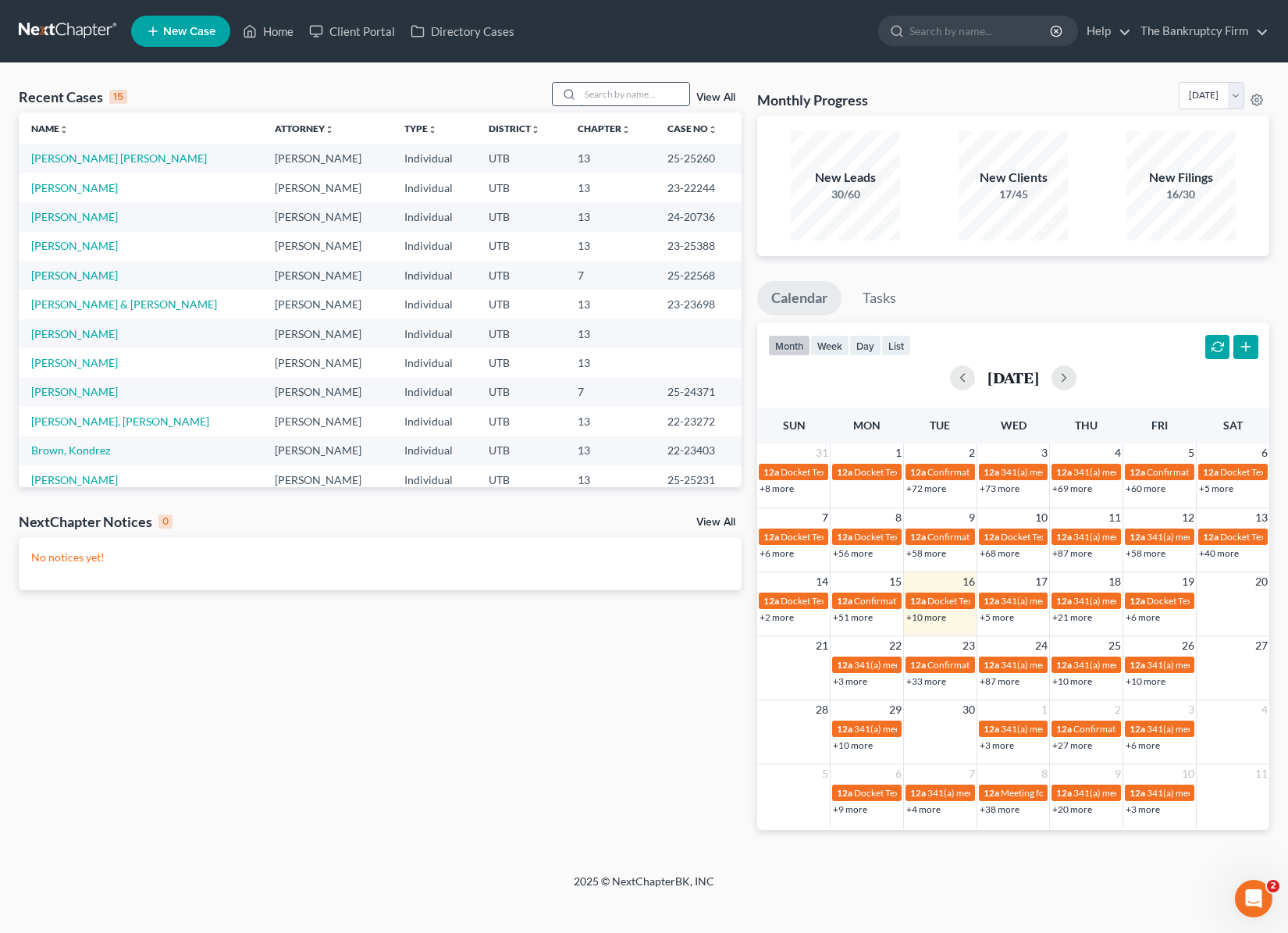
click at [621, 93] on input "search" at bounding box center [634, 94] width 109 height 23
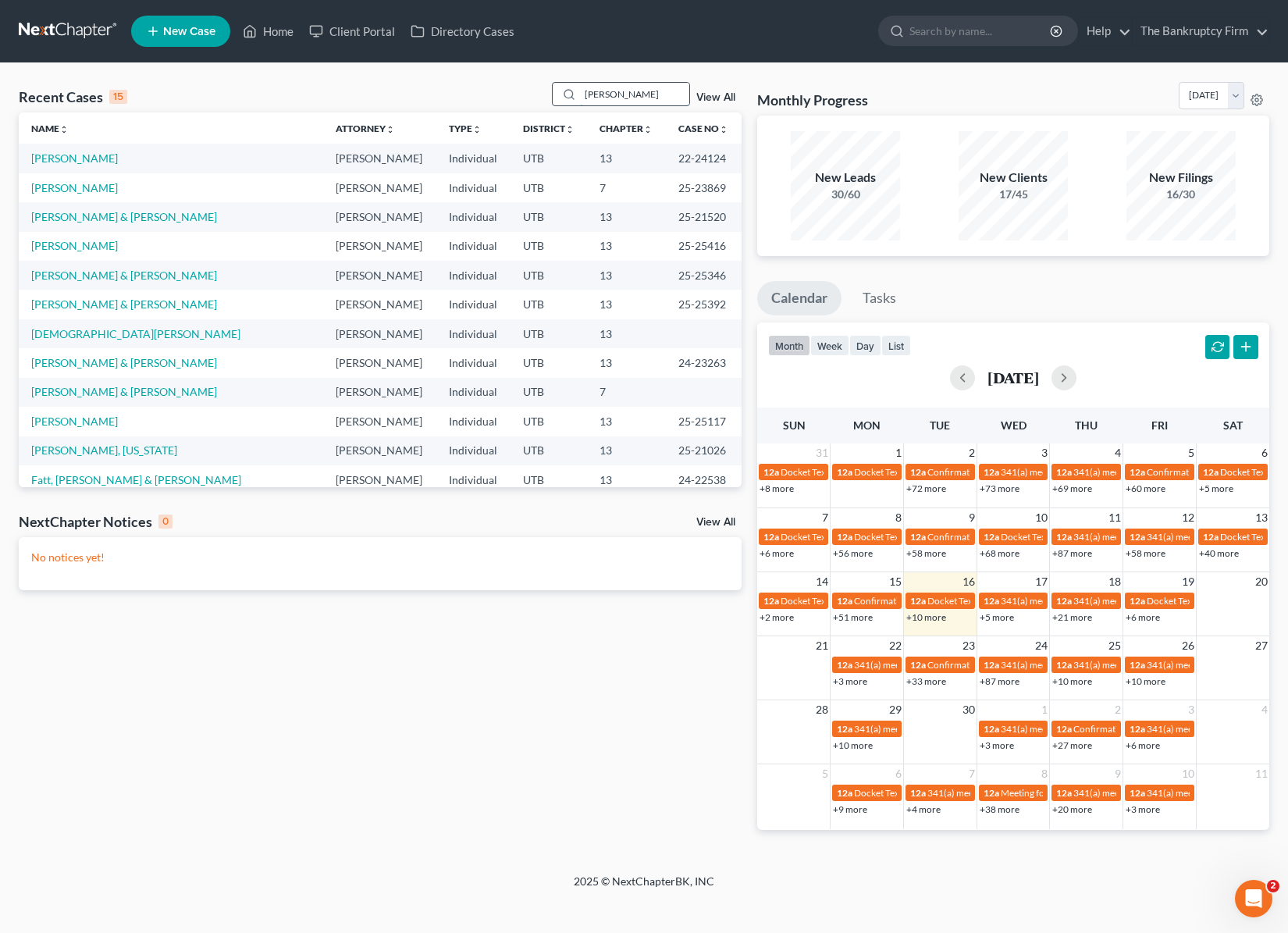
type input "[PERSON_NAME]"
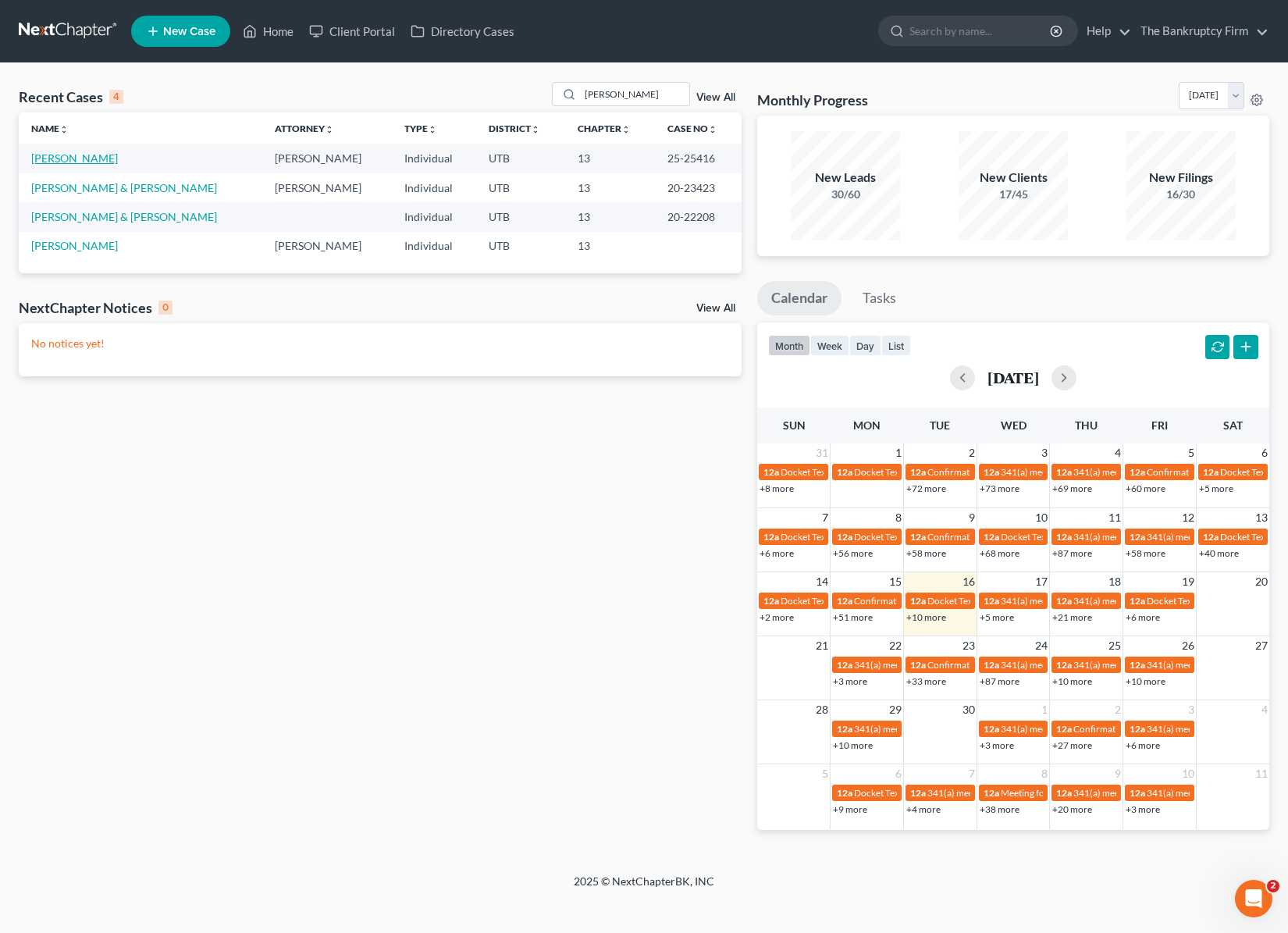
click at [80, 155] on link "[PERSON_NAME]" at bounding box center [75, 158] width 87 height 14
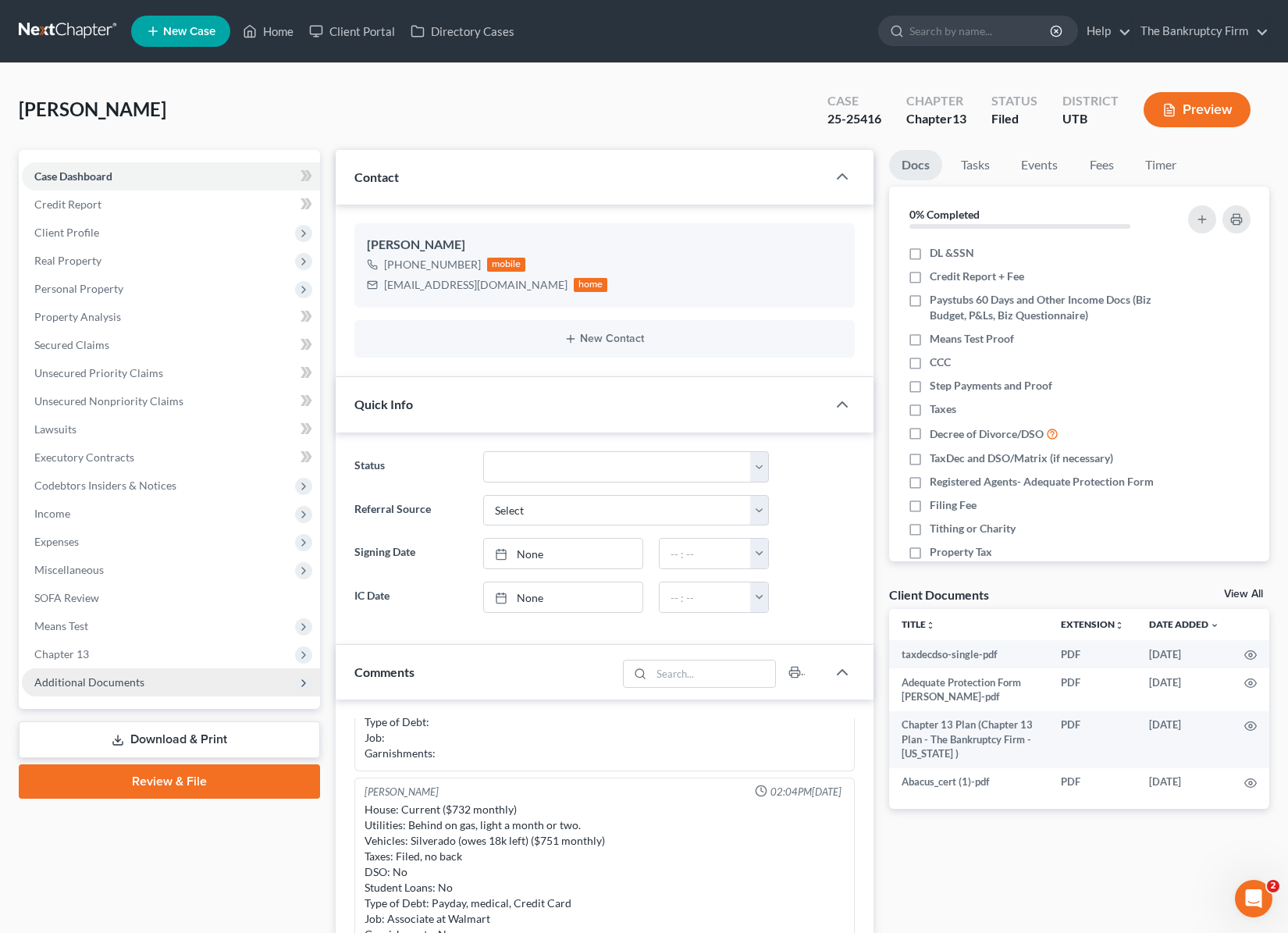
click at [116, 682] on span "Additional Documents" at bounding box center [89, 682] width 110 height 14
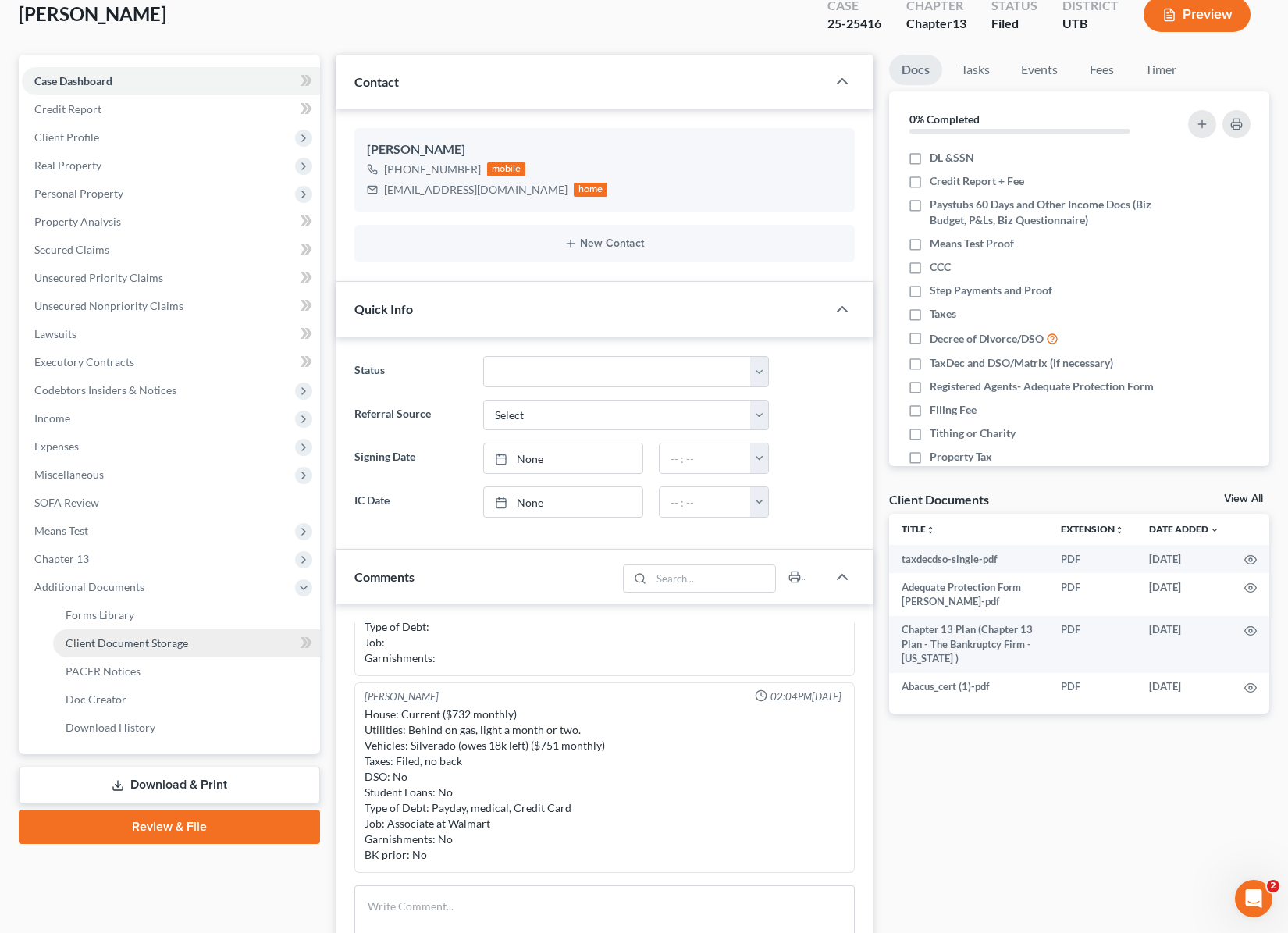
scroll to position [97, 0]
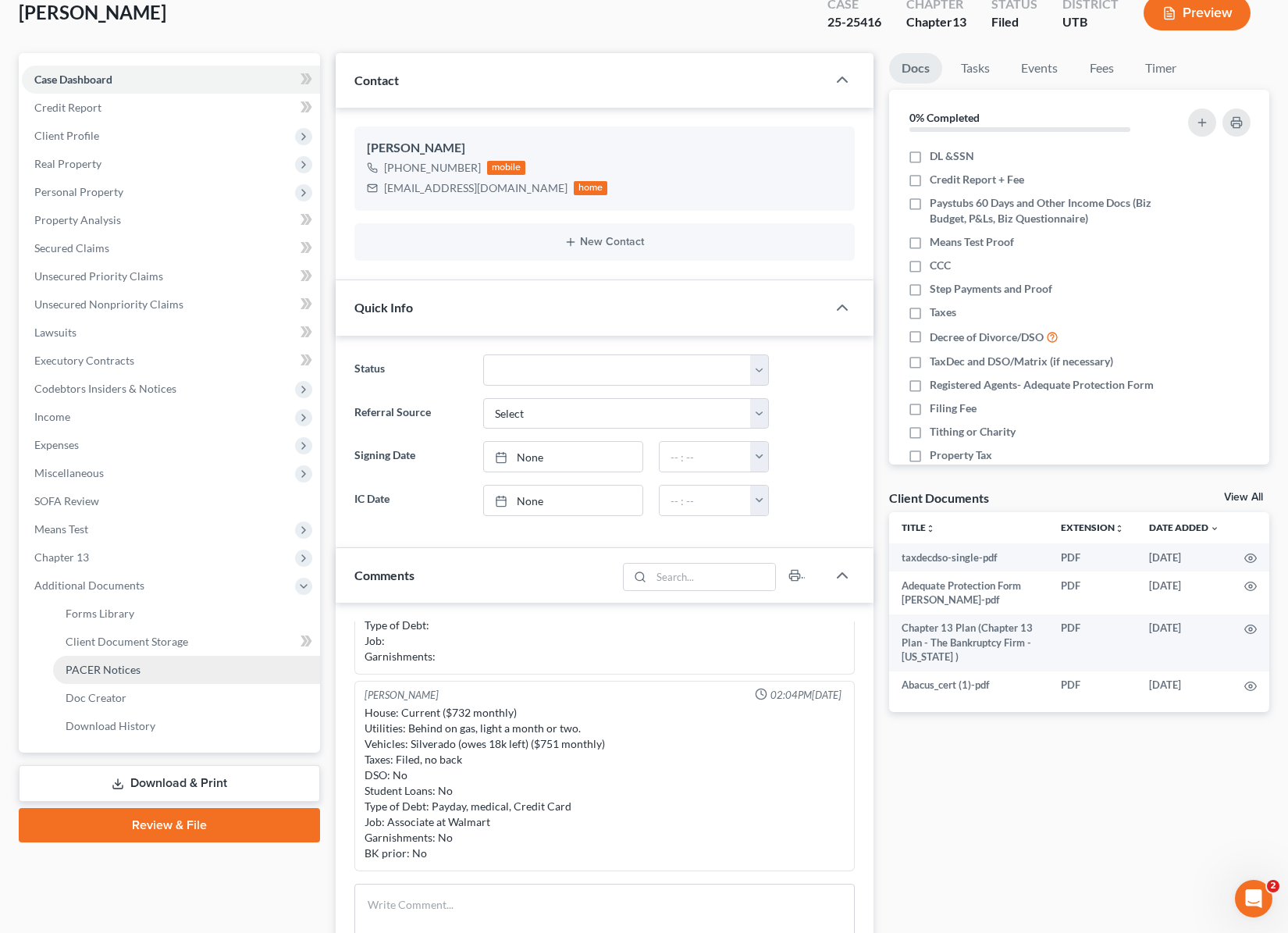
click at [157, 668] on link "PACER Notices" at bounding box center [187, 669] width 267 height 28
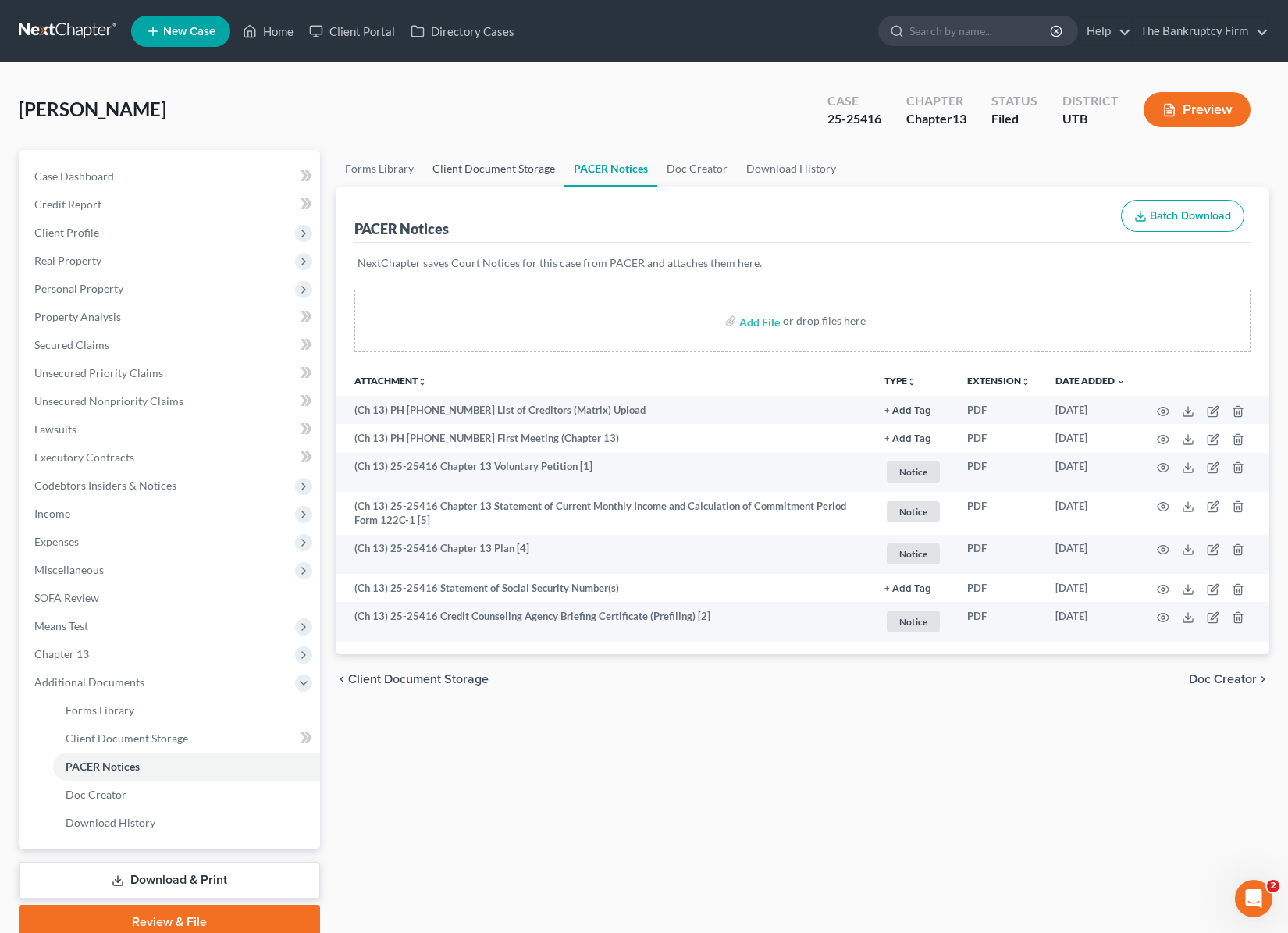
click at [498, 168] on link "Client Document Storage" at bounding box center [494, 168] width 142 height 38
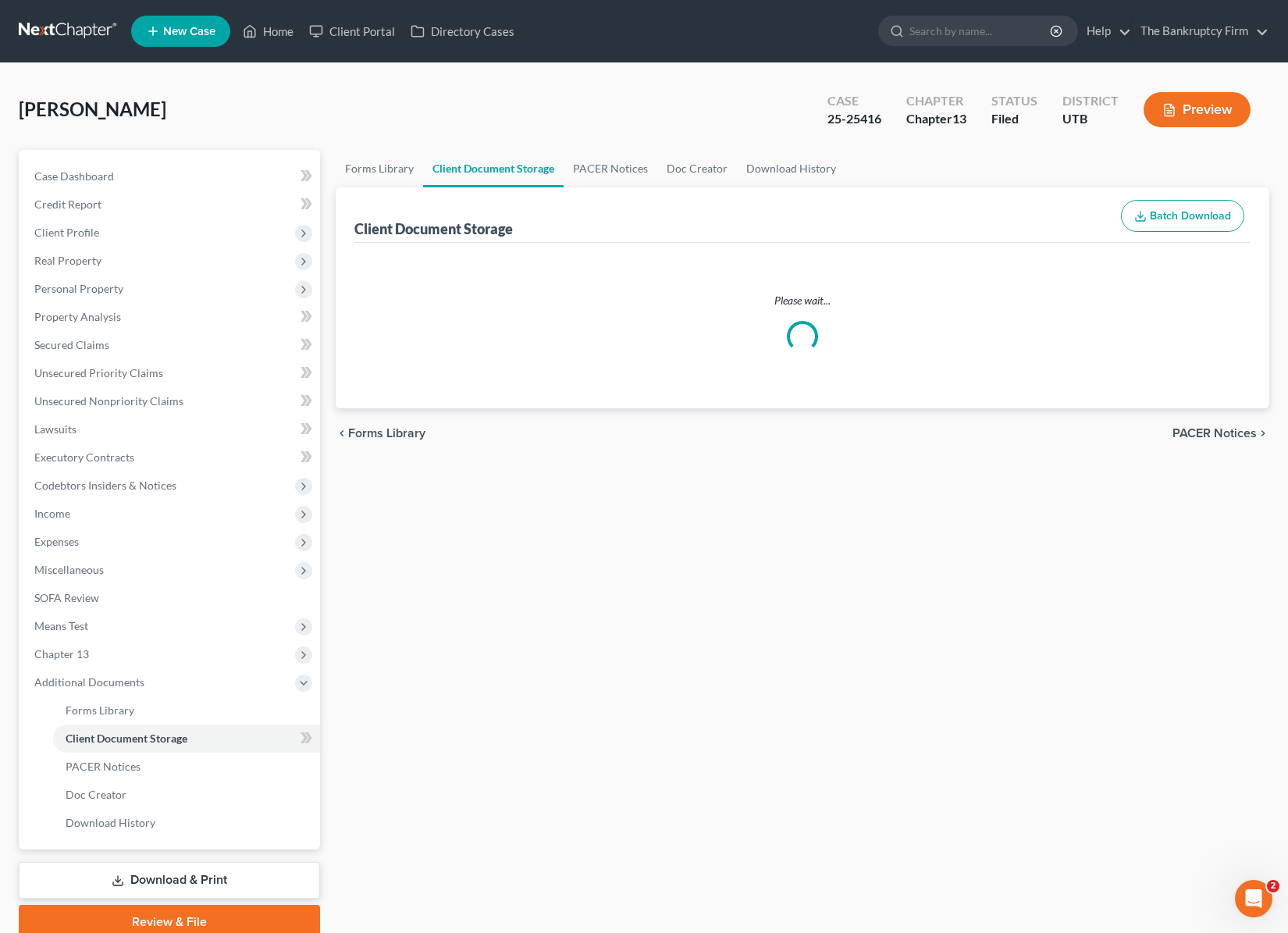
select select "30"
select select "26"
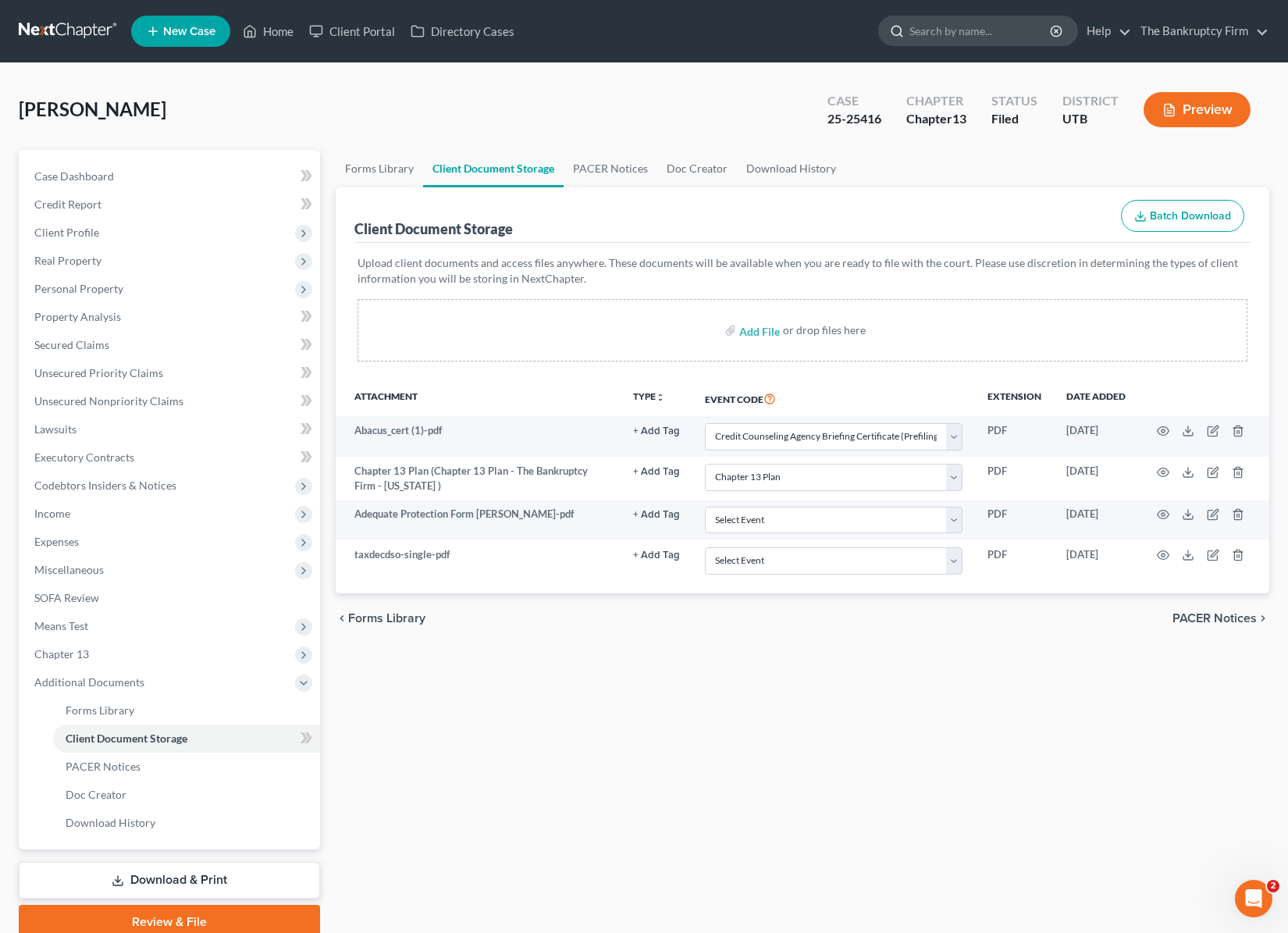
click at [975, 31] on input "search" at bounding box center [981, 31] width 143 height 29
type input "may"
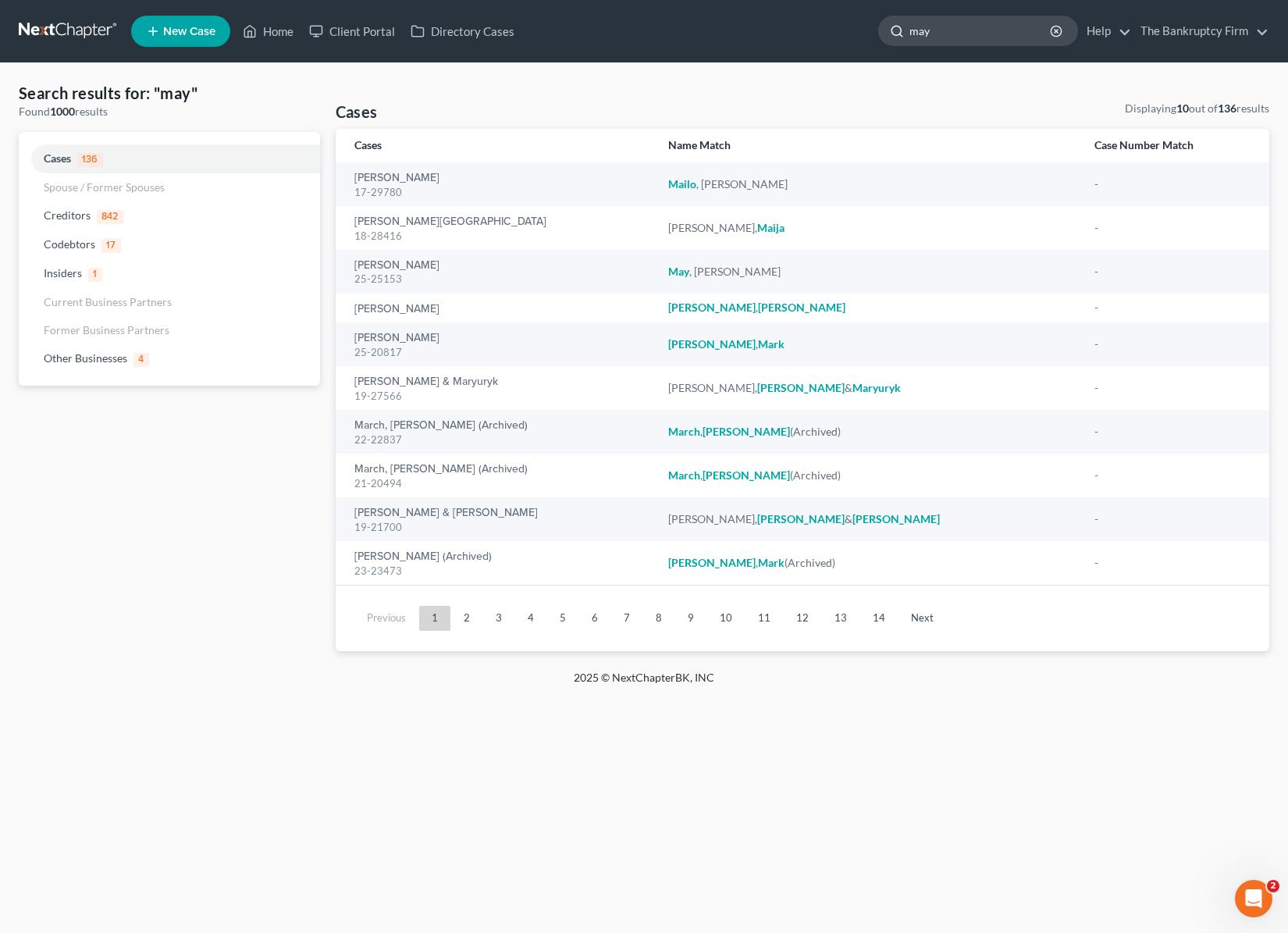
click at [982, 35] on input "may" at bounding box center [981, 31] width 143 height 29
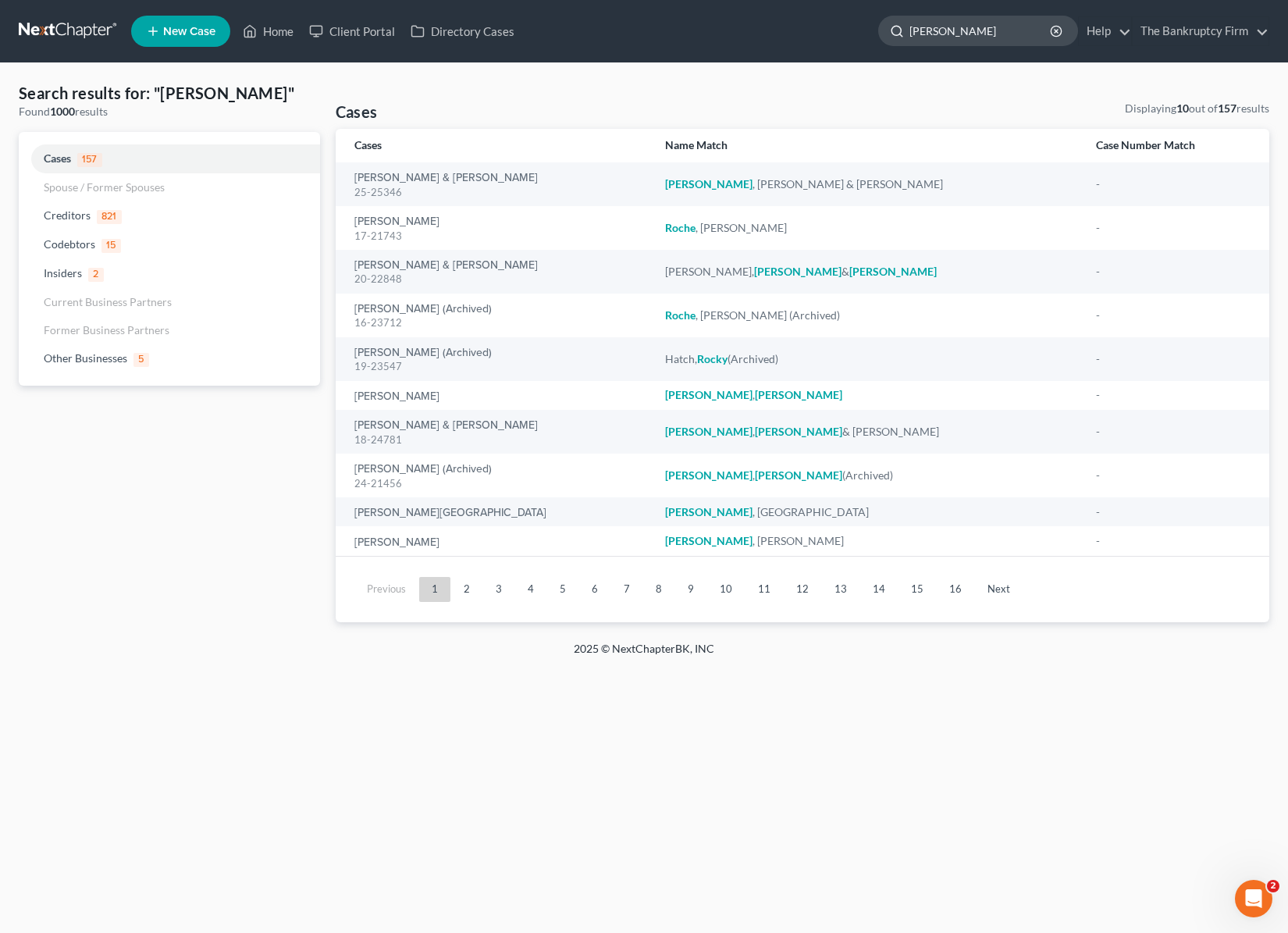
click at [984, 31] on input "[PERSON_NAME]" at bounding box center [981, 31] width 143 height 29
type input "may"
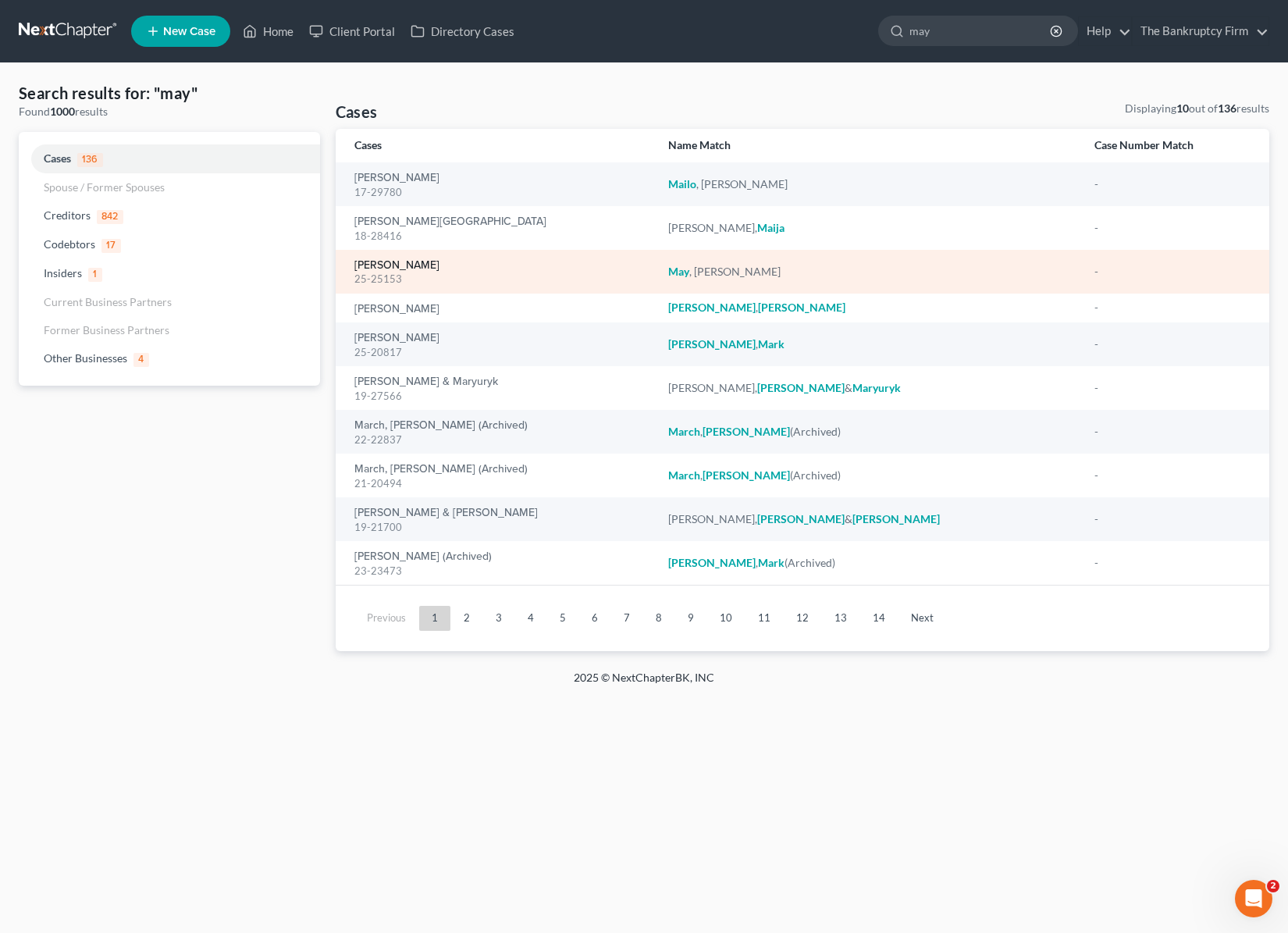
click at [386, 268] on link "[PERSON_NAME]" at bounding box center [397, 265] width 85 height 11
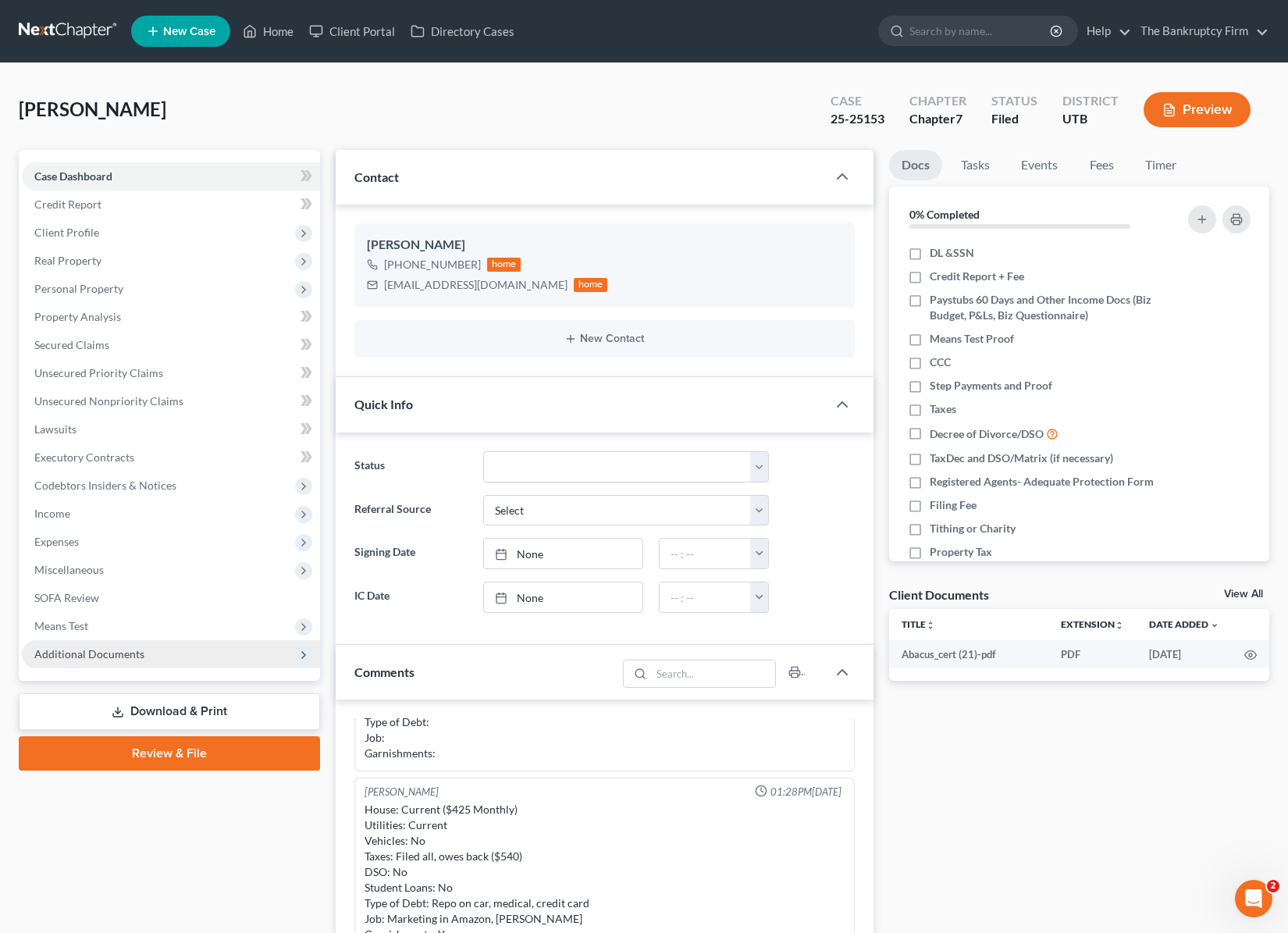
click at [162, 647] on span "Additional Documents" at bounding box center [170, 654] width 298 height 28
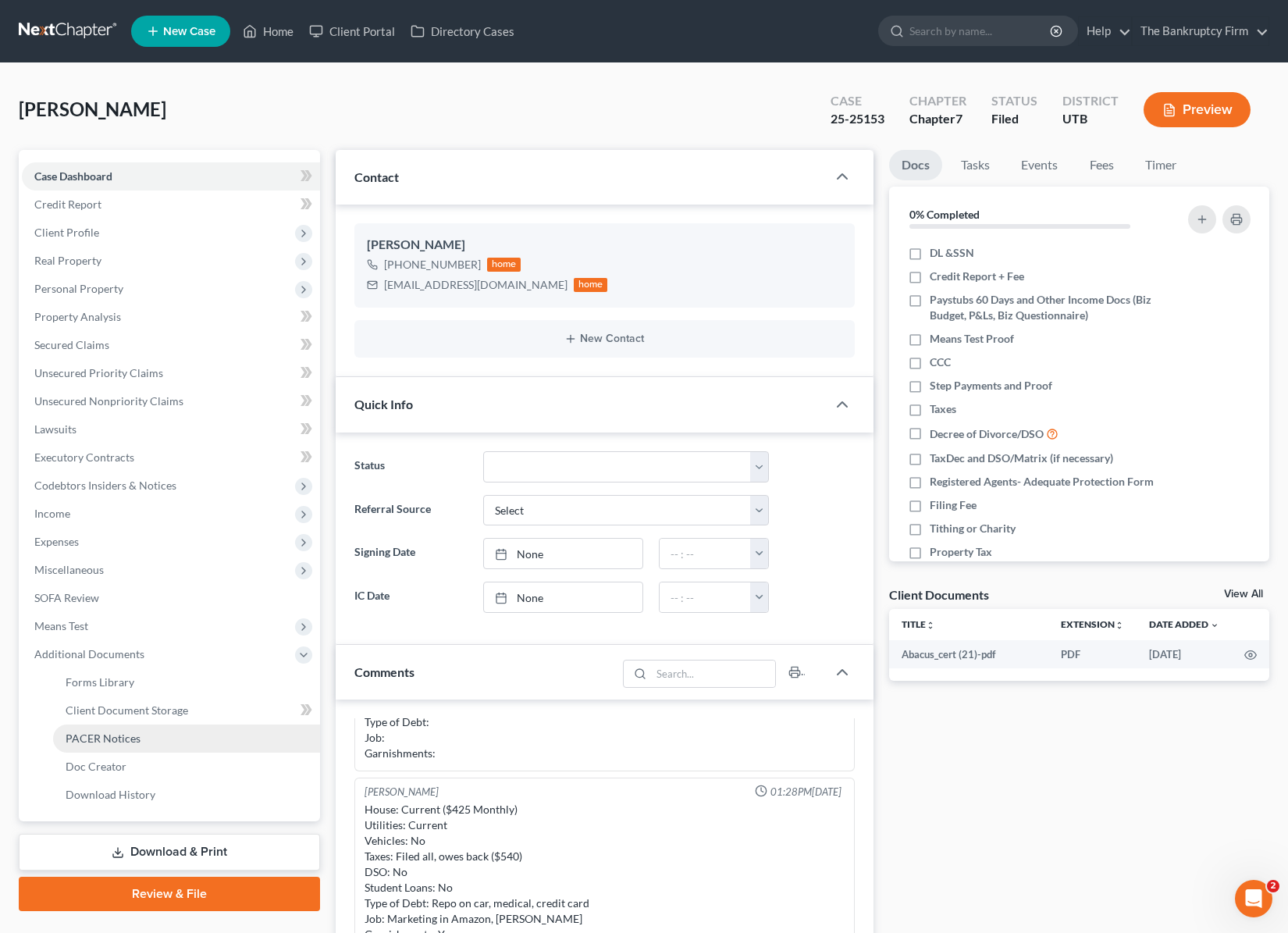
click at [169, 737] on link "PACER Notices" at bounding box center [187, 738] width 267 height 28
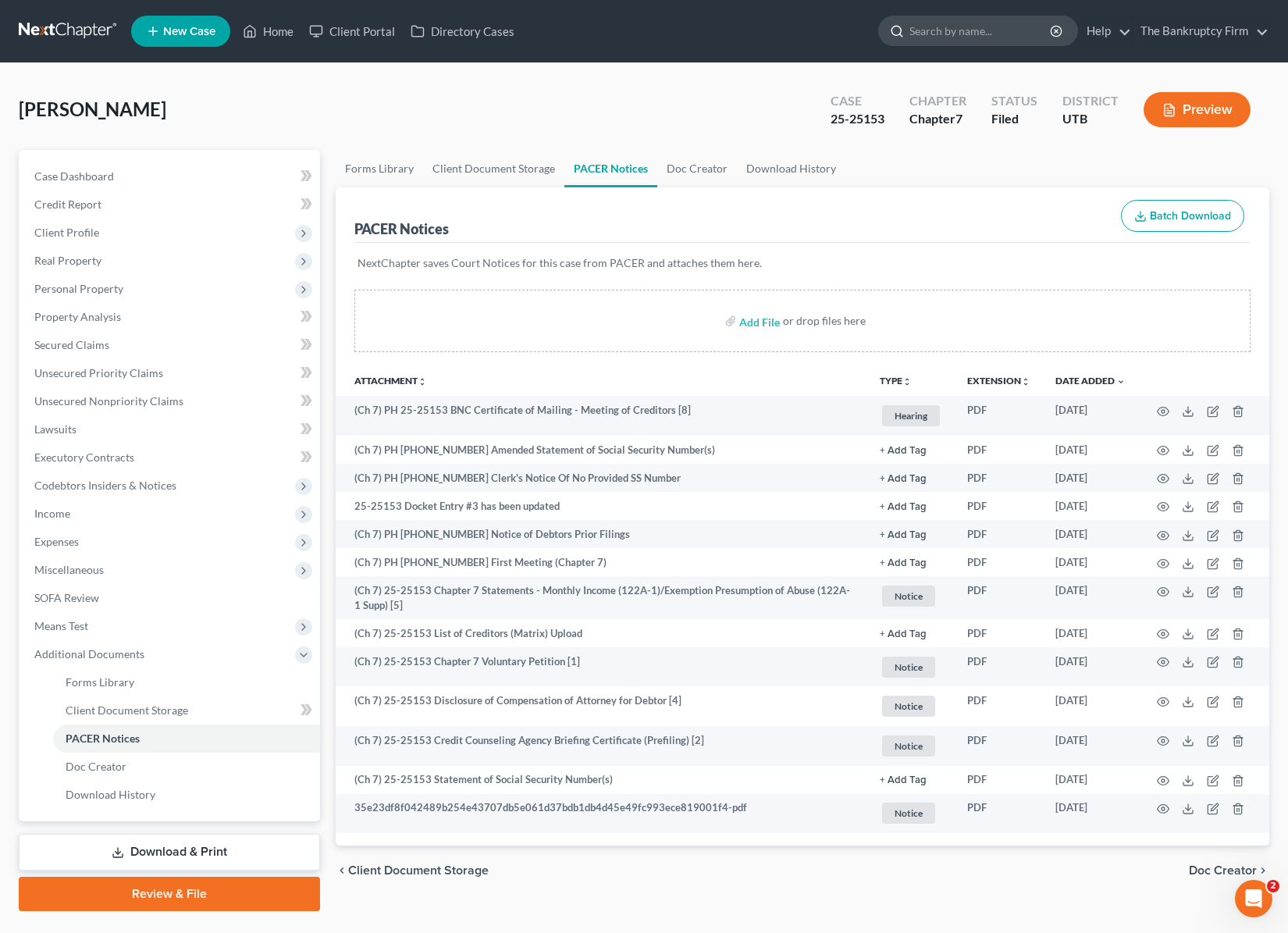
click at [959, 33] on input "search" at bounding box center [981, 31] width 143 height 29
type input "land"
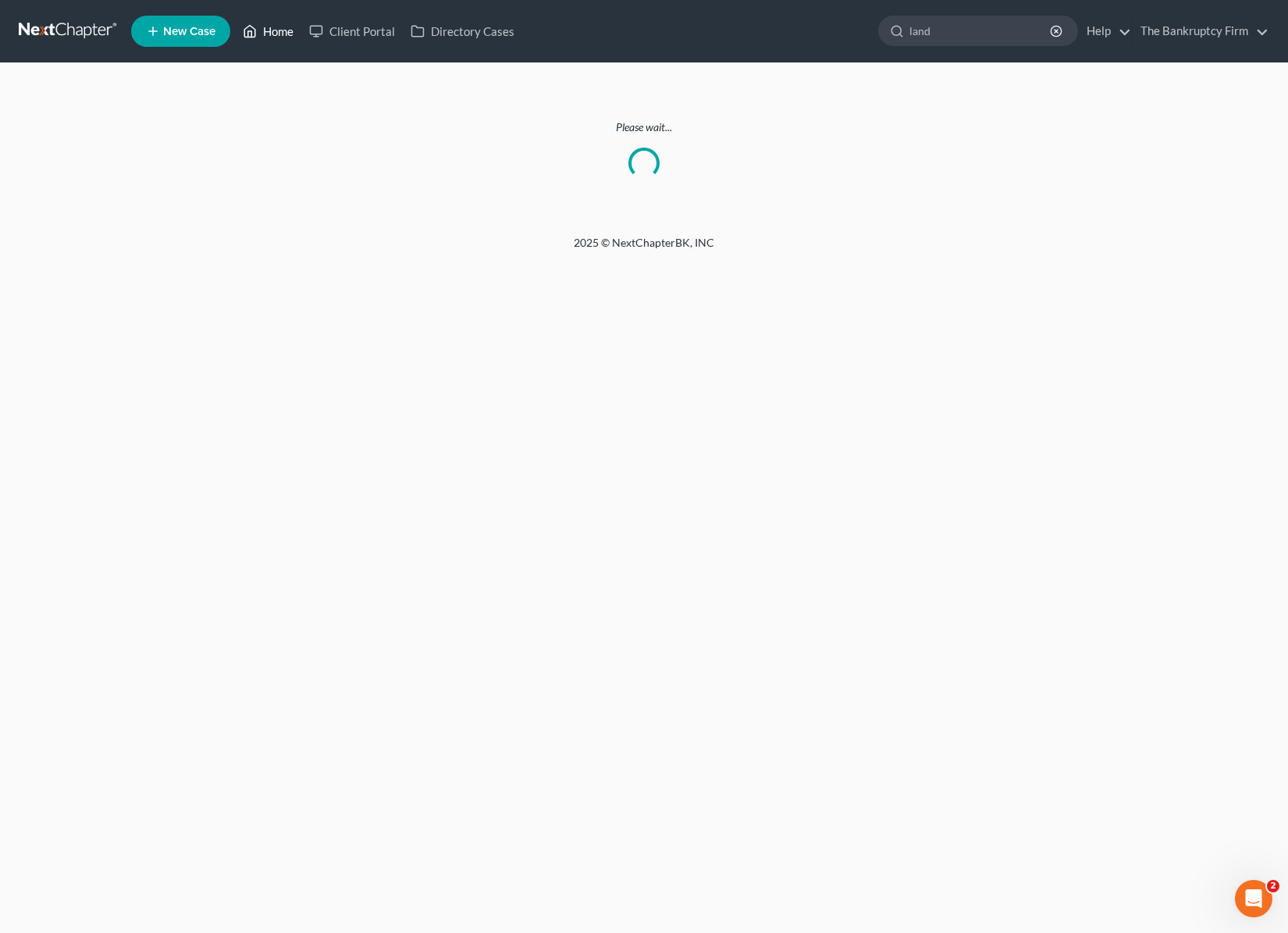
click at [277, 31] on link "Home" at bounding box center [268, 31] width 67 height 28
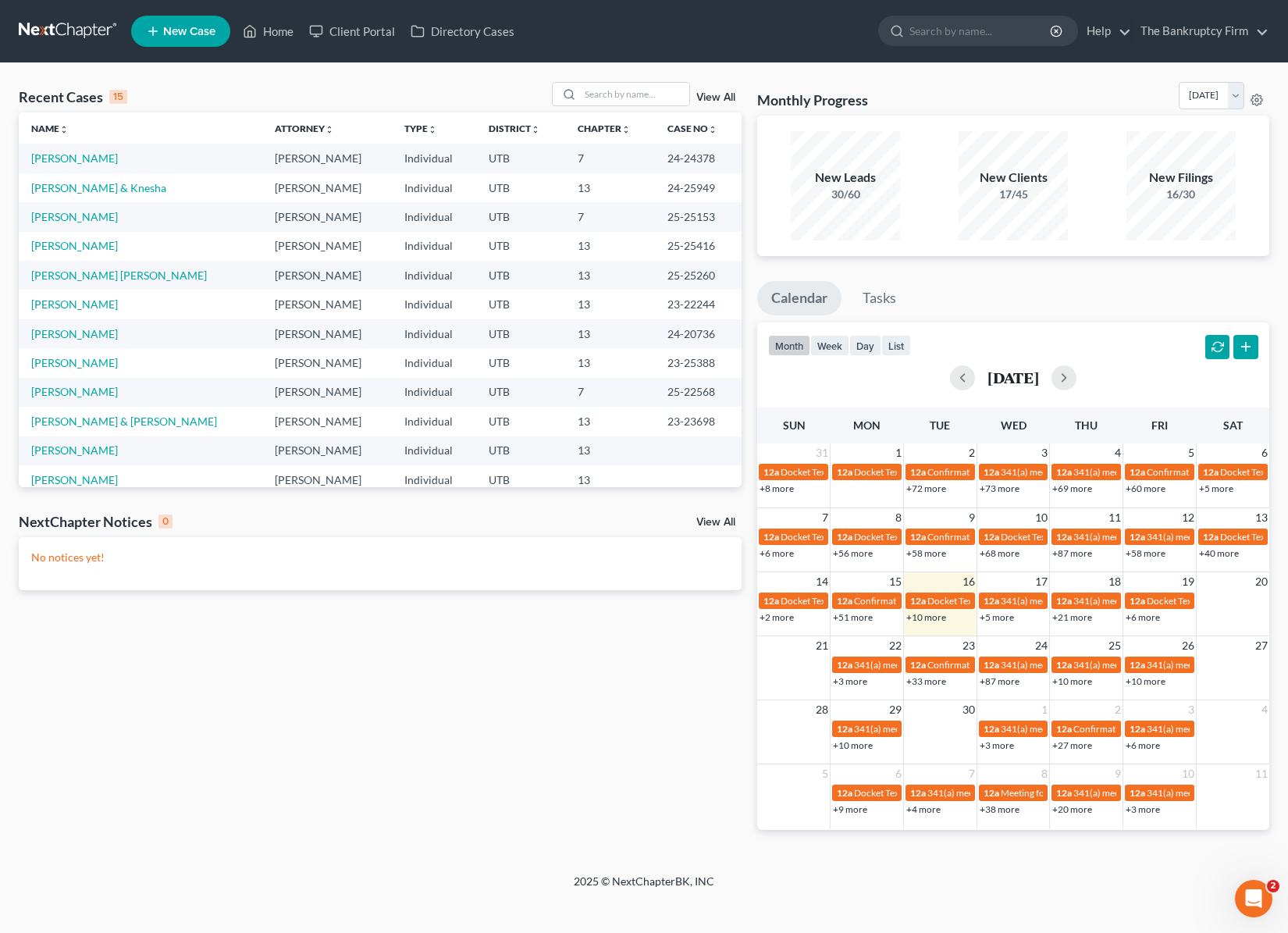
click at [728, 93] on link "View All" at bounding box center [716, 98] width 39 height 11
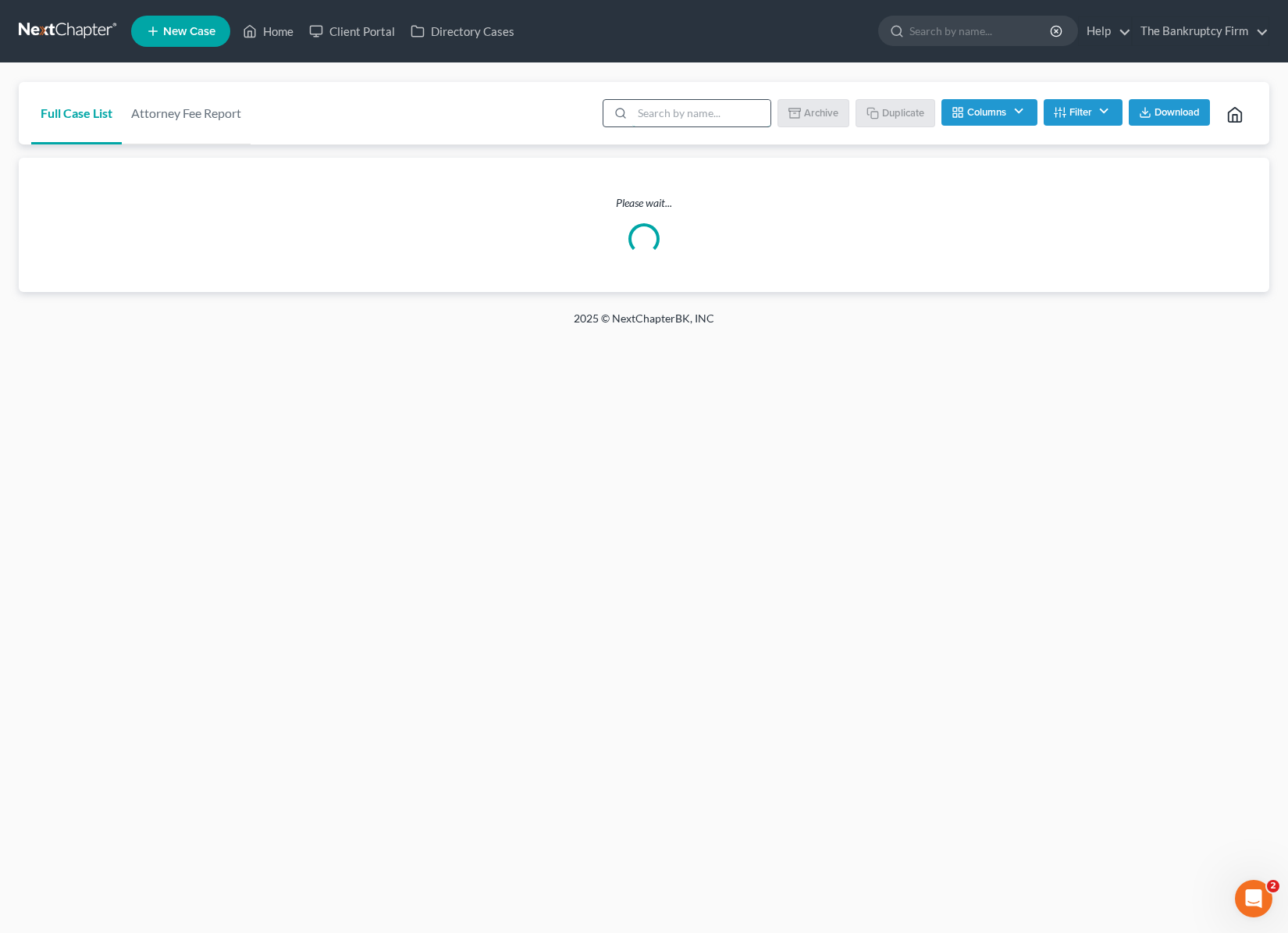
click at [670, 113] on input "search" at bounding box center [701, 113] width 138 height 27
type input "f"
type input "land"
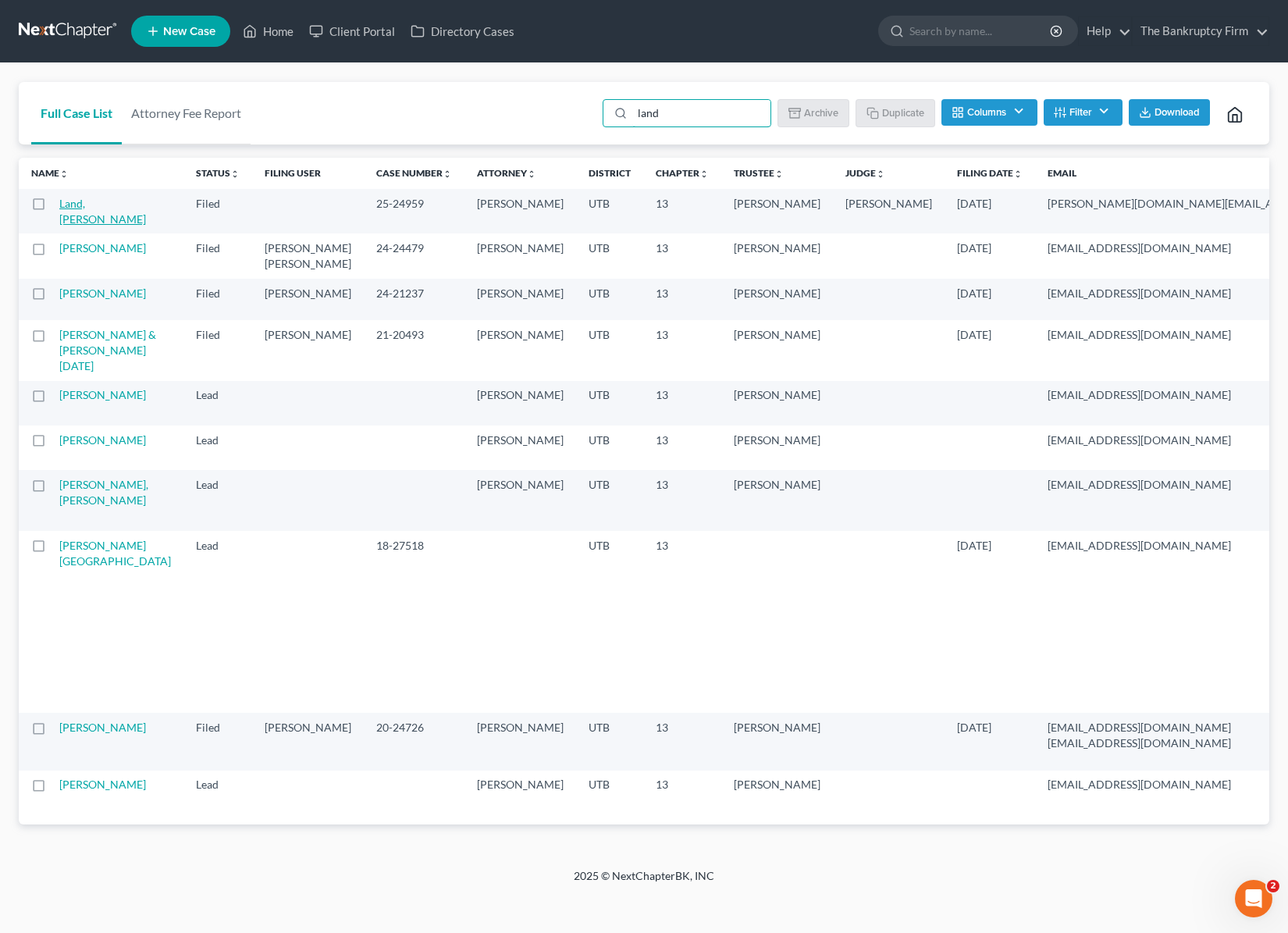
click at [78, 201] on link "Land, [PERSON_NAME]" at bounding box center [103, 212] width 87 height 29
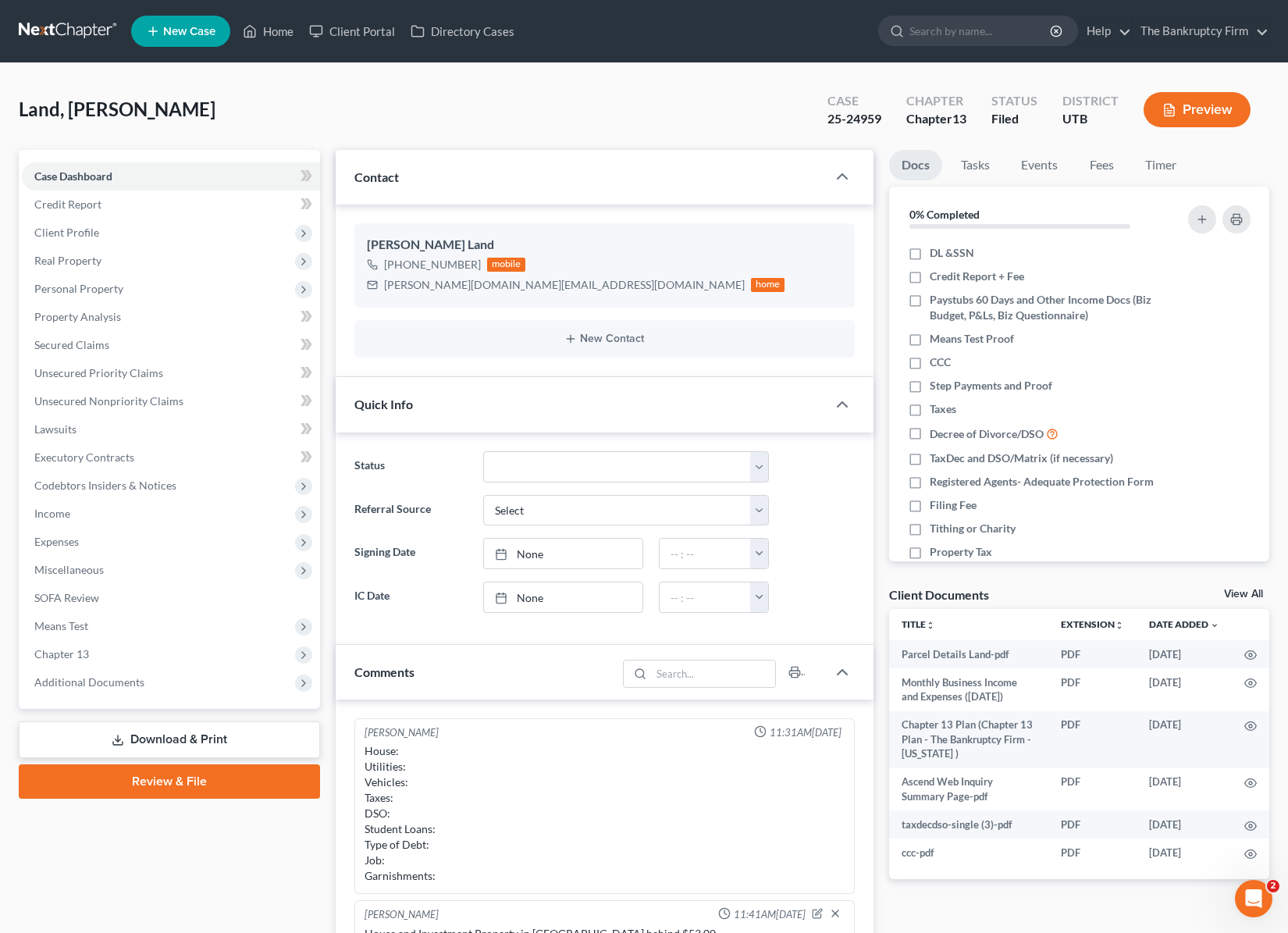
scroll to position [104, 0]
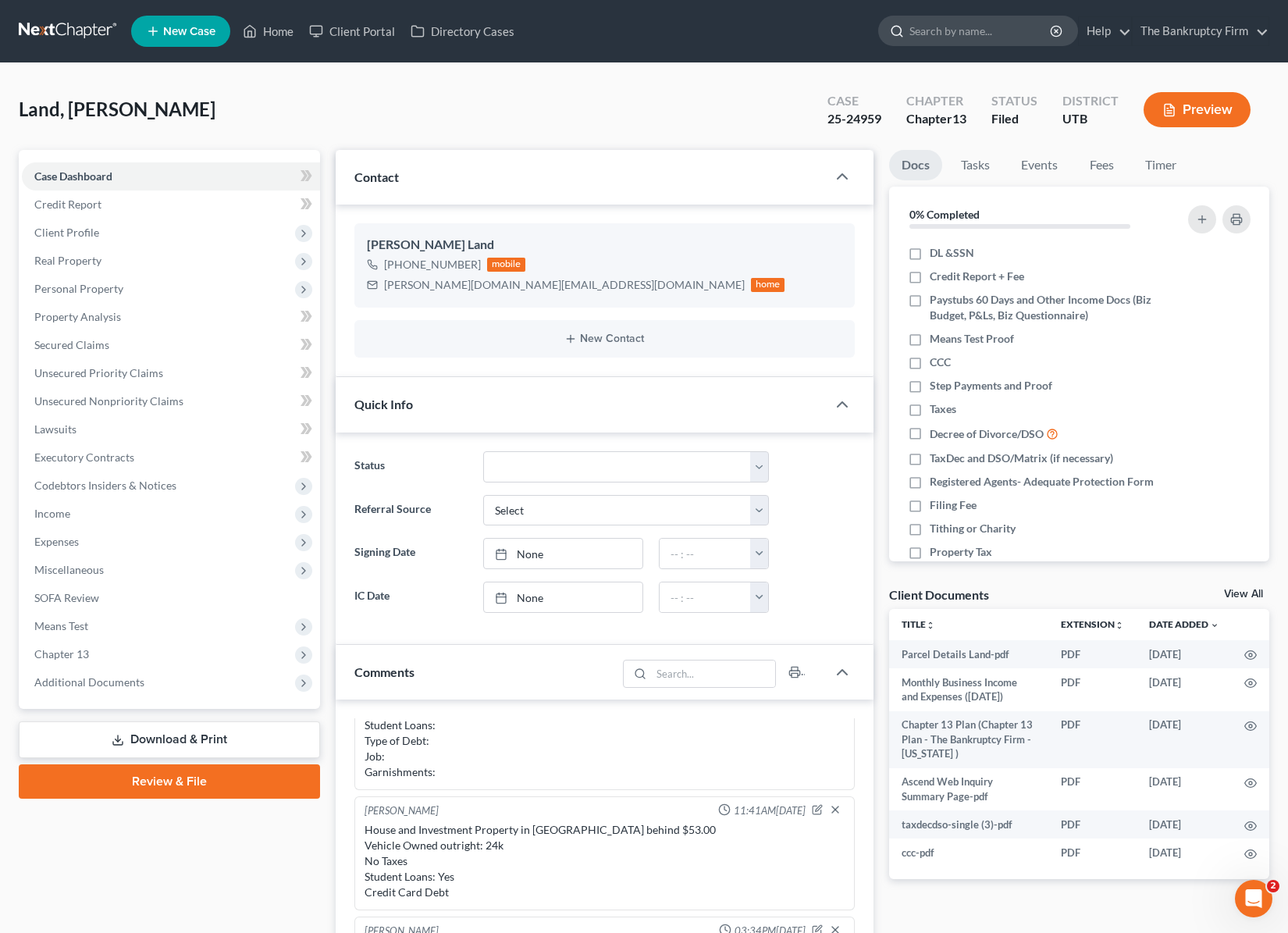
click at [982, 34] on input "search" at bounding box center [981, 31] width 143 height 29
